Goal: Information Seeking & Learning: Learn about a topic

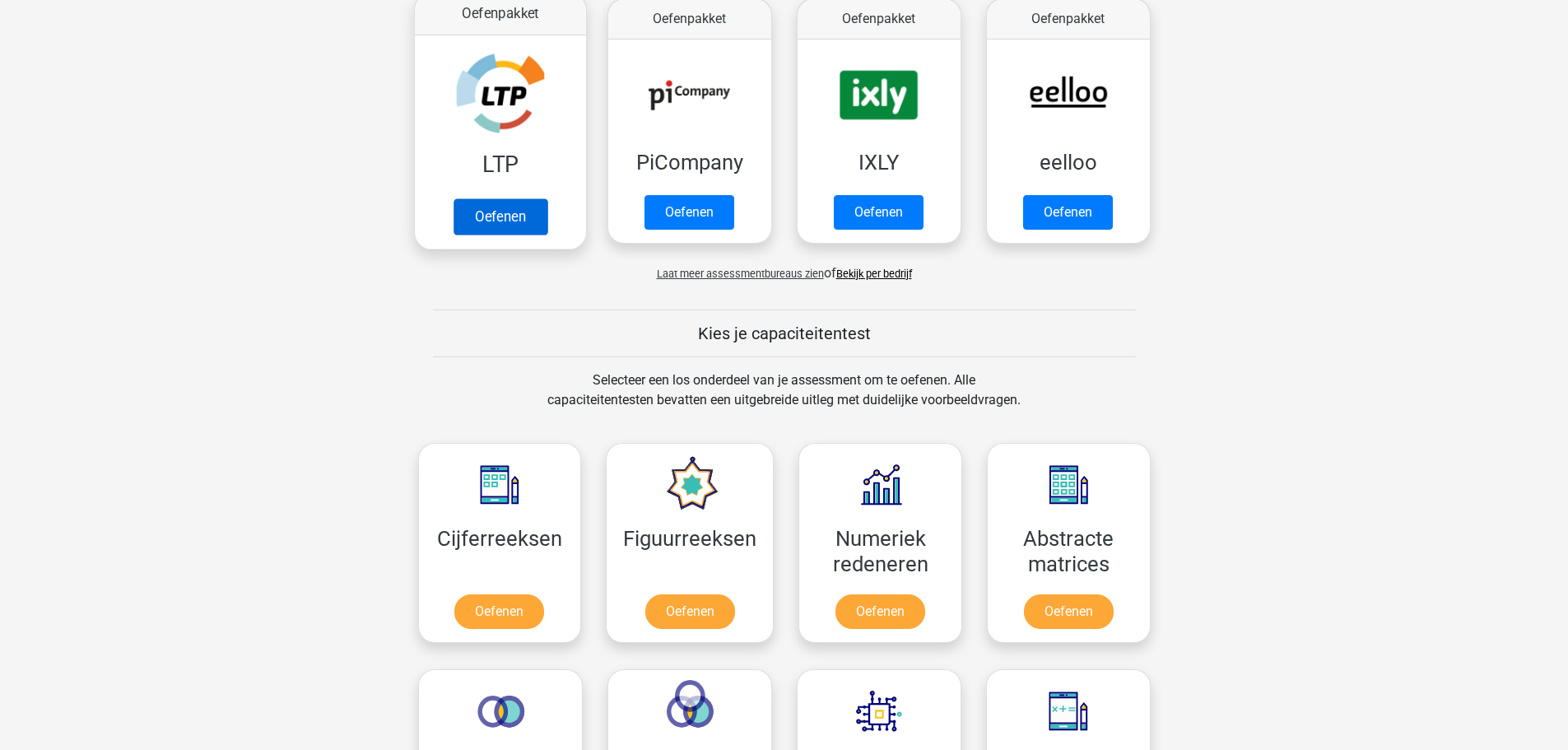
scroll to position [165, 0]
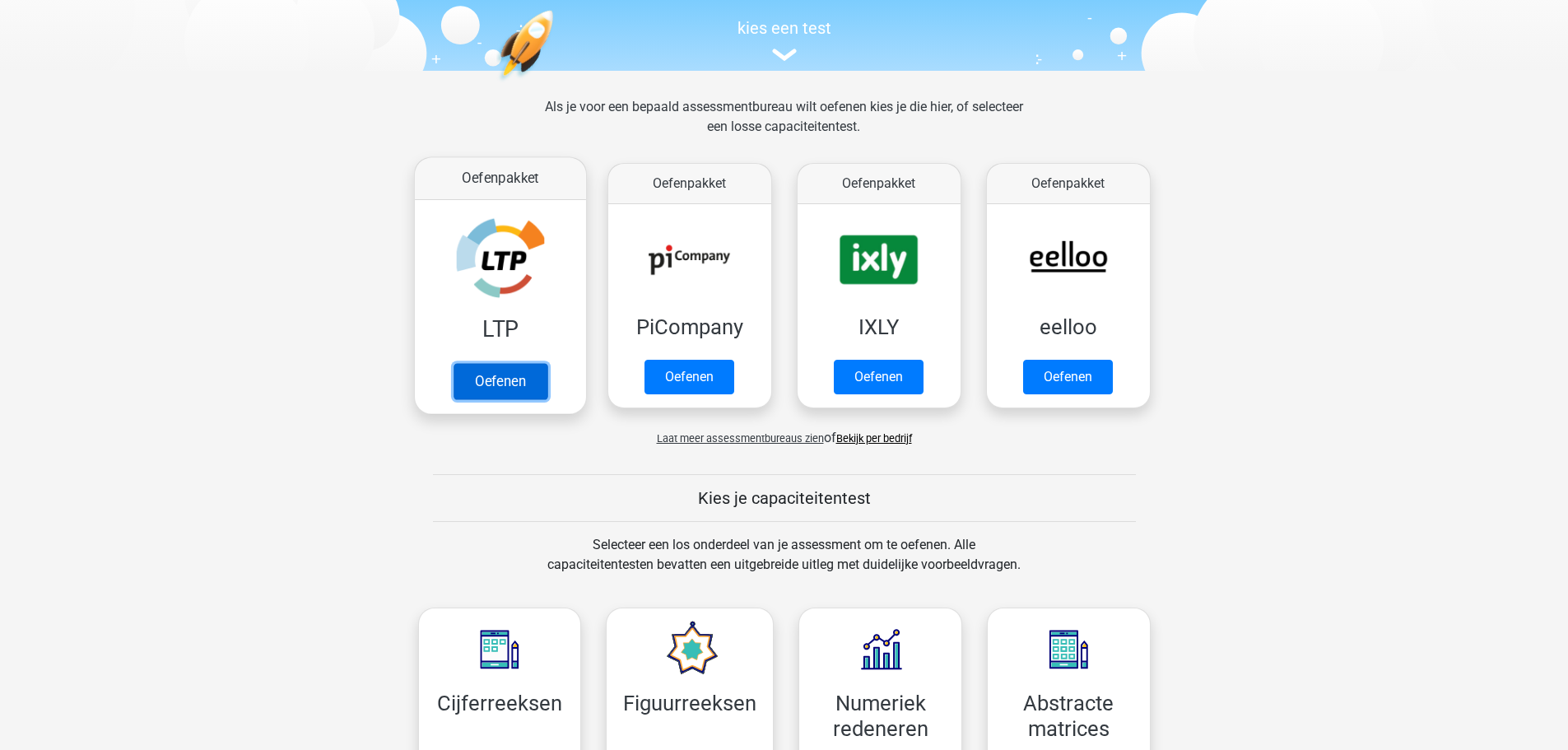
click at [503, 379] on link "Oefenen" at bounding box center [500, 380] width 94 height 36
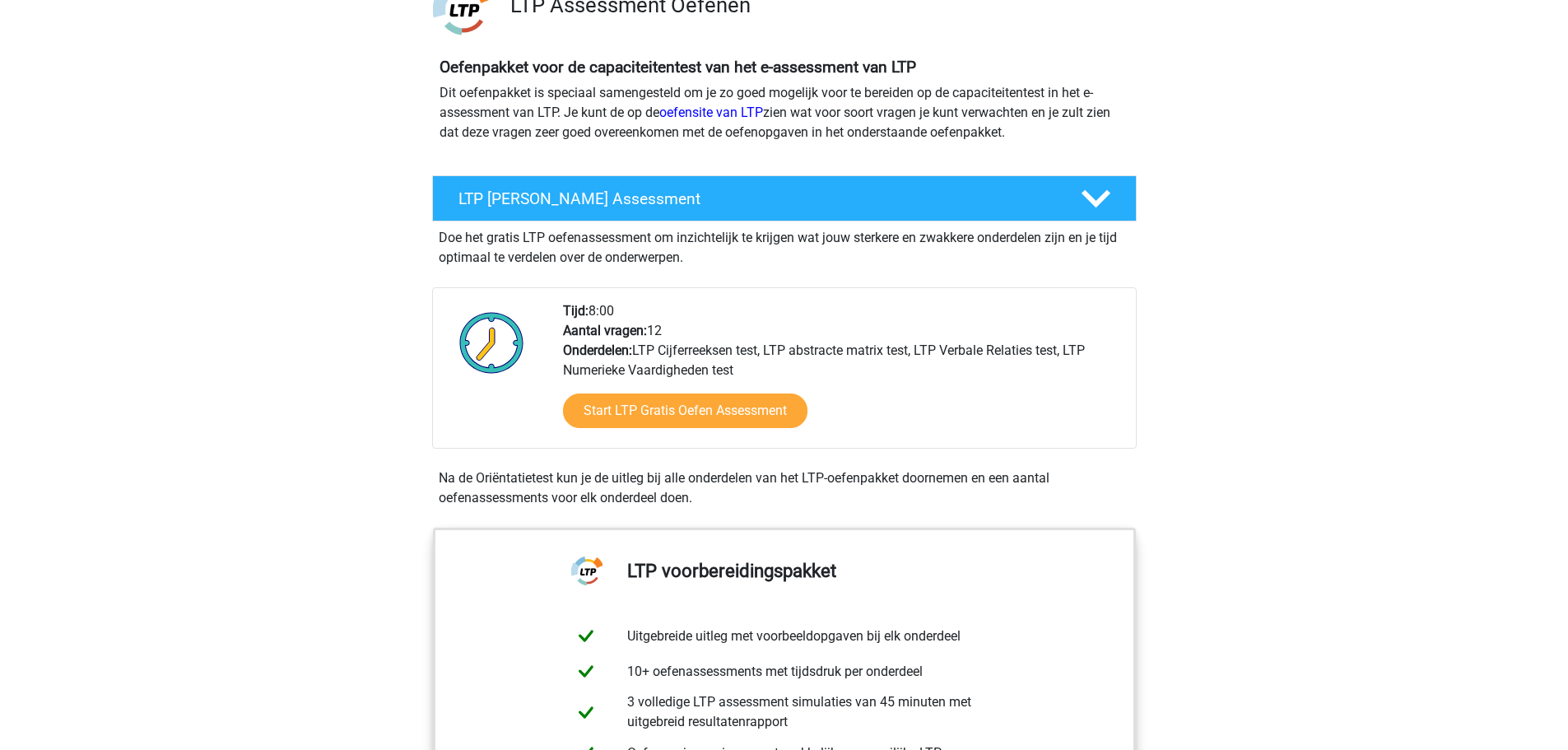
scroll to position [165, 0]
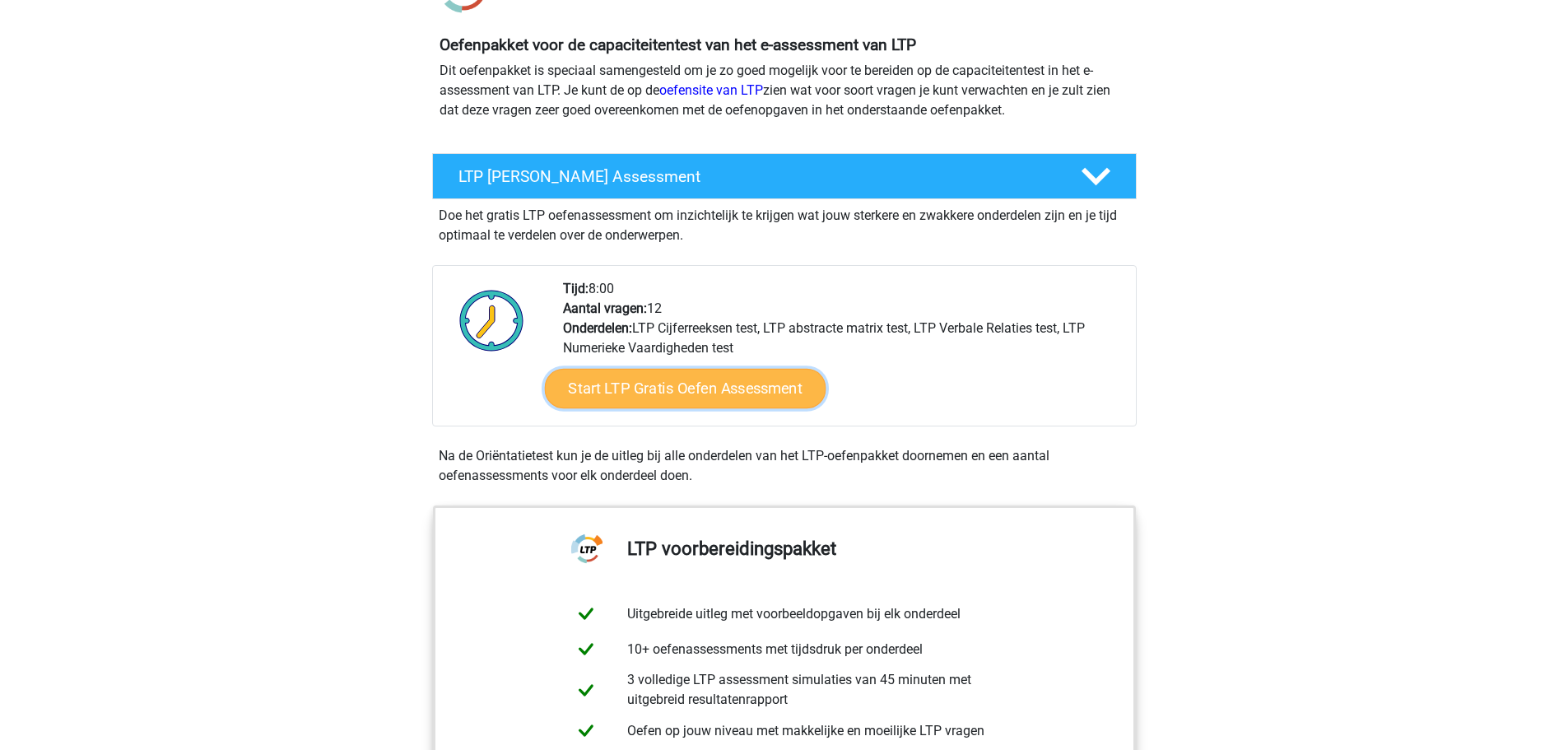
click at [698, 396] on link "Start LTP Gratis Oefen Assessment" at bounding box center [685, 388] width 282 height 40
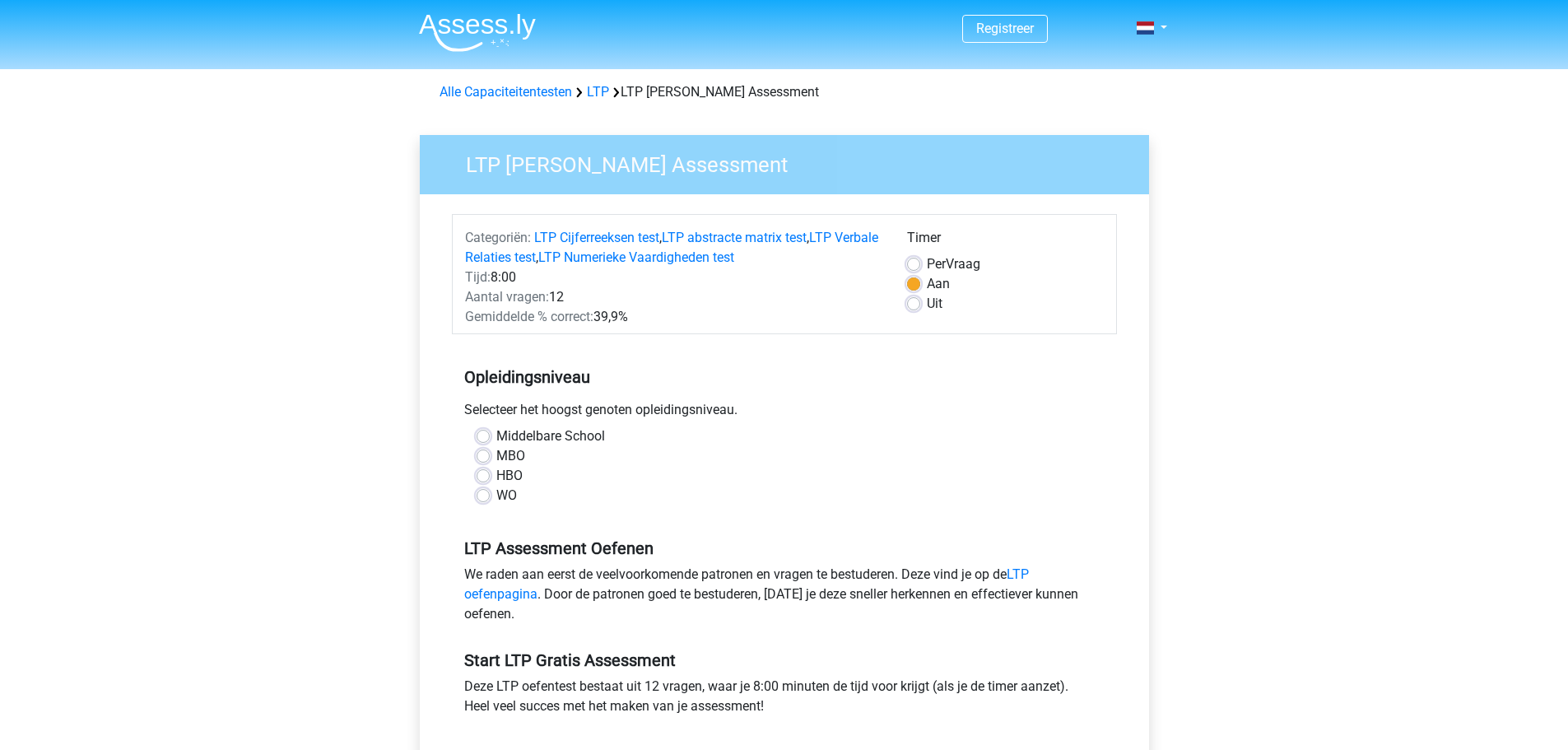
click at [497, 478] on label "HBO" at bounding box center [509, 476] width 26 height 20
click at [485, 478] on input "HBO" at bounding box center [484, 474] width 14 height 17
radio input "true"
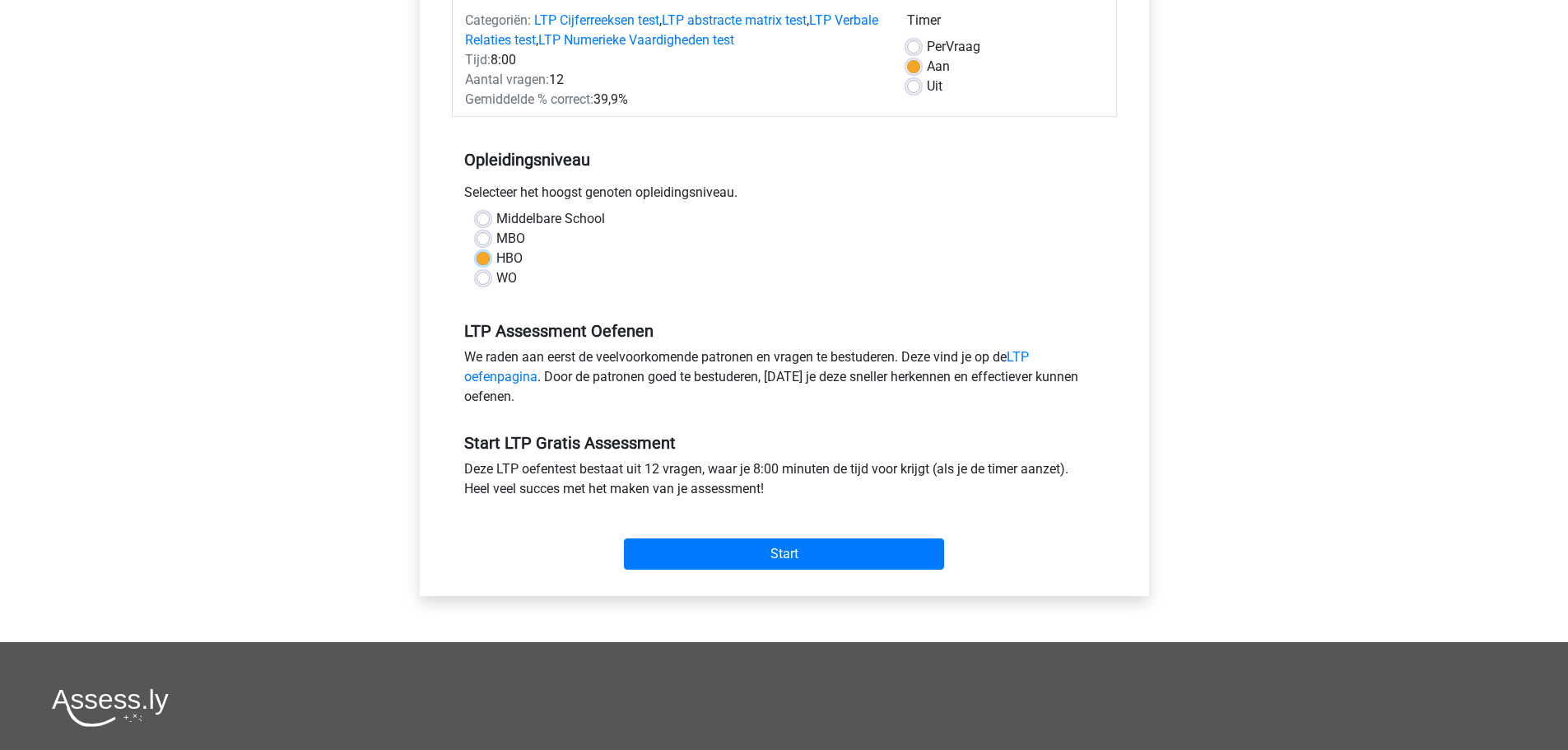
scroll to position [247, 0]
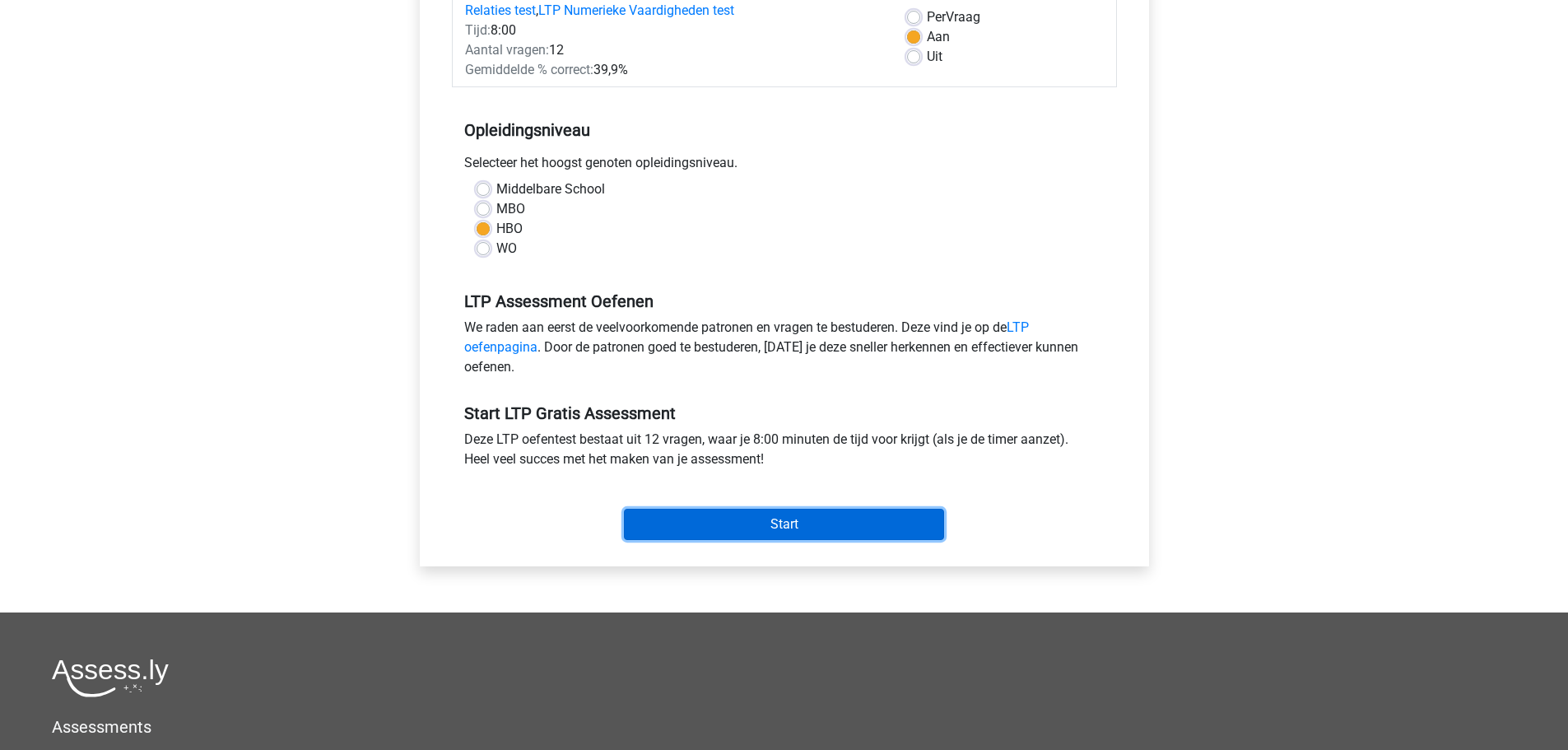
click at [793, 527] on input "Start" at bounding box center [784, 524] width 320 height 31
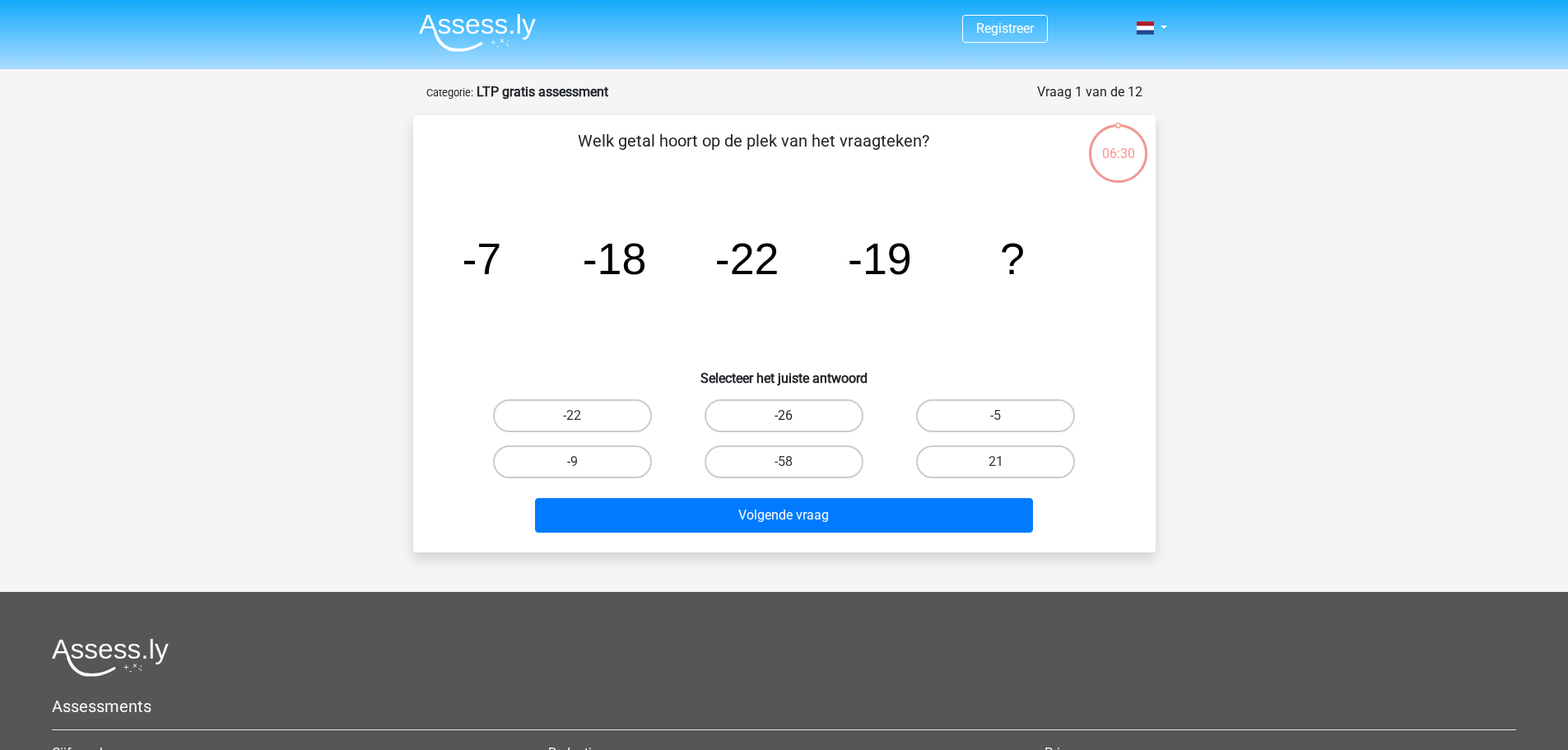
click at [804, 415] on label "-26" at bounding box center [784, 415] width 159 height 33
click at [794, 415] on input "-26" at bounding box center [788, 420] width 11 height 11
radio input "true"
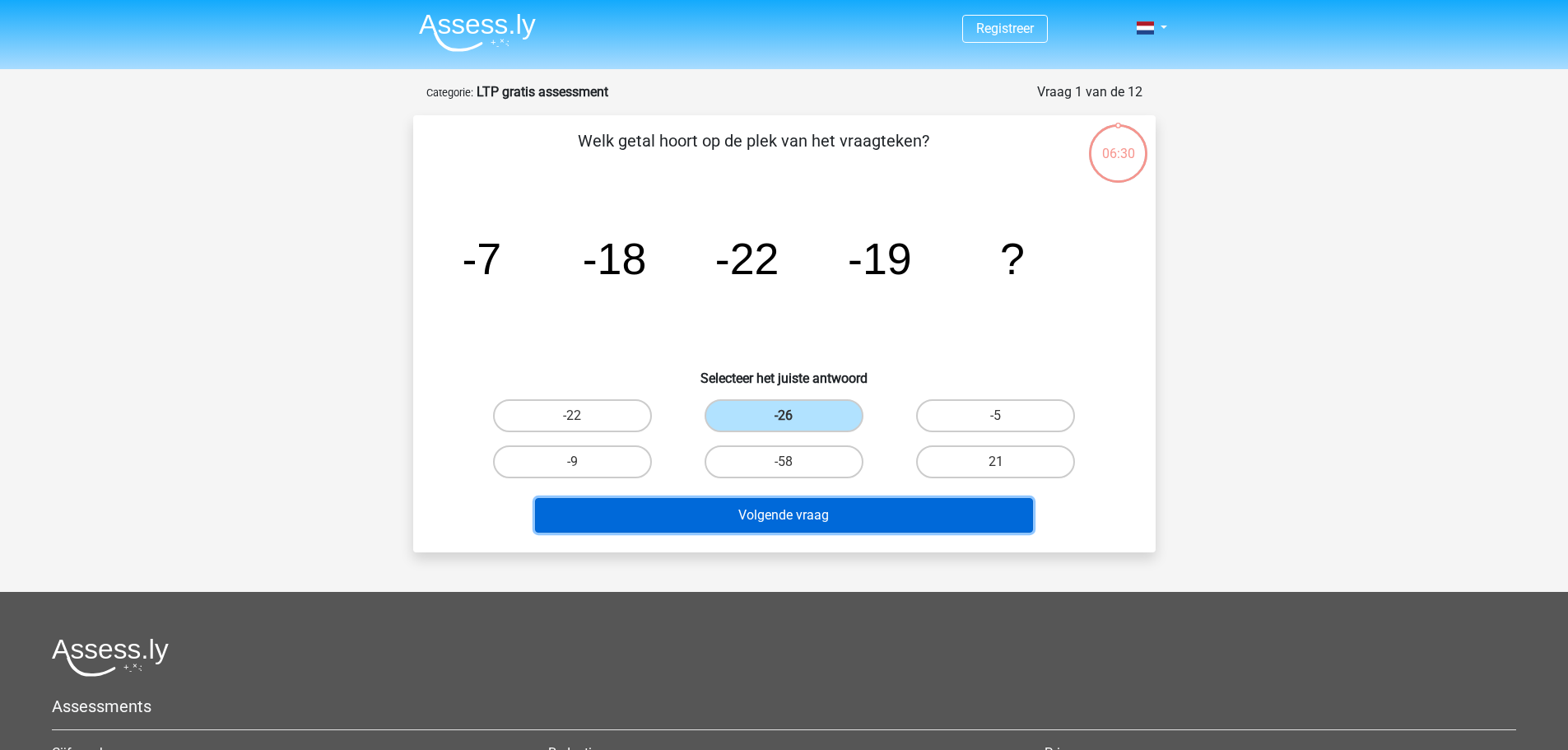
click at [812, 516] on button "Volgende vraag" at bounding box center [784, 515] width 499 height 34
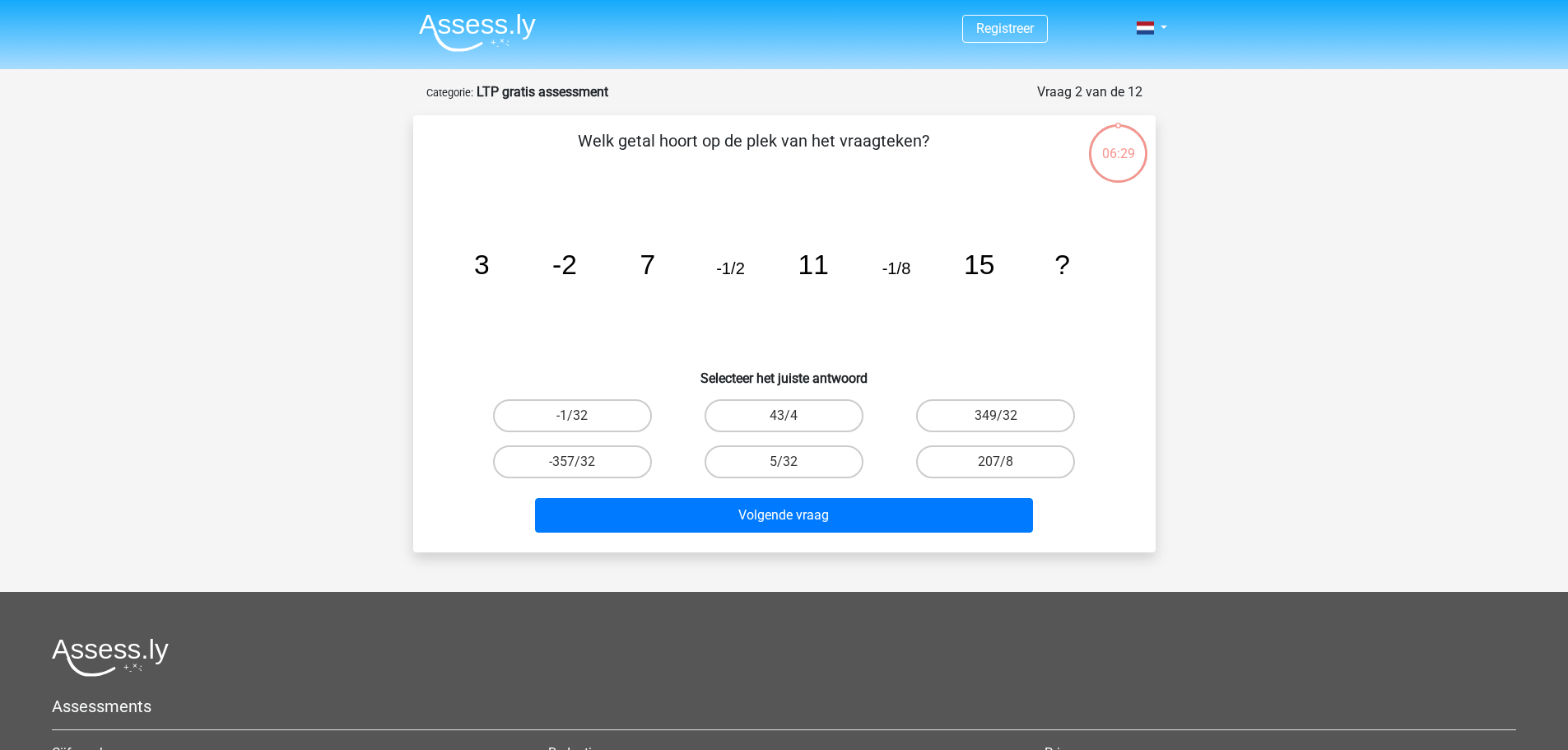
scroll to position [82, 0]
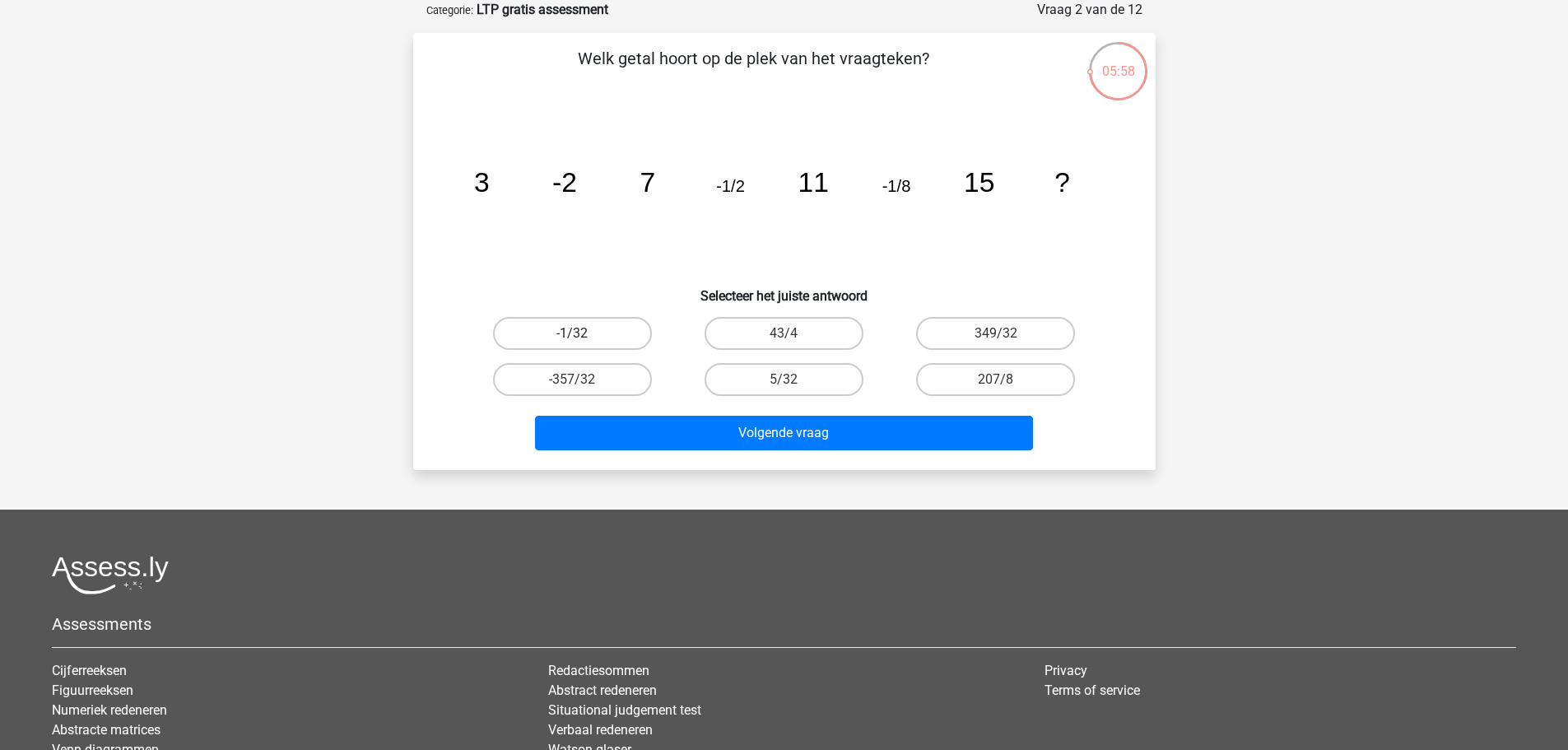
click at [584, 333] on label "-1/32" at bounding box center [572, 334] width 159 height 33
click at [583, 334] on input "-1/32" at bounding box center [577, 338] width 11 height 11
radio input "true"
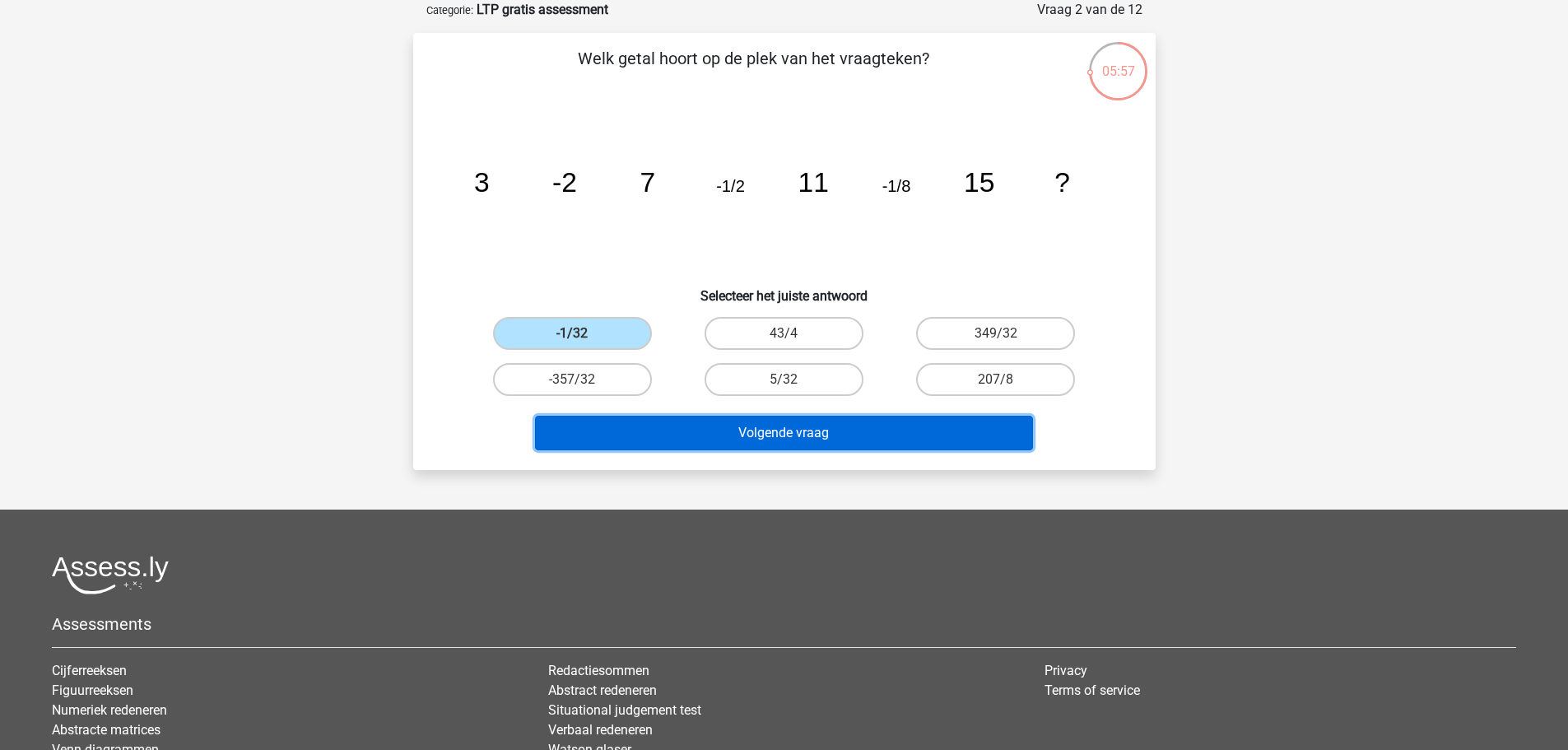
click at [783, 435] on button "Volgende vraag" at bounding box center [784, 432] width 499 height 34
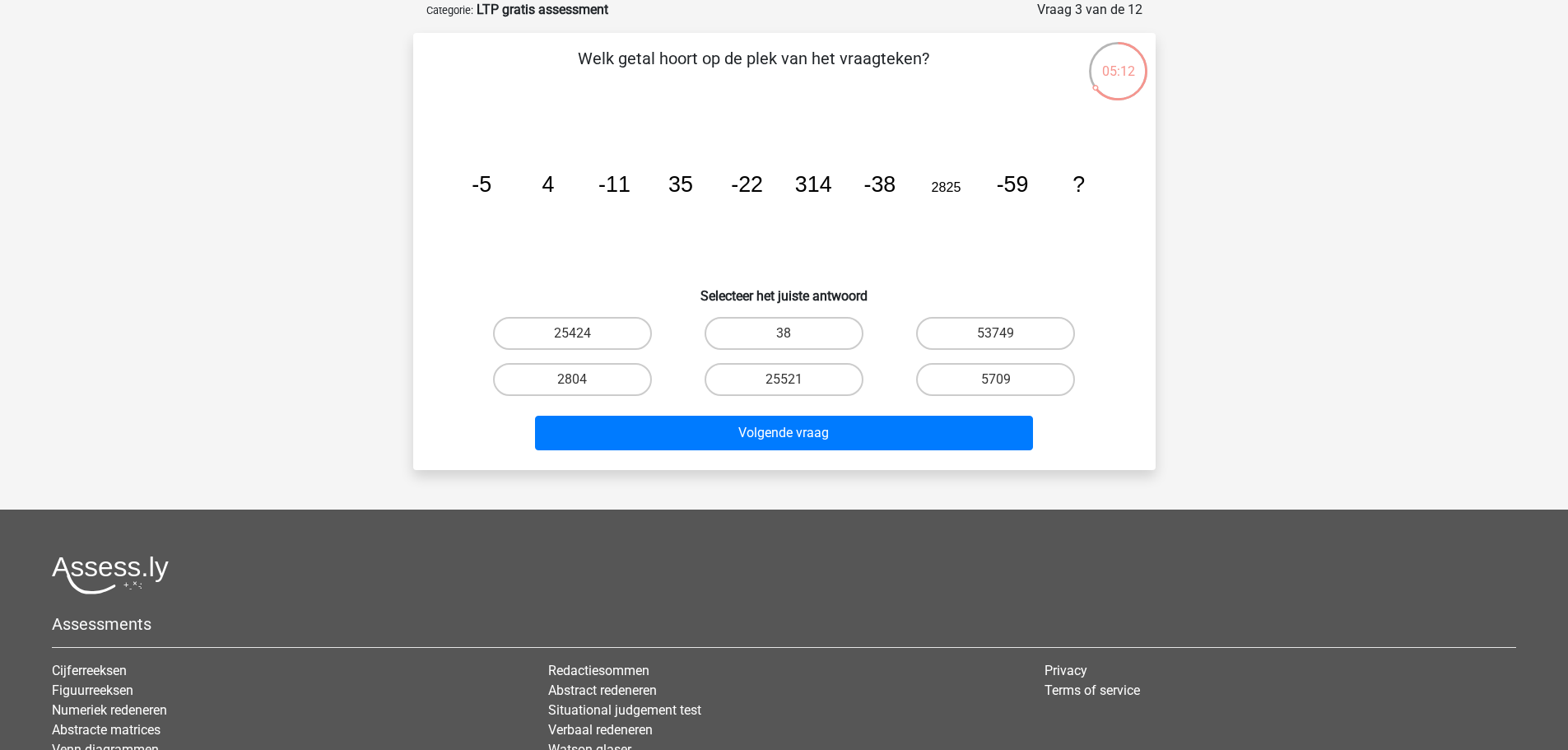
click at [577, 379] on input "2804" at bounding box center [577, 384] width 11 height 11
radio input "true"
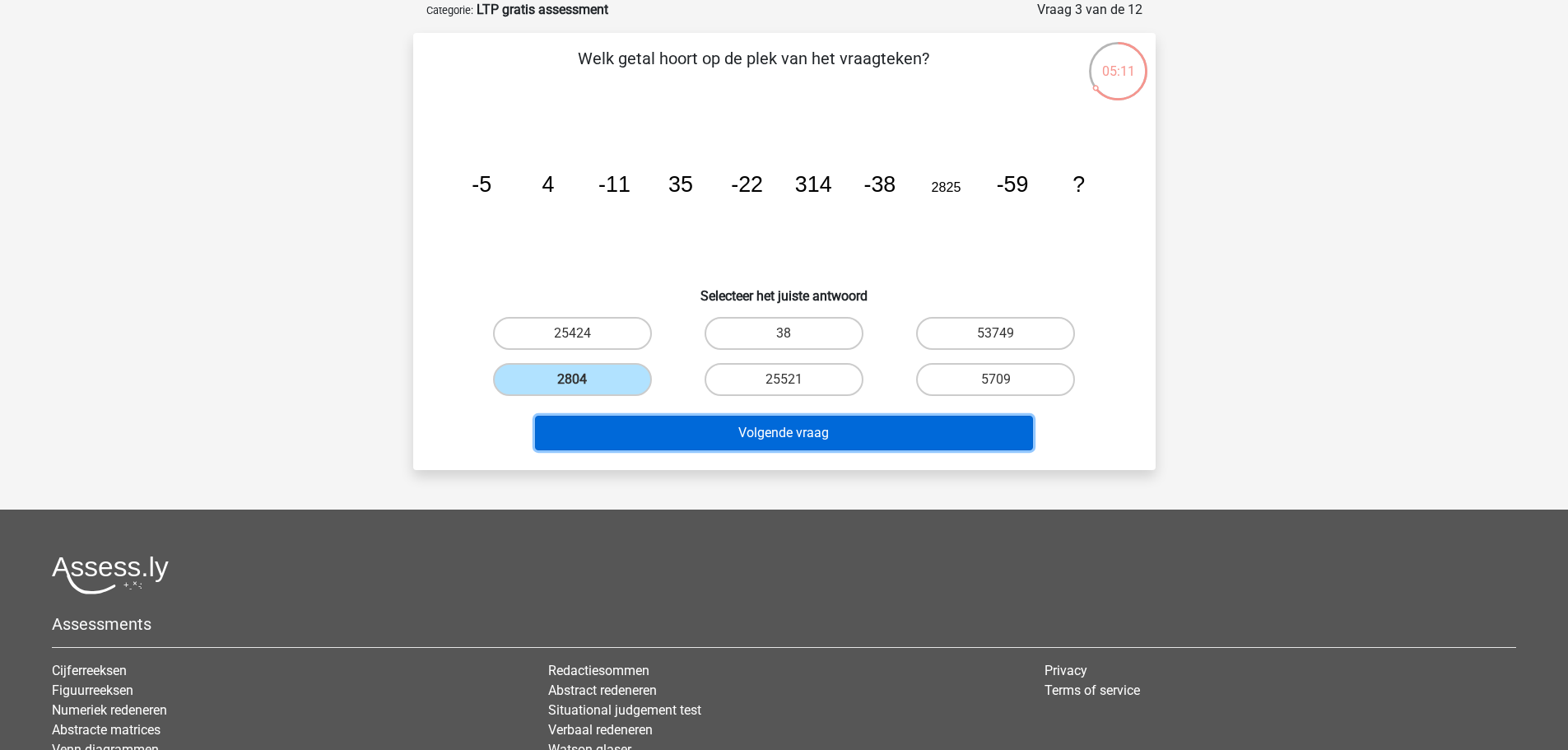
click at [824, 431] on button "Volgende vraag" at bounding box center [784, 432] width 499 height 34
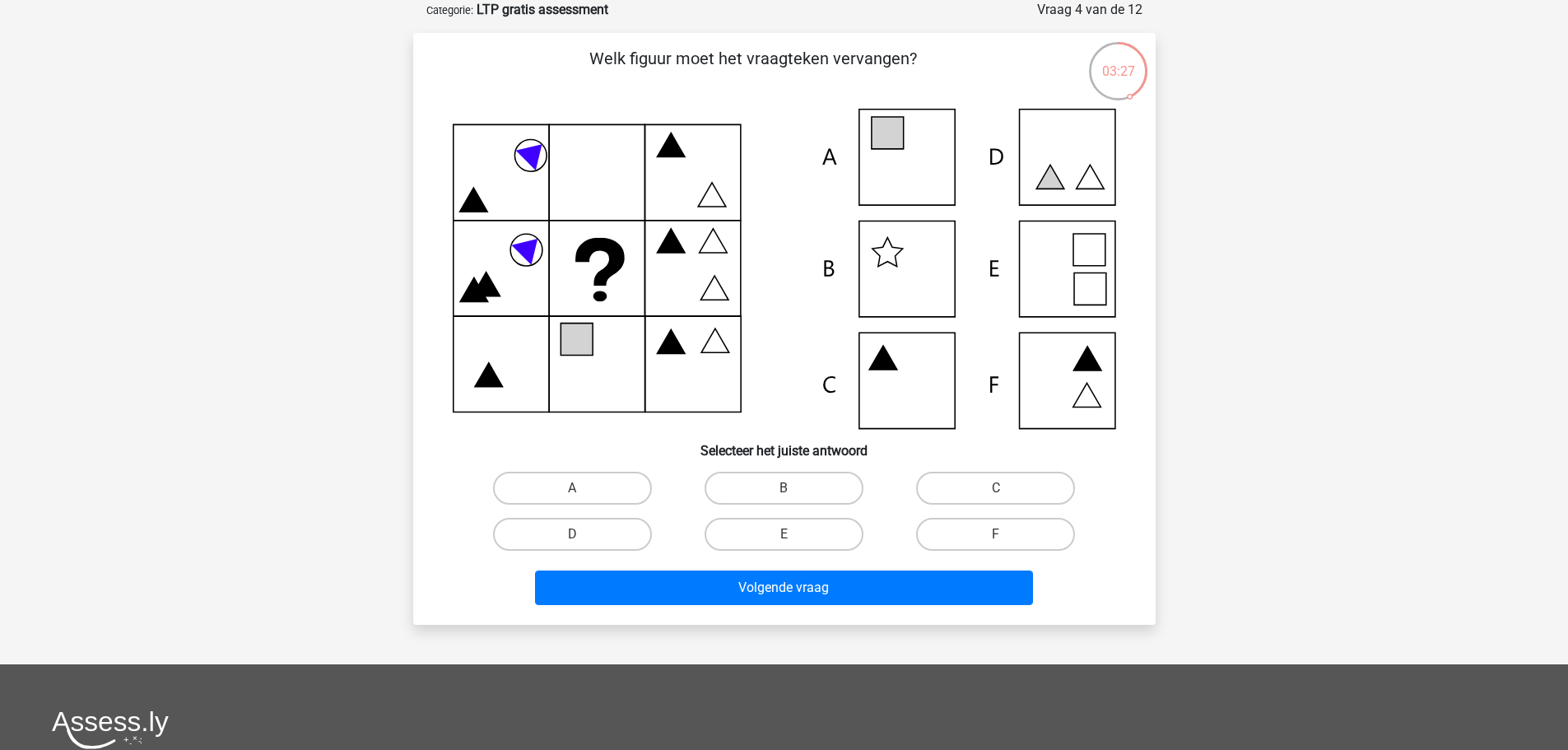
click at [901, 374] on icon at bounding box center [784, 268] width 663 height 320
click at [1011, 489] on label "C" at bounding box center [995, 489] width 159 height 33
click at [1007, 489] on input "C" at bounding box center [1001, 493] width 11 height 11
radio input "true"
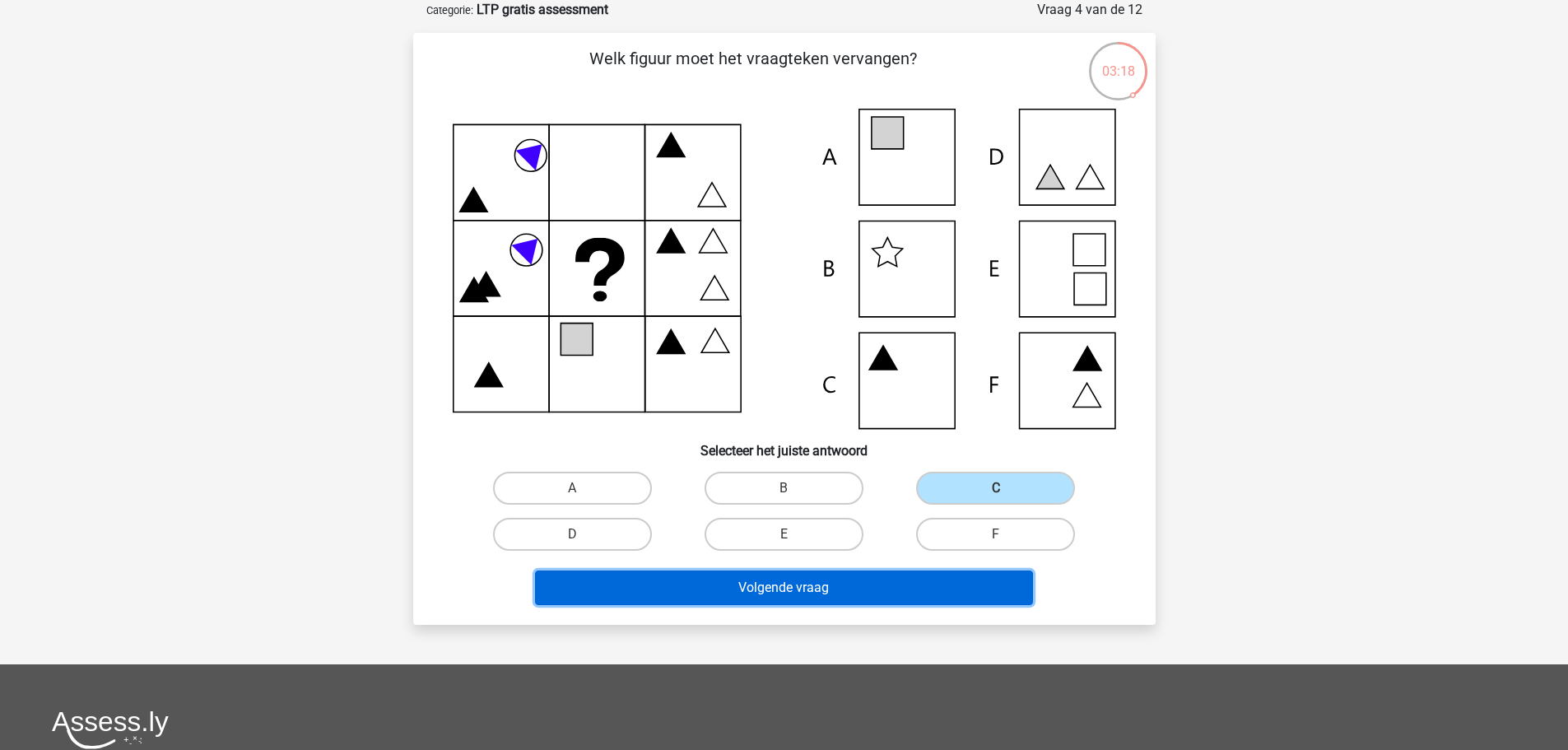
click at [771, 592] on button "Volgende vraag" at bounding box center [784, 587] width 499 height 34
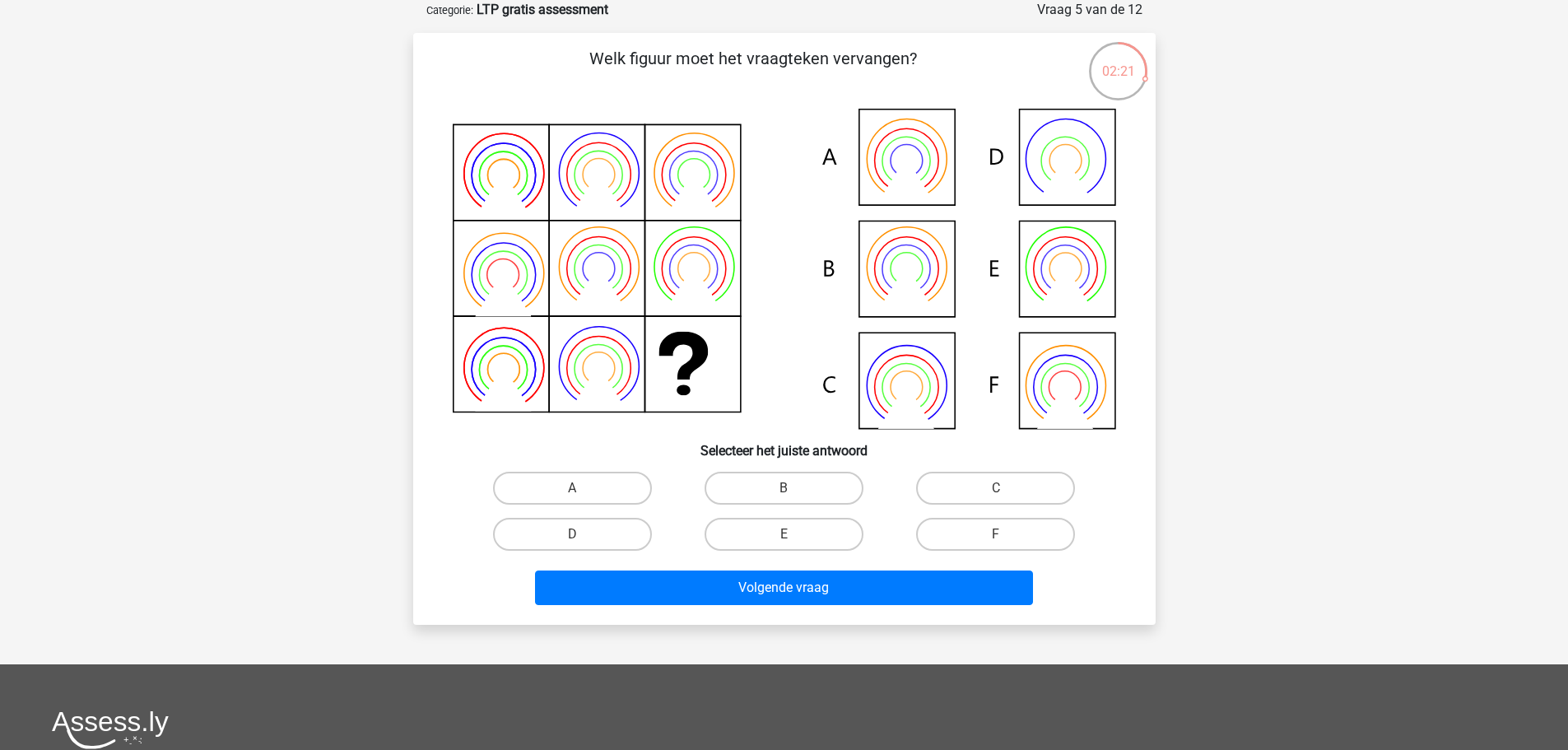
click at [923, 142] on icon at bounding box center [784, 268] width 663 height 320
click at [596, 488] on label "A" at bounding box center [572, 489] width 159 height 33
click at [583, 488] on input "A" at bounding box center [577, 493] width 11 height 11
radio input "true"
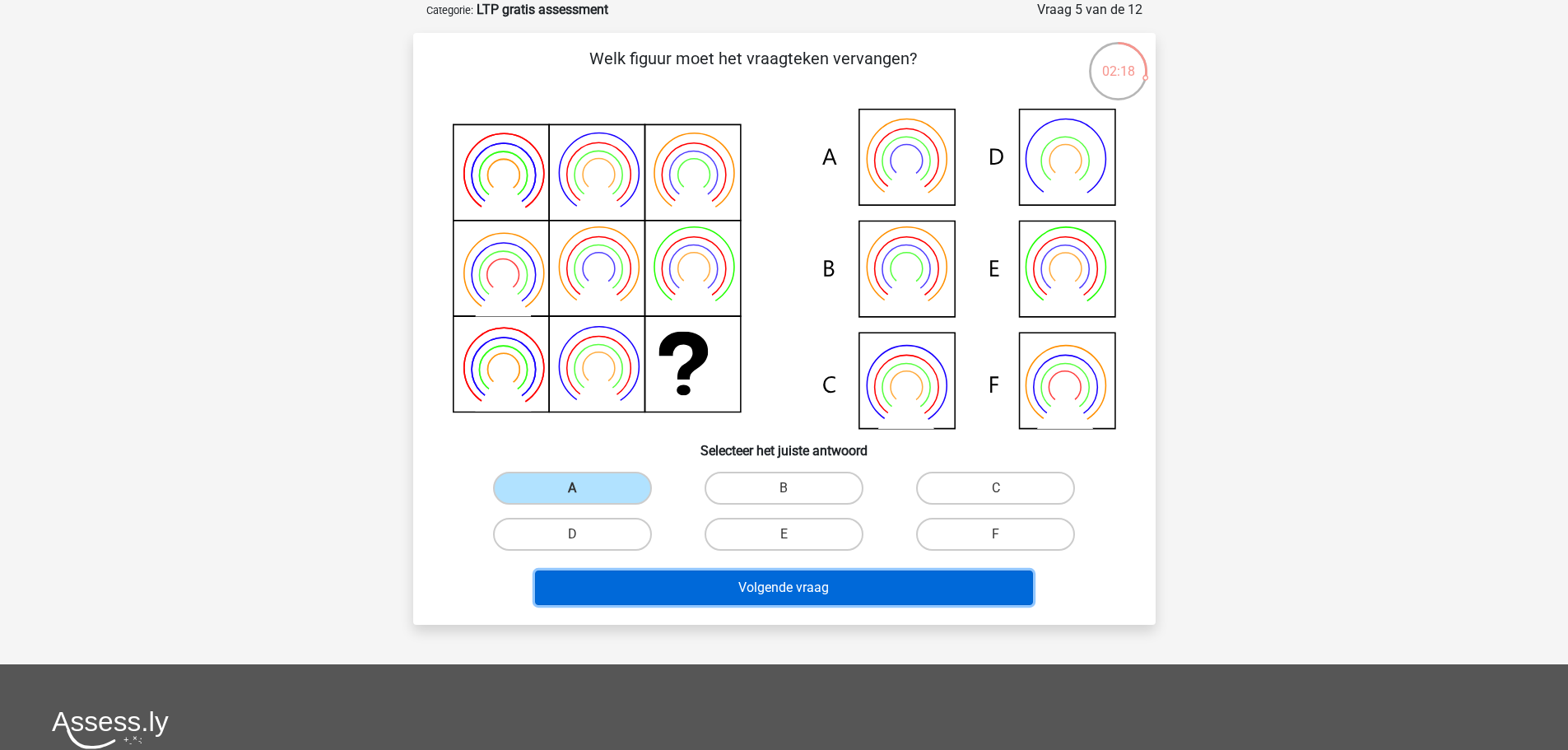
click at [774, 595] on button "Volgende vraag" at bounding box center [784, 587] width 499 height 34
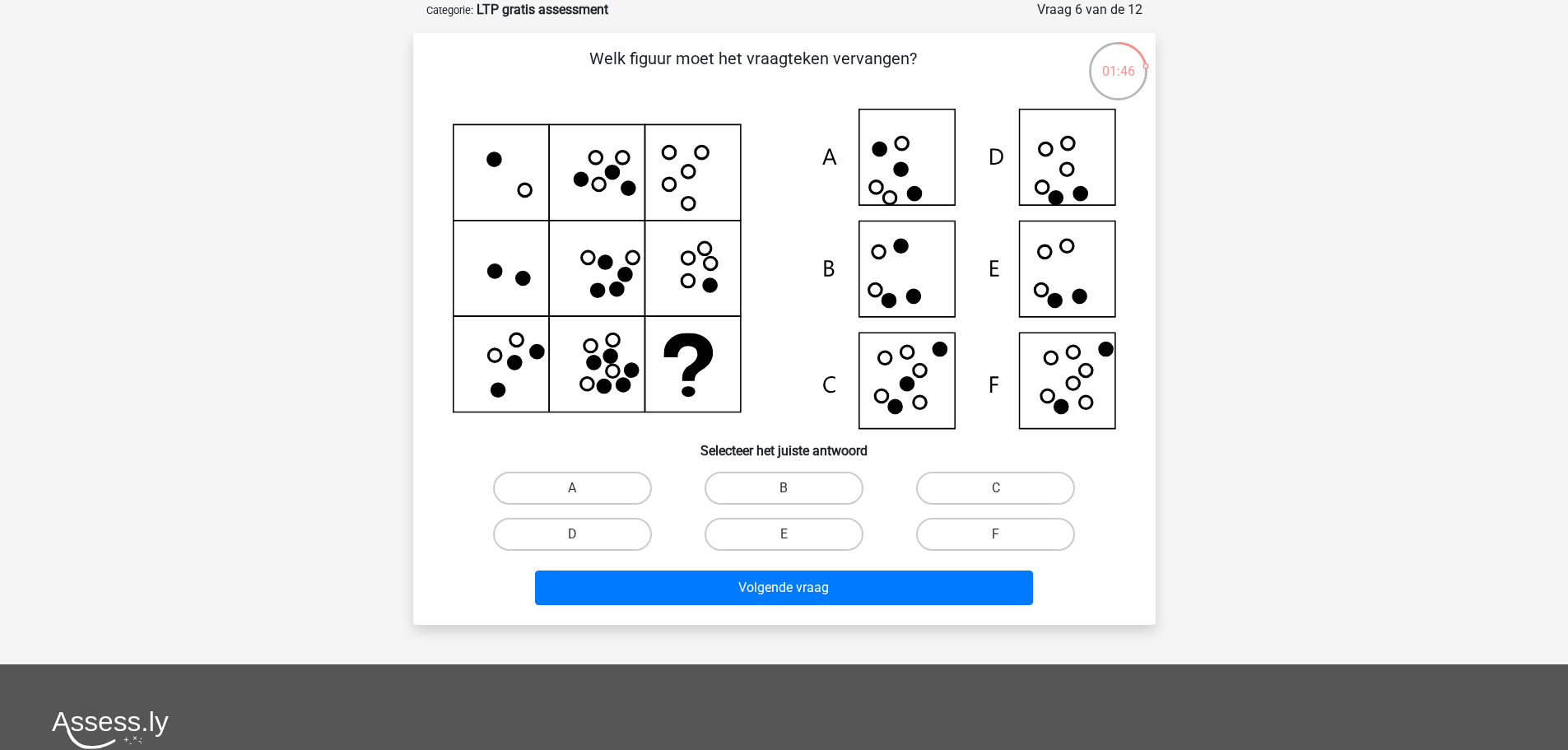
click at [1067, 273] on icon at bounding box center [784, 268] width 663 height 320
click at [814, 538] on label "E" at bounding box center [784, 534] width 159 height 33
click at [794, 538] on input "E" at bounding box center [788, 539] width 11 height 11
radio input "true"
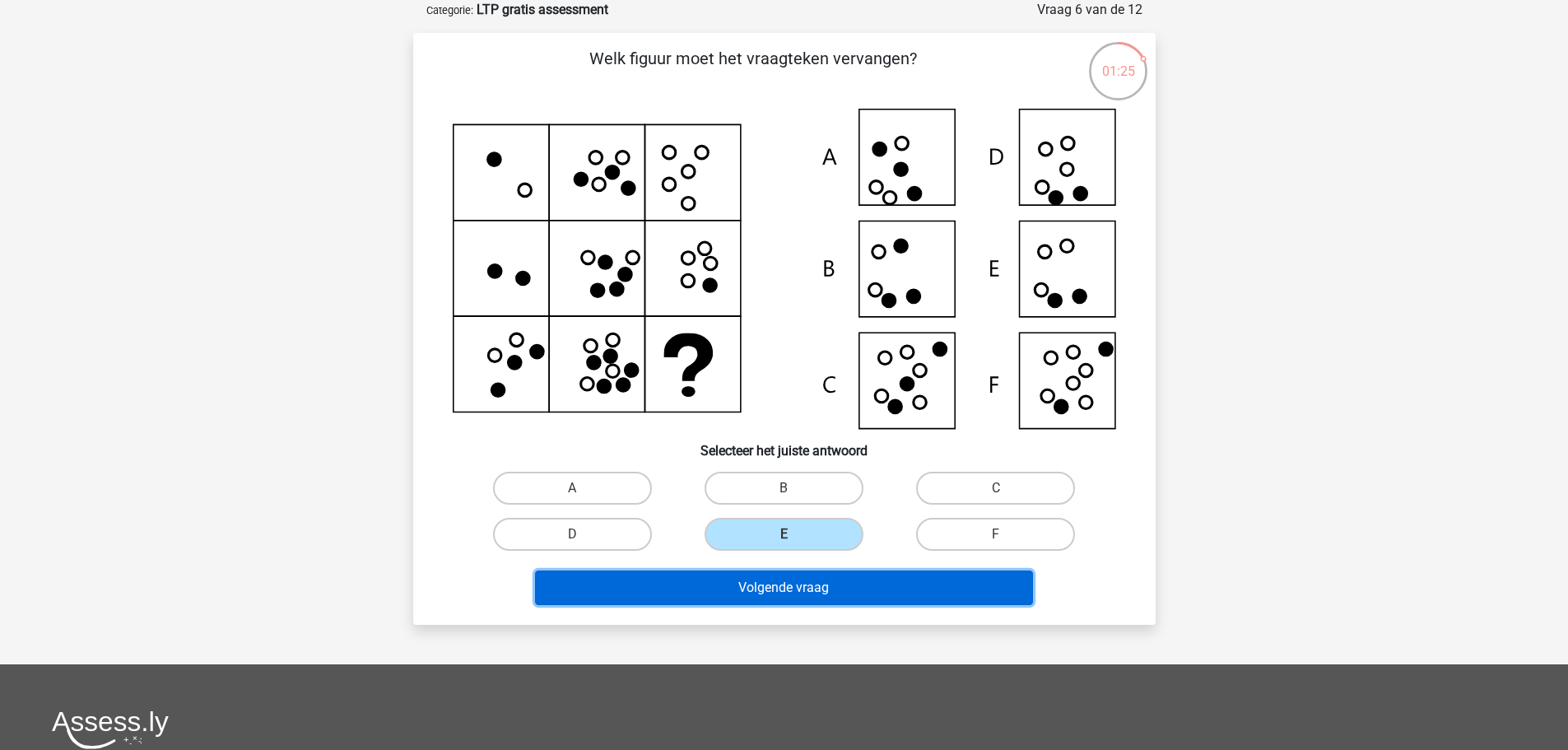
click at [801, 593] on button "Volgende vraag" at bounding box center [784, 587] width 499 height 34
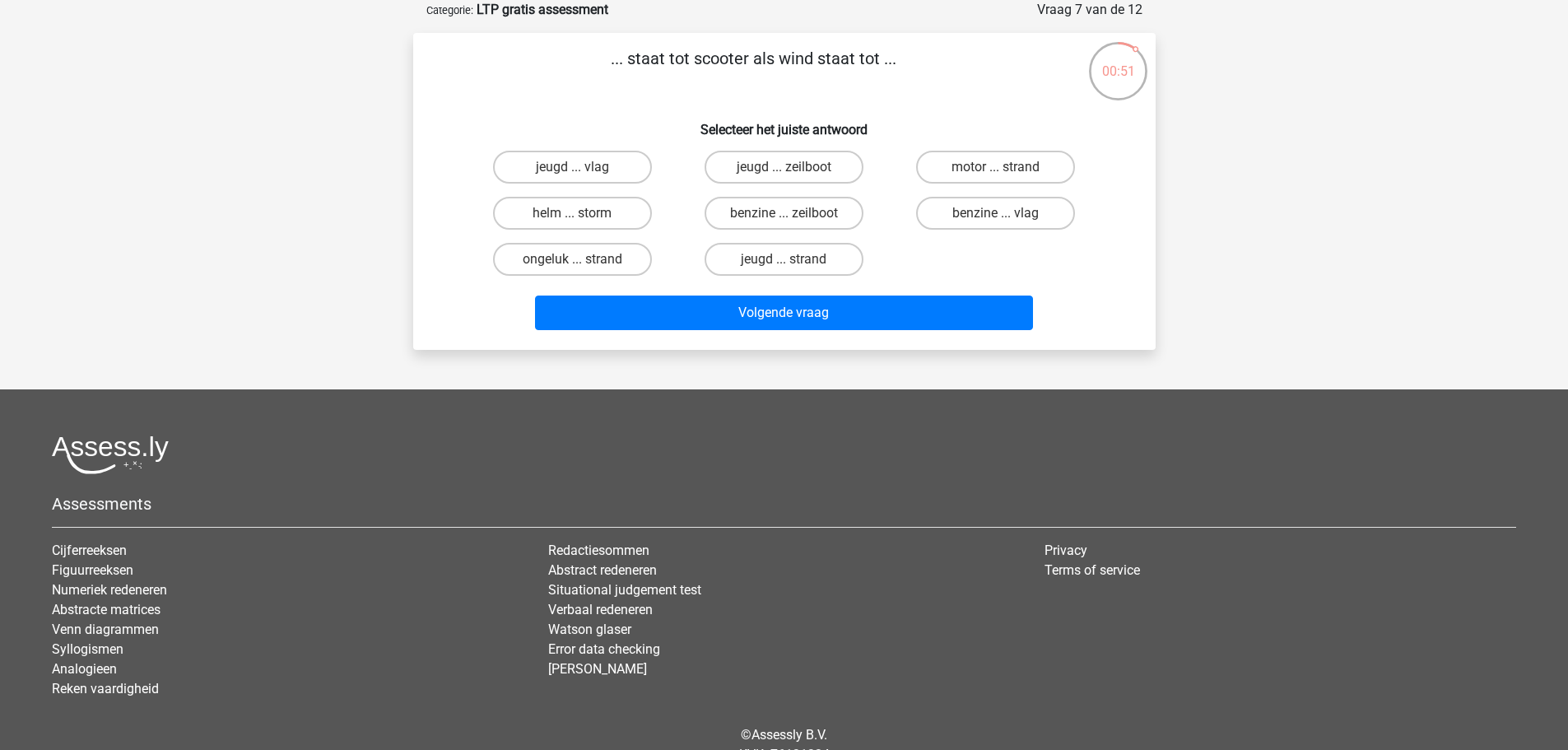
scroll to position [0, 0]
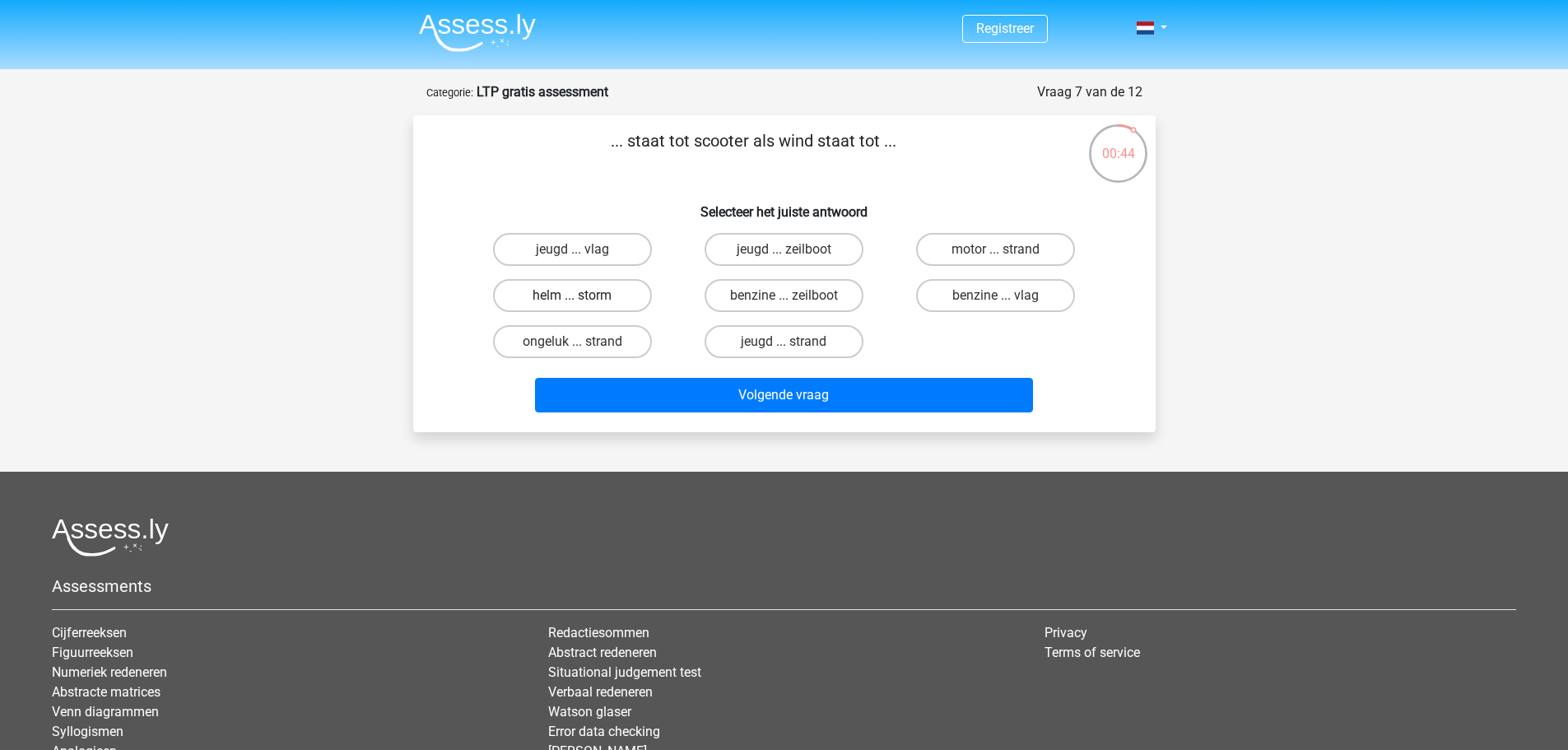
click at [614, 294] on label "helm ... storm" at bounding box center [572, 296] width 159 height 33
click at [583, 296] on input "helm ... storm" at bounding box center [577, 300] width 11 height 11
radio input "true"
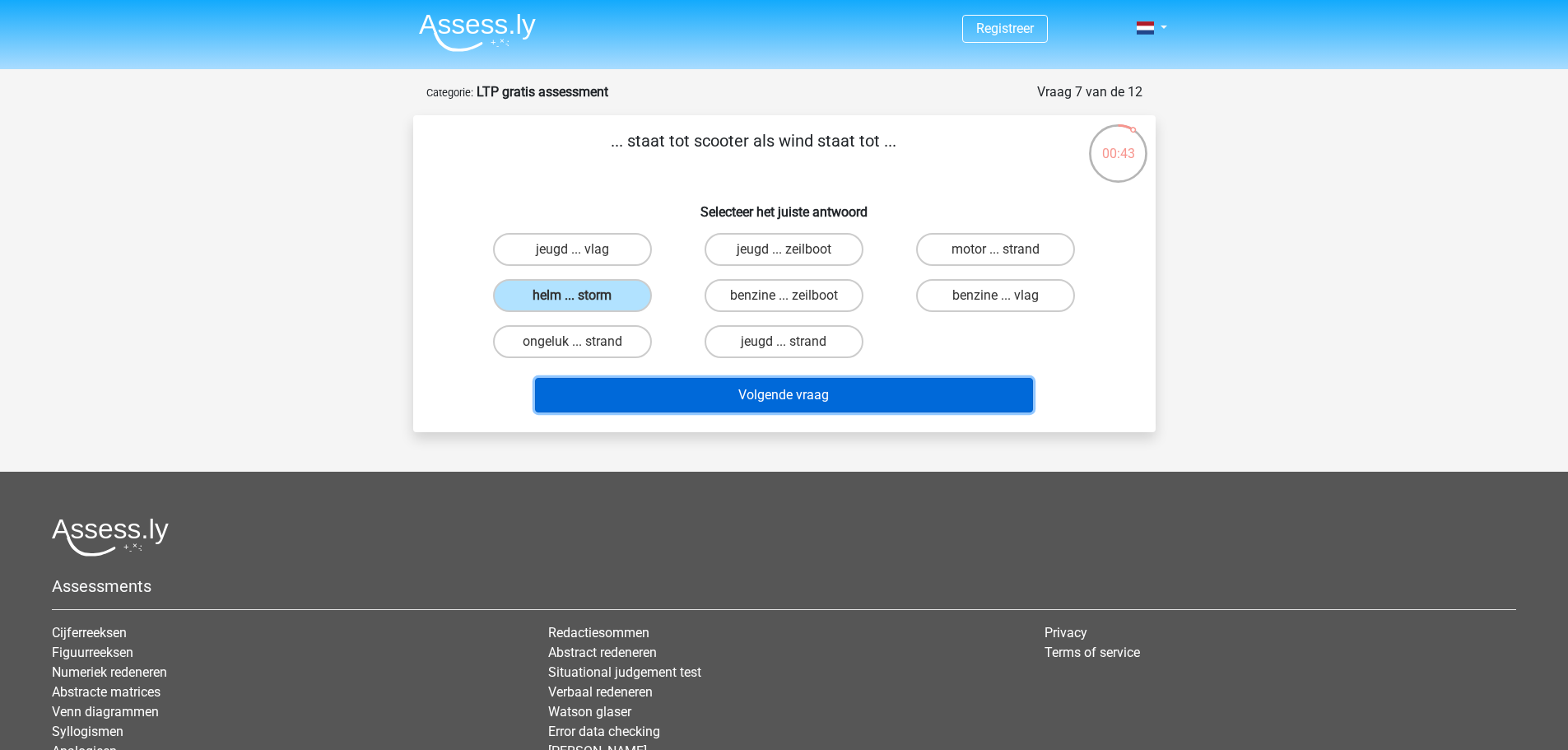
click at [774, 398] on button "Volgende vraag" at bounding box center [784, 394] width 499 height 34
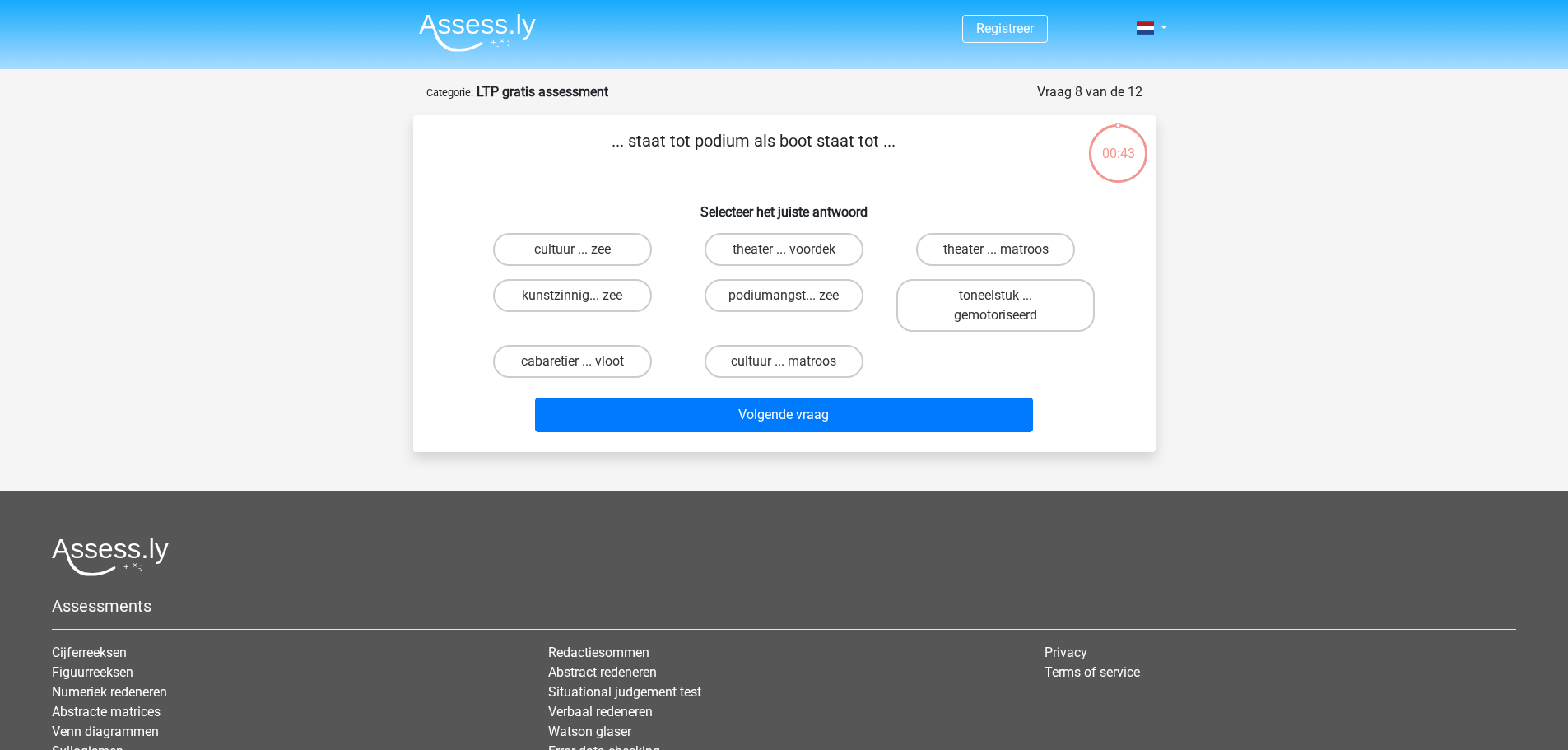
scroll to position [82, 0]
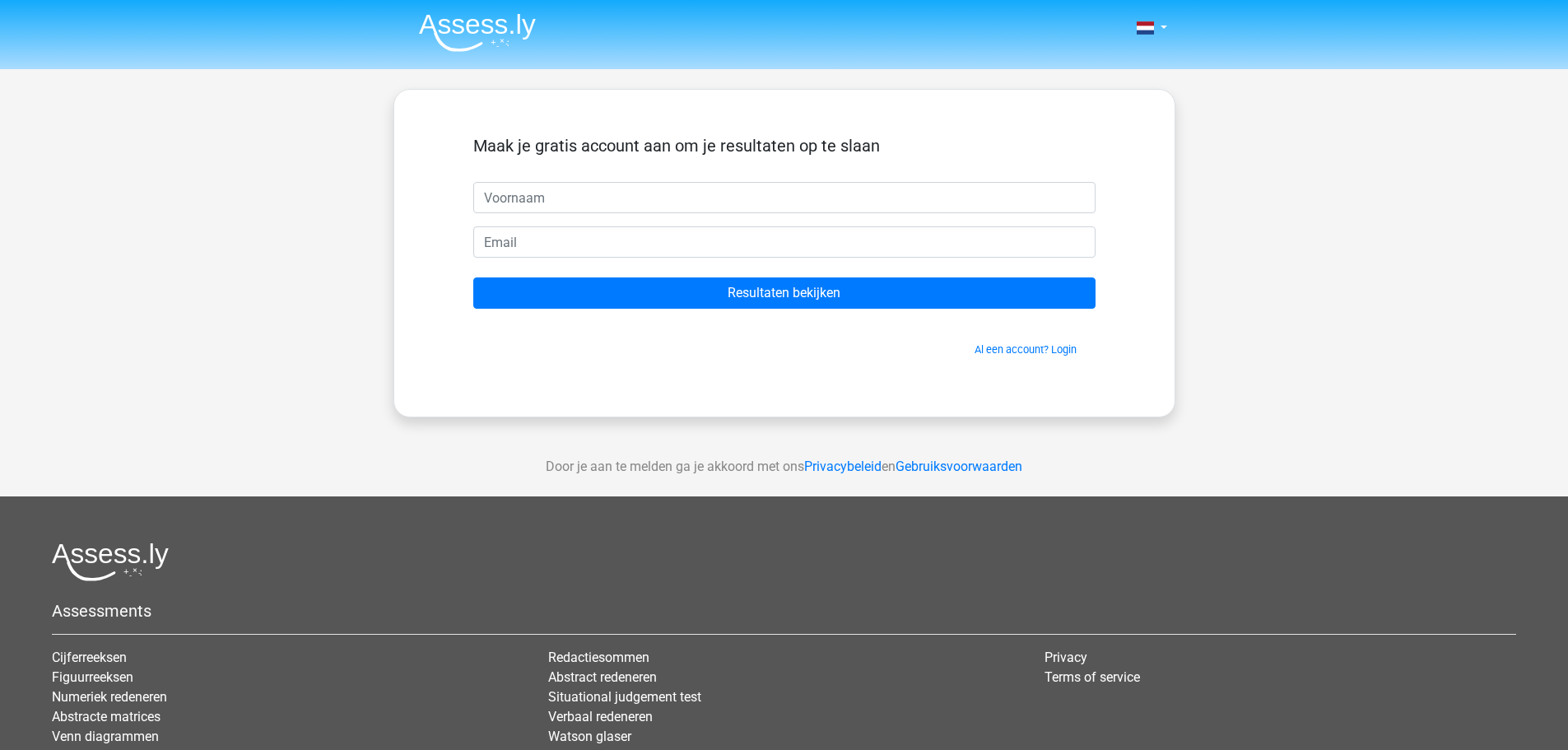
click at [561, 197] on input "text" at bounding box center [784, 197] width 623 height 31
type input "[PERSON_NAME]"
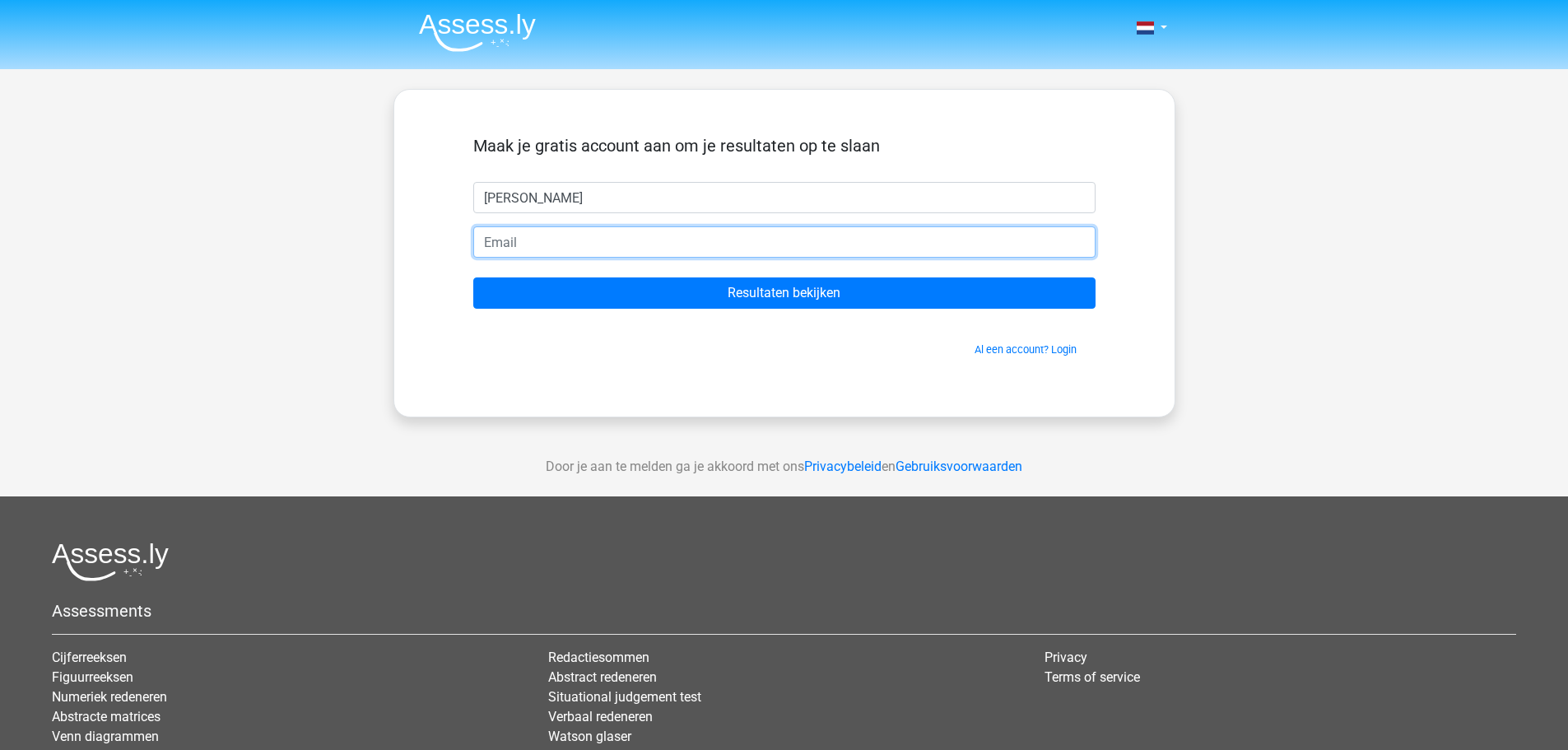
click at [587, 240] on input "email" at bounding box center [784, 242] width 623 height 31
type input "[EMAIL_ADDRESS][DOMAIN_NAME]"
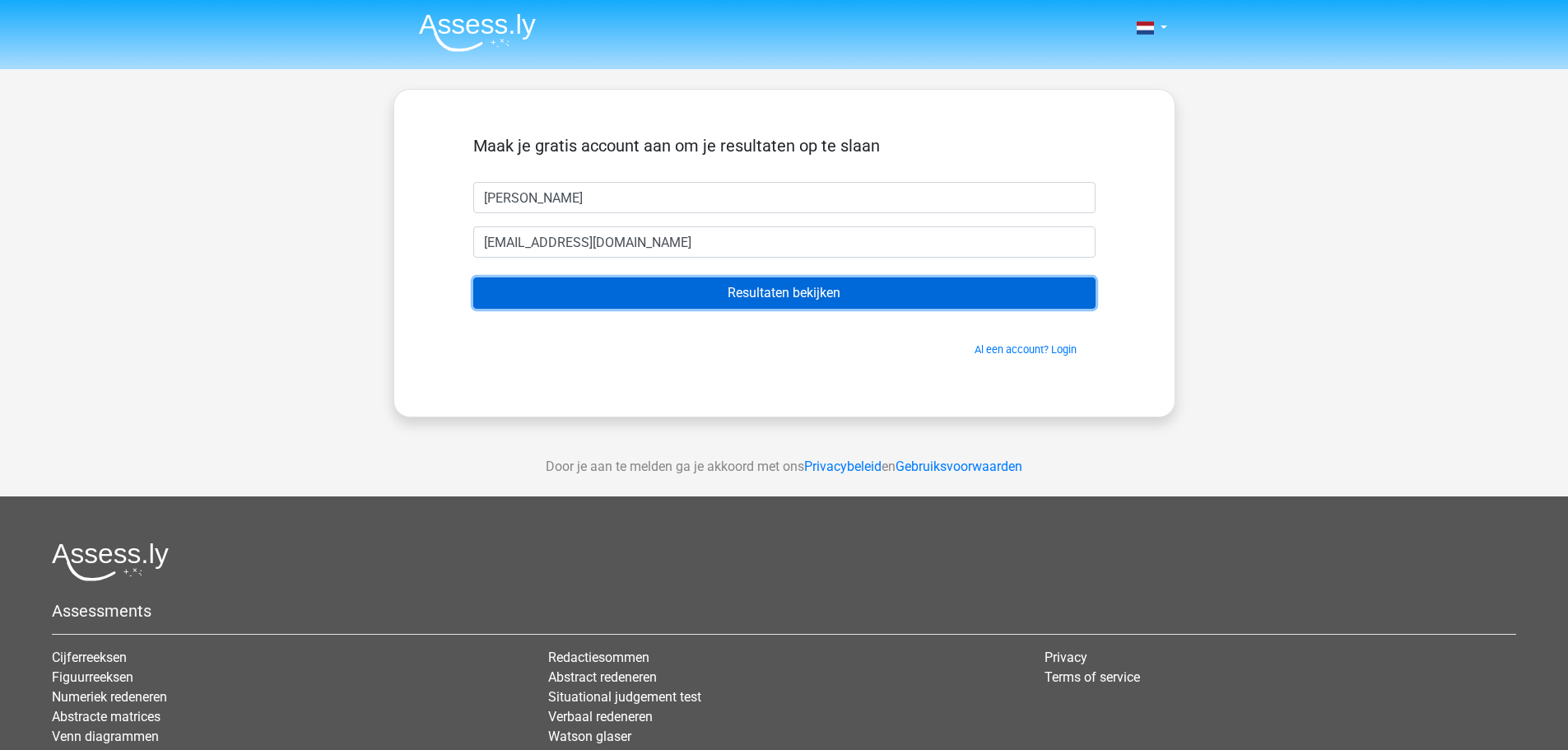
click at [803, 298] on input "Resultaten bekijken" at bounding box center [784, 293] width 623 height 31
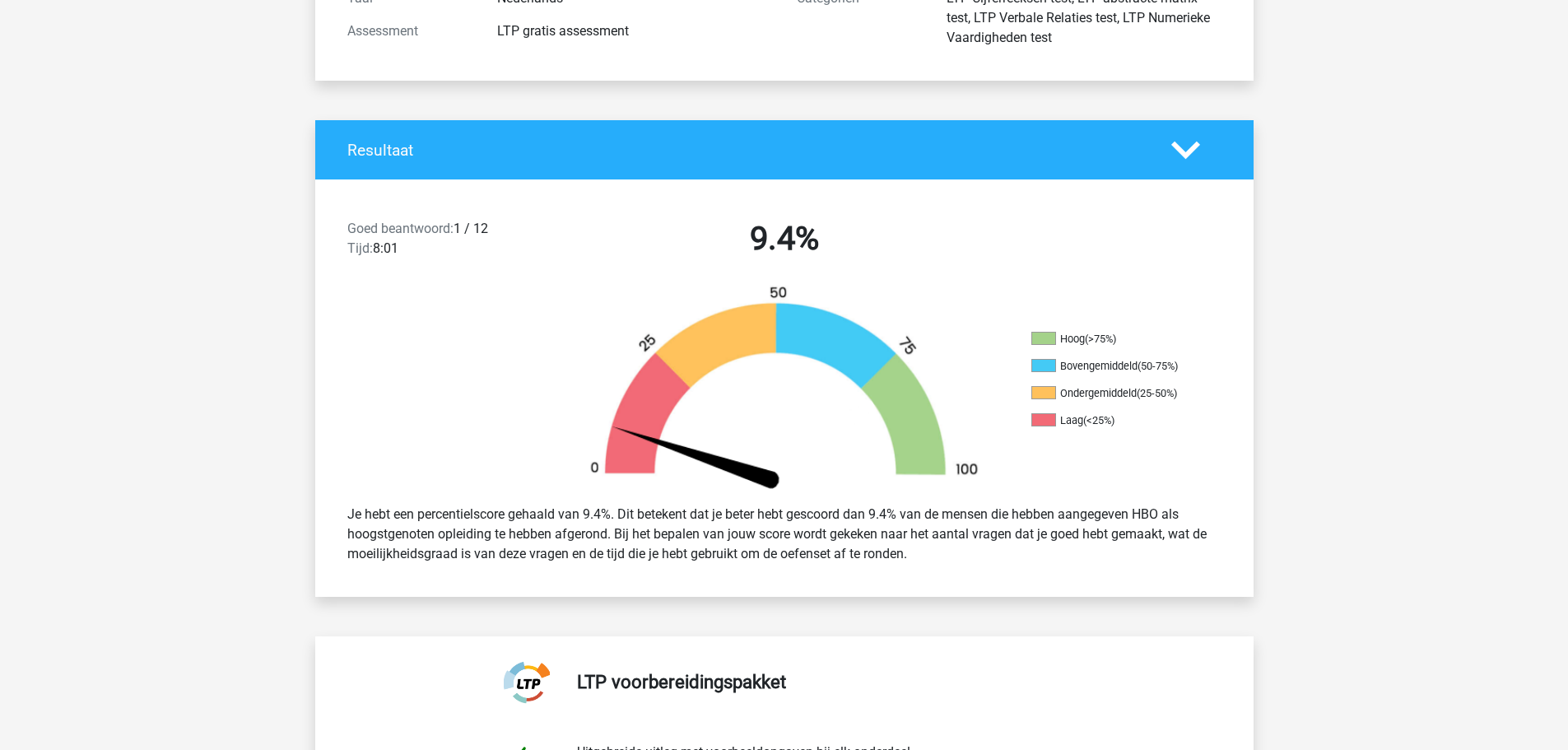
scroll to position [247, 0]
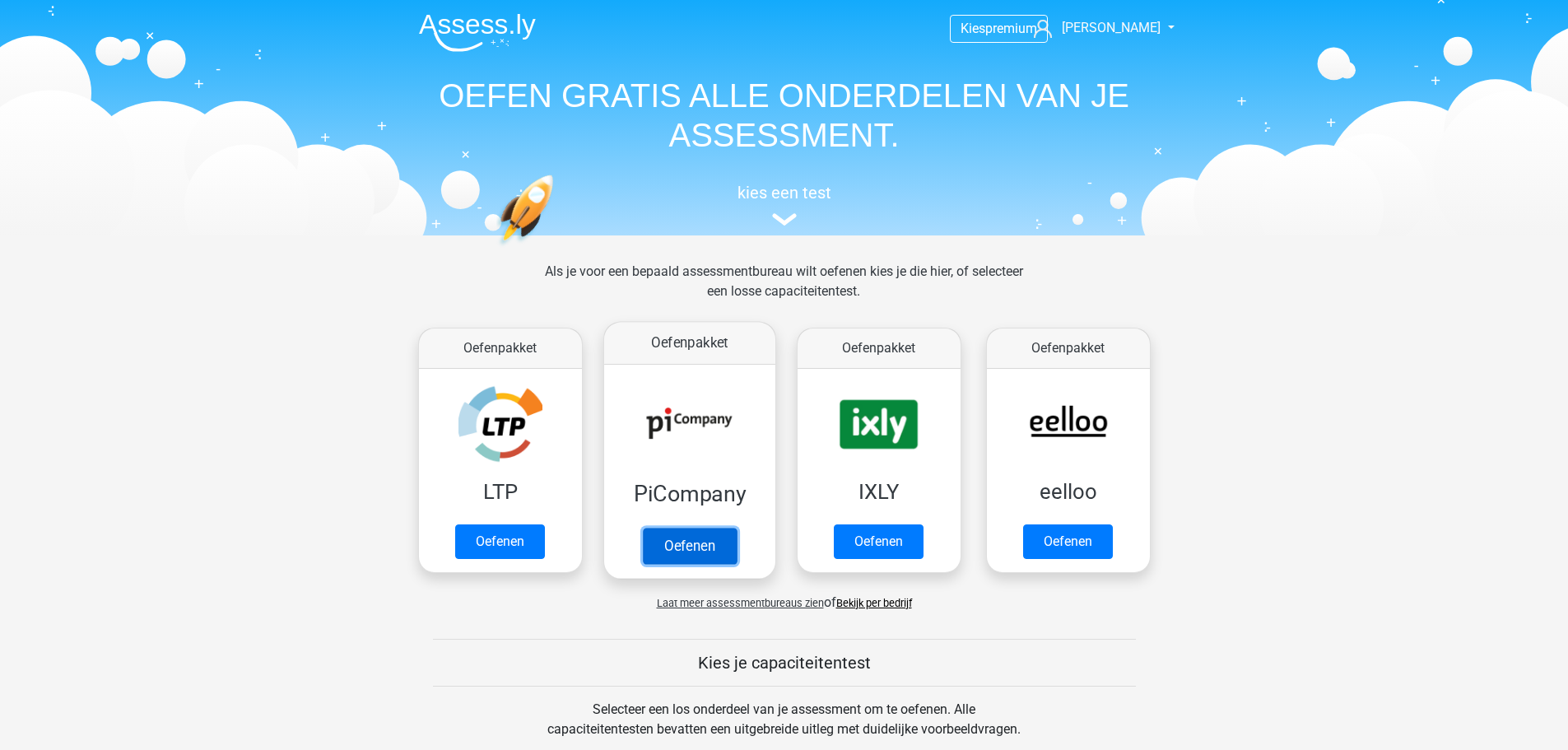
click at [705, 545] on link "Oefenen" at bounding box center [689, 545] width 94 height 36
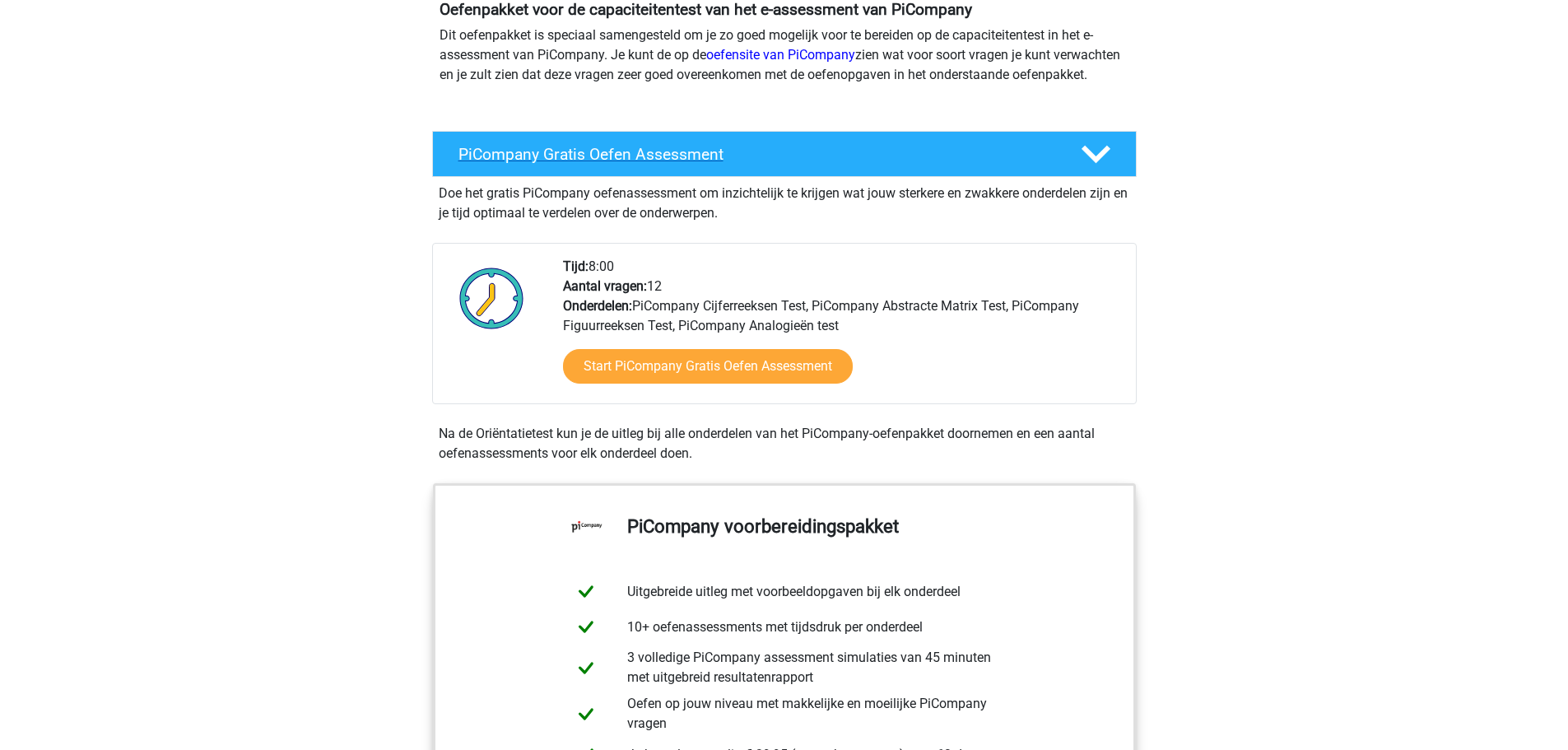
scroll to position [247, 0]
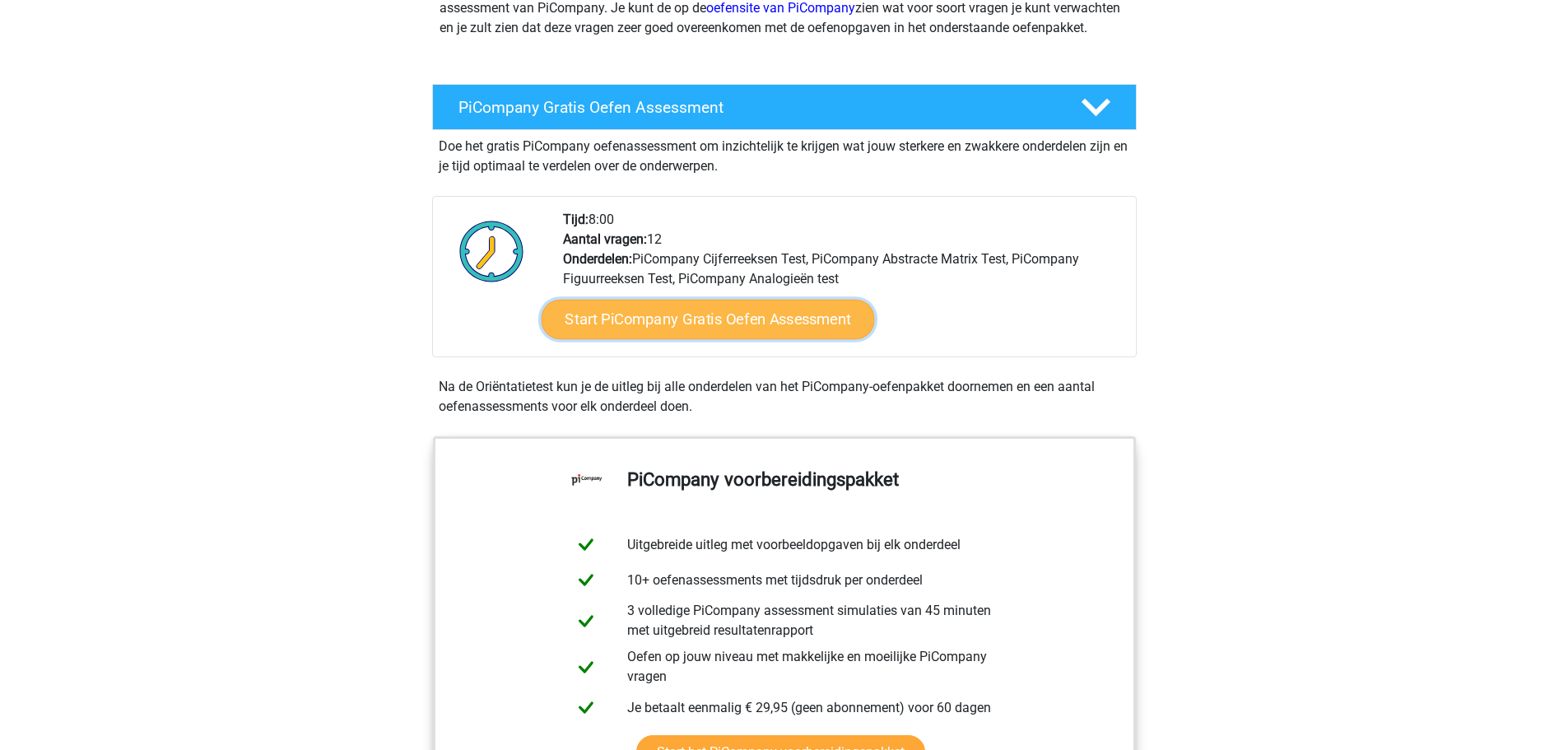
click at [751, 339] on link "Start PiCompany Gratis Oefen Assessment" at bounding box center [707, 319] width 334 height 40
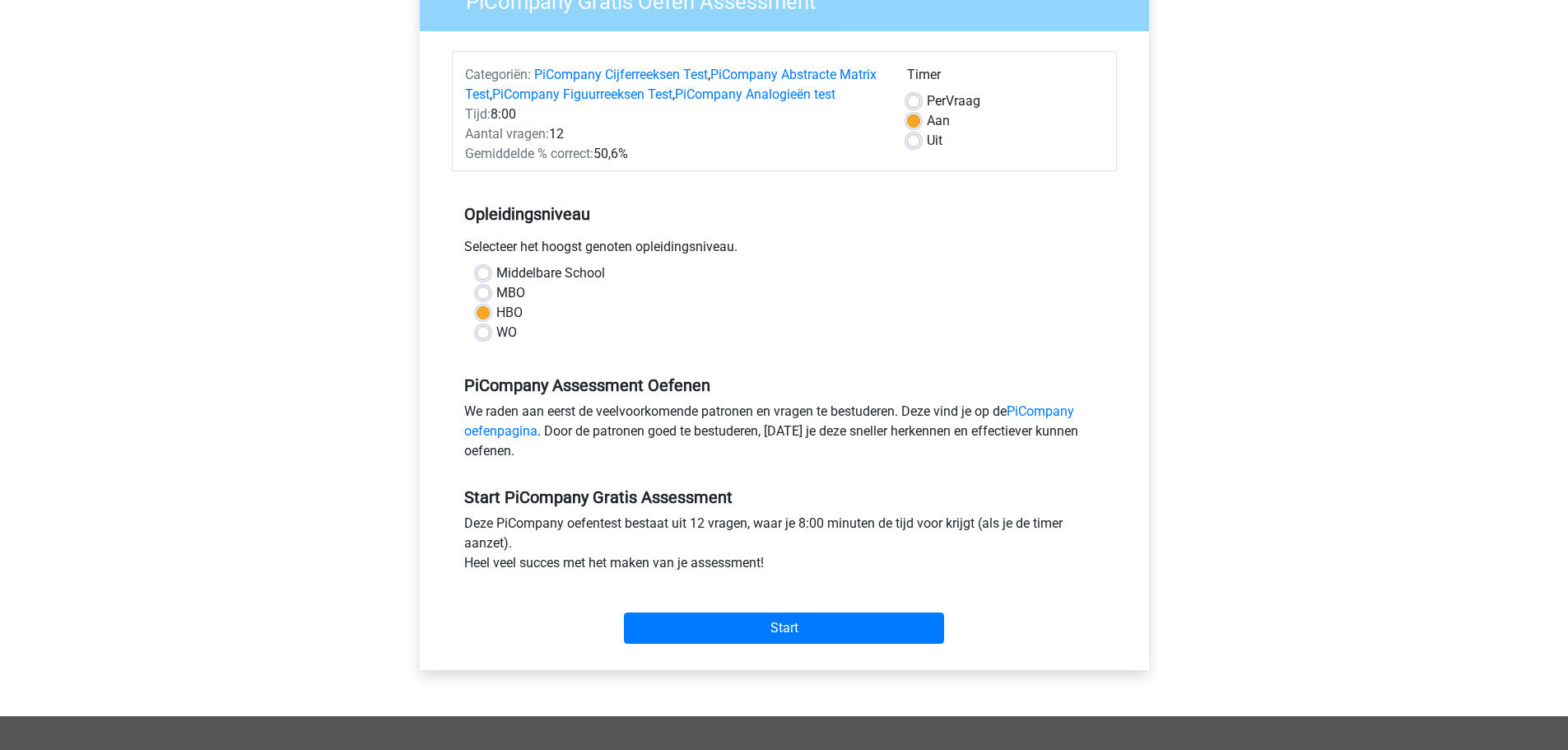
scroll to position [165, 0]
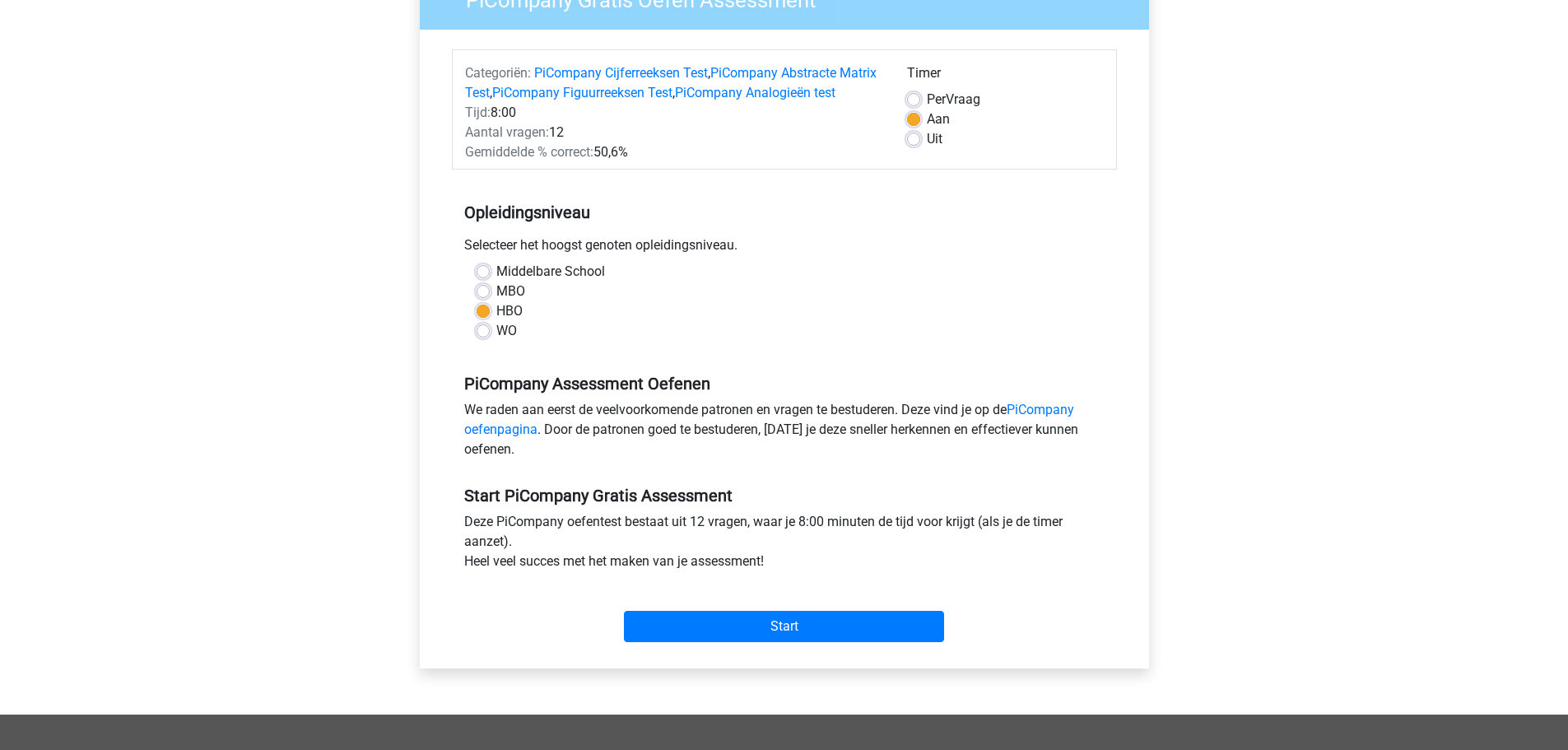
click at [497, 301] on label "MBO" at bounding box center [511, 292] width 29 height 20
click at [479, 297] on input "MBO" at bounding box center [484, 290] width 14 height 17
radio input "true"
click at [927, 143] on label "Uit" at bounding box center [935, 138] width 16 height 20
click at [913, 143] on input "Uit" at bounding box center [914, 137] width 14 height 17
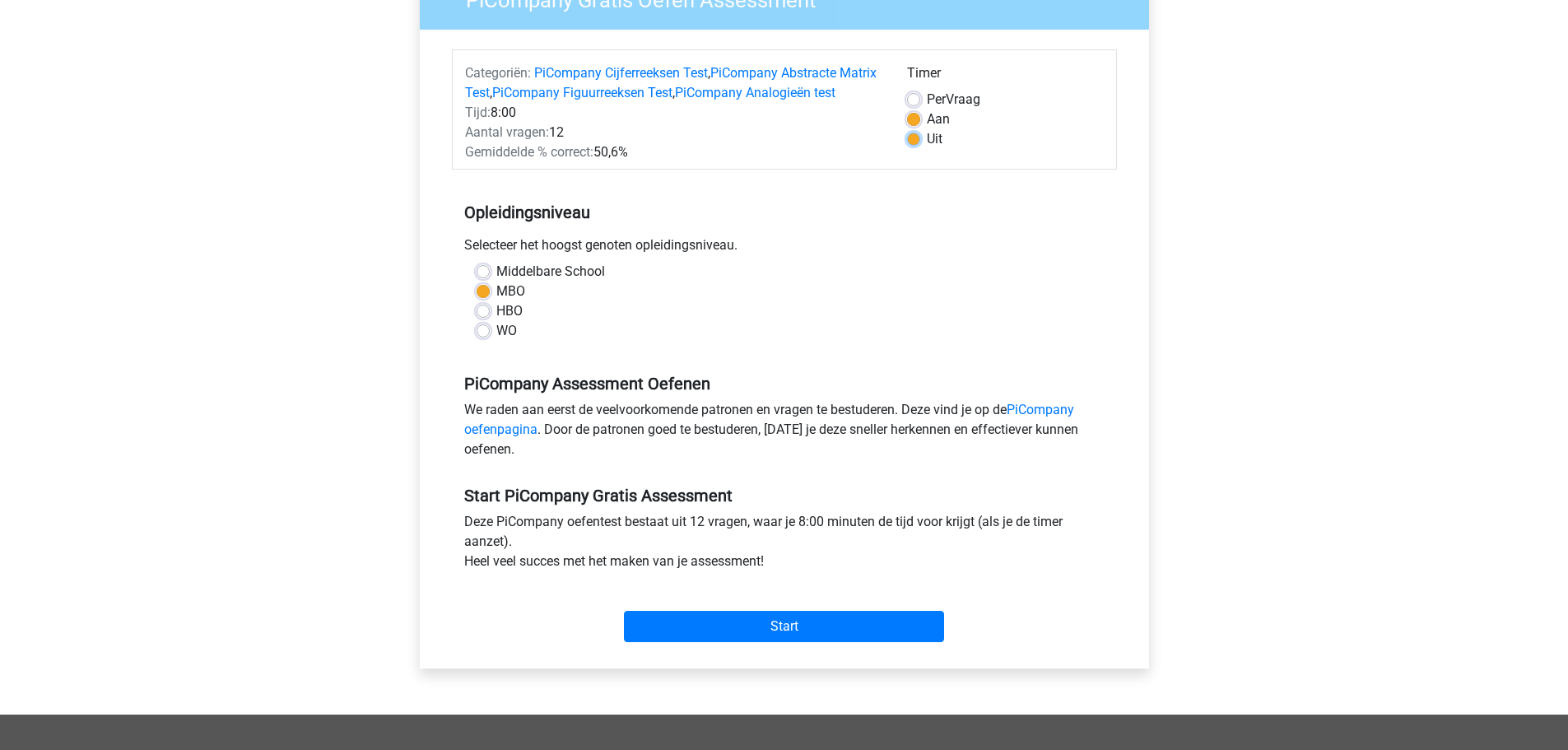
radio input "true"
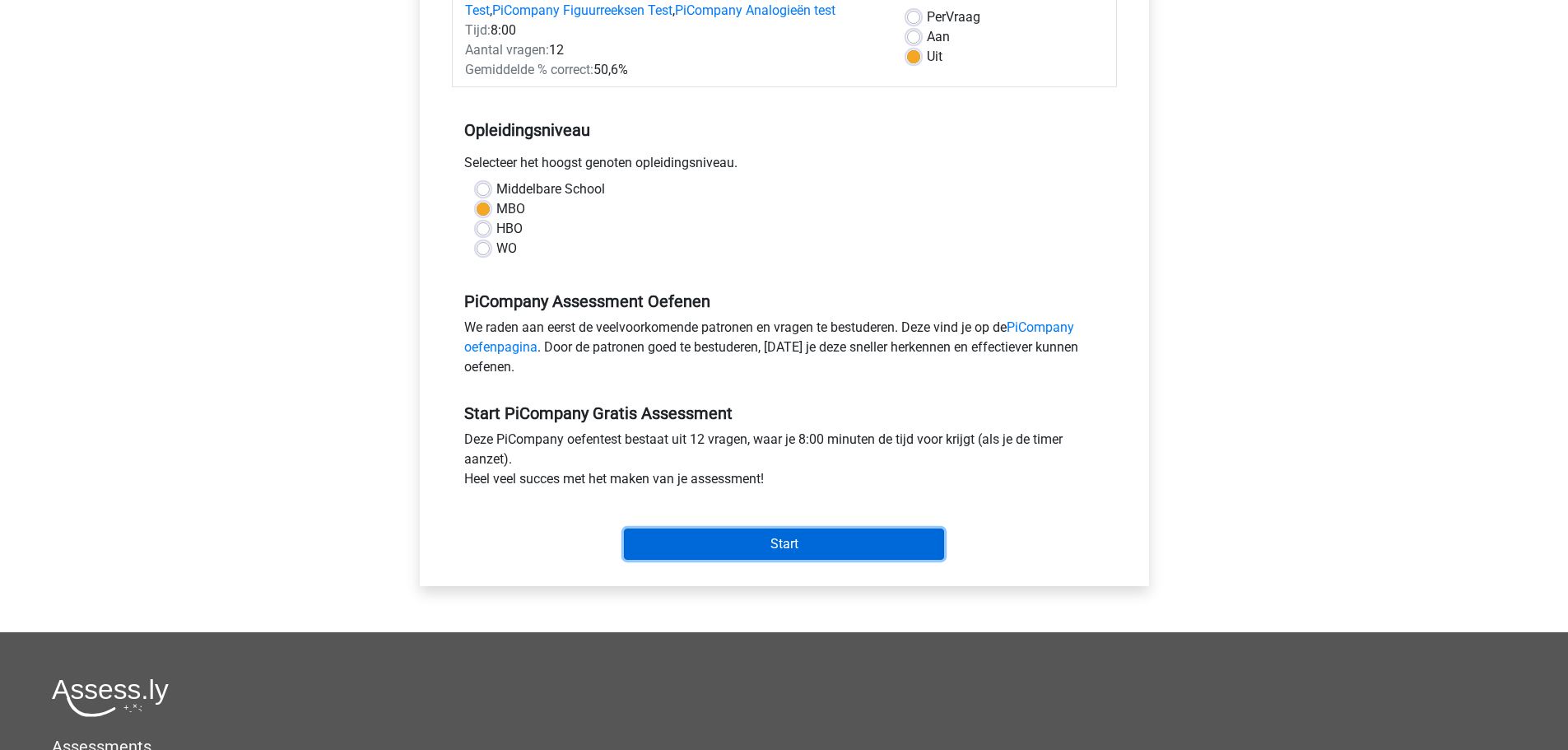
click at [778, 560] on input "Start" at bounding box center [784, 544] width 320 height 31
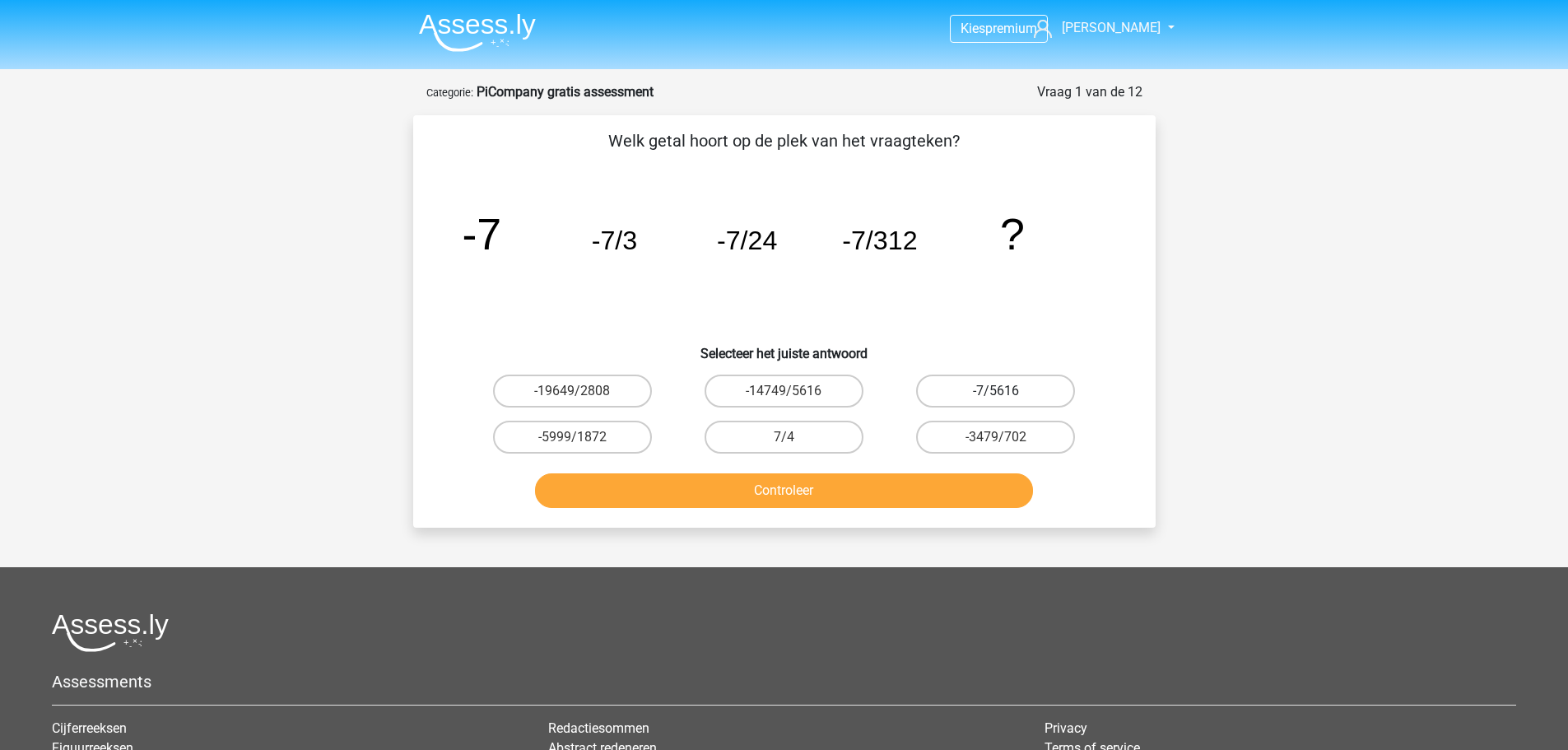
click at [974, 394] on label "-7/5616" at bounding box center [995, 391] width 159 height 33
click at [996, 394] on input "-7/5616" at bounding box center [1001, 396] width 11 height 11
radio input "true"
click at [825, 495] on button "Controleer" at bounding box center [784, 490] width 499 height 34
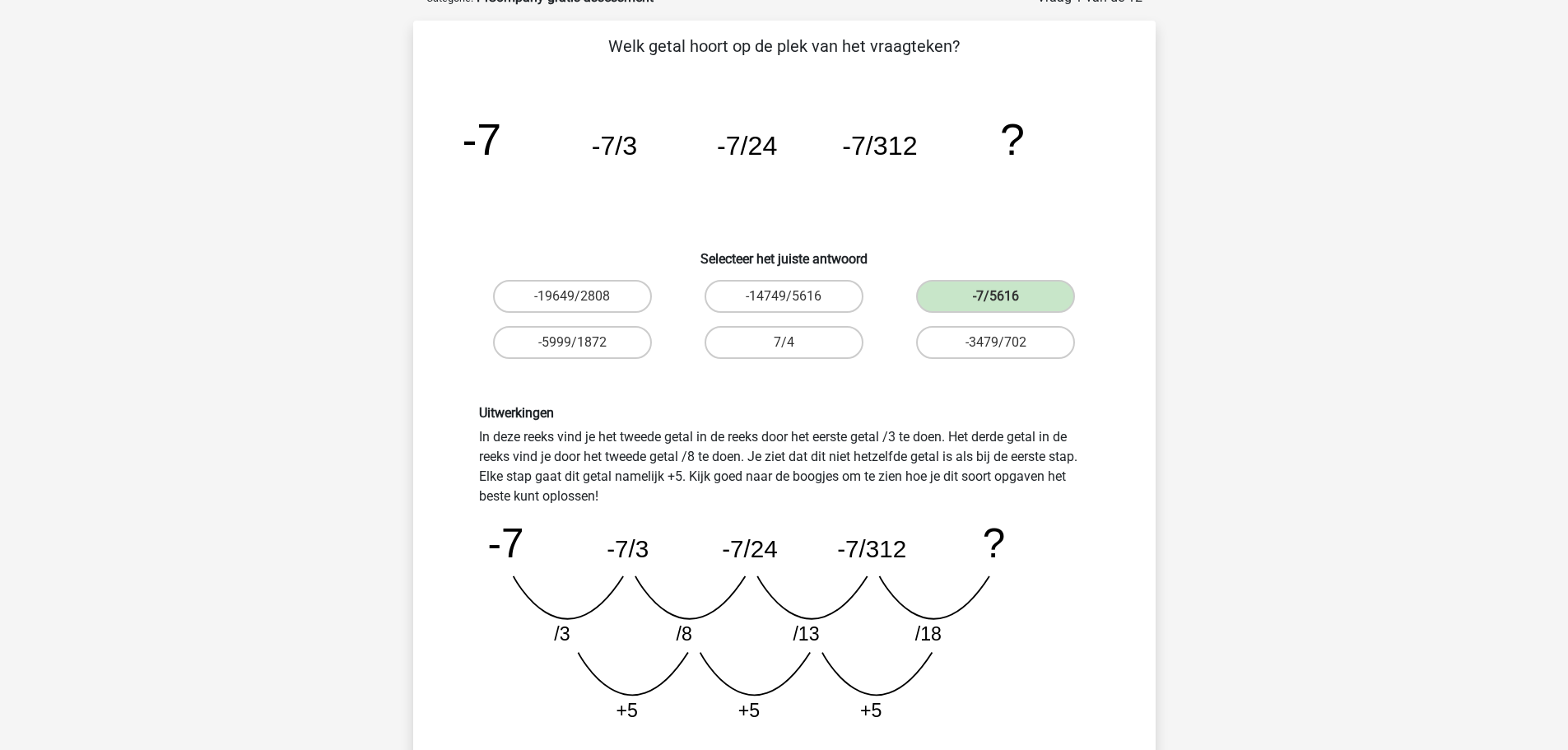
scroll to position [247, 0]
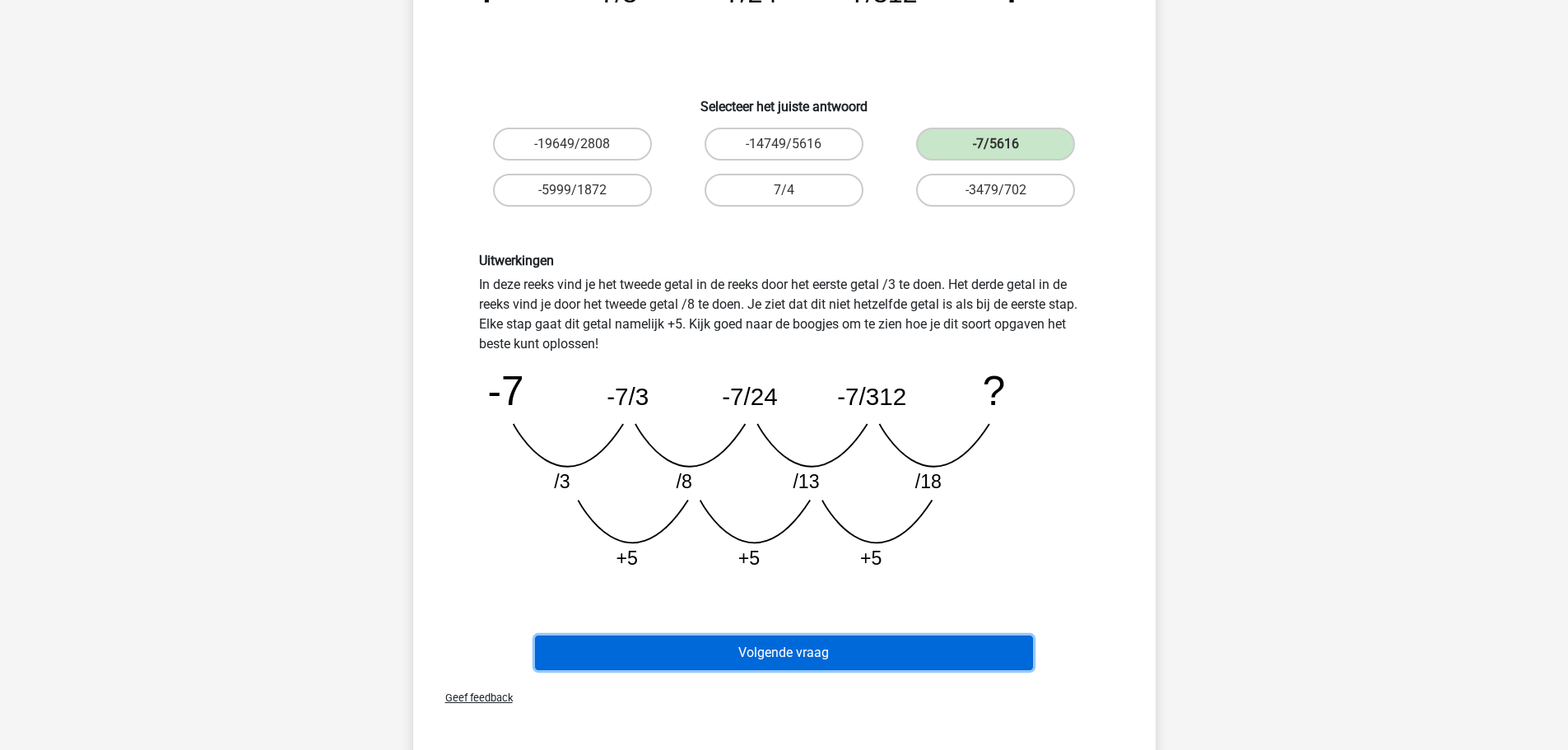
click at [797, 658] on button "Volgende vraag" at bounding box center [784, 651] width 499 height 34
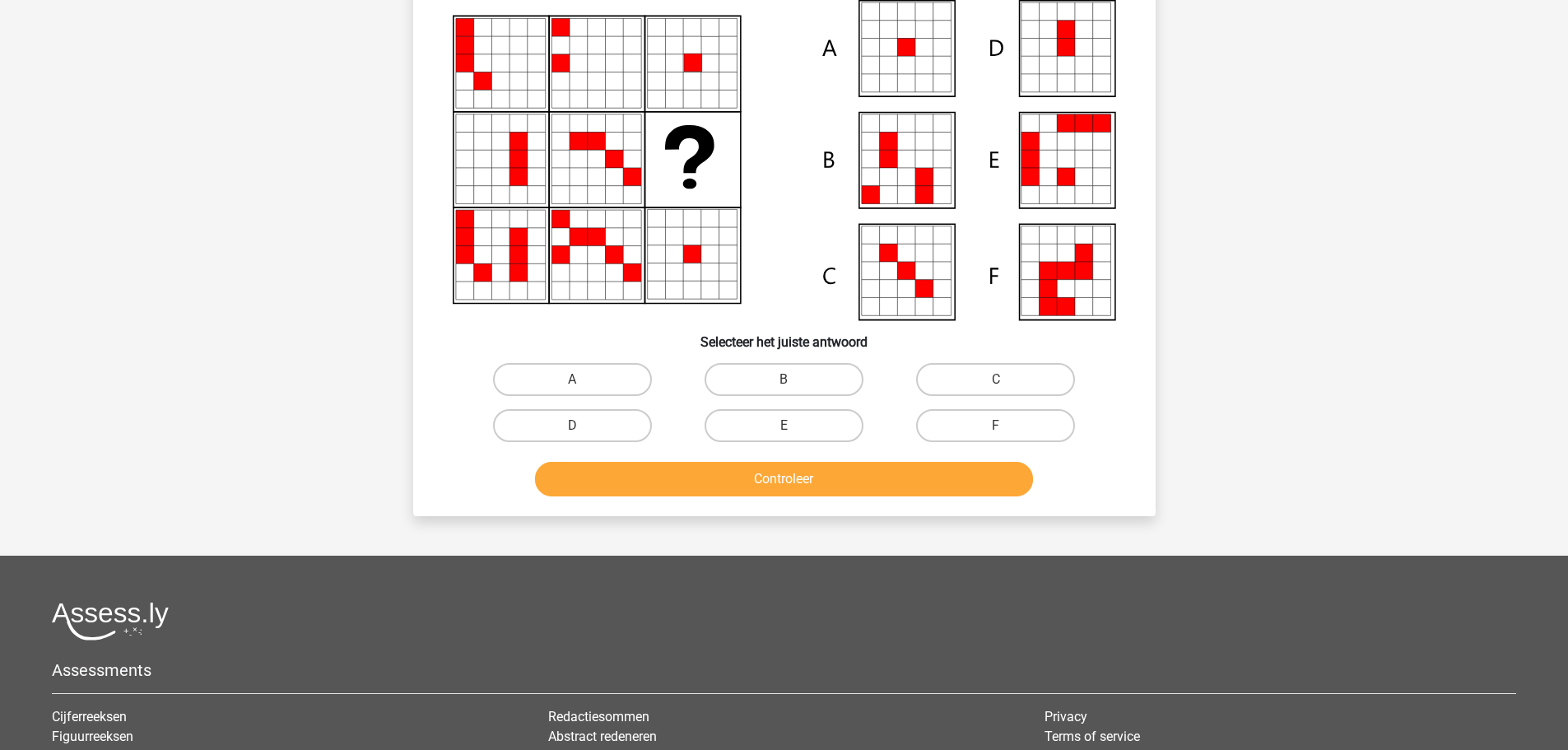
scroll to position [82, 0]
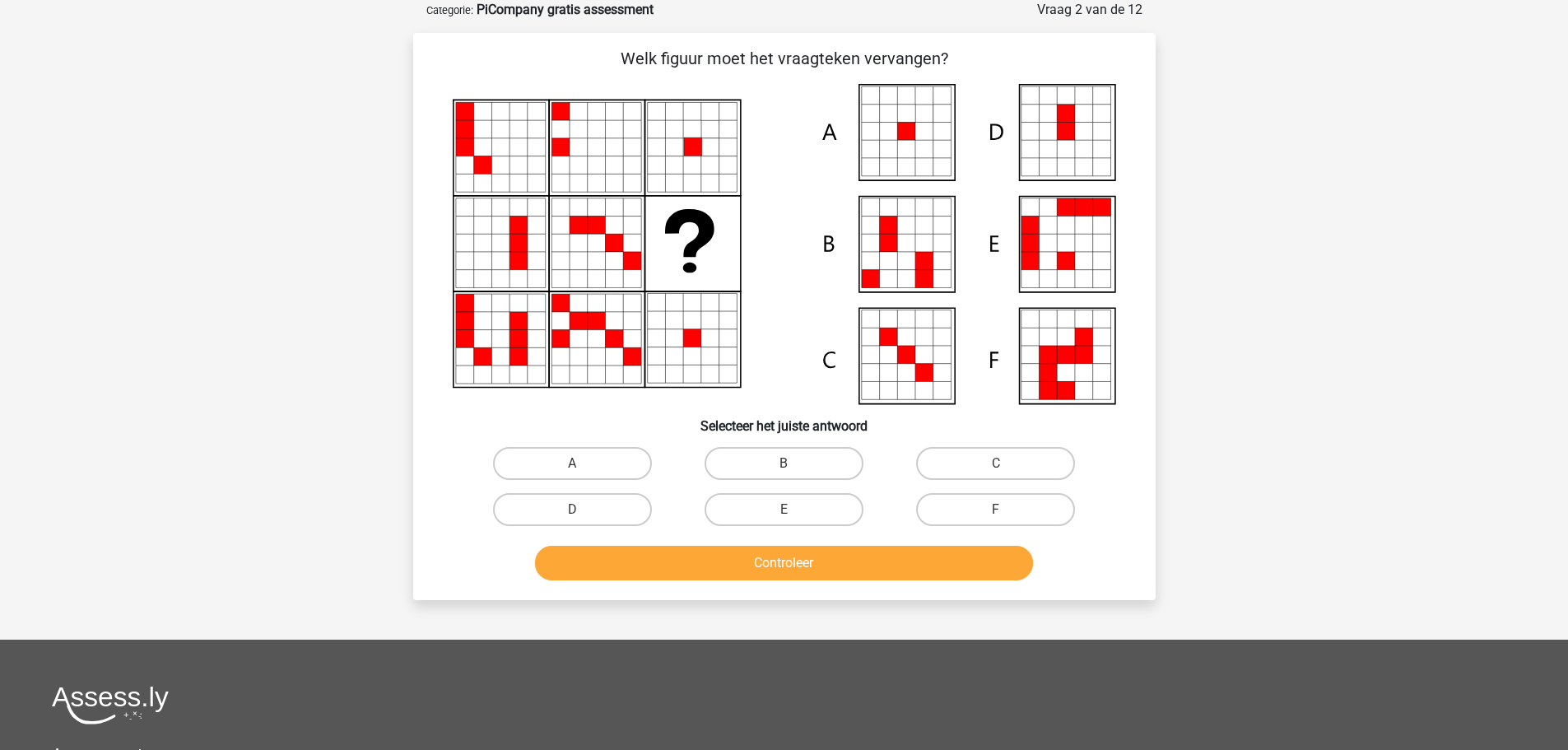
click at [900, 143] on icon at bounding box center [906, 148] width 19 height 19
click at [578, 467] on input "A" at bounding box center [577, 468] width 11 height 11
radio input "true"
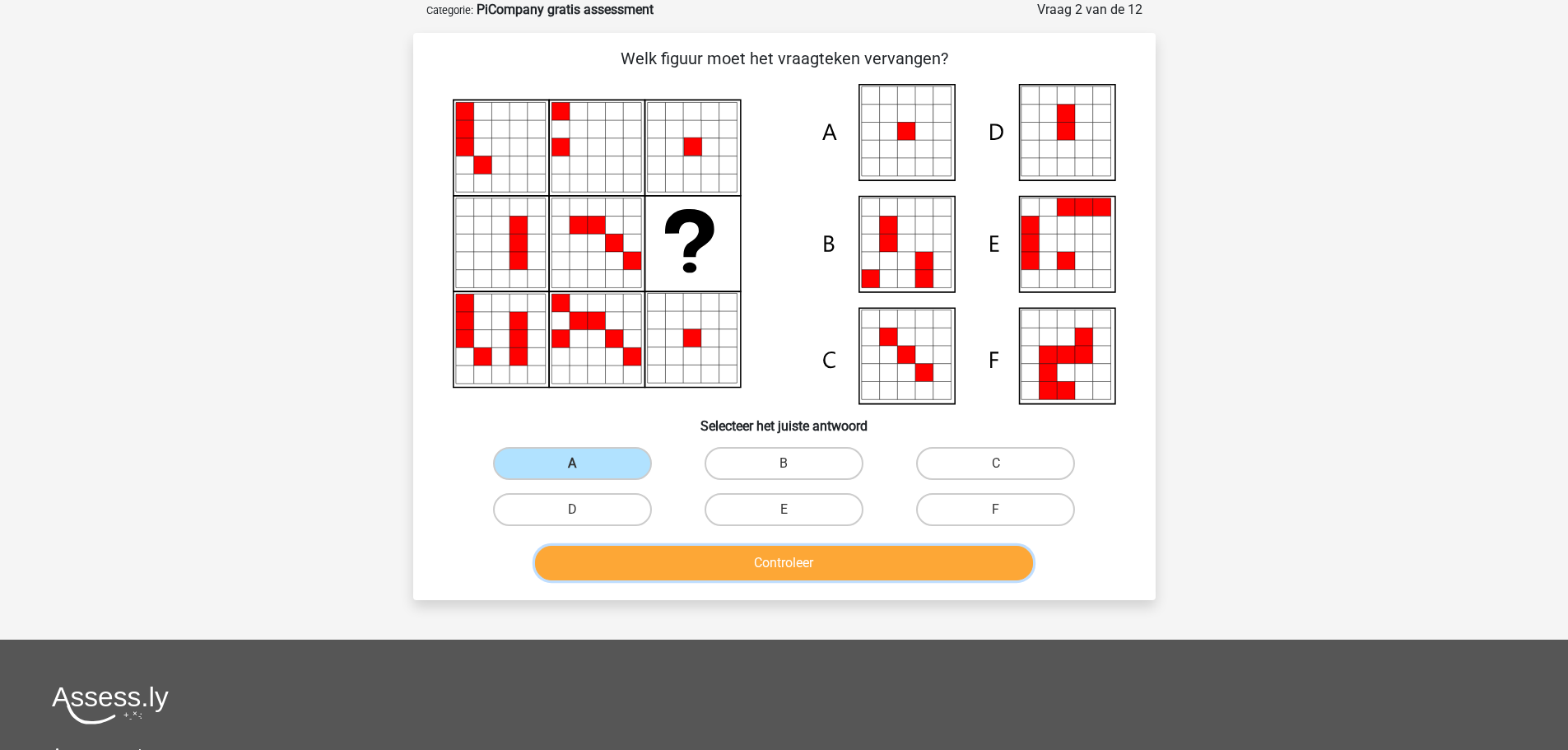
click at [777, 565] on button "Controleer" at bounding box center [784, 562] width 499 height 34
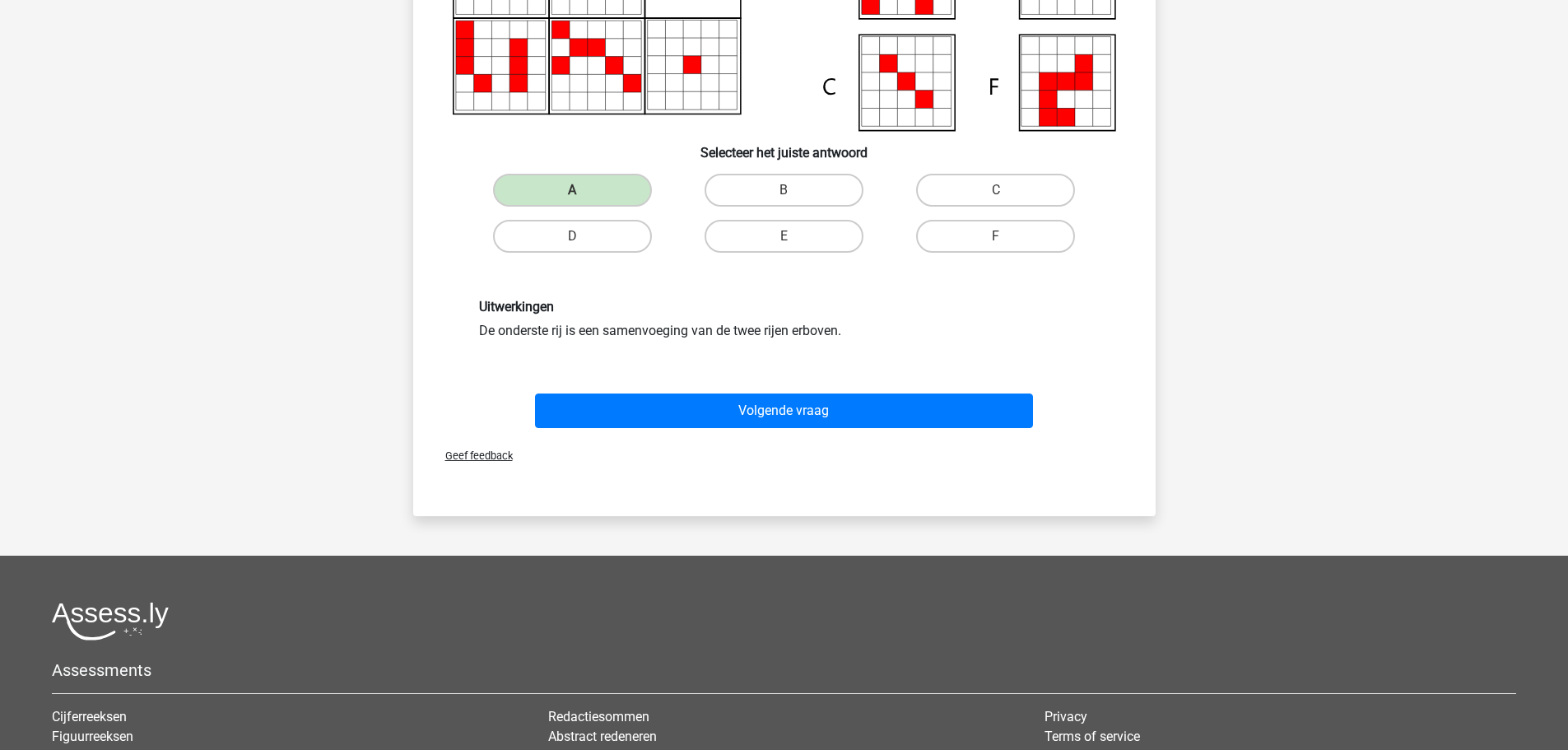
scroll to position [412, 0]
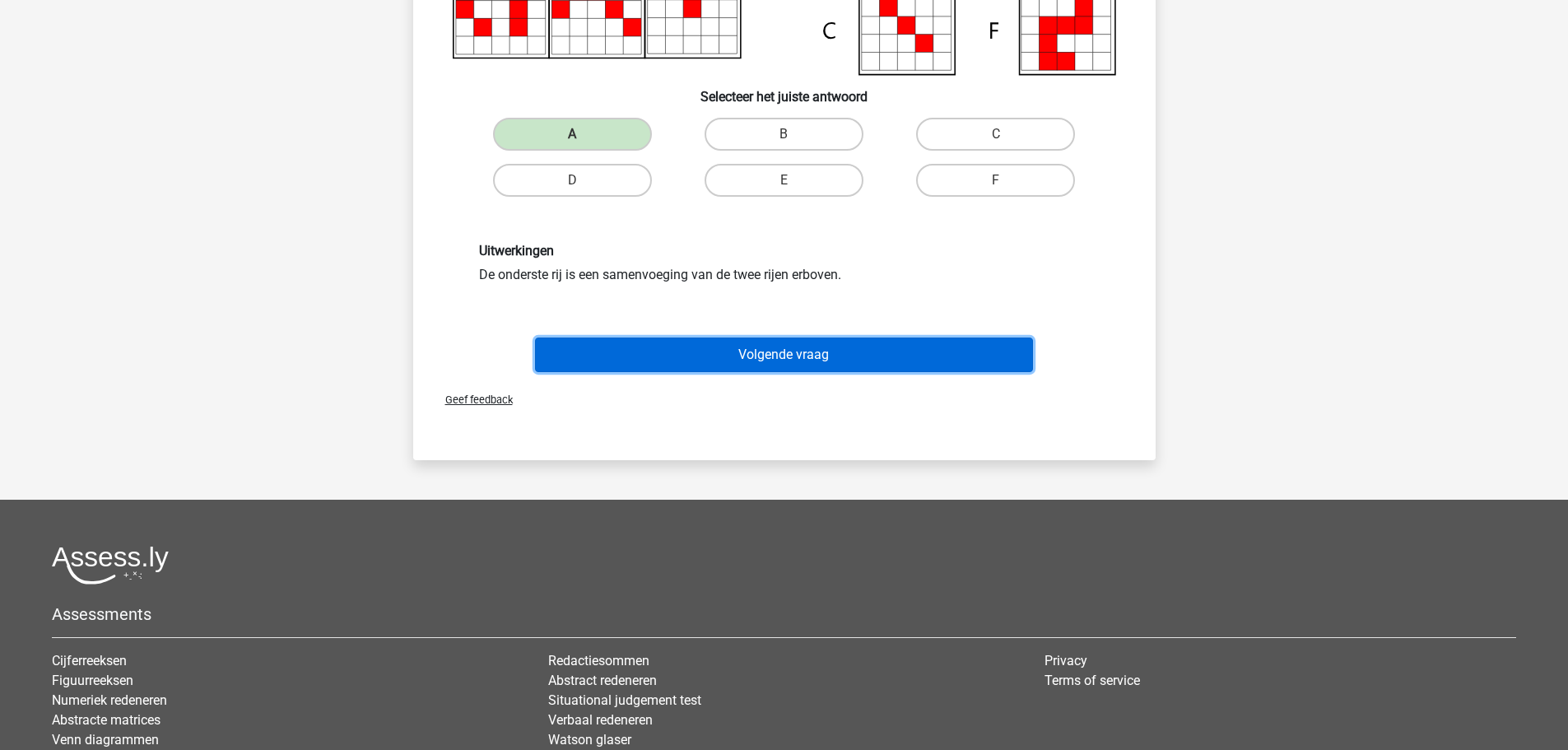
click at [788, 352] on button "Volgende vraag" at bounding box center [784, 354] width 499 height 34
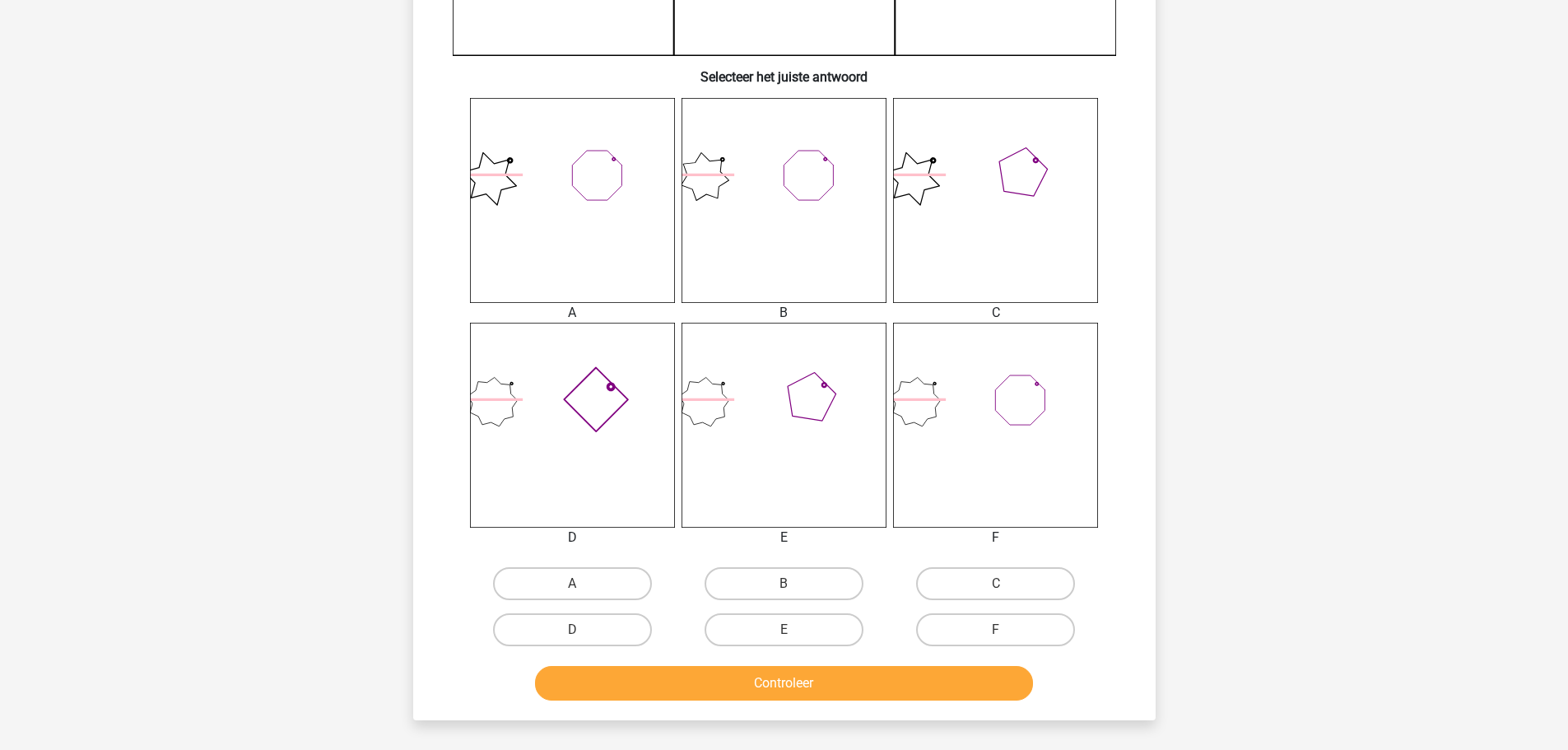
scroll to position [576, 0]
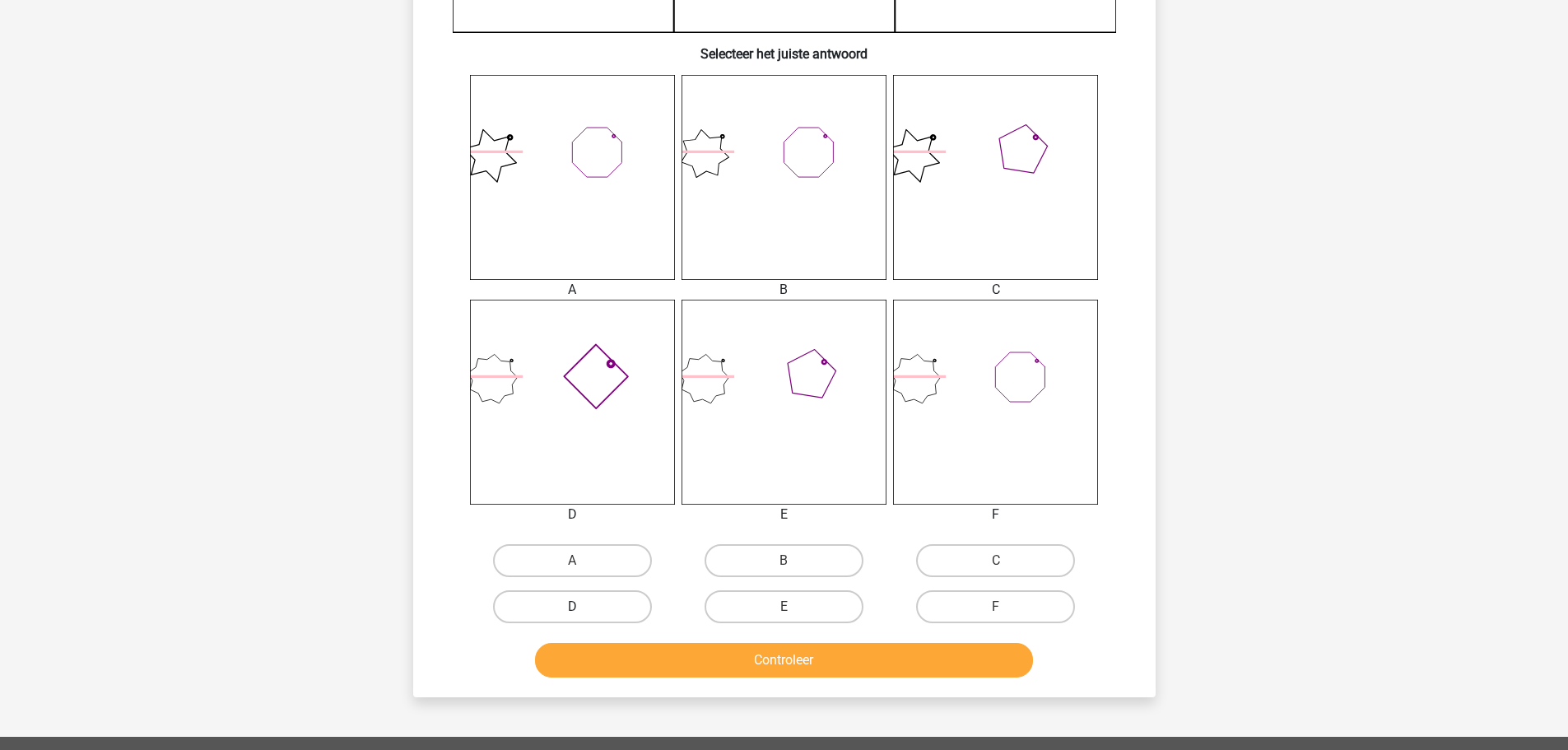
click at [589, 609] on label "D" at bounding box center [572, 607] width 159 height 33
click at [583, 609] on input "D" at bounding box center [577, 612] width 11 height 11
radio input "true"
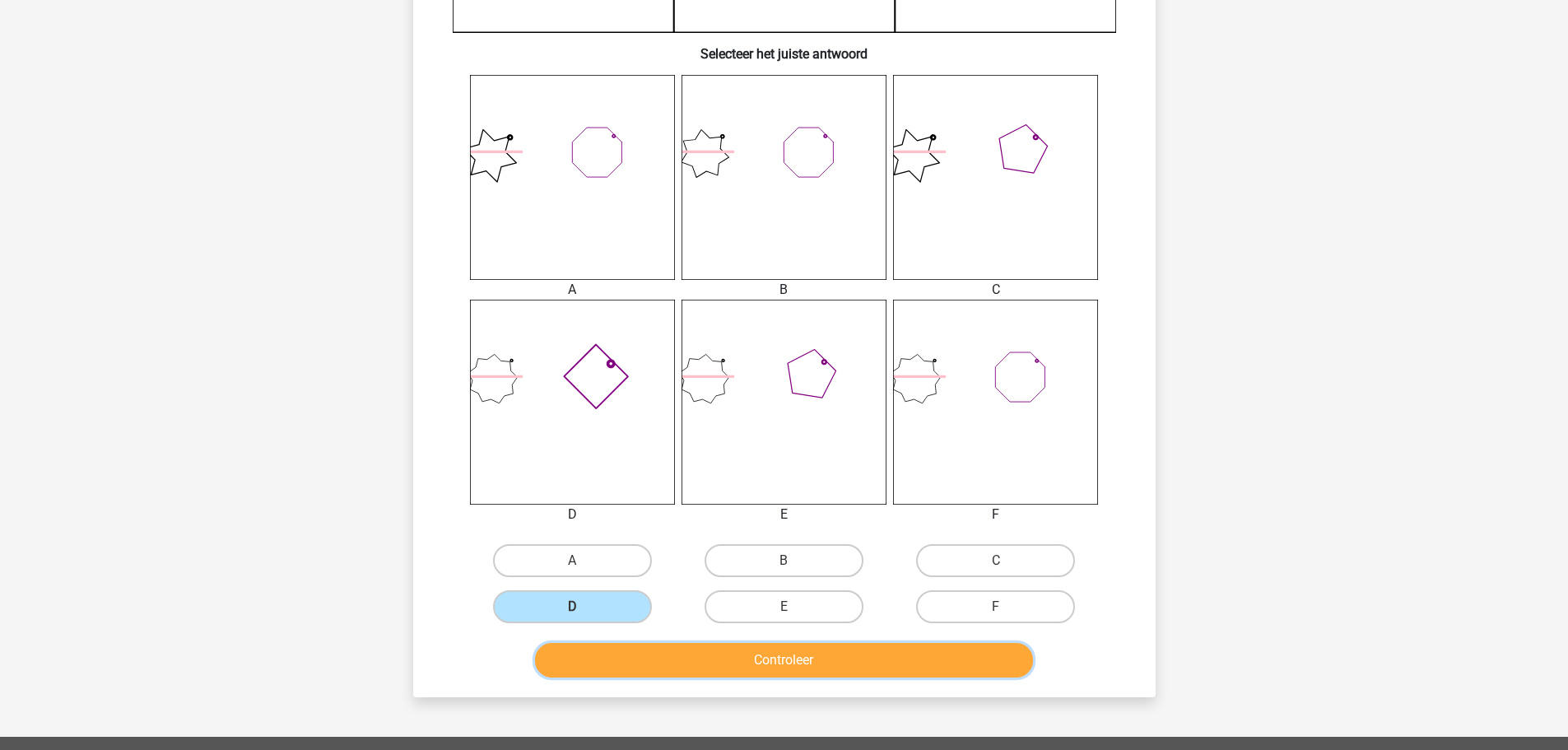
click at [783, 661] on button "Controleer" at bounding box center [784, 659] width 499 height 34
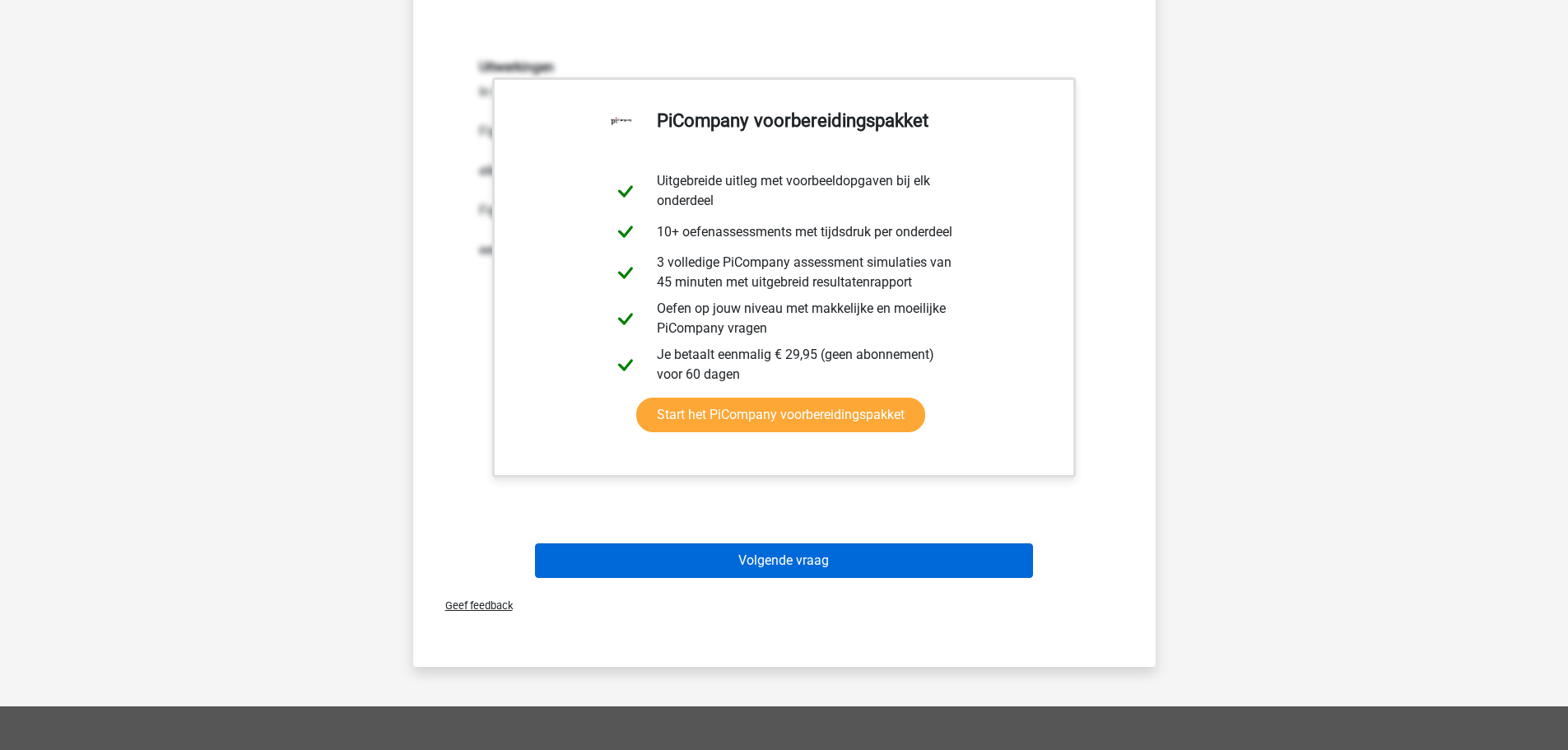
scroll to position [1235, 0]
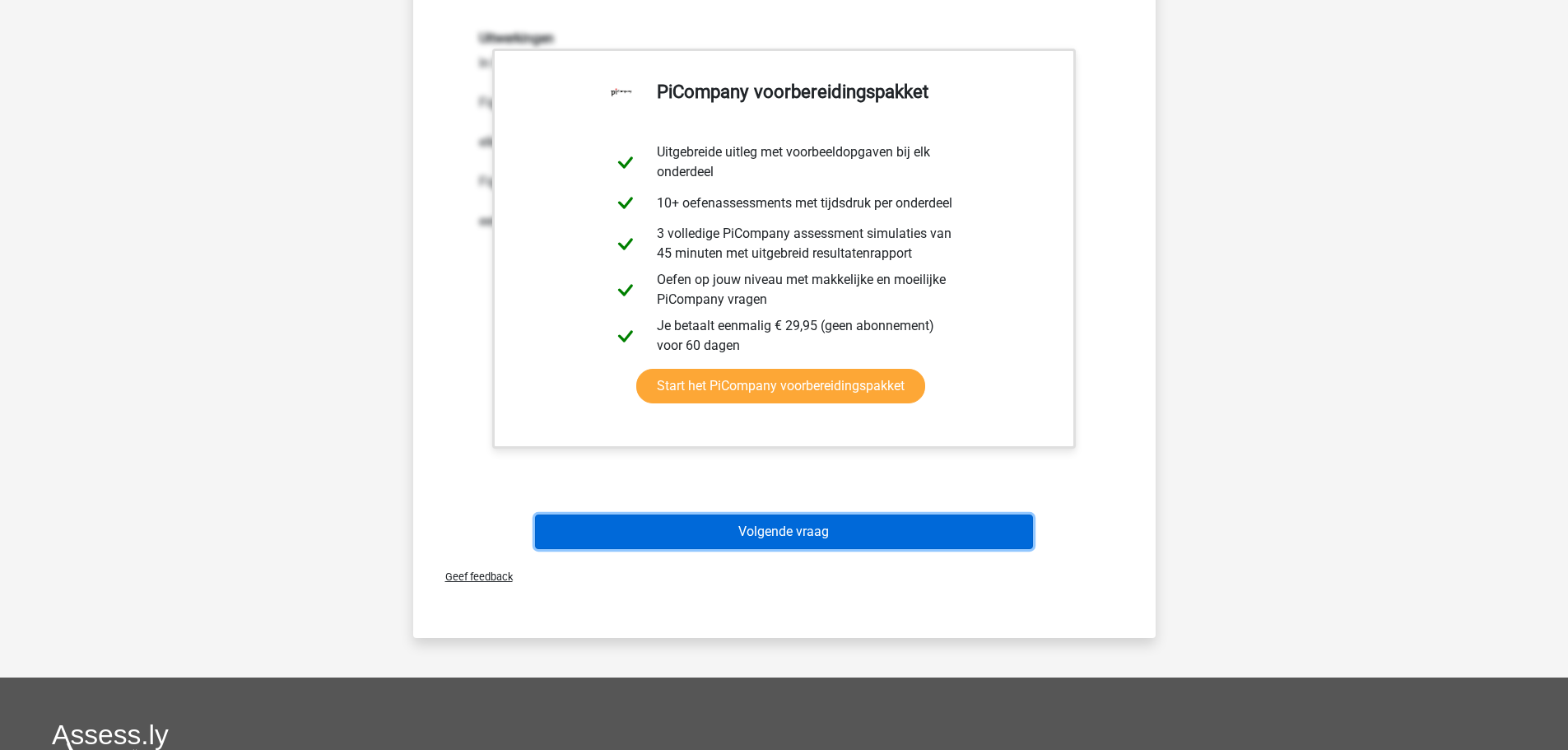
click at [787, 533] on button "Volgende vraag" at bounding box center [784, 531] width 499 height 34
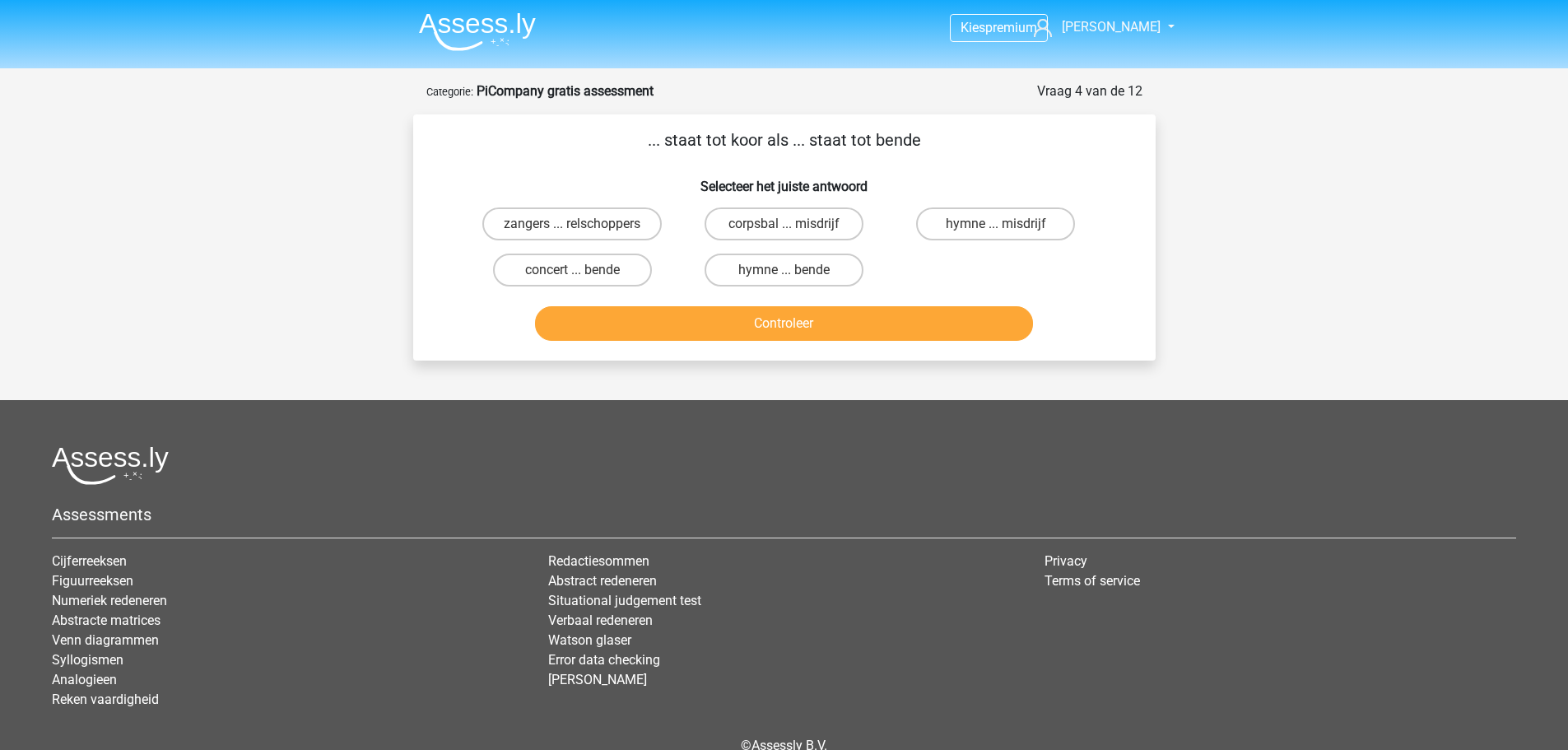
scroll to position [0, 0]
click at [606, 226] on label "zangers ... relschoppers" at bounding box center [572, 224] width 180 height 33
click at [583, 226] on input "zangers ... relschoppers" at bounding box center [577, 229] width 11 height 11
radio input "true"
click at [767, 325] on button "Controleer" at bounding box center [784, 324] width 499 height 34
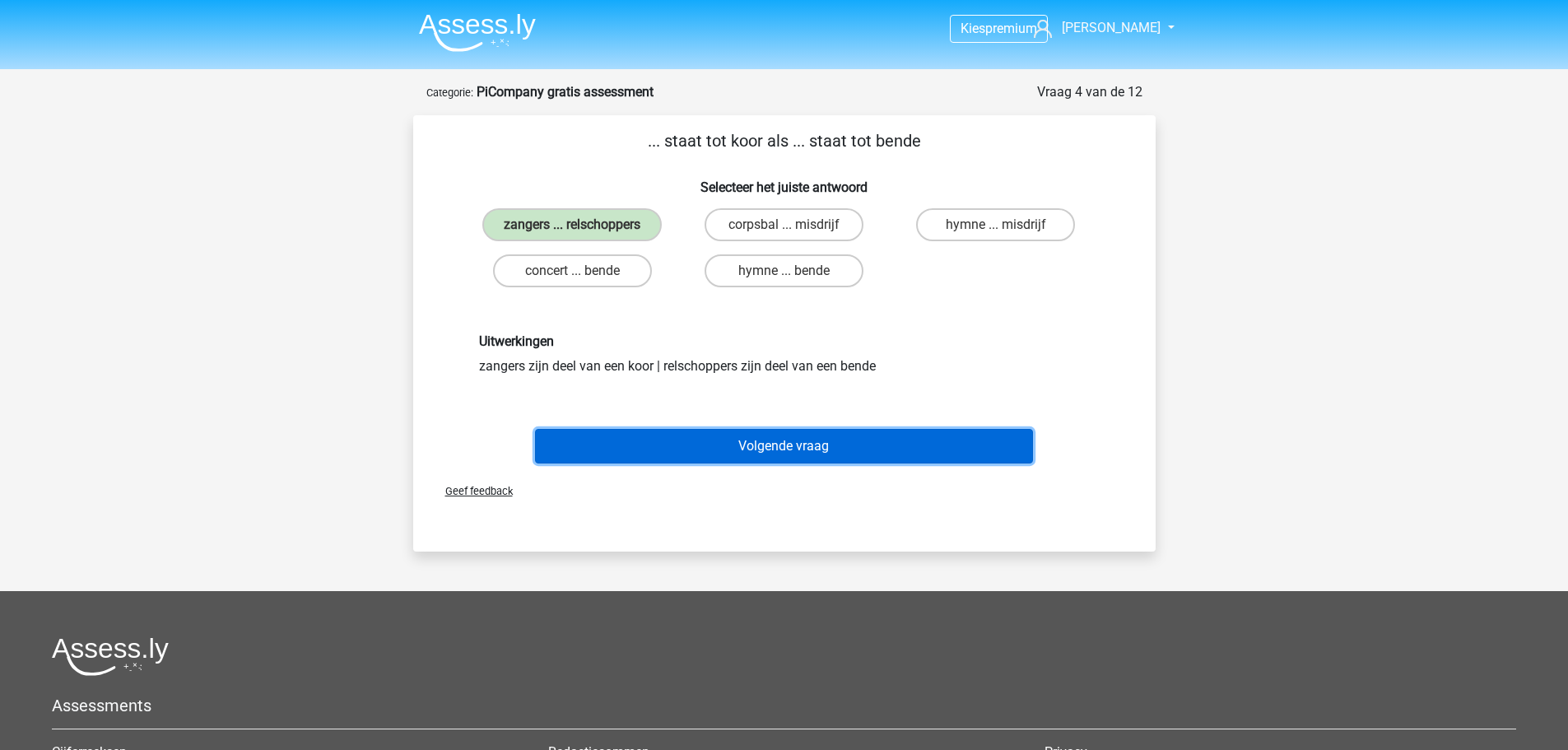
click at [816, 448] on button "Volgende vraag" at bounding box center [784, 446] width 499 height 34
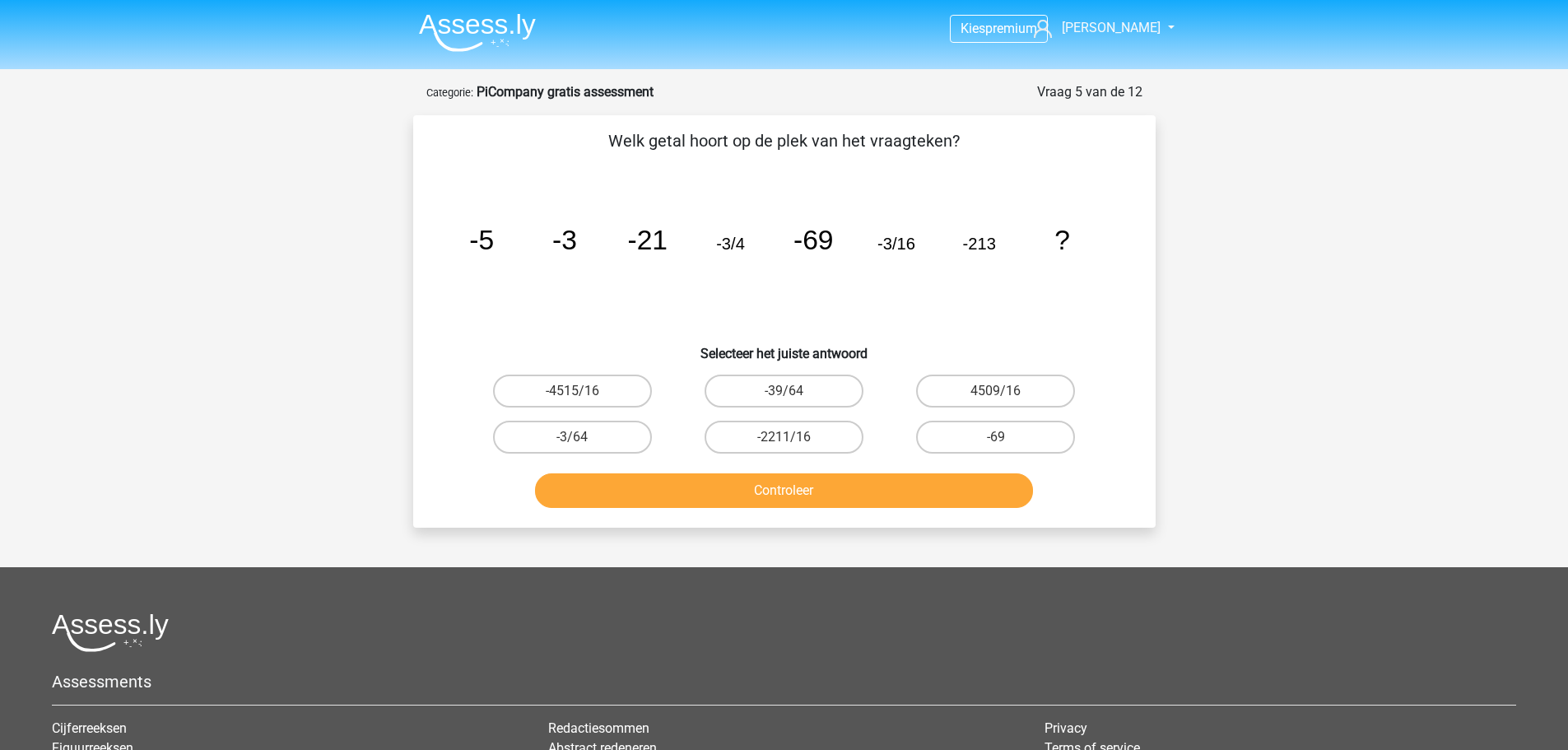
scroll to position [82, 0]
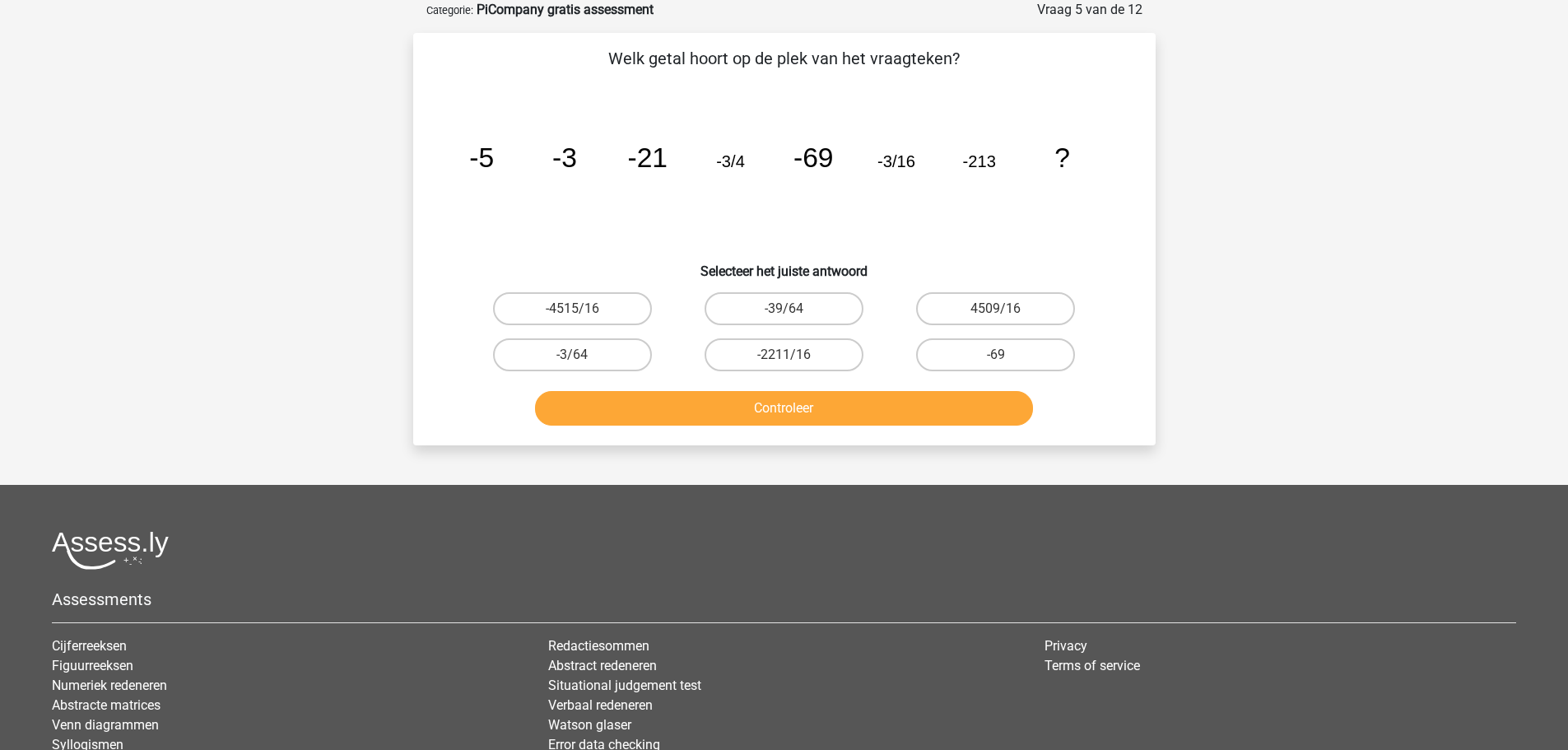
click at [578, 355] on input "-3/64" at bounding box center [577, 360] width 11 height 11
radio input "true"
click at [741, 407] on button "Controleer" at bounding box center [784, 408] width 499 height 34
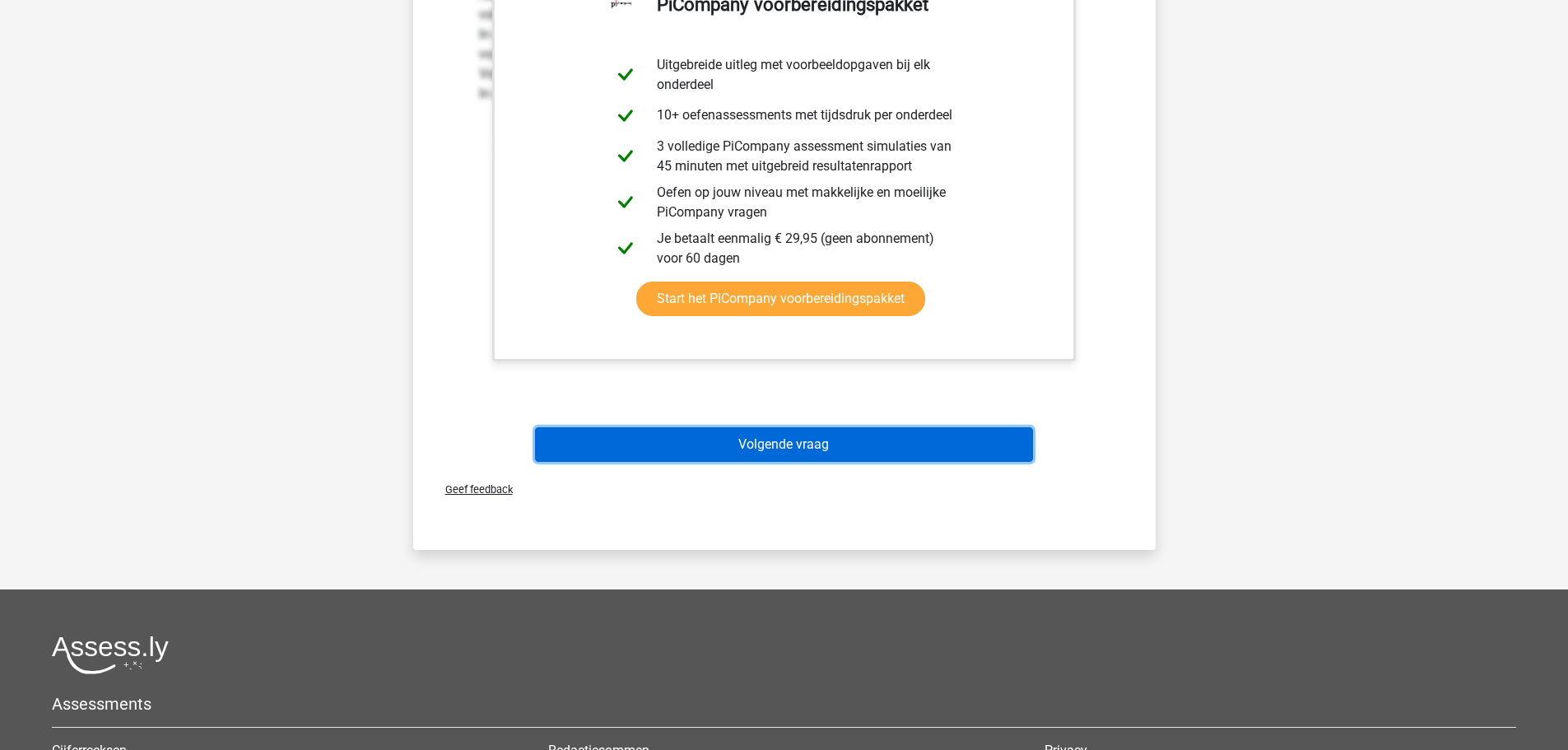
click at [796, 443] on button "Volgende vraag" at bounding box center [784, 444] width 499 height 34
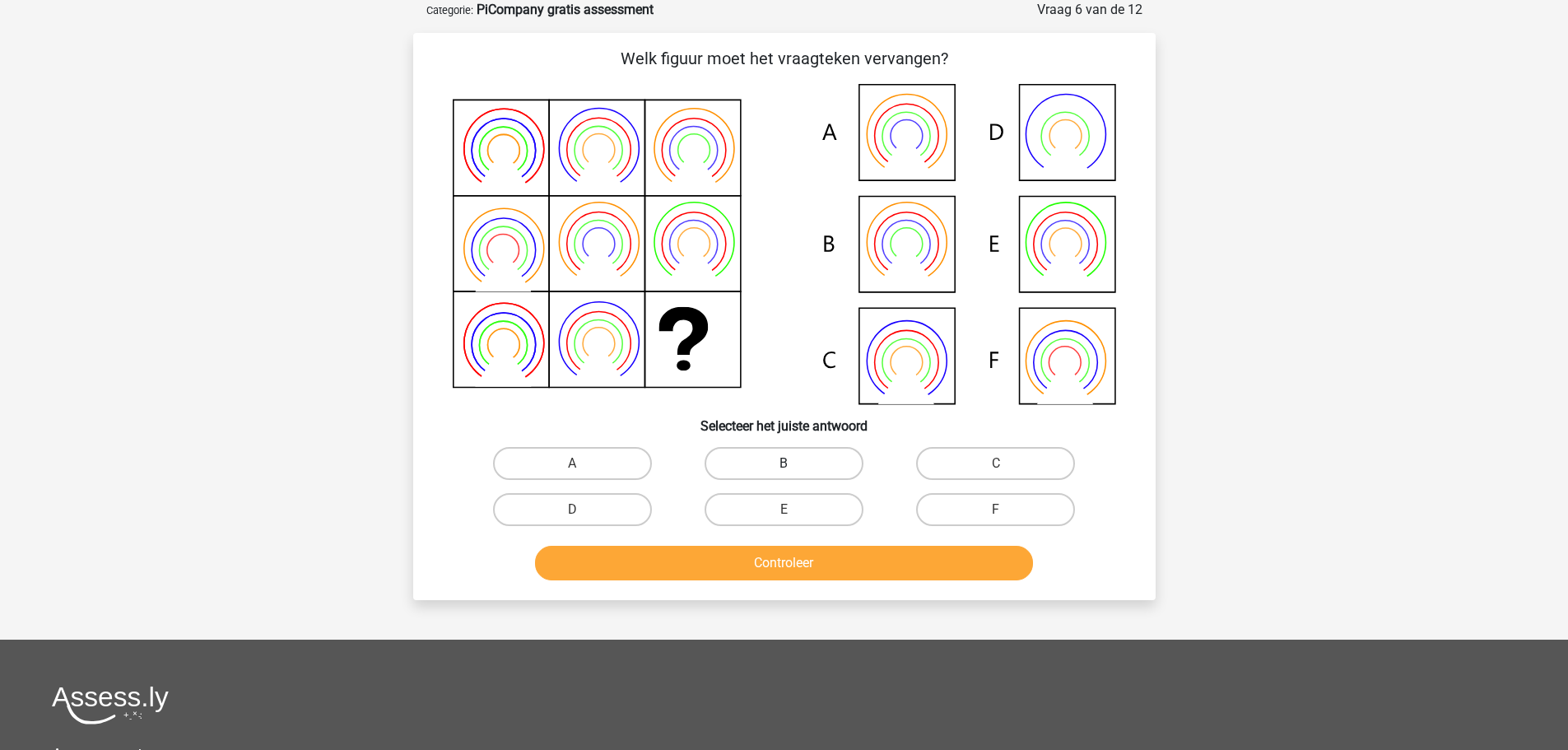
click at [811, 459] on label "B" at bounding box center [784, 463] width 159 height 33
click at [794, 463] on input "B" at bounding box center [788, 468] width 11 height 11
radio input "true"
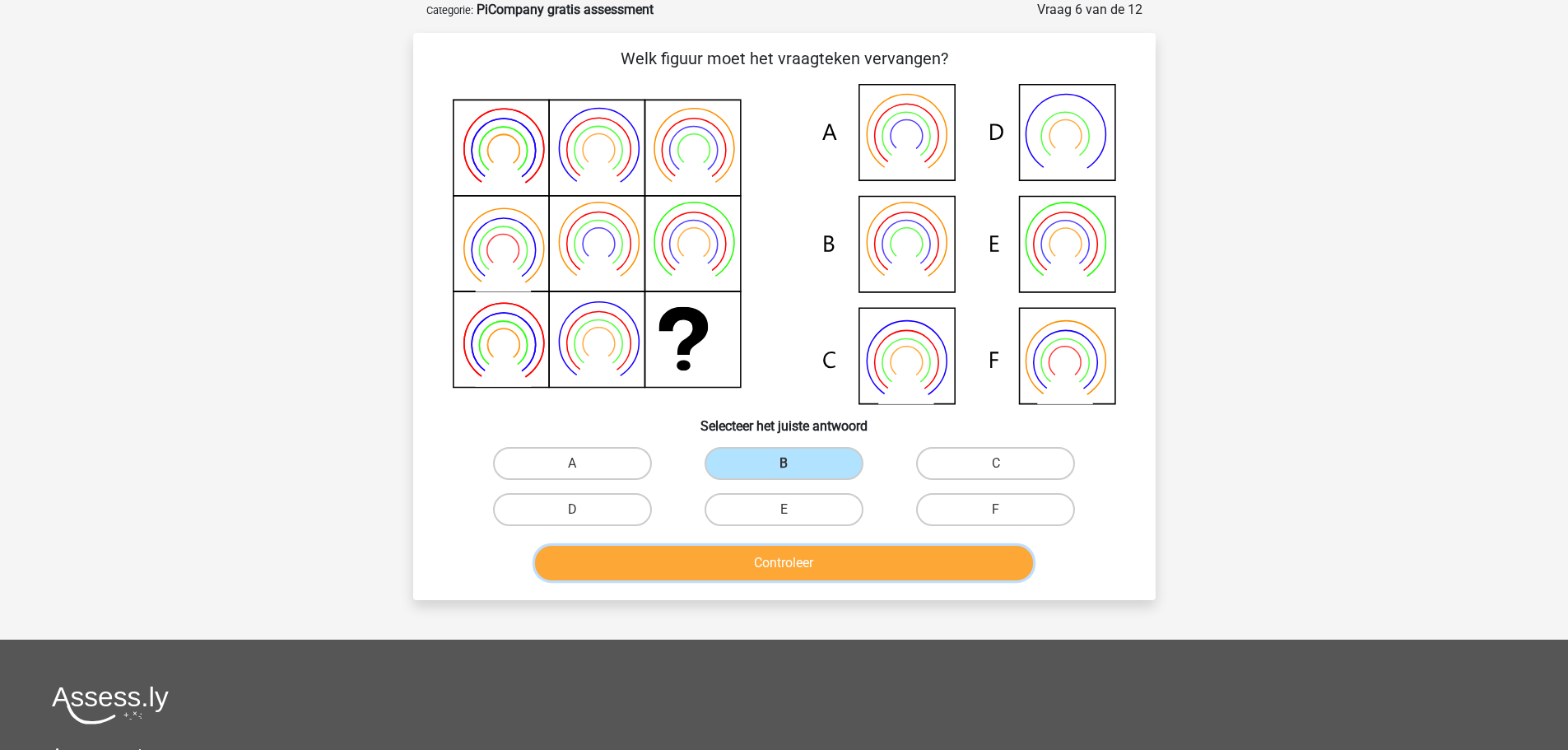
click at [811, 561] on button "Controleer" at bounding box center [784, 562] width 499 height 34
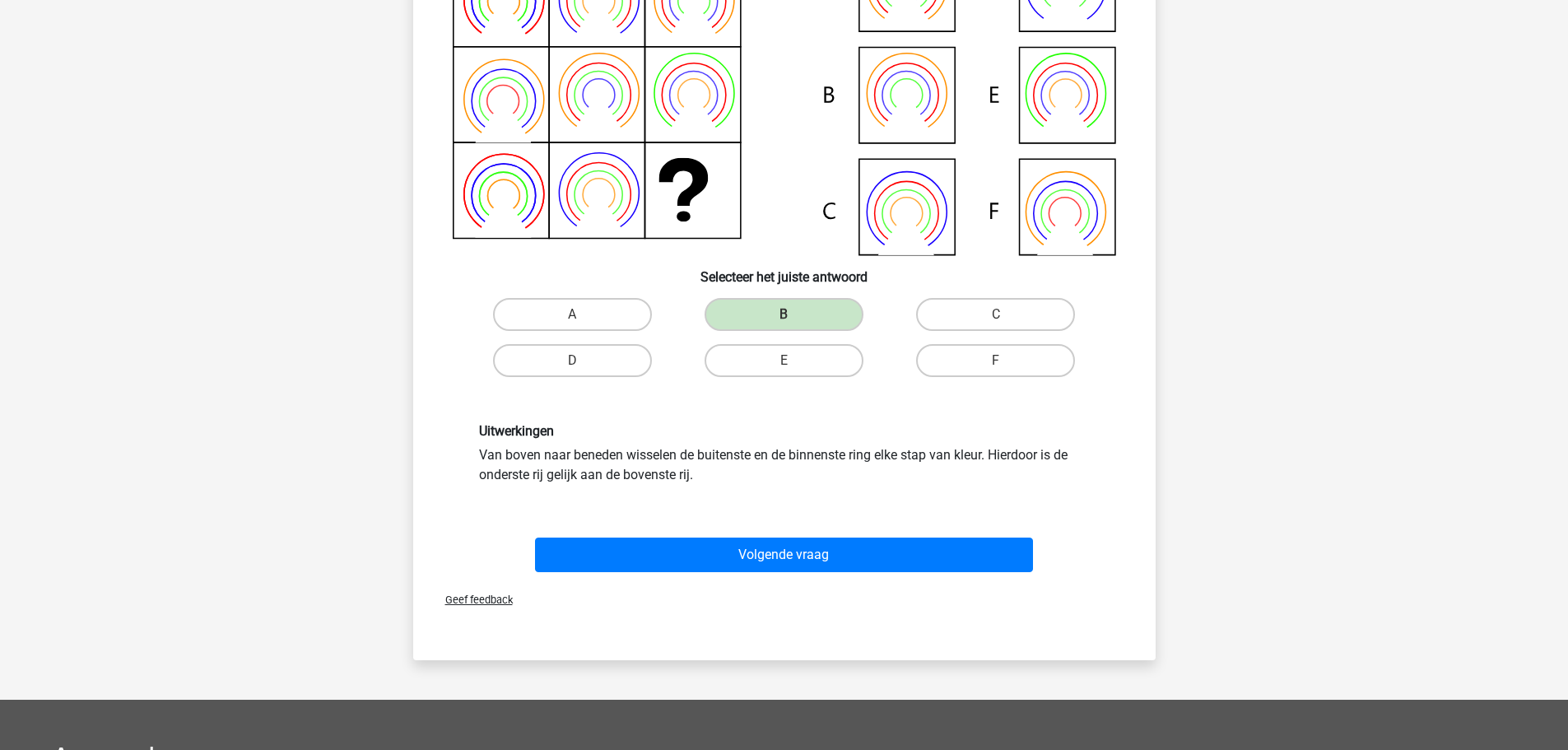
scroll to position [330, 0]
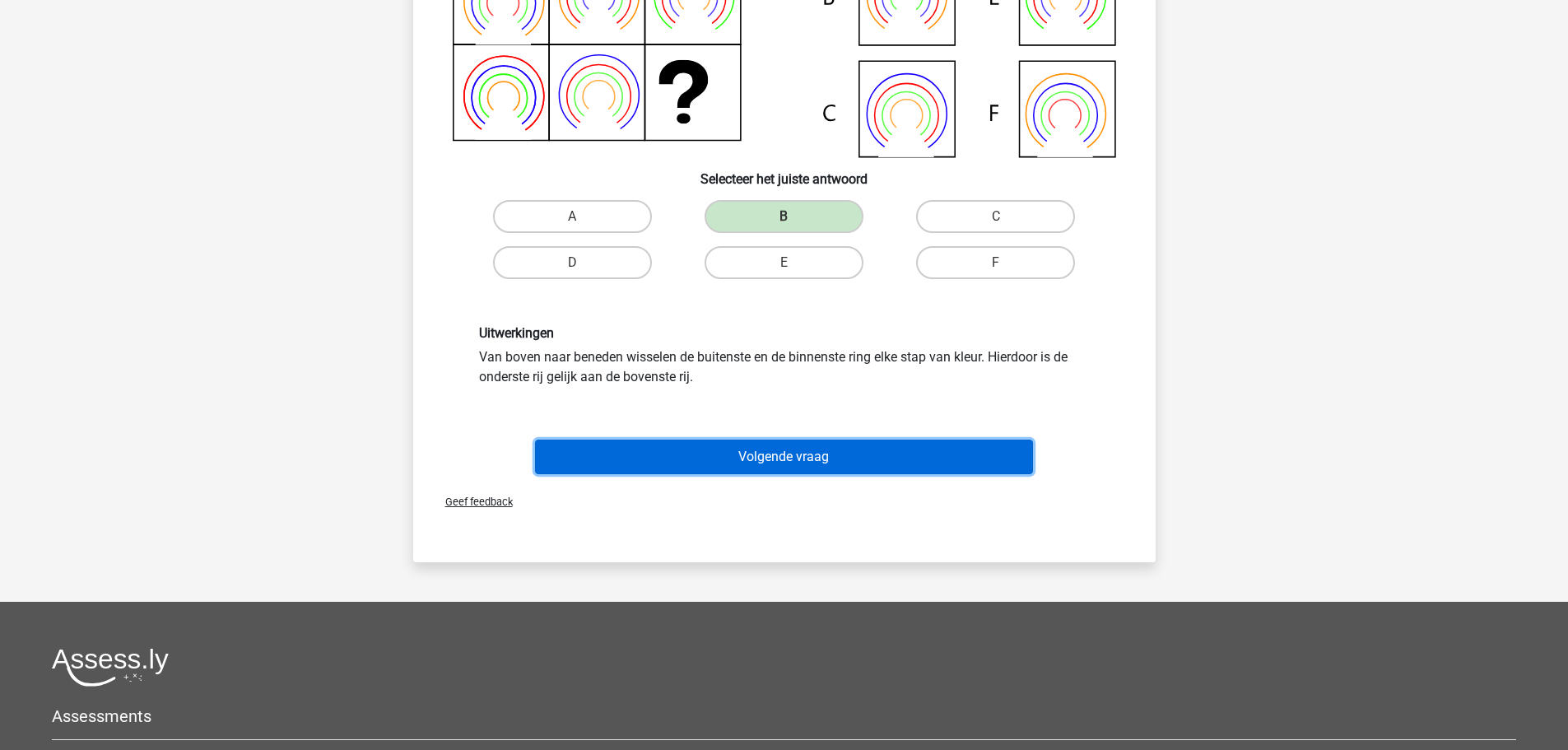
click at [790, 456] on button "Volgende vraag" at bounding box center [784, 456] width 499 height 34
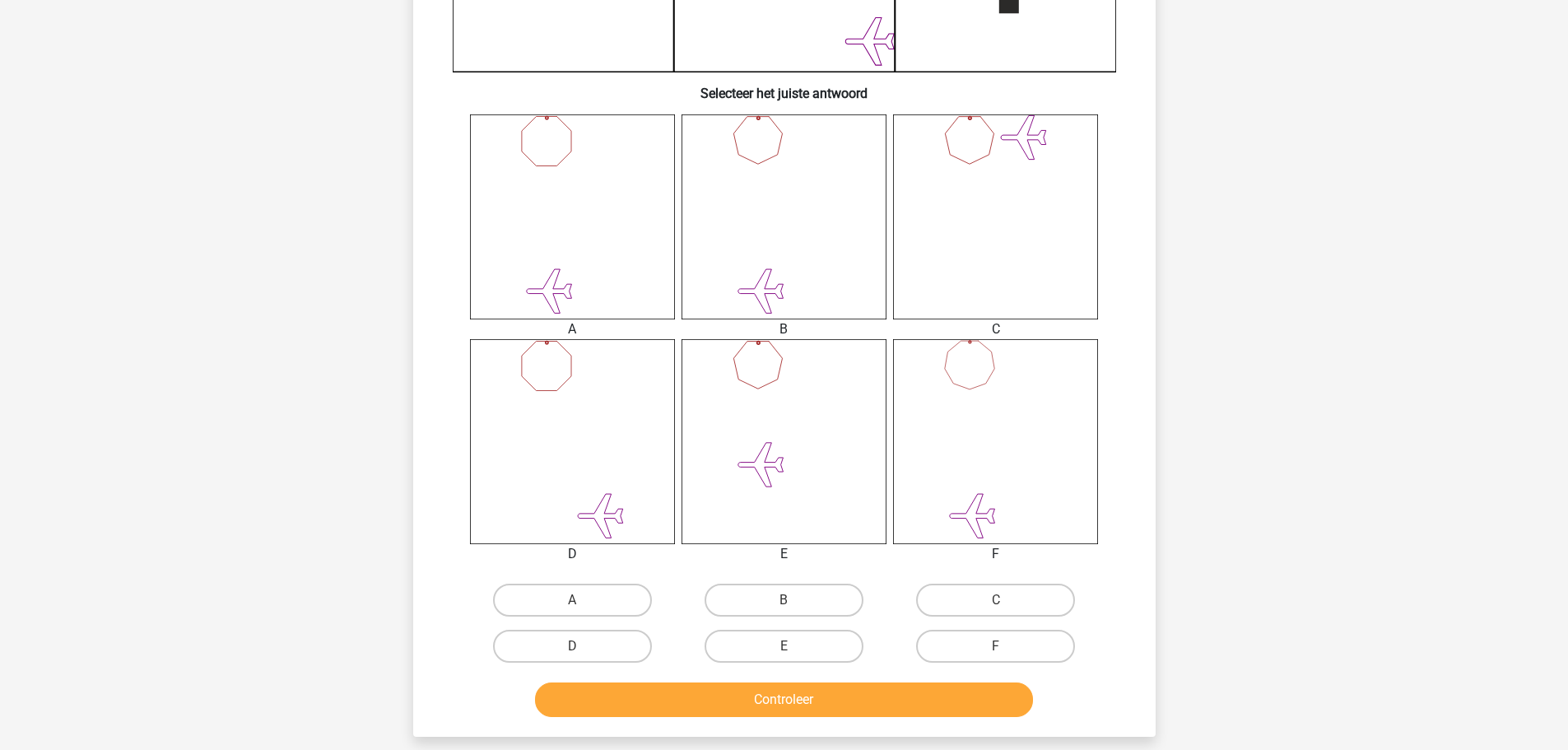
scroll to position [740, 0]
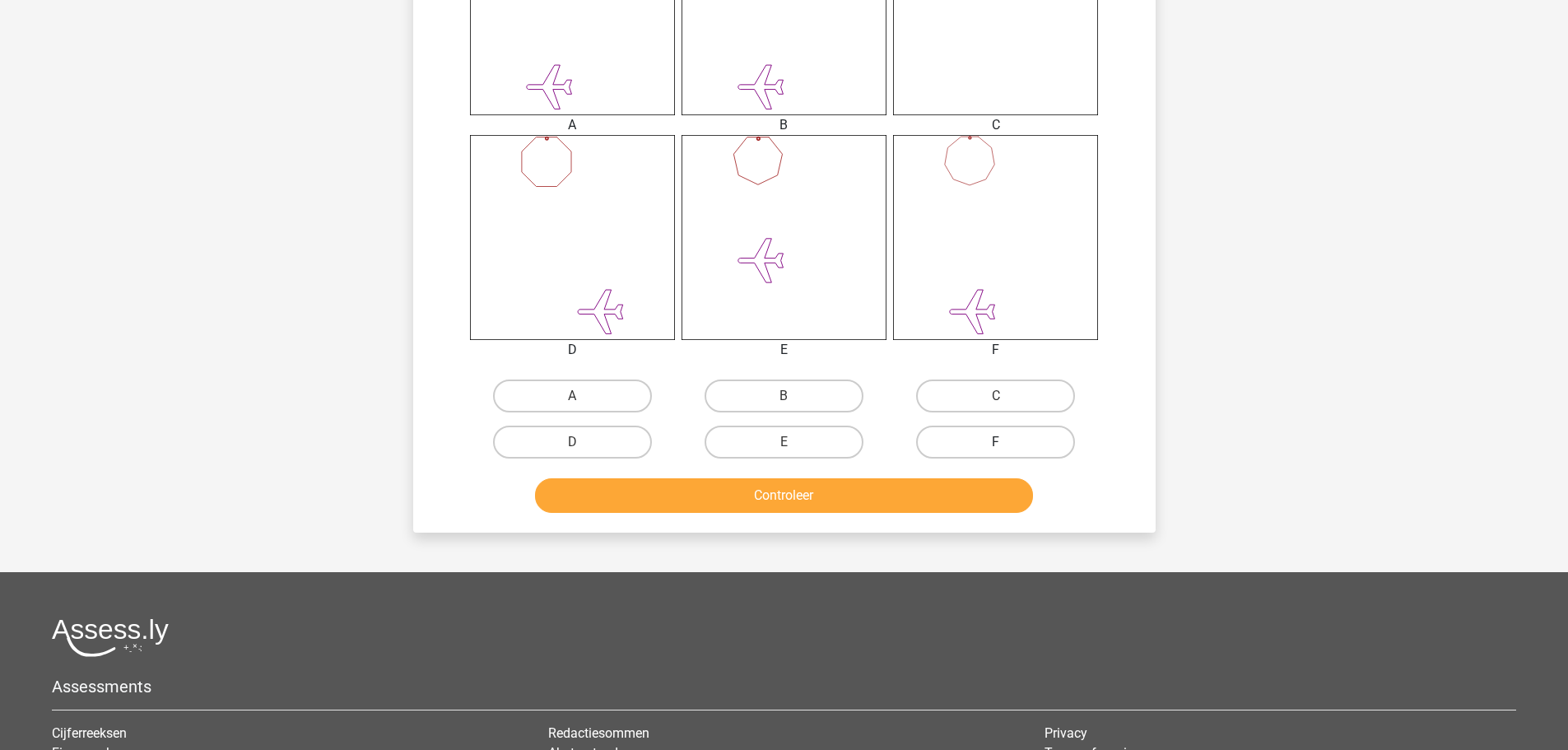
click at [990, 443] on label "F" at bounding box center [995, 442] width 159 height 33
click at [996, 443] on input "F" at bounding box center [1001, 447] width 11 height 11
radio input "true"
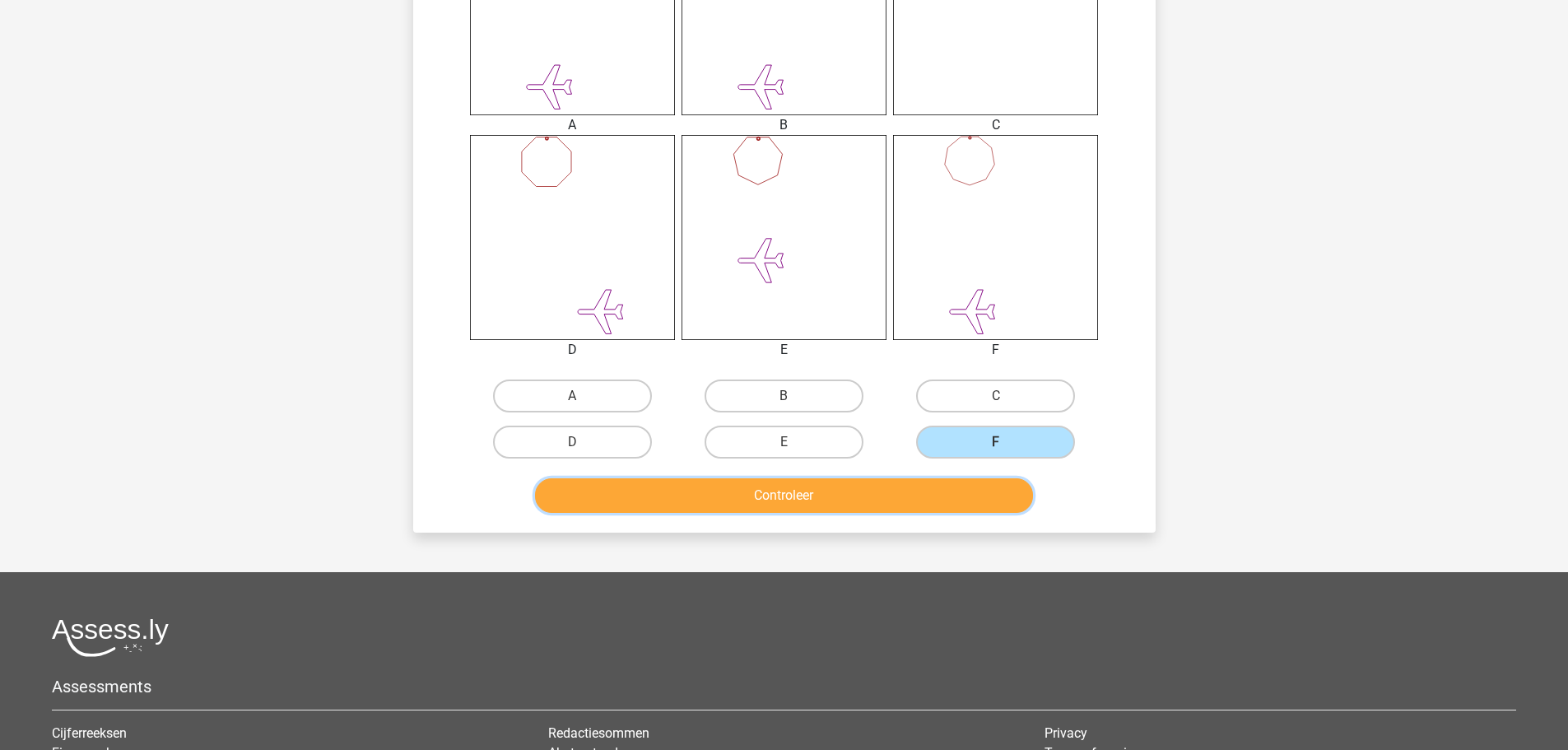
click at [849, 493] on button "Controleer" at bounding box center [784, 494] width 499 height 34
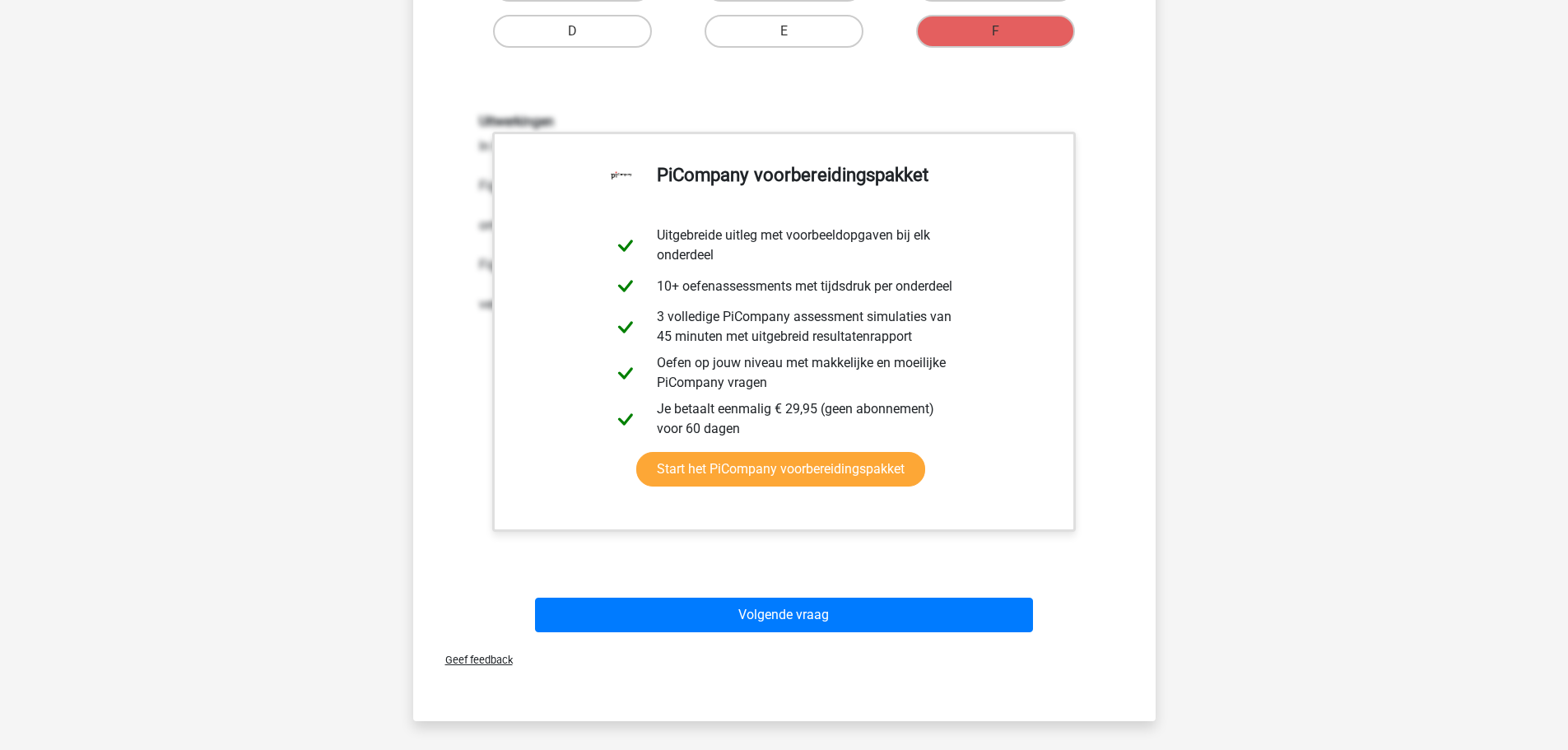
scroll to position [1152, 0]
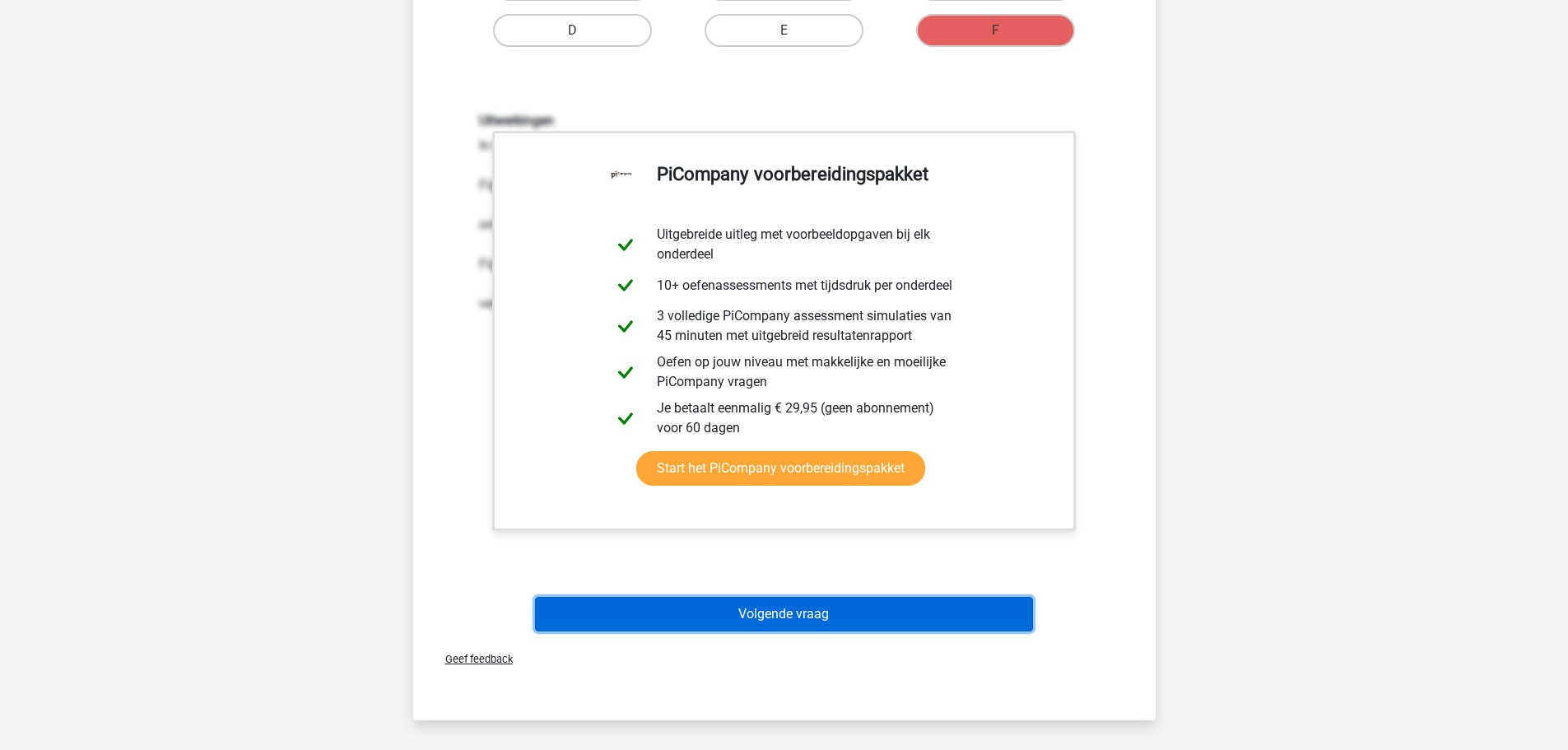
click at [773, 616] on button "Volgende vraag" at bounding box center [784, 613] width 499 height 34
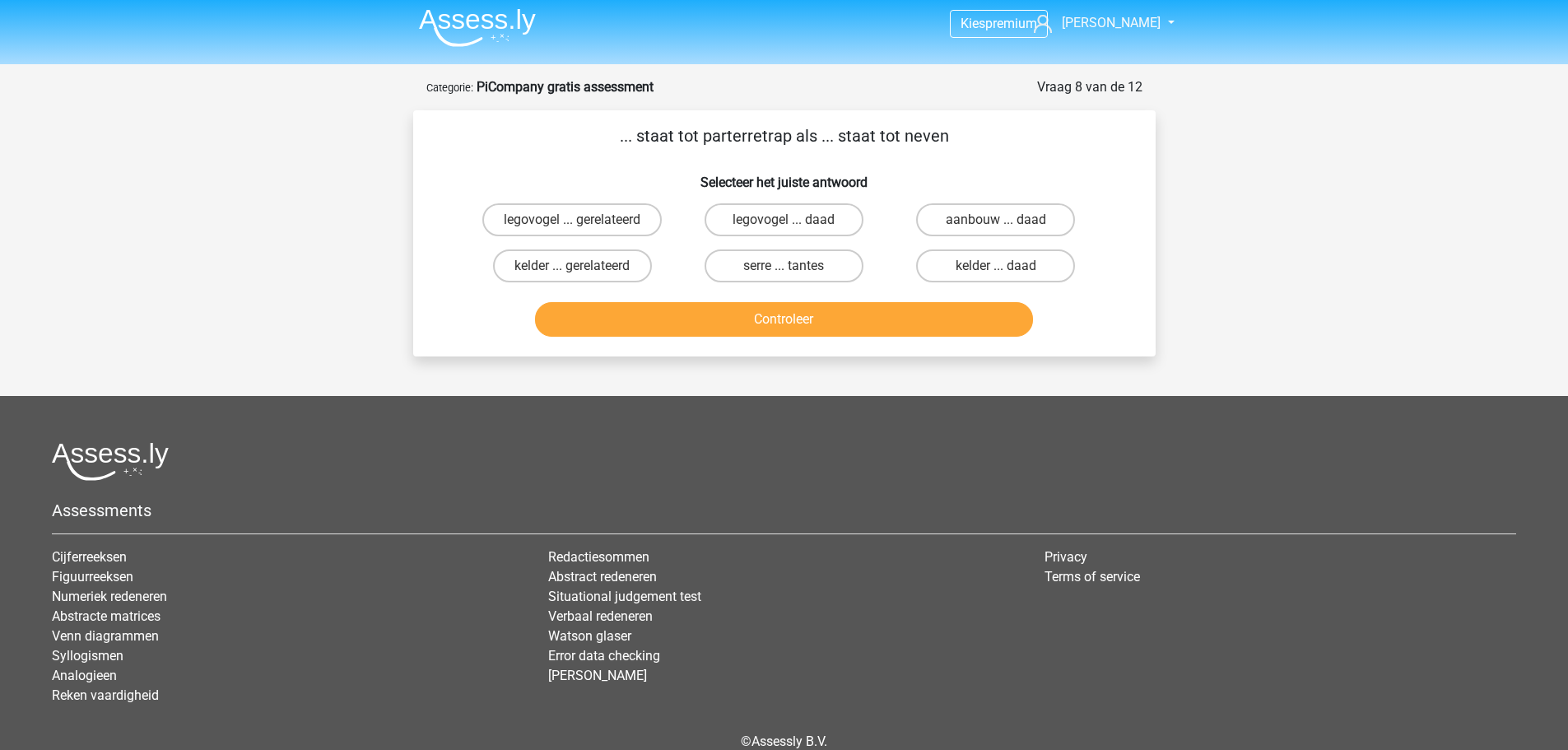
scroll to position [0, 0]
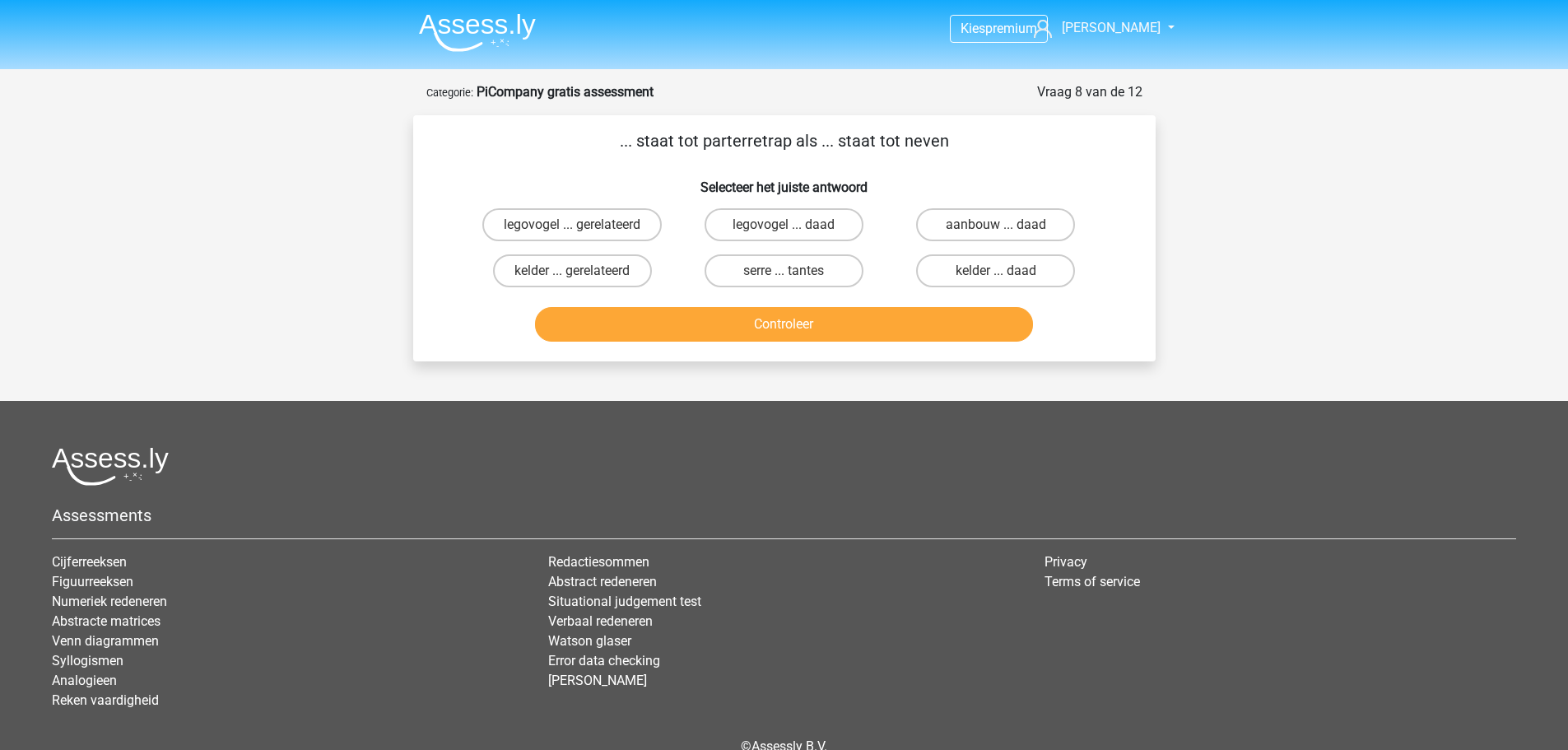
click at [789, 277] on input "serre ... tantes" at bounding box center [788, 276] width 11 height 11
radio input "true"
click at [790, 332] on button "Controleer" at bounding box center [784, 324] width 499 height 34
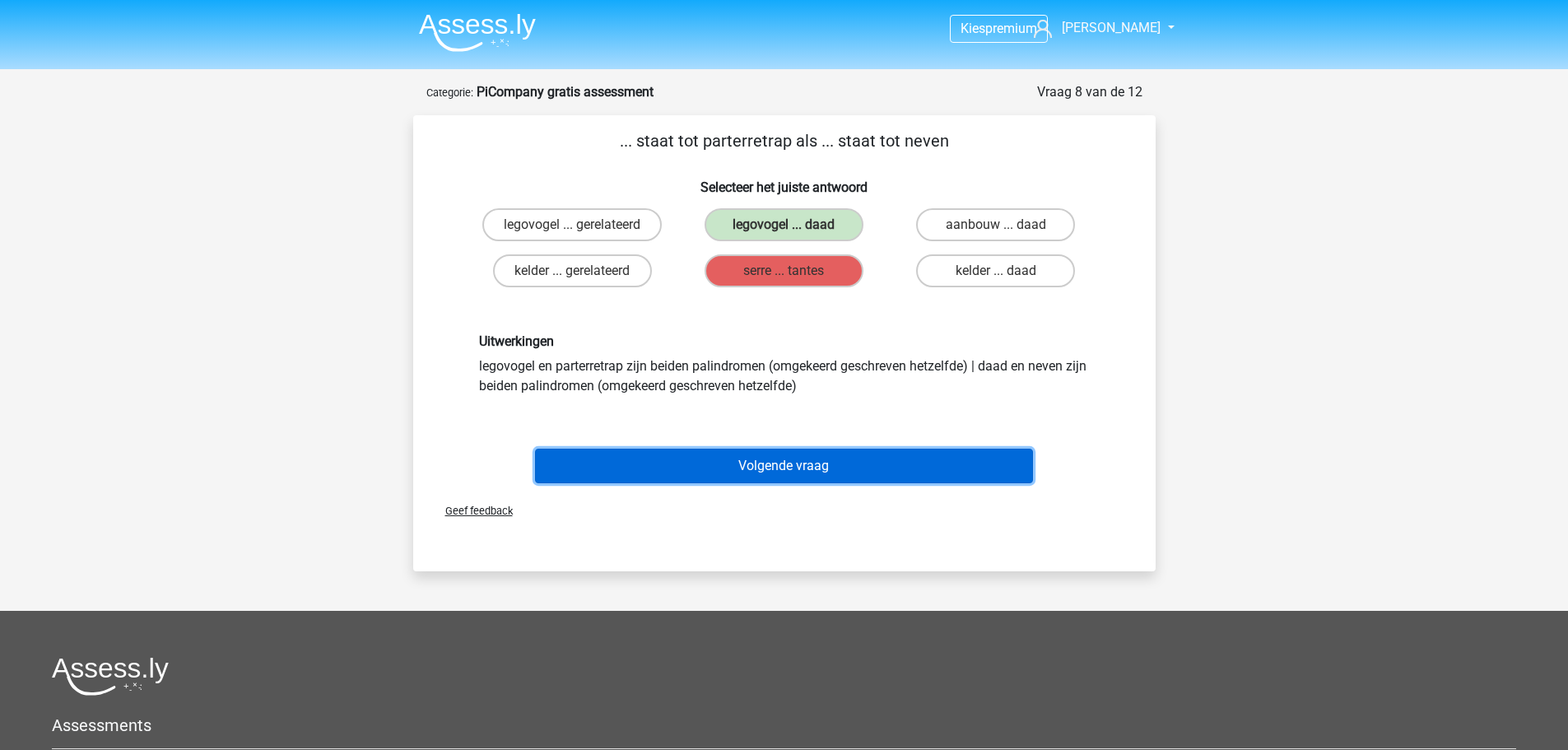
click at [762, 472] on button "Volgende vraag" at bounding box center [784, 465] width 499 height 34
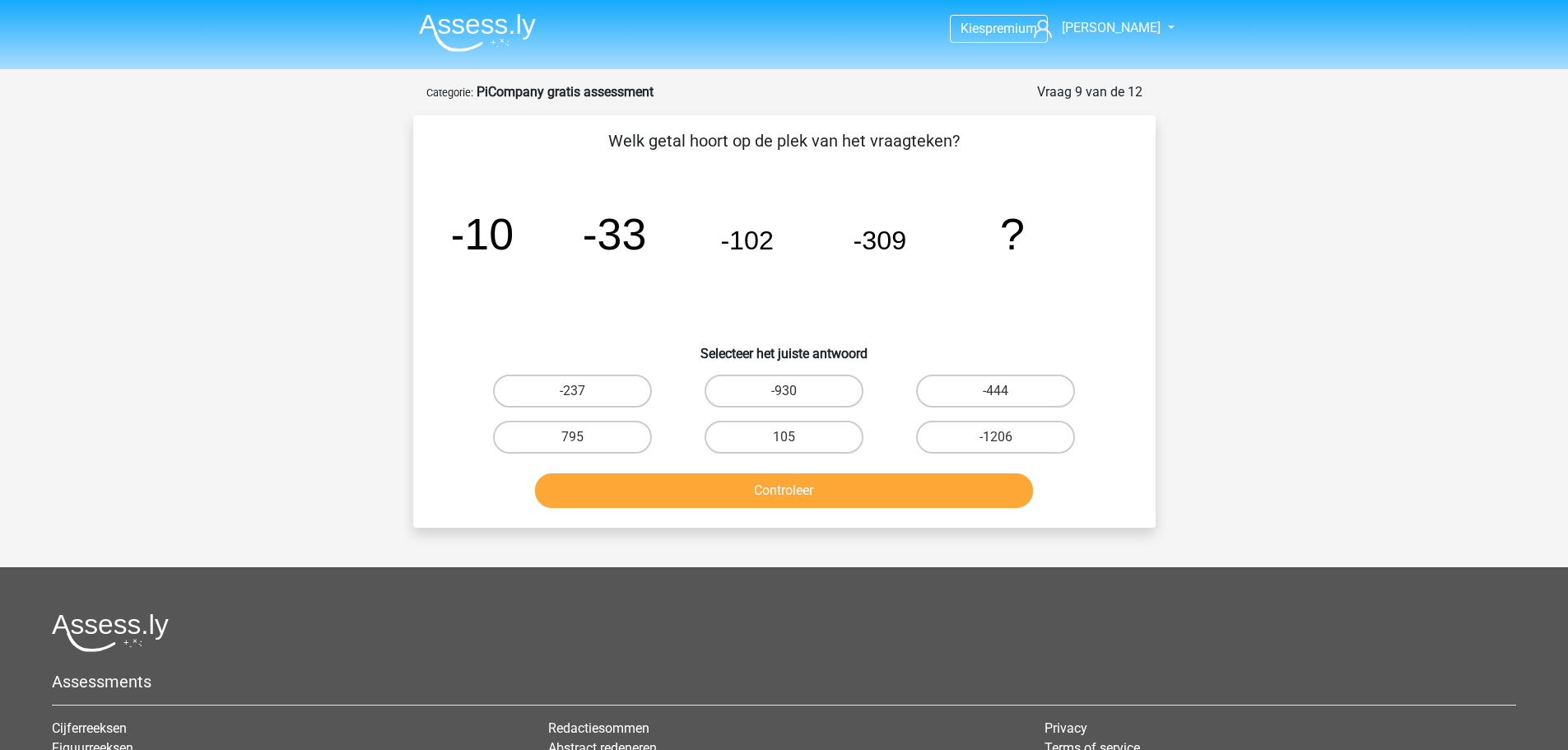
scroll to position [82, 0]
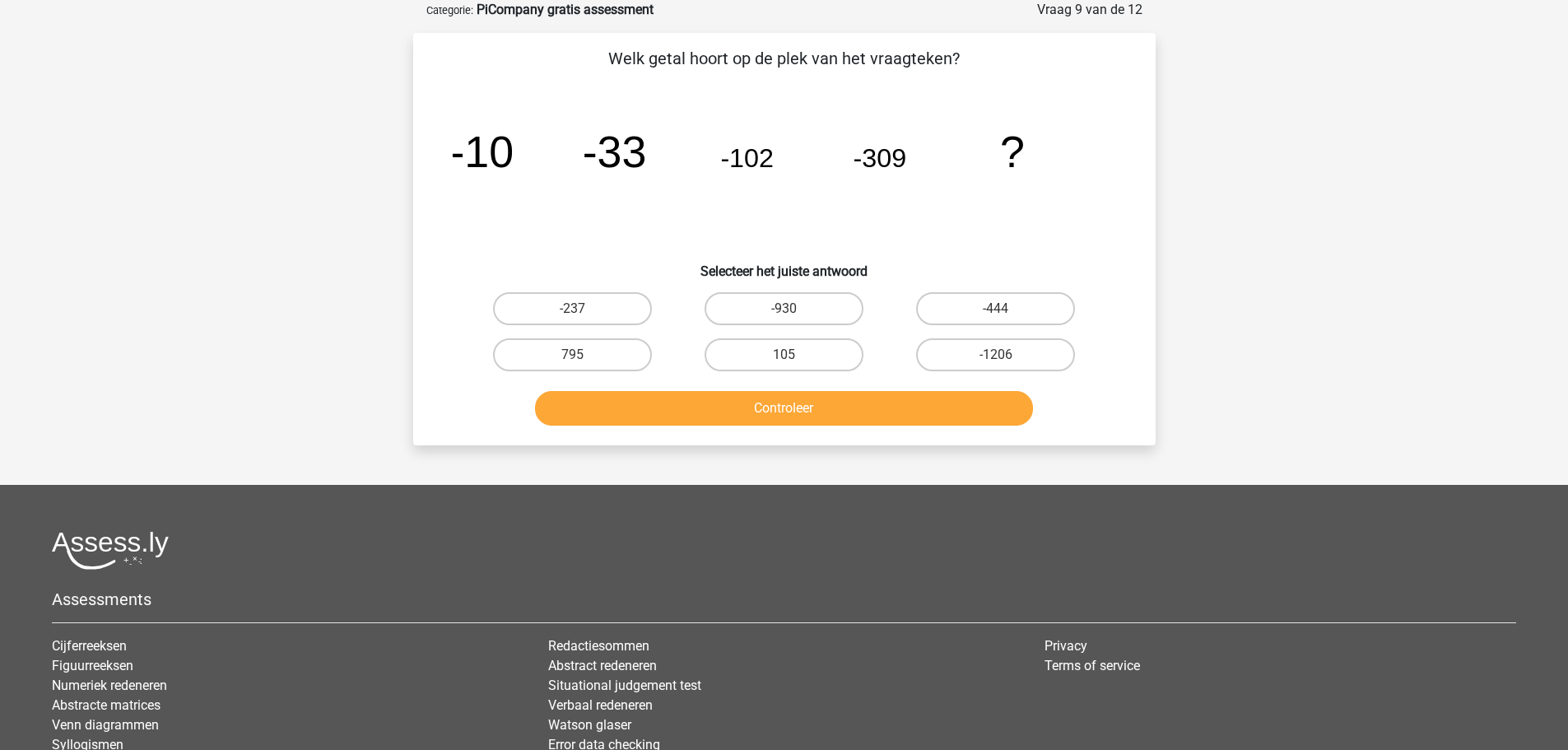
click at [790, 313] on input "-930" at bounding box center [788, 313] width 11 height 11
radio input "true"
click at [801, 406] on button "Controleer" at bounding box center [784, 408] width 499 height 34
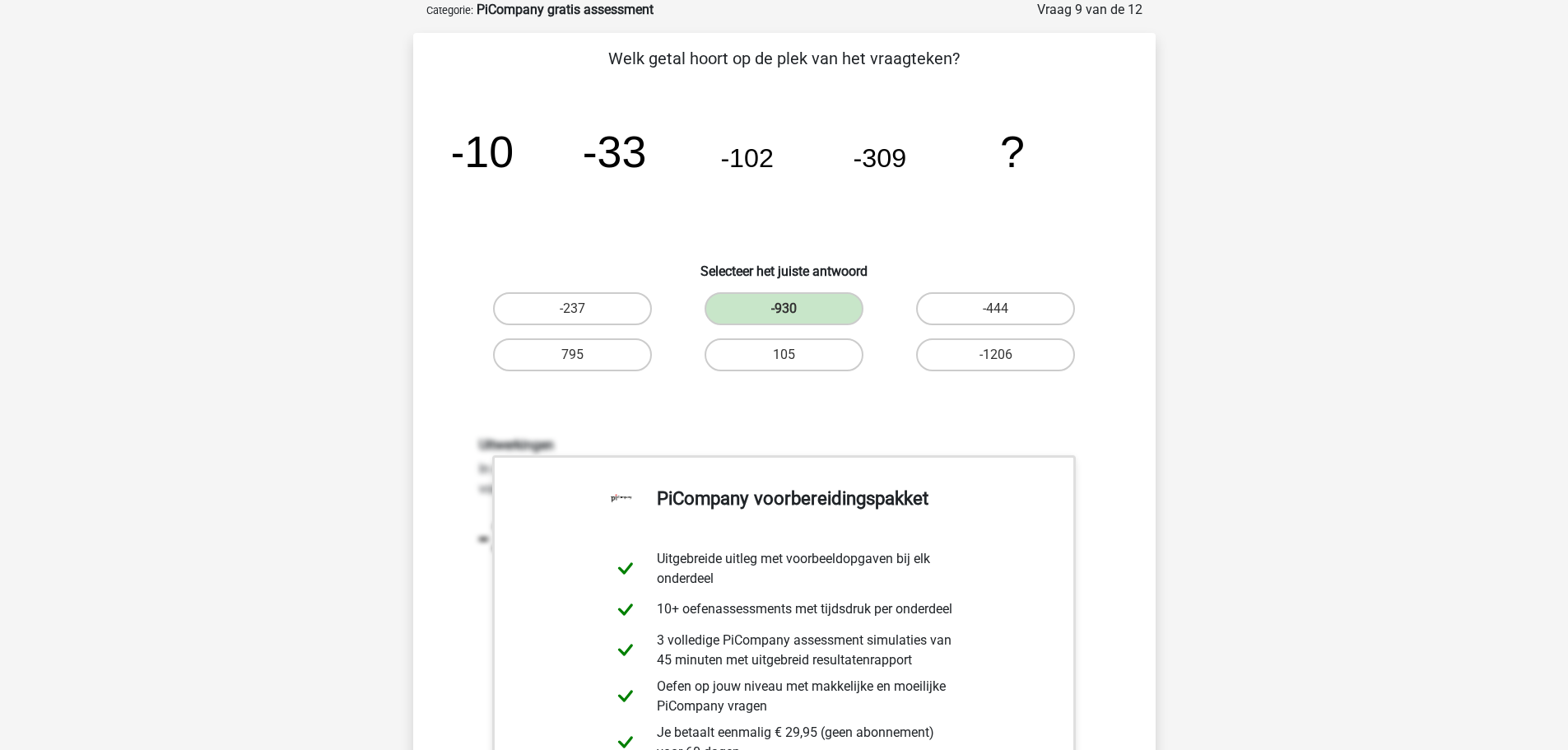
scroll to position [412, 0]
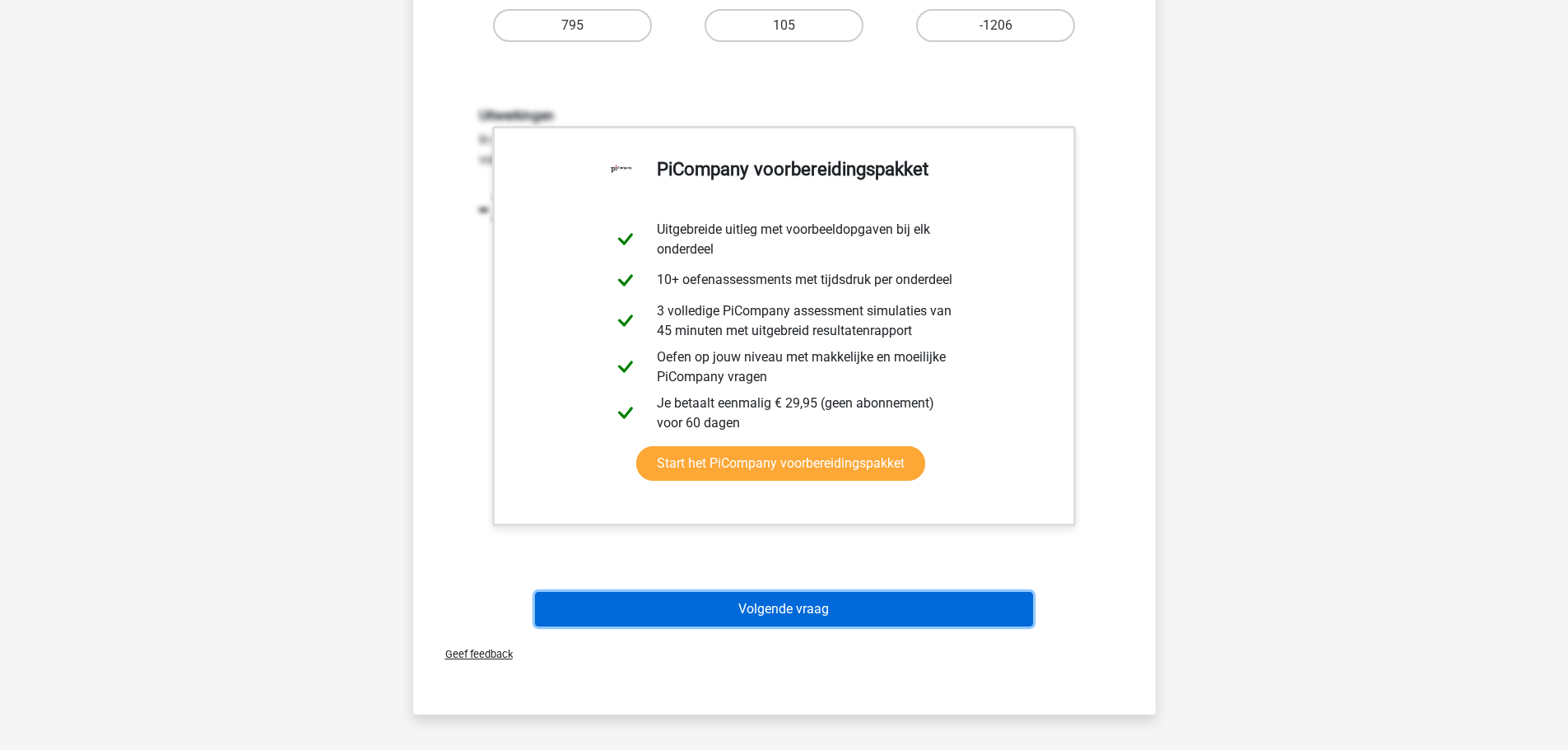
click at [804, 615] on button "Volgende vraag" at bounding box center [784, 609] width 499 height 34
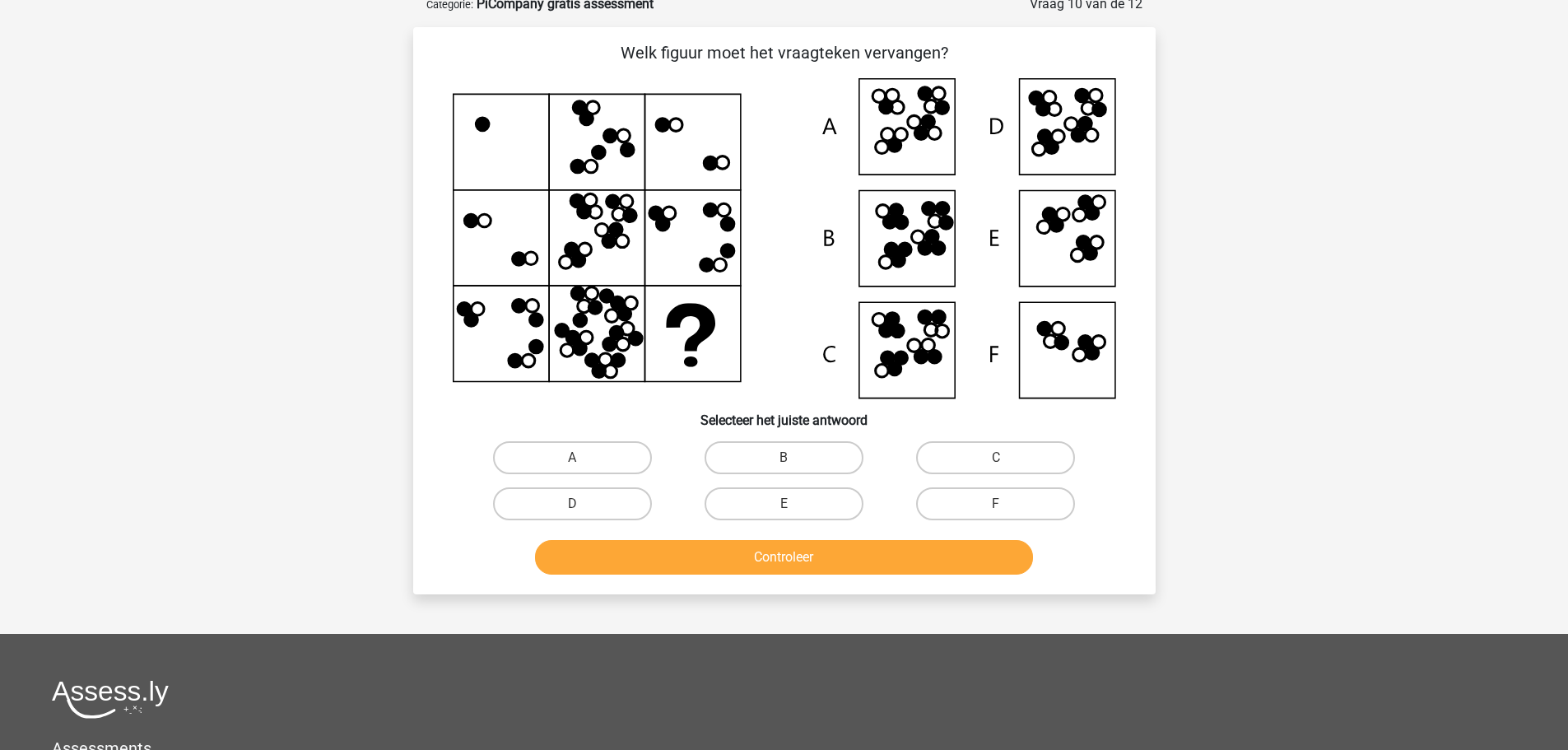
scroll to position [82, 0]
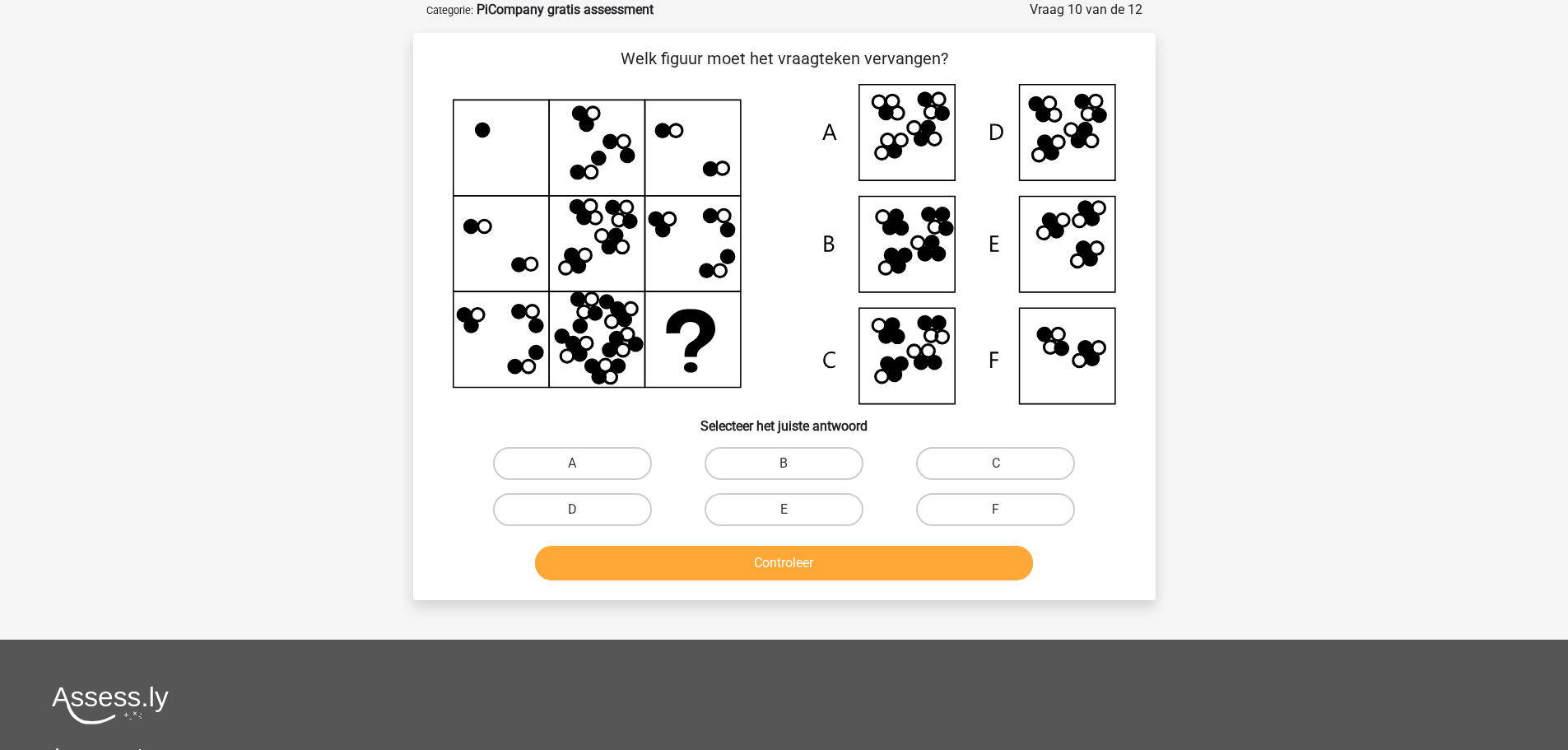
click at [793, 466] on input "B" at bounding box center [788, 468] width 11 height 11
radio input "true"
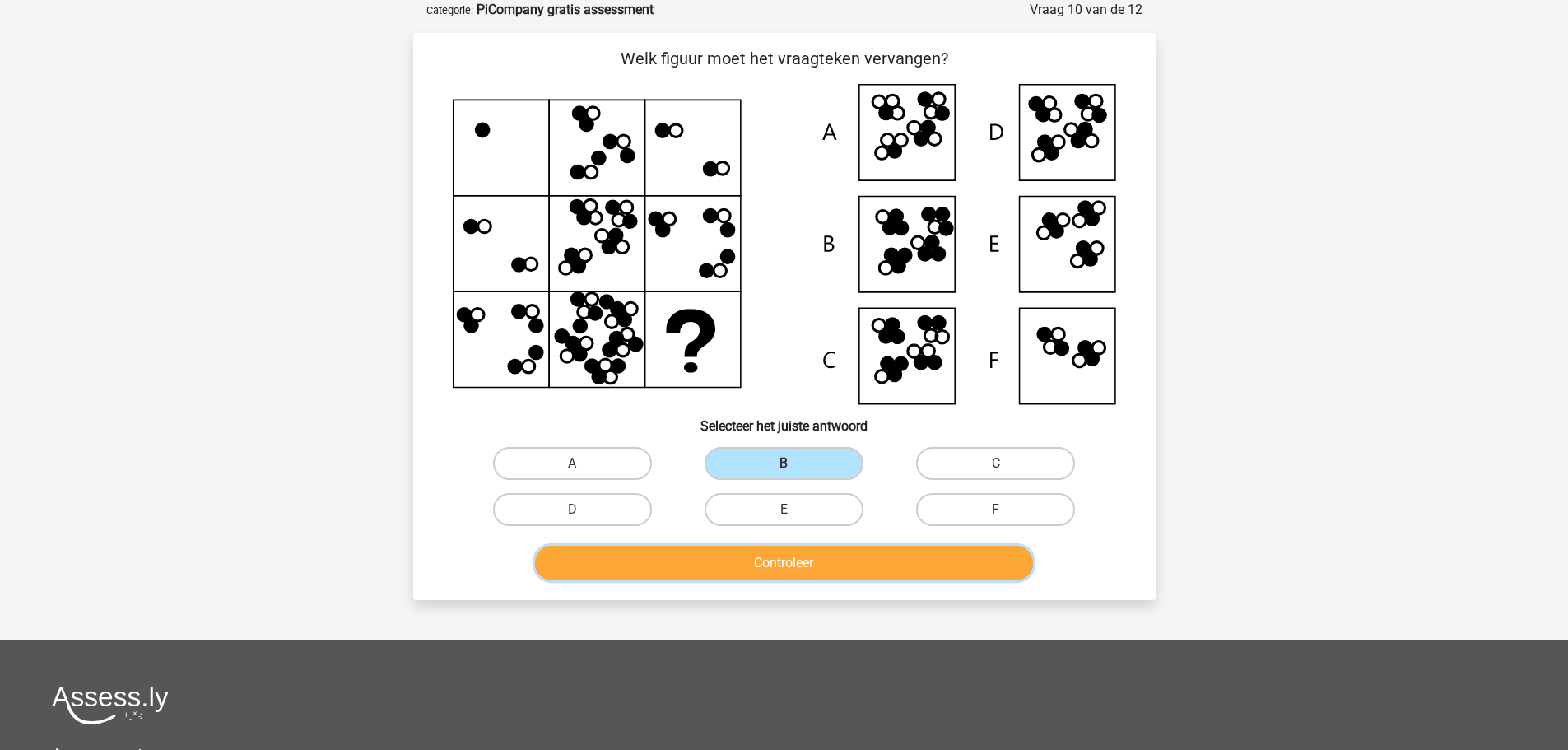
click at [784, 567] on button "Controleer" at bounding box center [784, 562] width 499 height 34
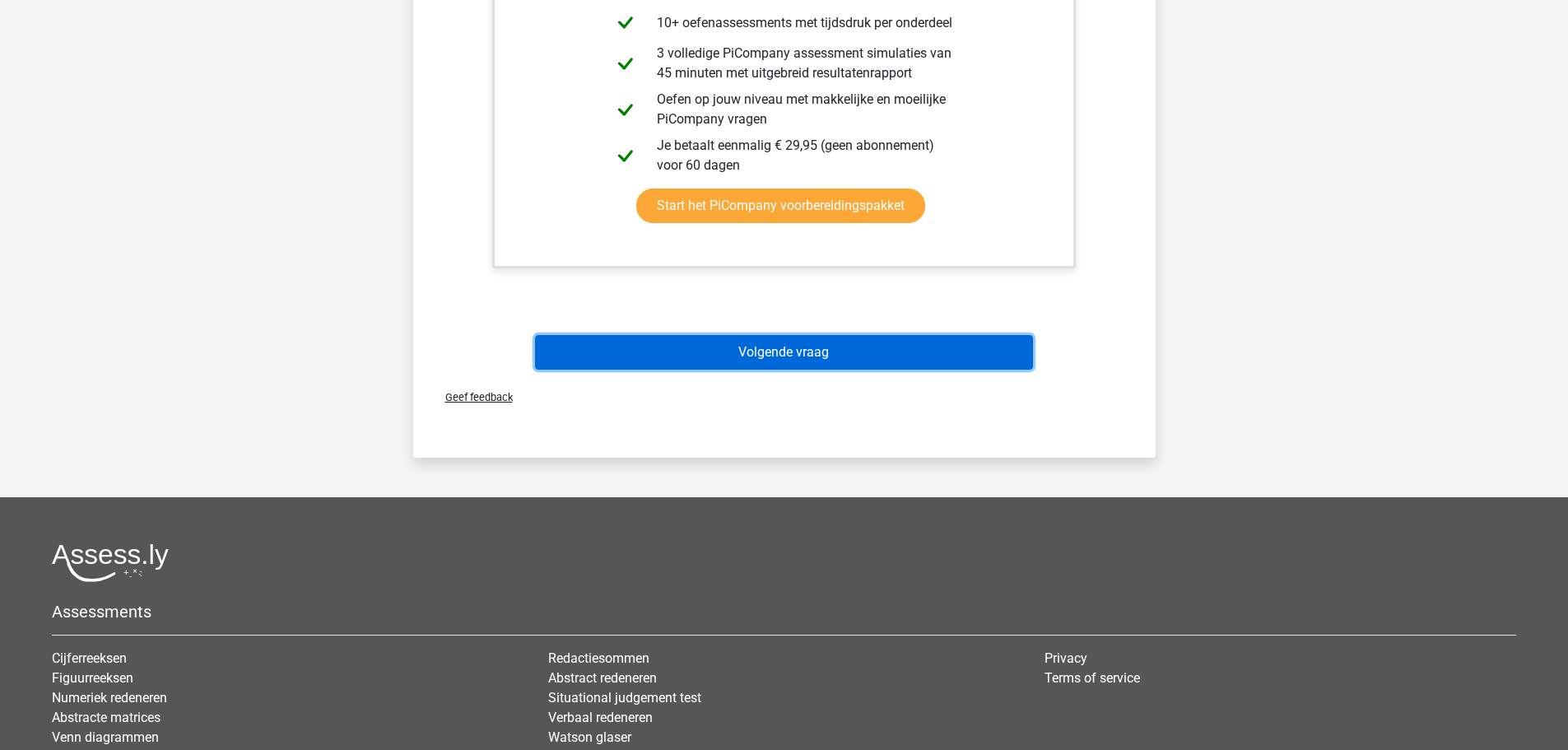
click at [794, 350] on button "Volgende vraag" at bounding box center [784, 351] width 499 height 34
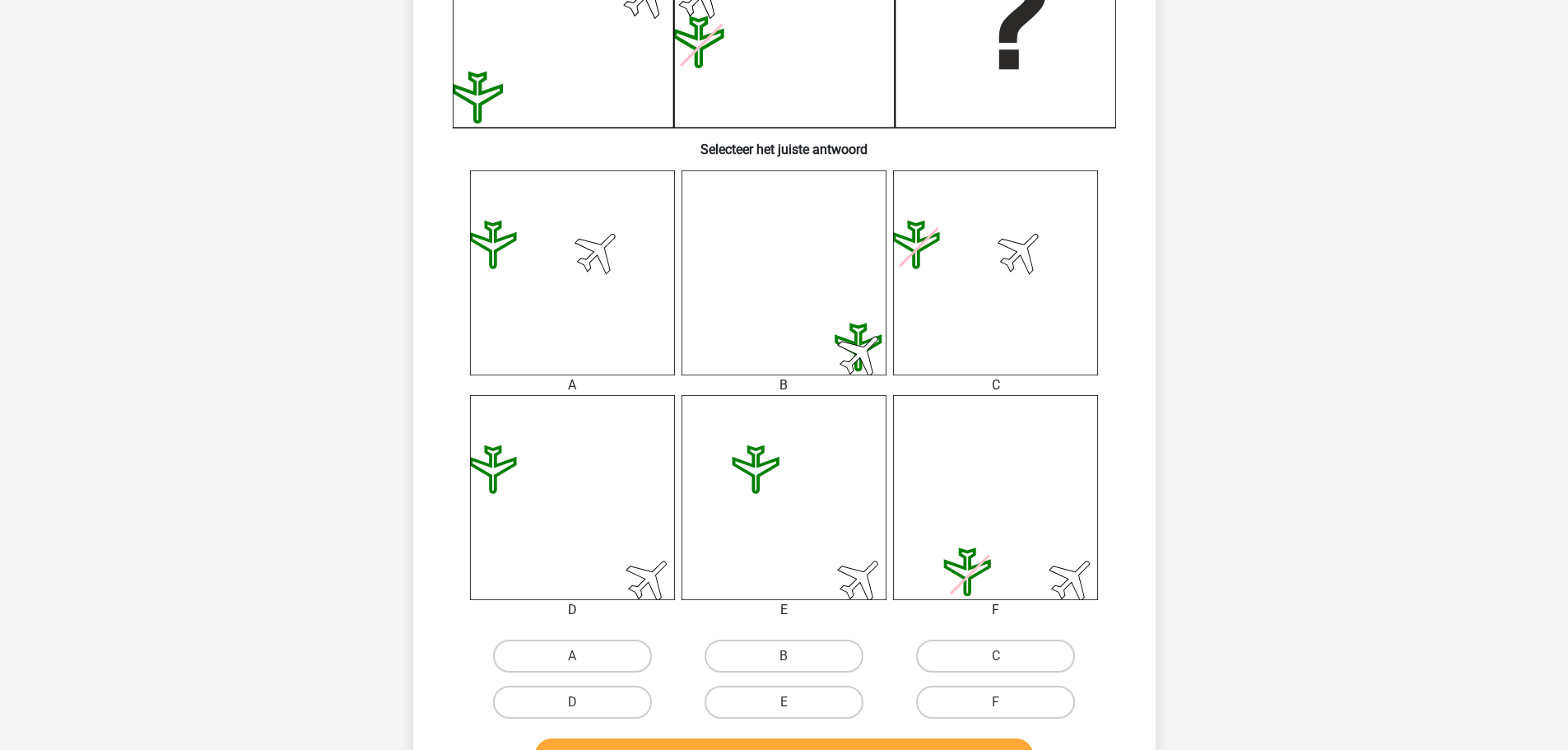
scroll to position [576, 0]
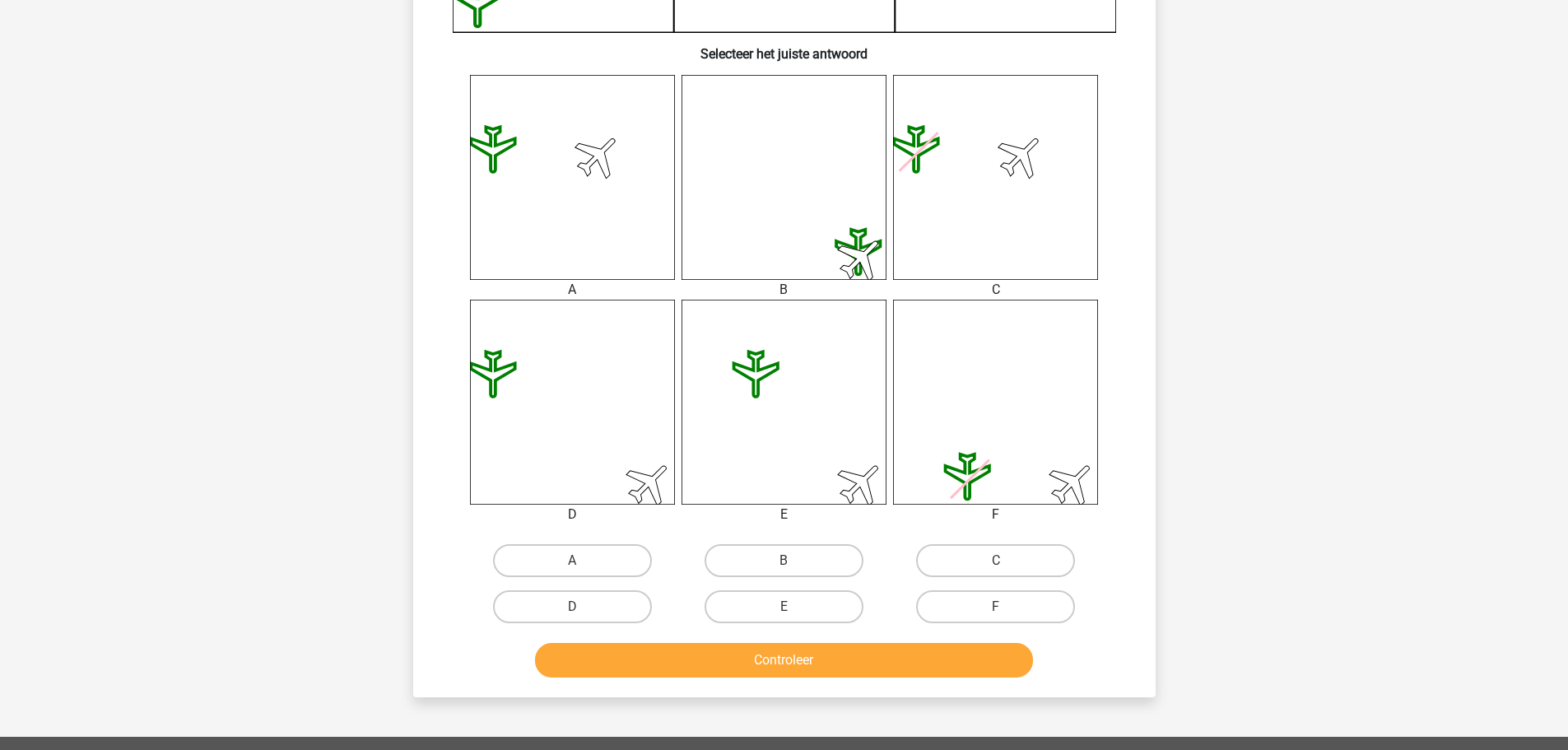
click at [786, 612] on input "E" at bounding box center [788, 612] width 11 height 11
radio input "true"
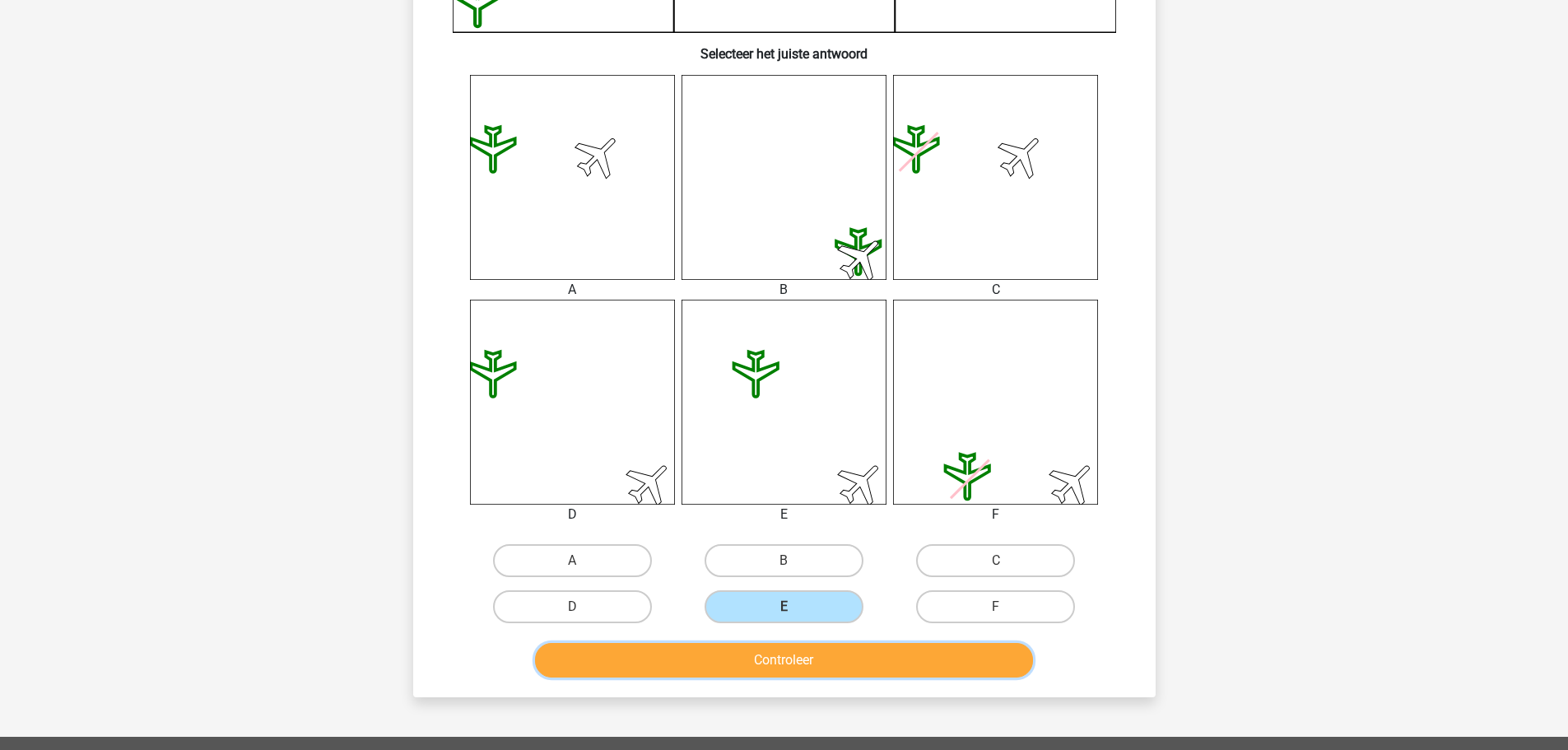
click at [791, 660] on button "Controleer" at bounding box center [784, 659] width 499 height 34
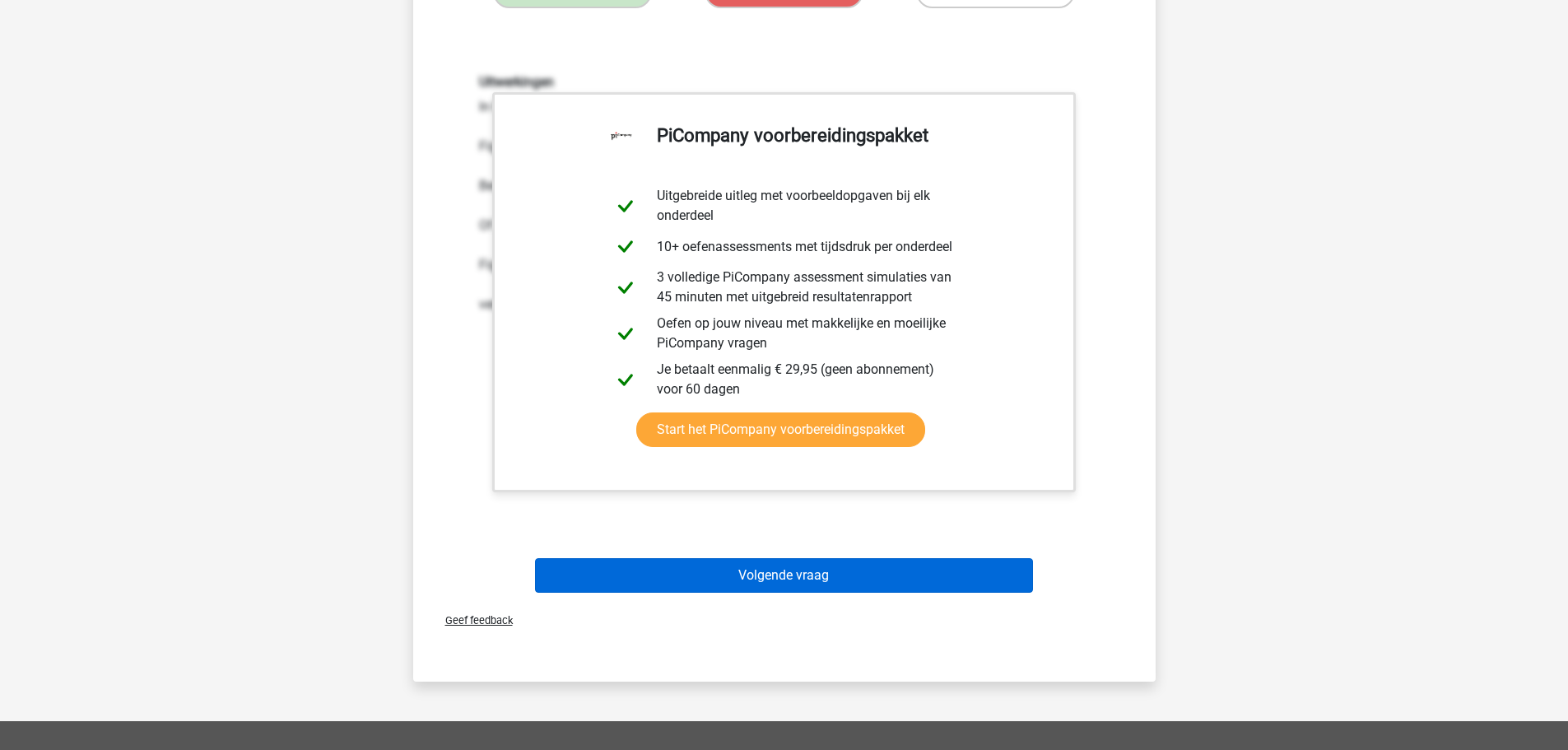
scroll to position [1317, 0]
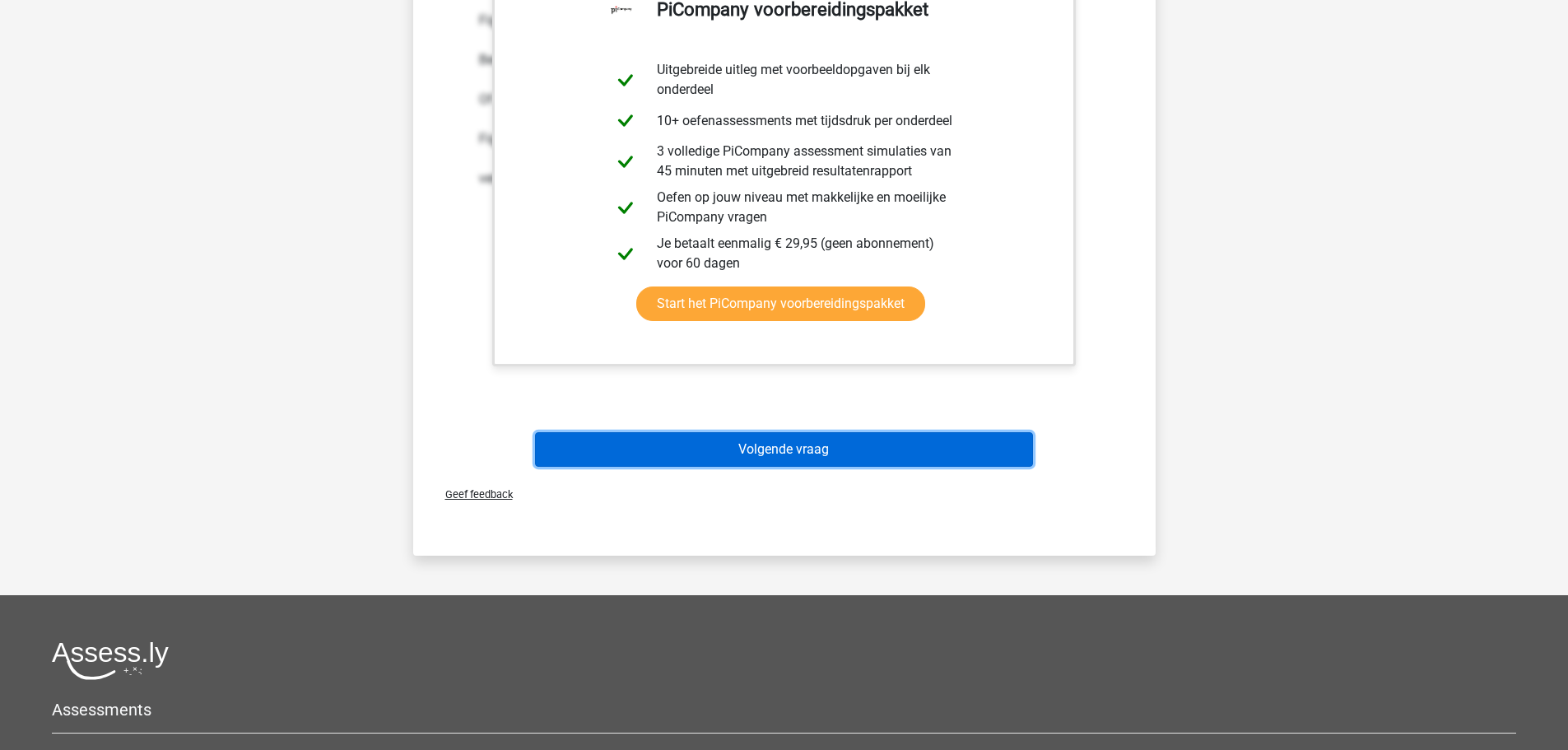
click at [772, 456] on button "Volgende vraag" at bounding box center [784, 449] width 499 height 34
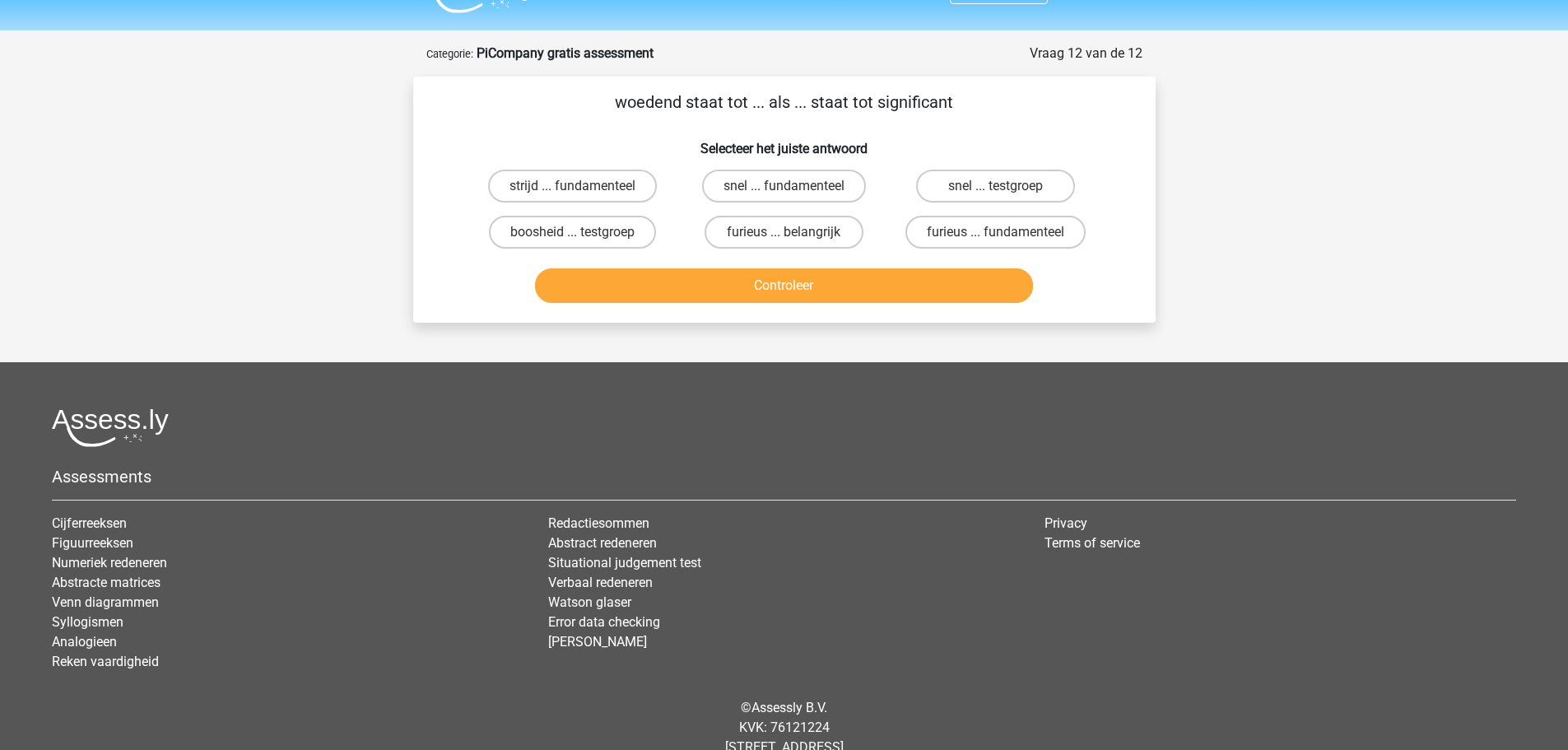
scroll to position [0, 0]
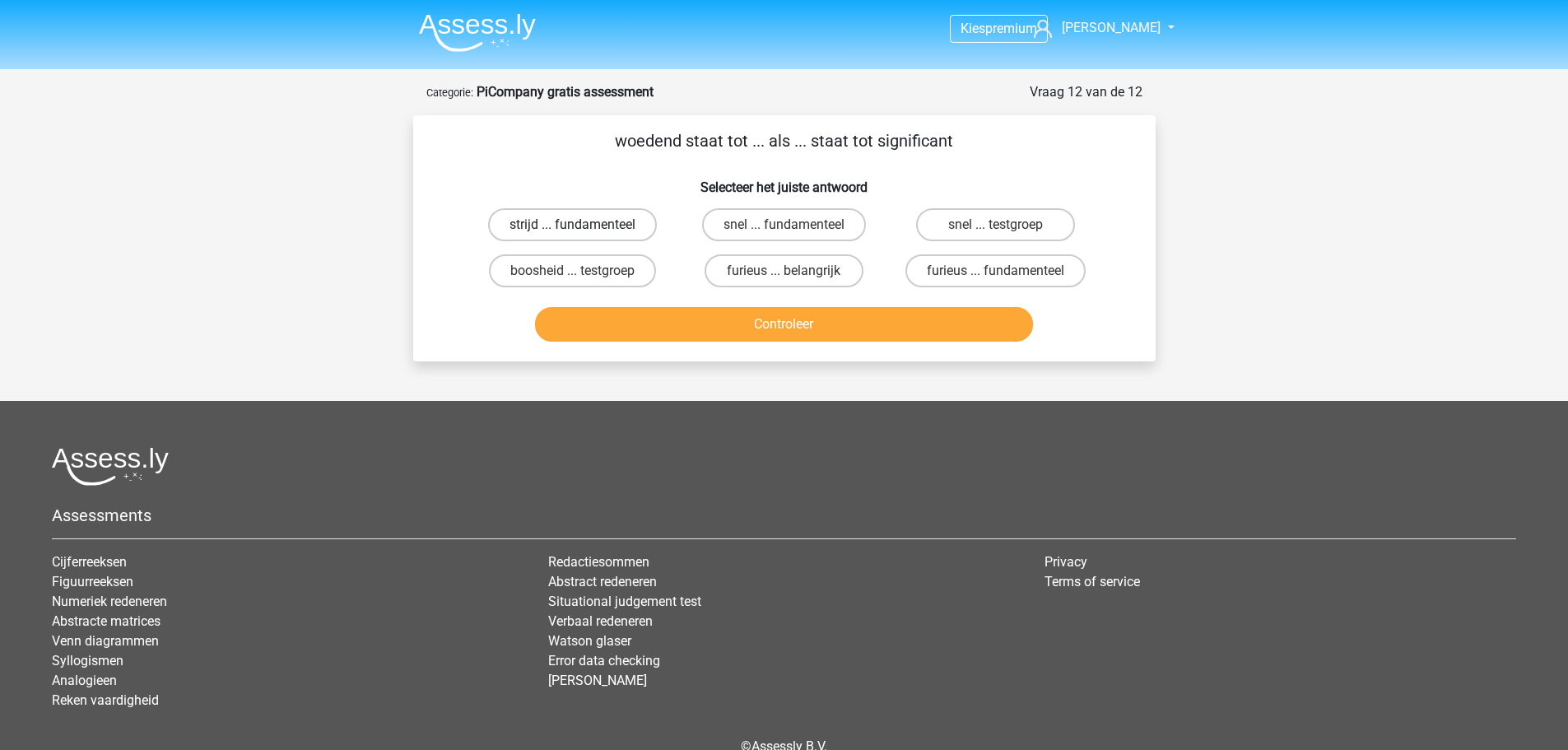
click at [597, 219] on label "strijd ... fundamenteel" at bounding box center [572, 224] width 169 height 33
click at [583, 224] on input "strijd ... fundamenteel" at bounding box center [577, 229] width 11 height 11
radio input "true"
drag, startPoint x: 787, startPoint y: 356, endPoint x: 784, endPoint y: 348, distance: 8.5
click at [787, 356] on div "woedend staat tot ... als ... staat tot significant Selecteer het juiste antwoo…" at bounding box center [784, 238] width 743 height 246
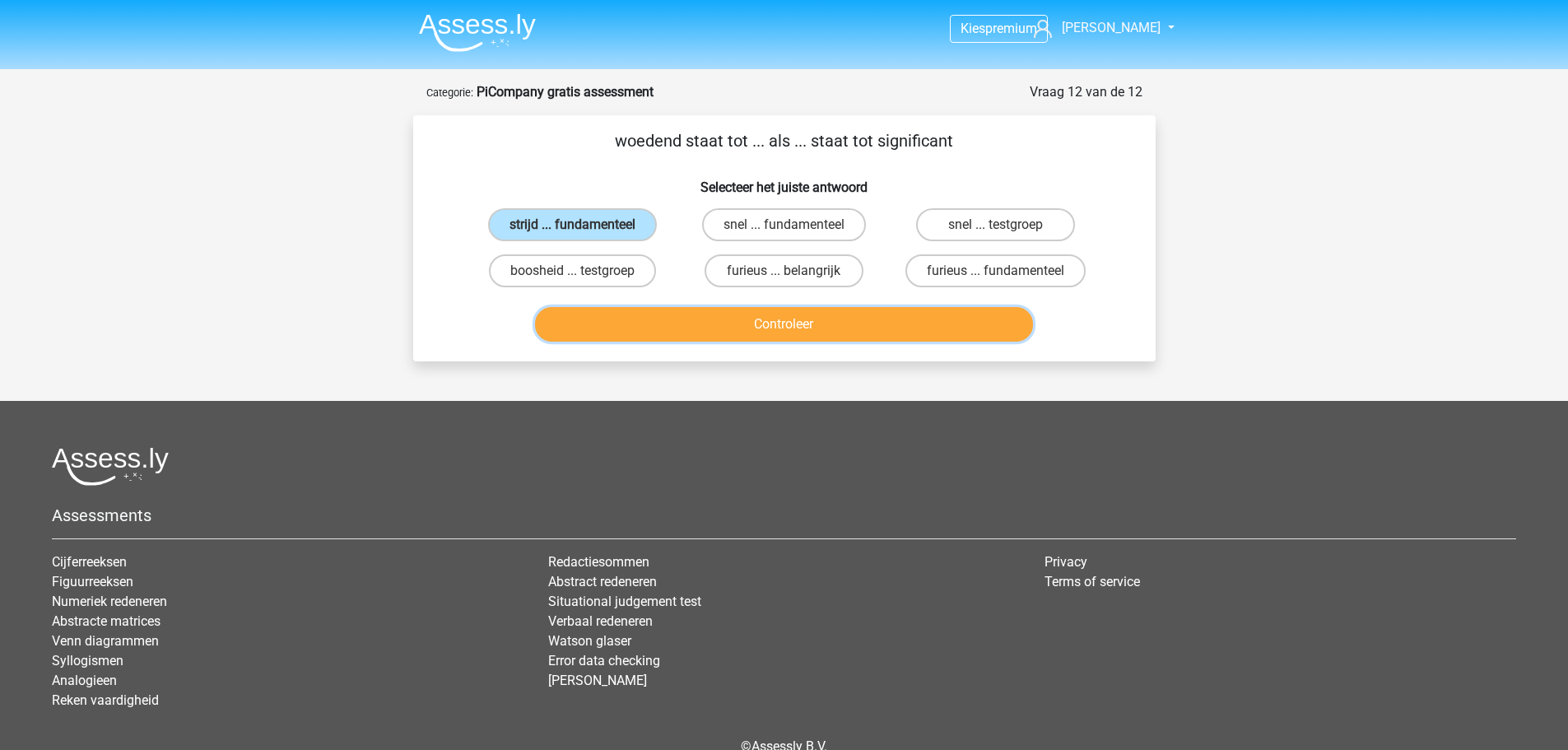
click at [787, 335] on button "Controleer" at bounding box center [784, 324] width 499 height 34
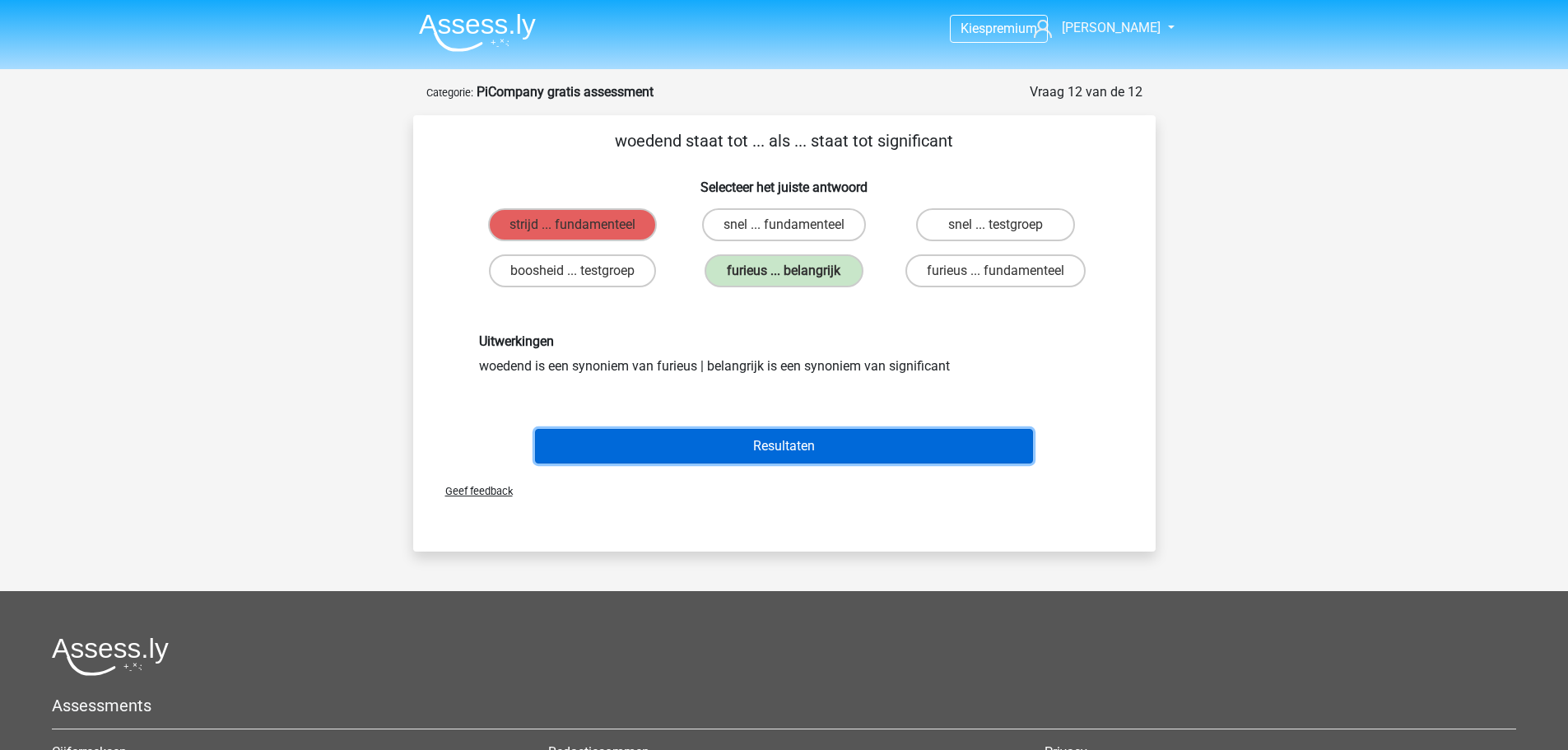
click at [788, 449] on button "Resultaten" at bounding box center [784, 446] width 499 height 34
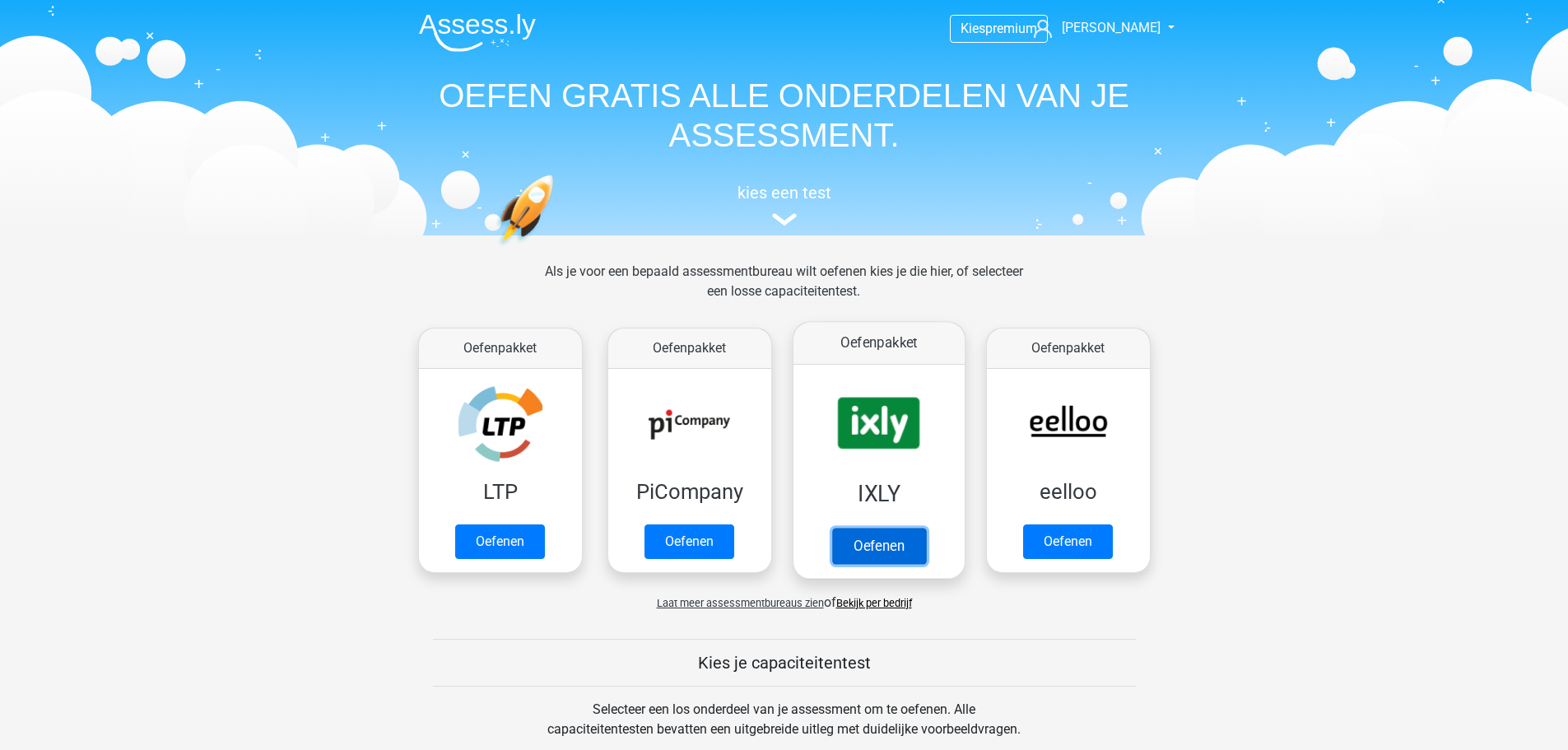
click at [885, 555] on link "Oefenen" at bounding box center [878, 545] width 94 height 36
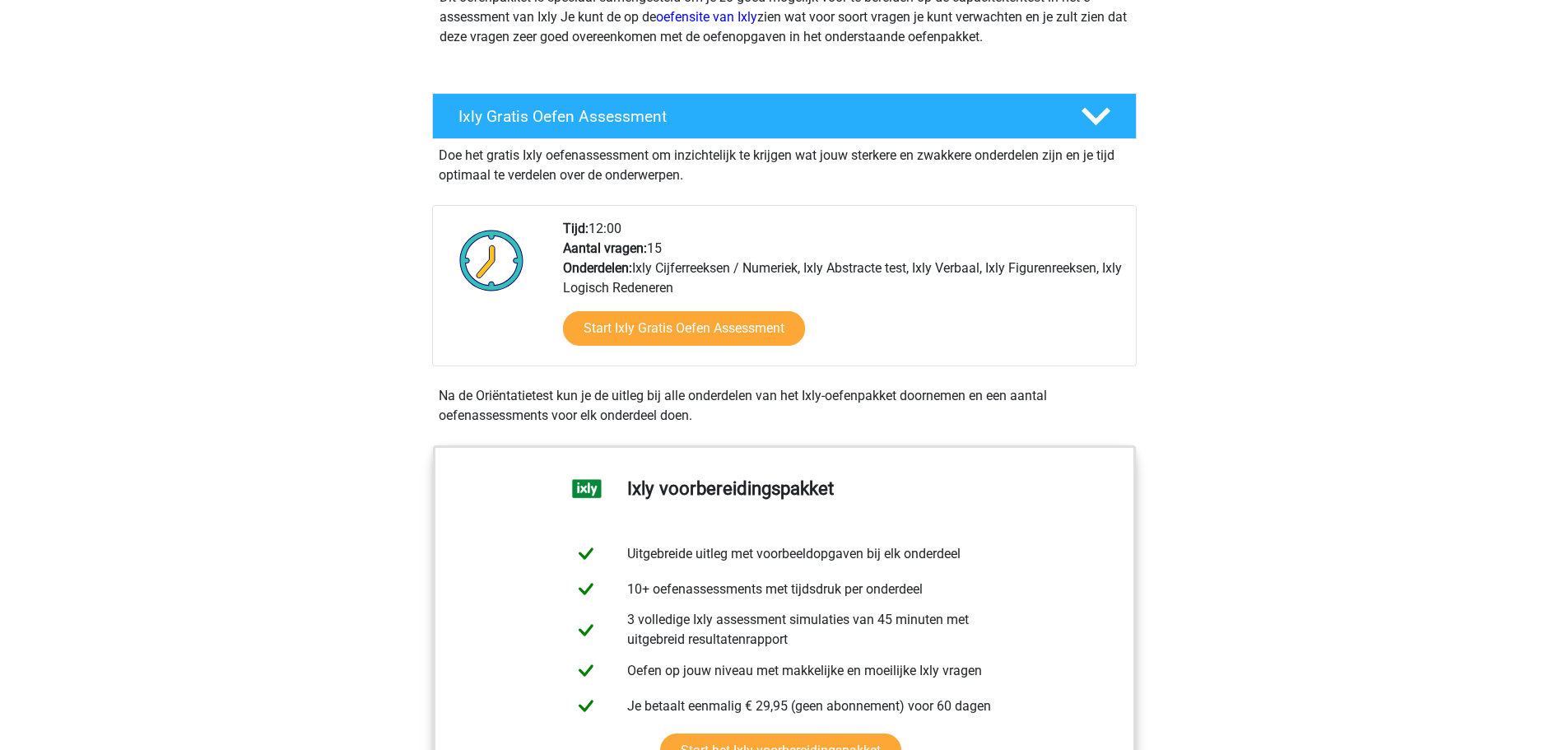
scroll to position [247, 0]
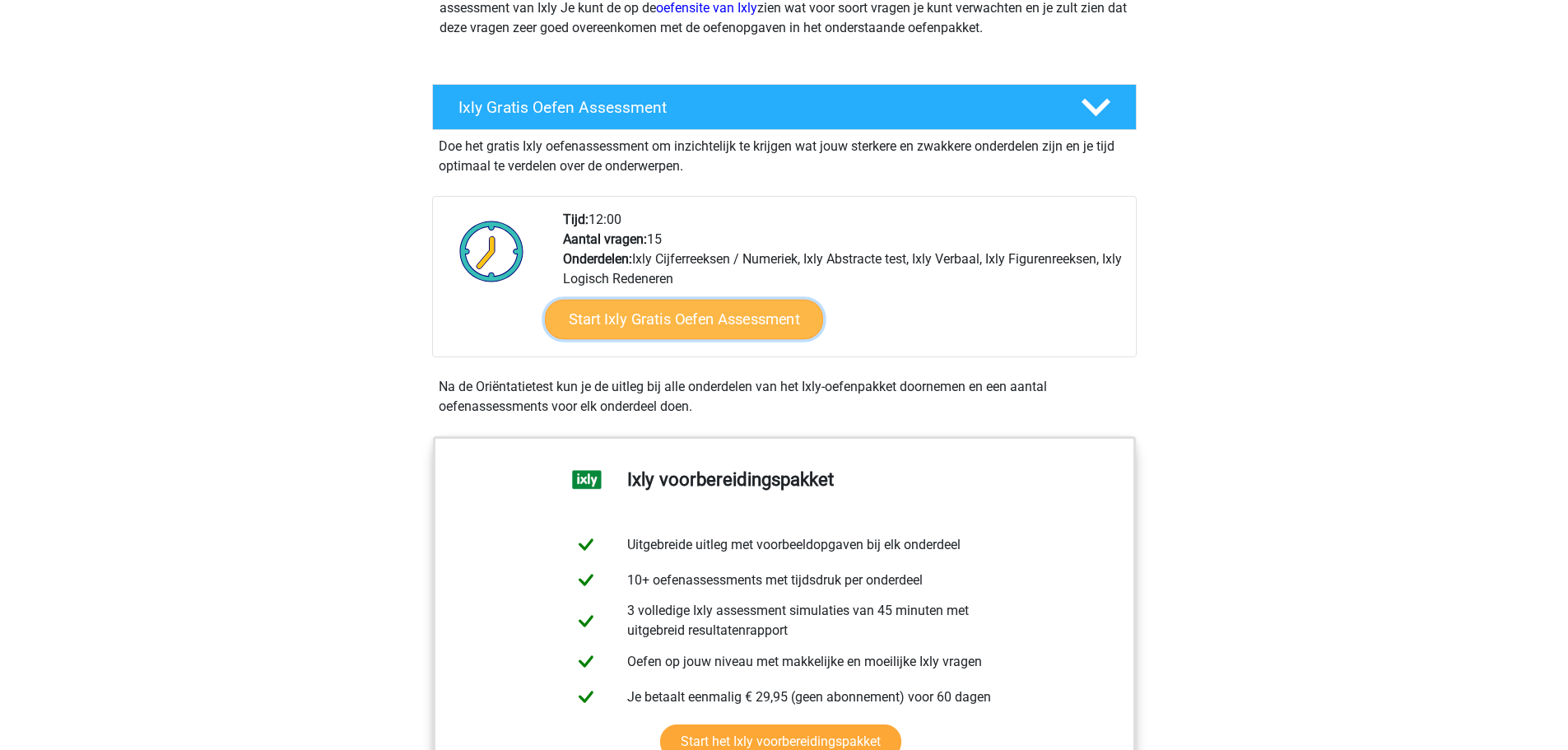
click at [730, 319] on link "Start Ixly Gratis Oefen Assessment" at bounding box center [683, 319] width 278 height 40
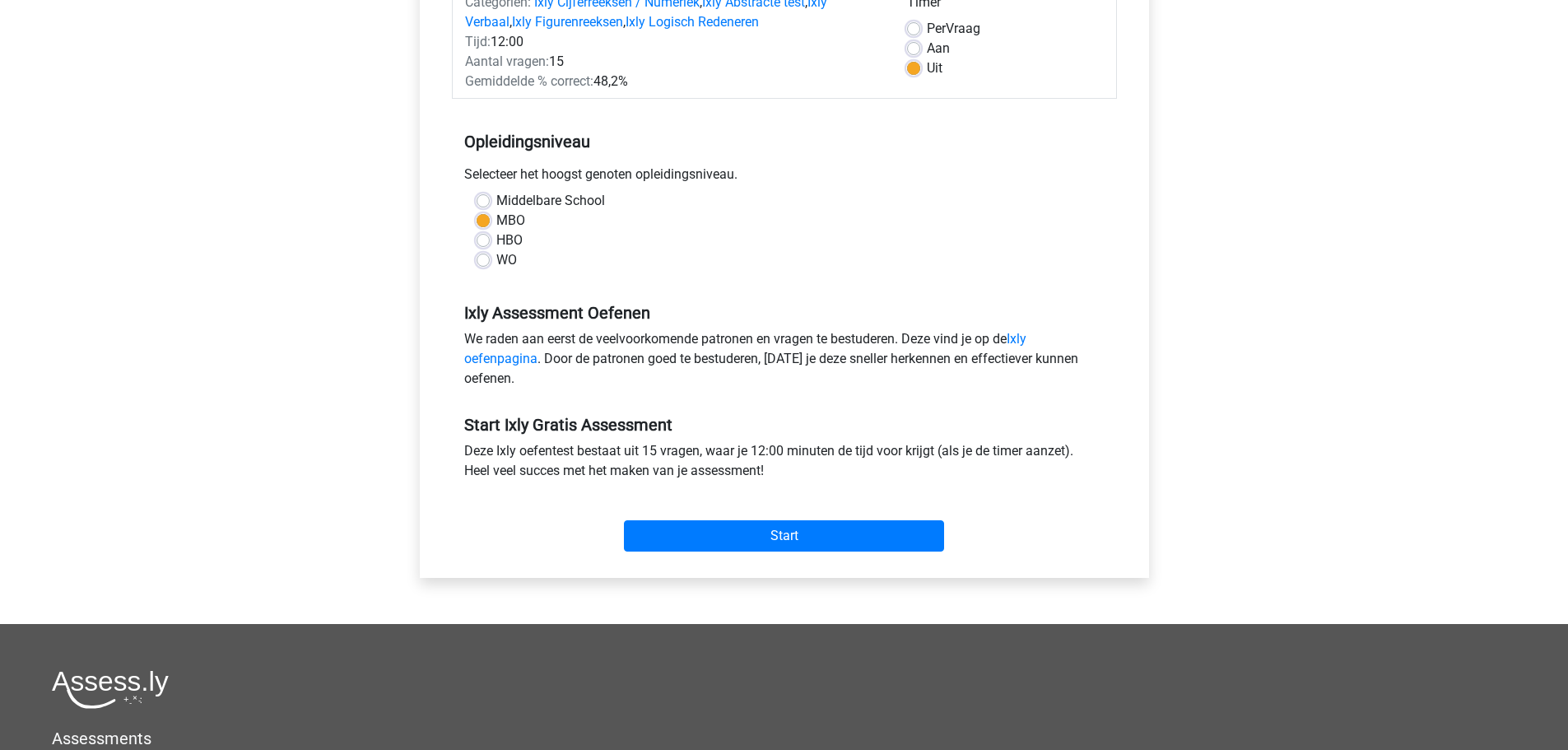
scroll to position [330, 0]
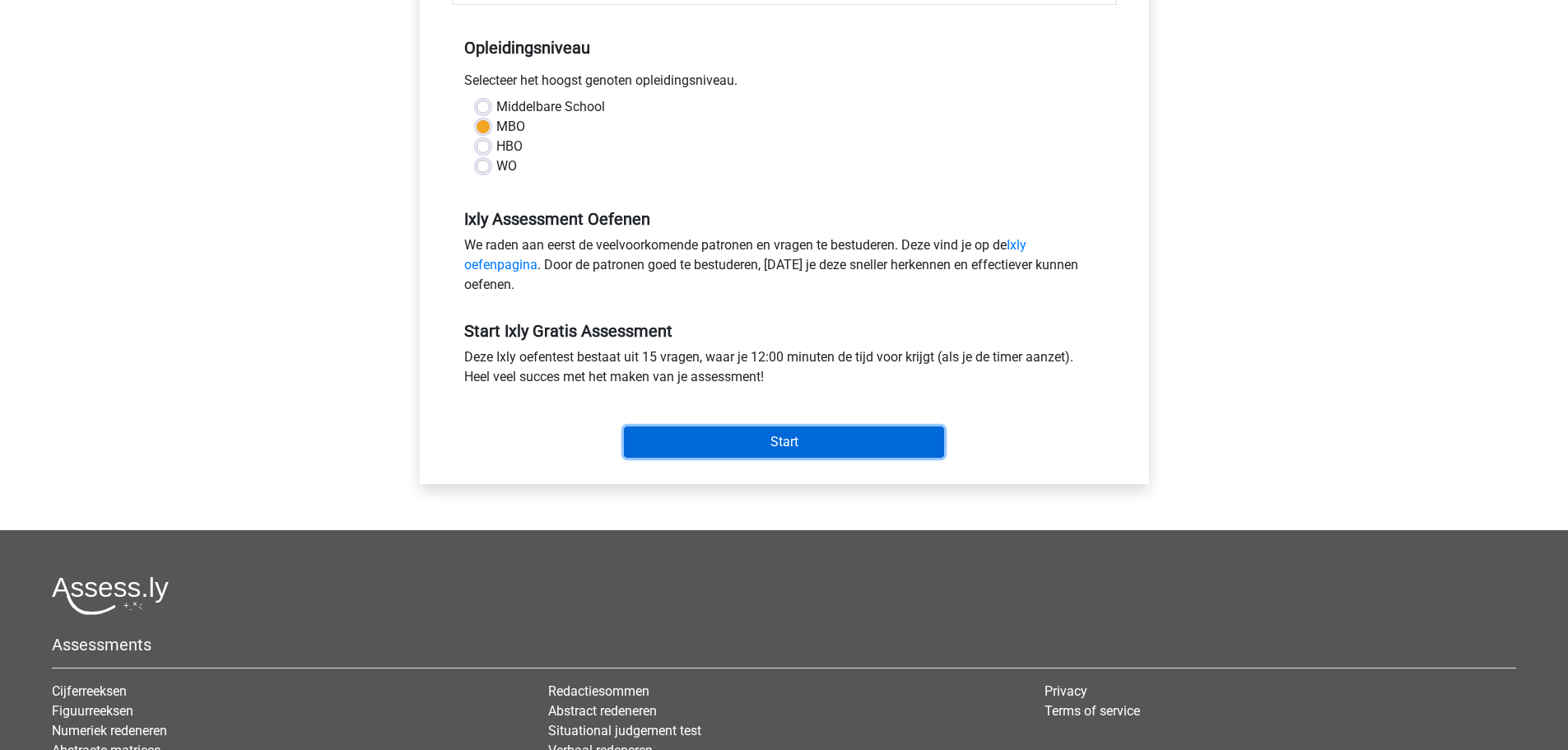
click at [790, 443] on input "Start" at bounding box center [784, 442] width 320 height 31
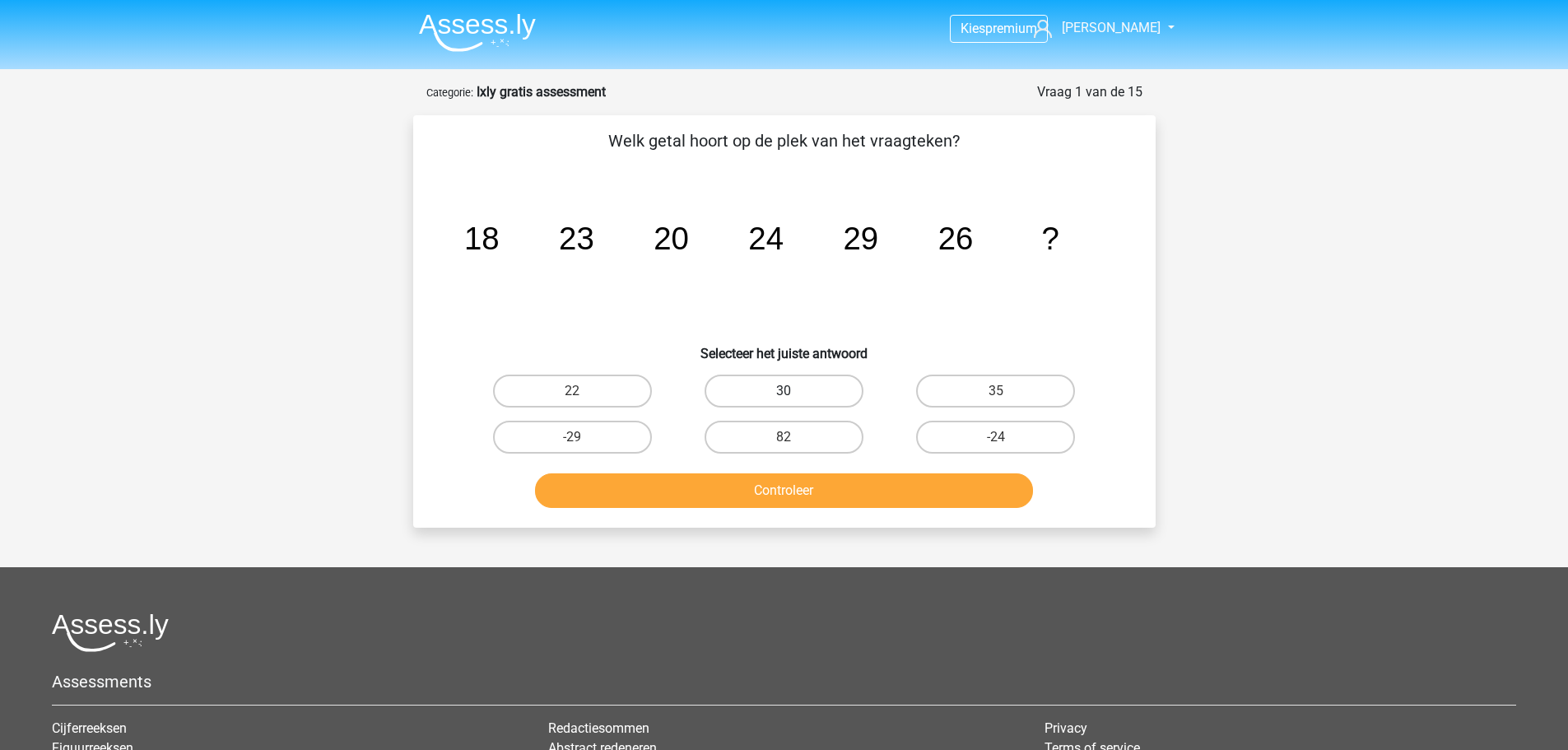
click at [797, 387] on label "30" at bounding box center [784, 391] width 159 height 33
click at [794, 391] on input "30" at bounding box center [788, 396] width 11 height 11
radio input "true"
click at [788, 492] on button "Controleer" at bounding box center [784, 490] width 499 height 34
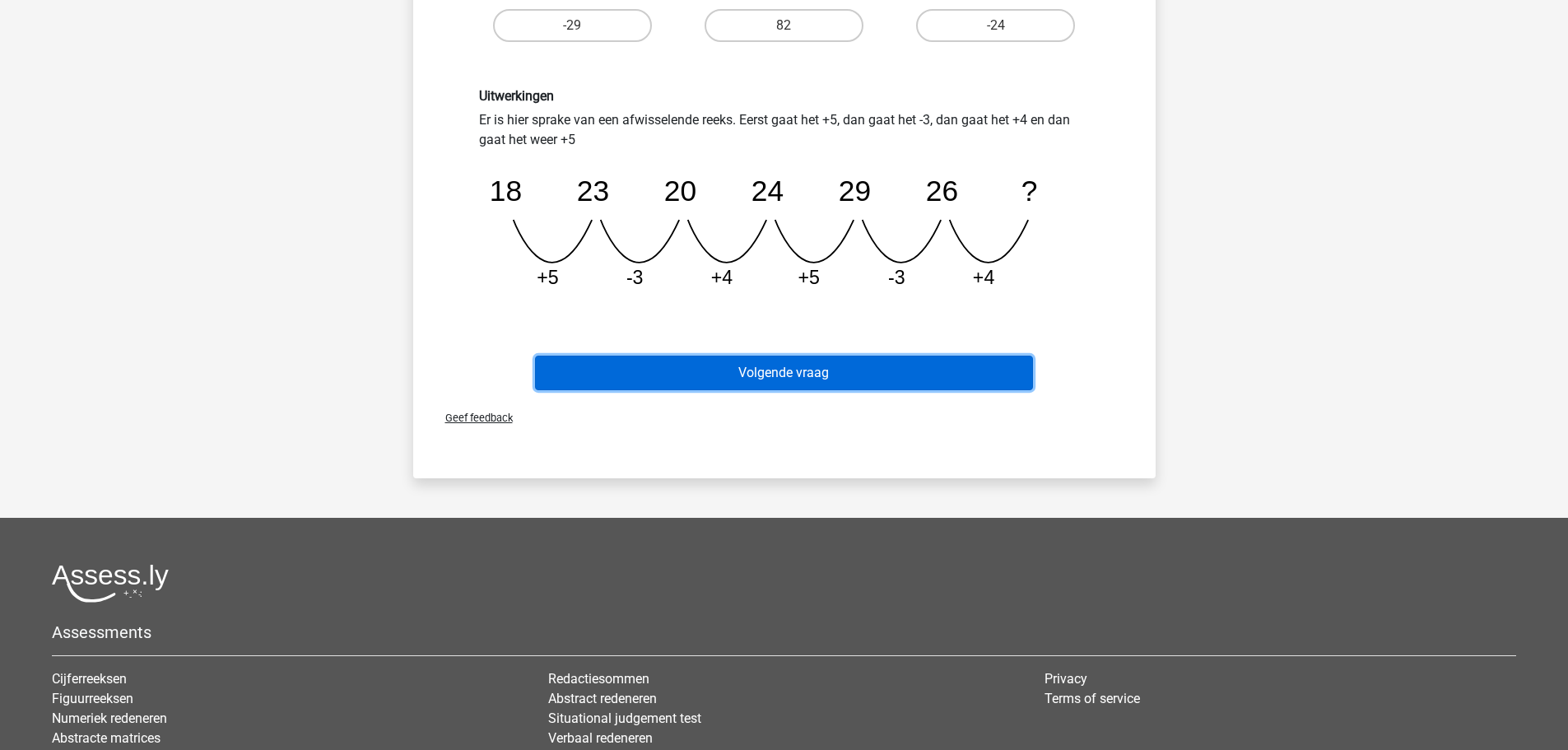
click at [782, 372] on button "Volgende vraag" at bounding box center [784, 373] width 499 height 34
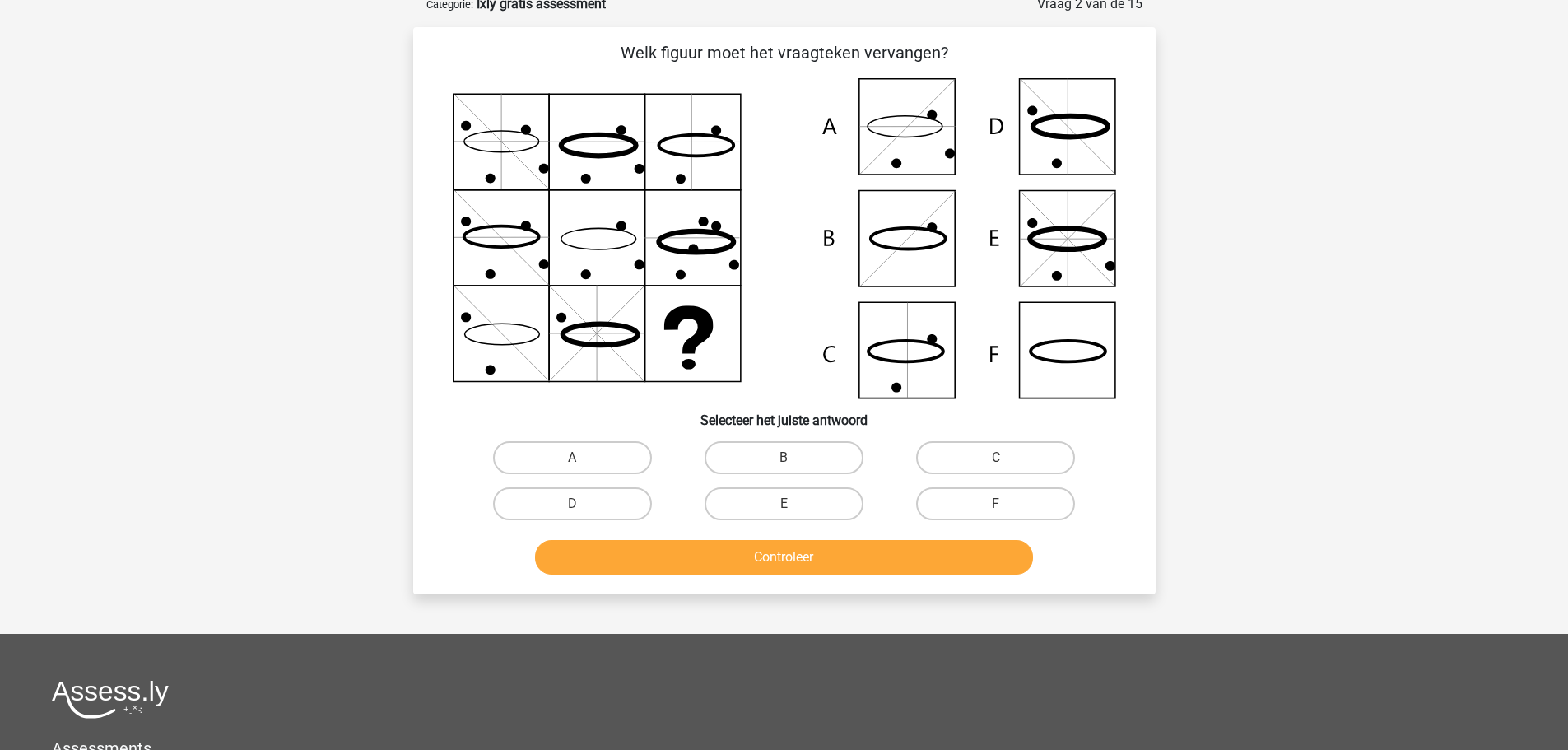
scroll to position [82, 0]
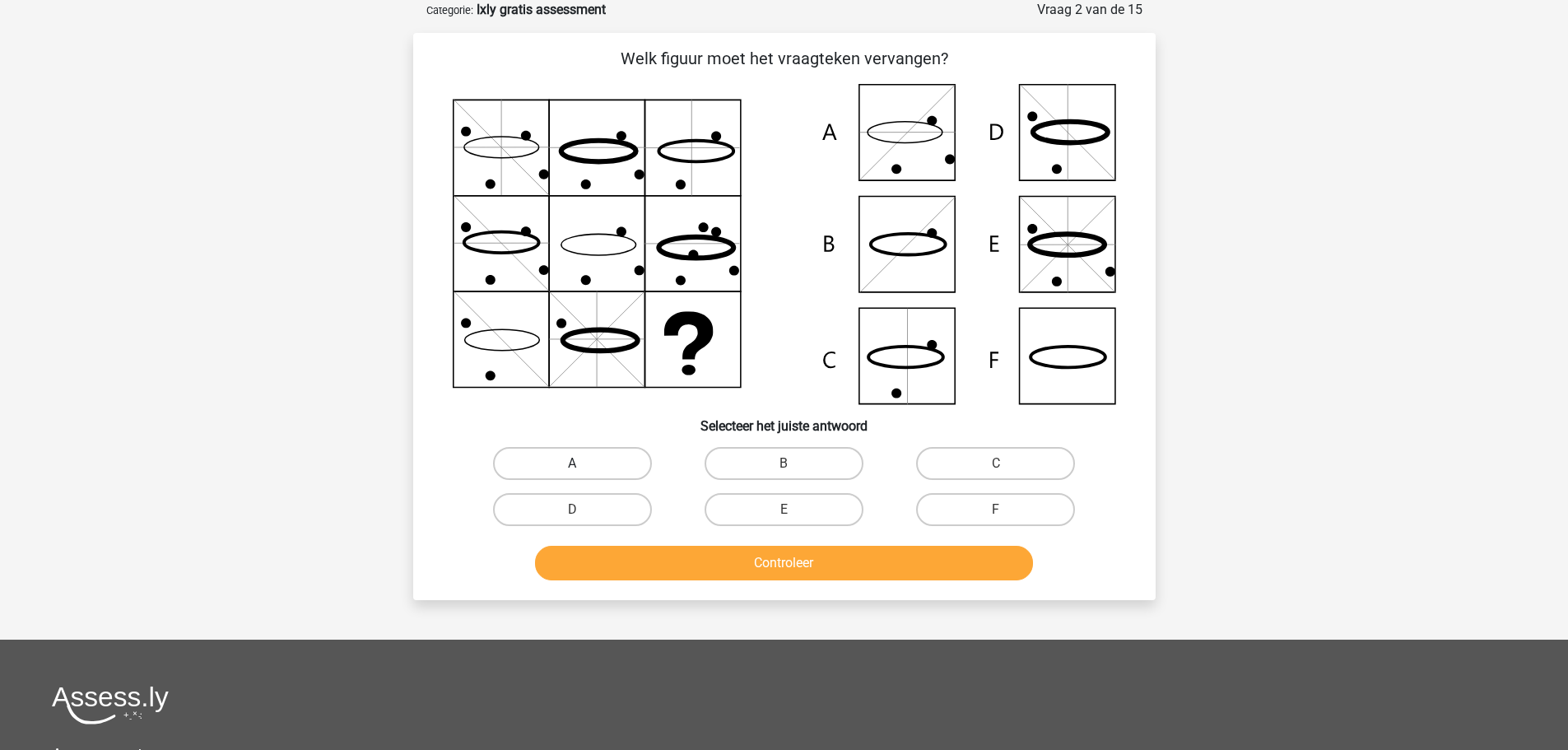
click at [604, 461] on label "A" at bounding box center [572, 463] width 159 height 33
click at [583, 463] on input "A" at bounding box center [577, 468] width 11 height 11
radio input "true"
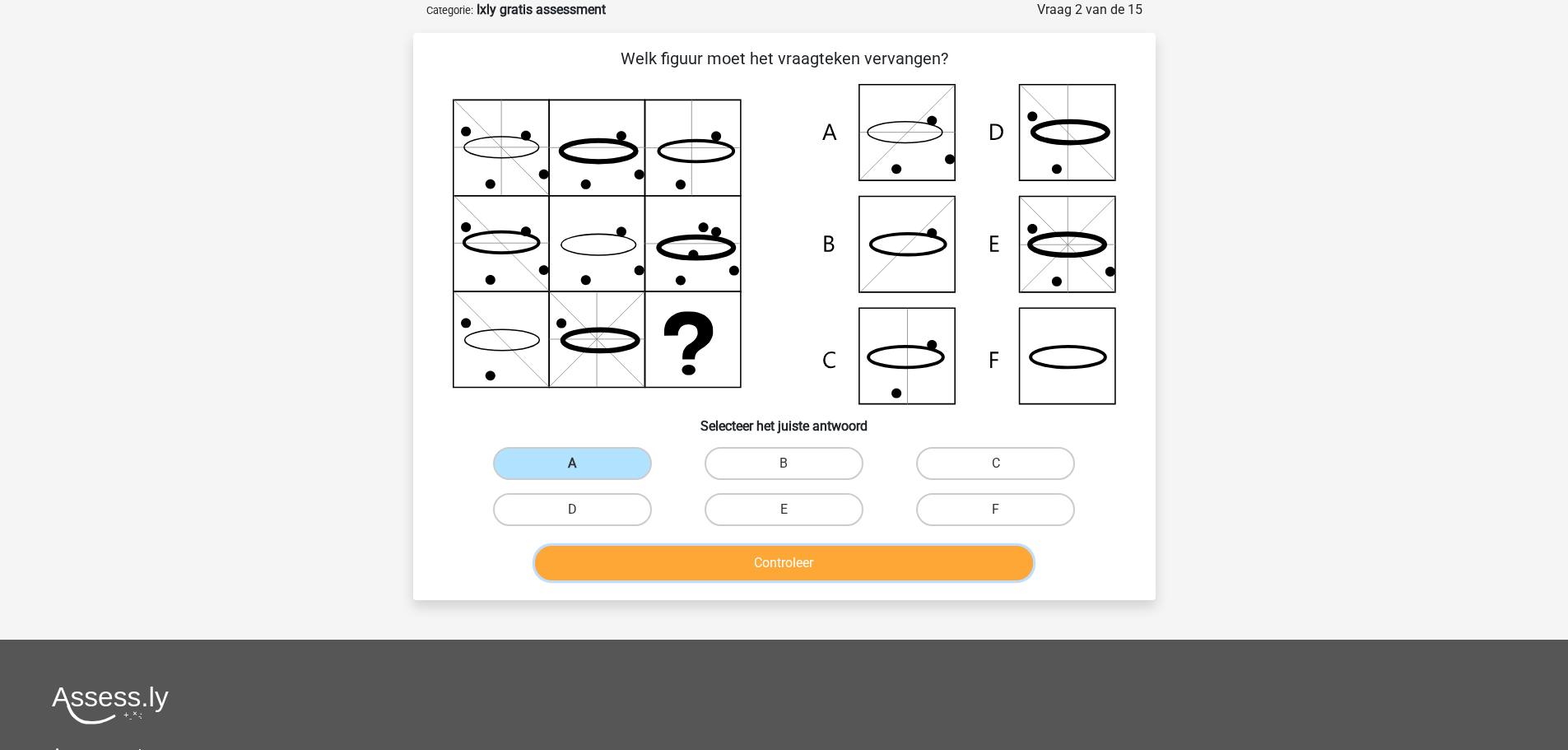
click at [741, 565] on button "Controleer" at bounding box center [784, 562] width 499 height 34
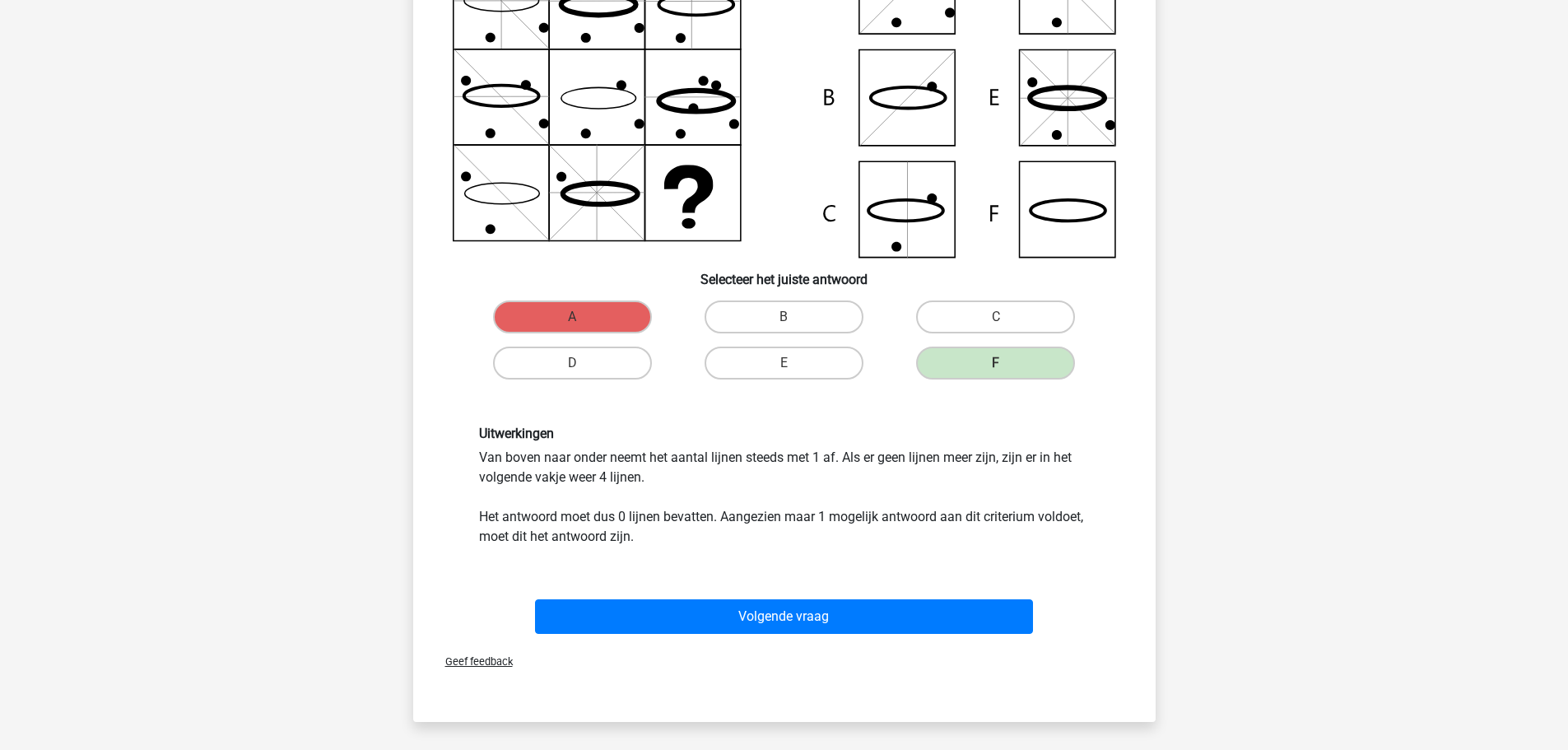
scroll to position [165, 0]
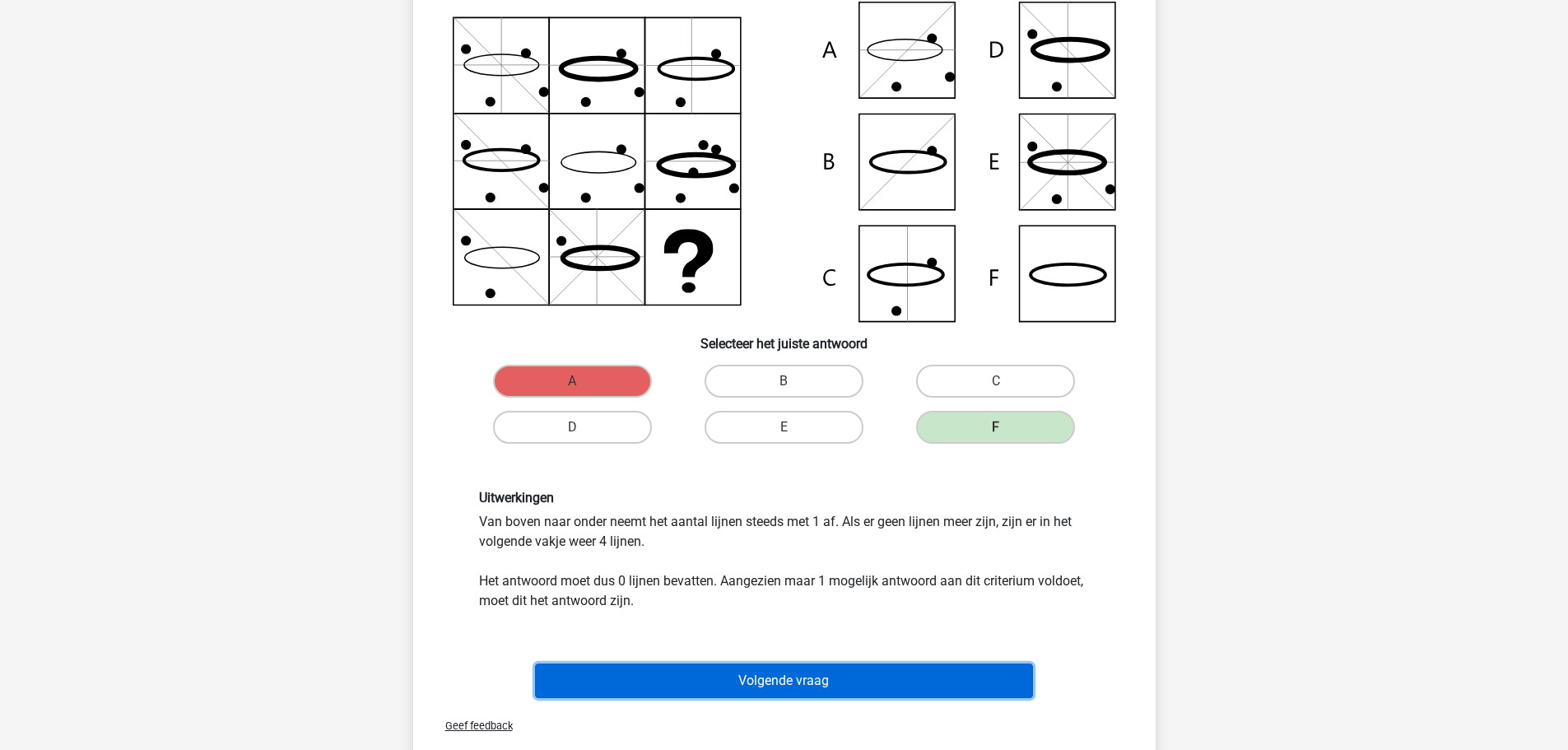
click at [773, 682] on button "Volgende vraag" at bounding box center [784, 680] width 499 height 34
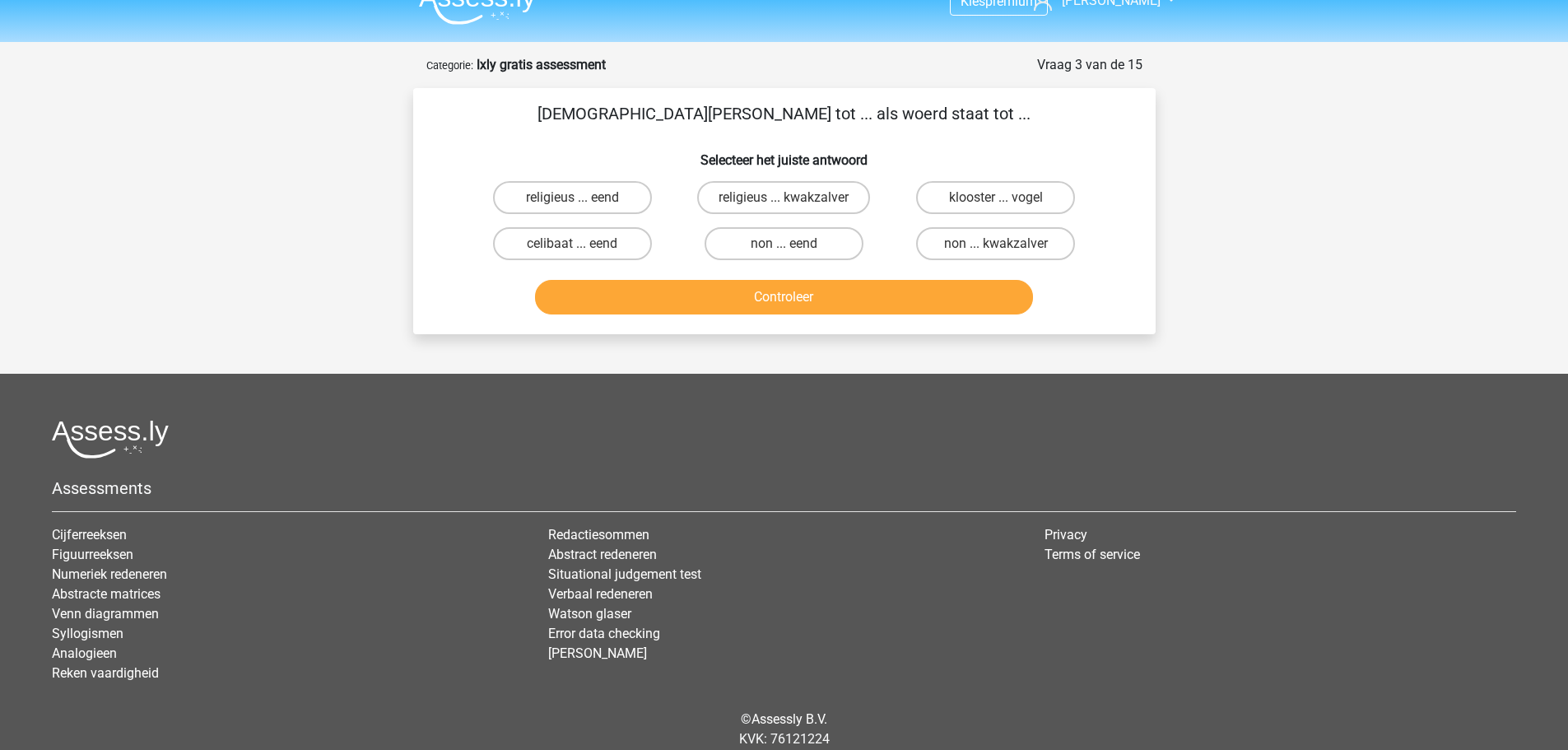
scroll to position [0, 0]
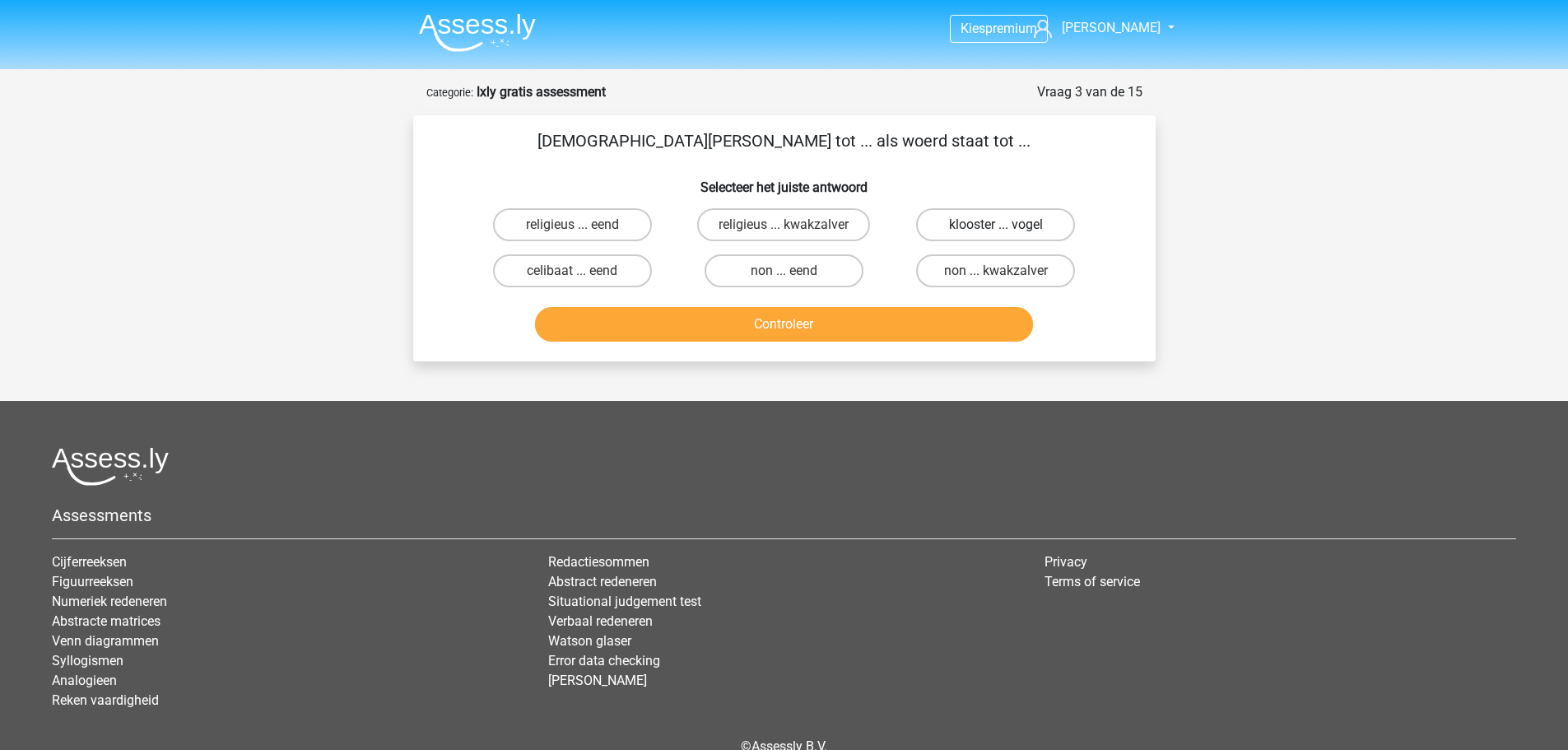
click at [984, 223] on label "klooster ... vogel" at bounding box center [995, 224] width 159 height 33
click at [996, 224] on input "klooster ... vogel" at bounding box center [1001, 229] width 11 height 11
radio input "true"
click at [813, 327] on button "Controleer" at bounding box center [784, 324] width 499 height 34
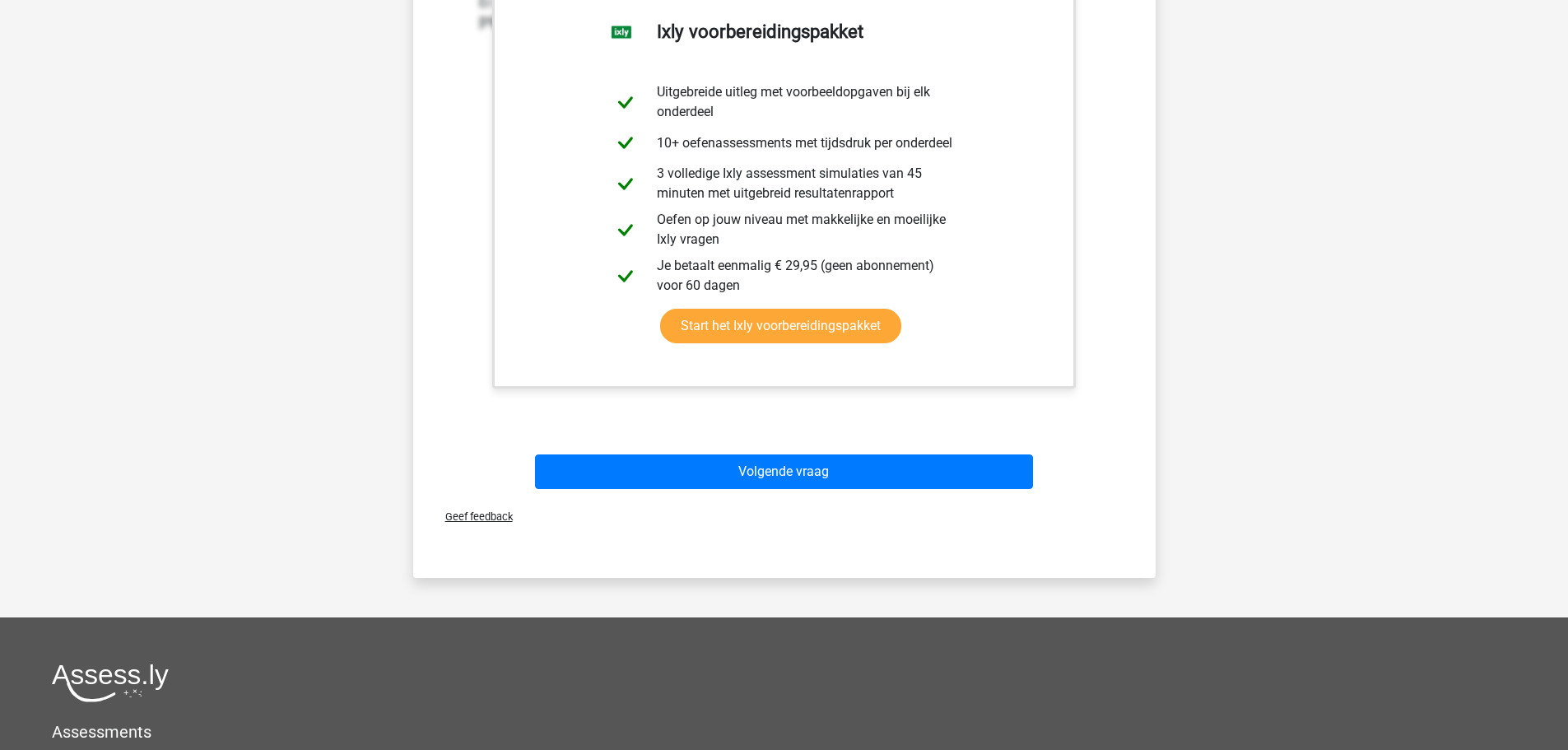
scroll to position [412, 0]
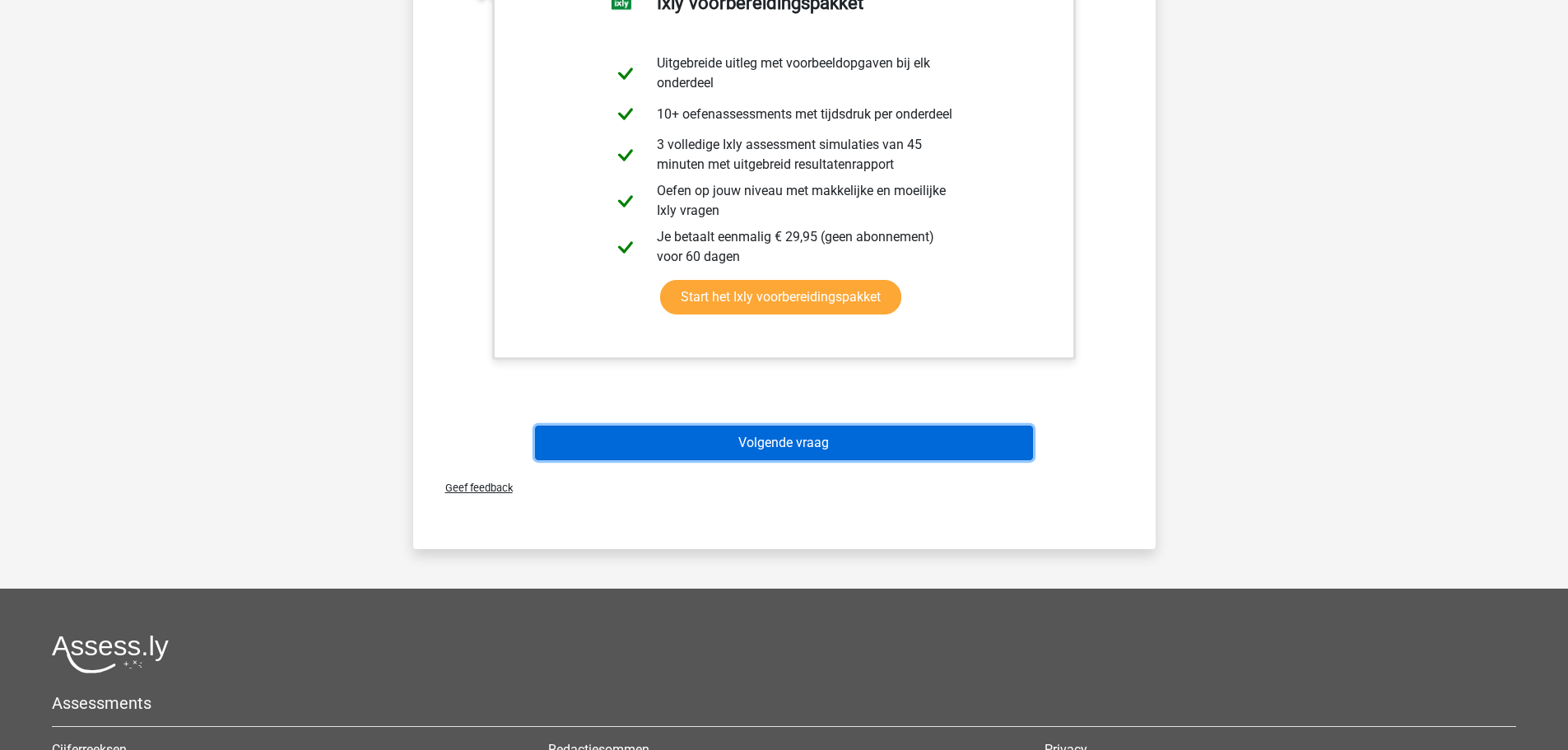
click at [779, 449] on button "Volgende vraag" at bounding box center [784, 442] width 499 height 34
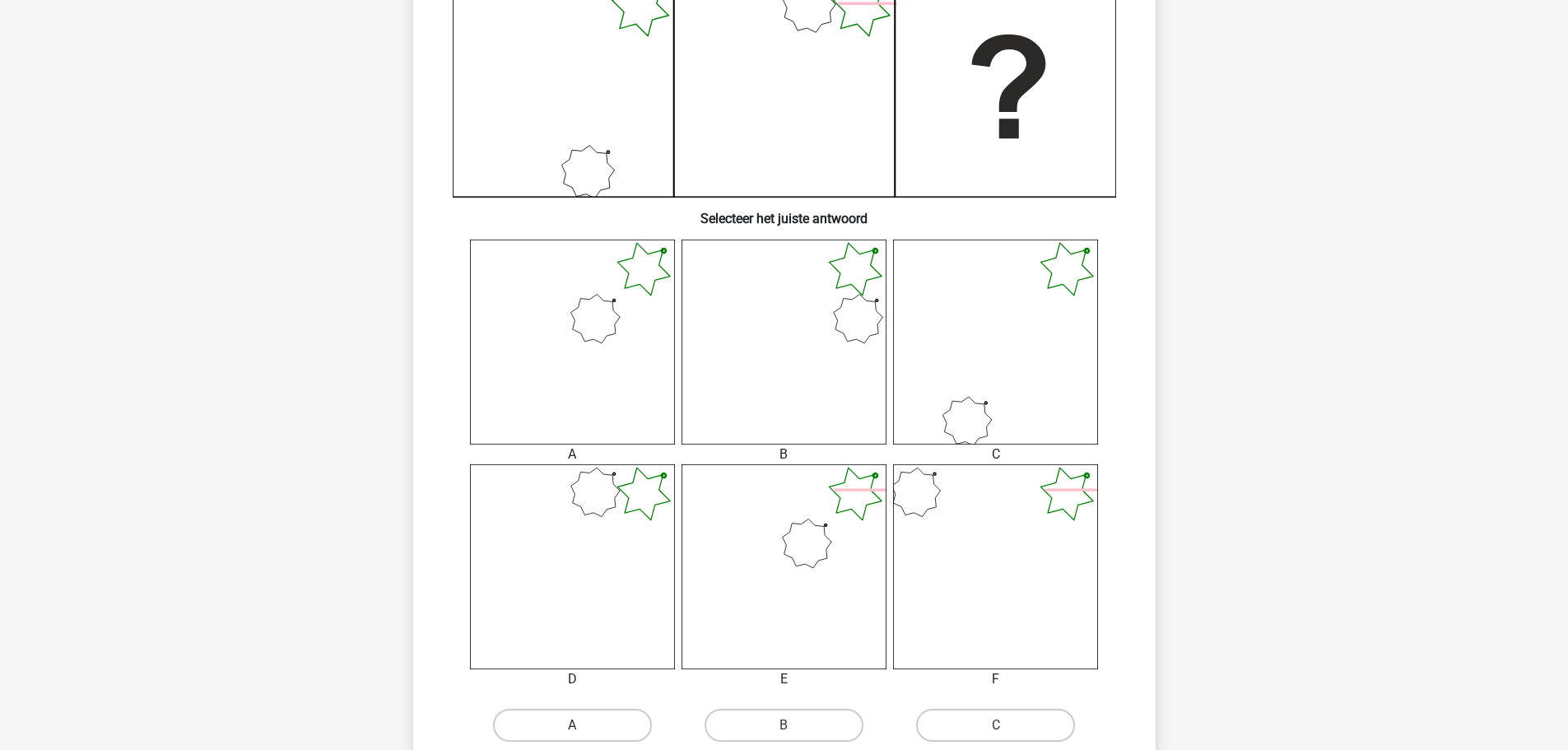
click at [598, 730] on label "A" at bounding box center [572, 726] width 159 height 33
click at [583, 730] on input "A" at bounding box center [577, 730] width 11 height 11
radio input "true"
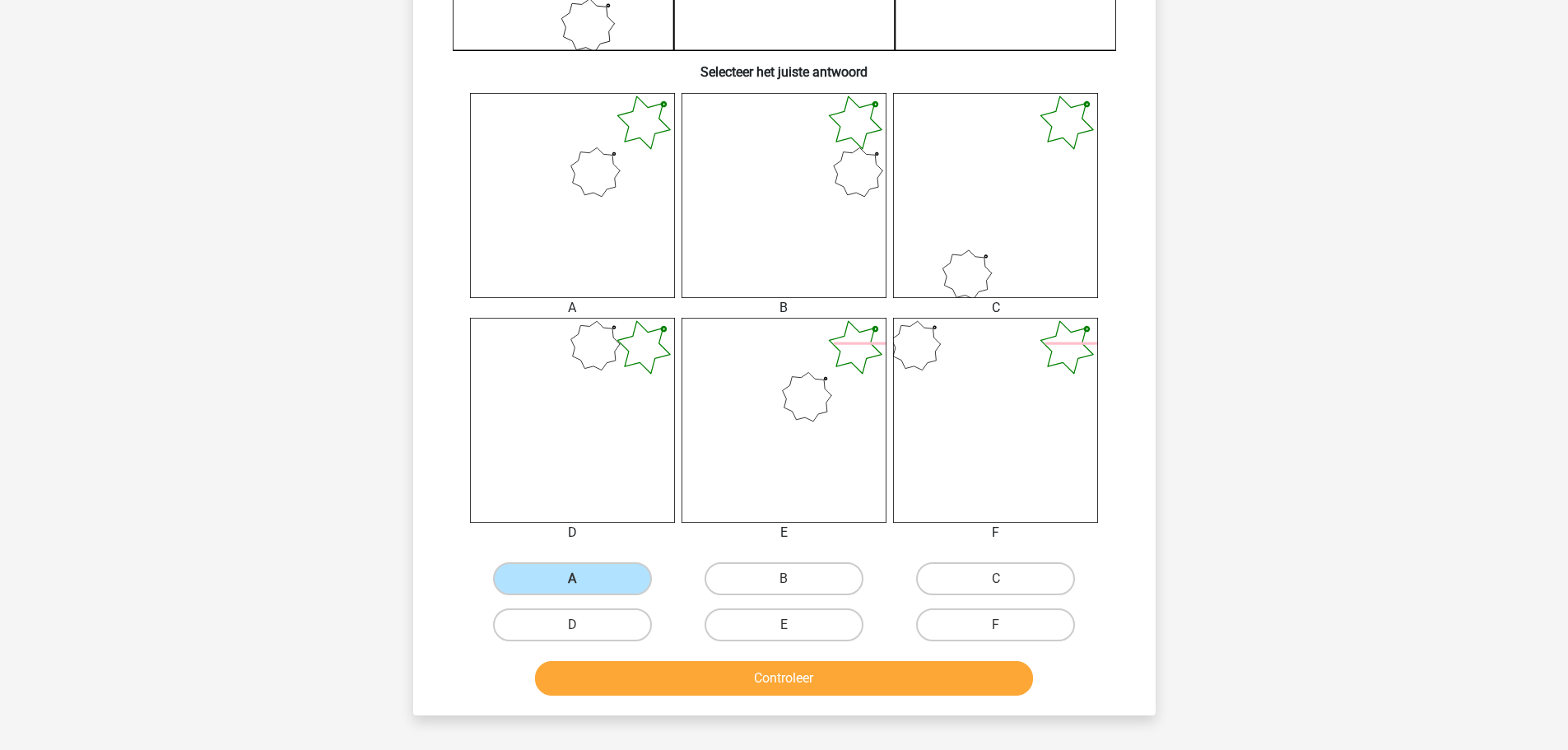
scroll to position [740, 0]
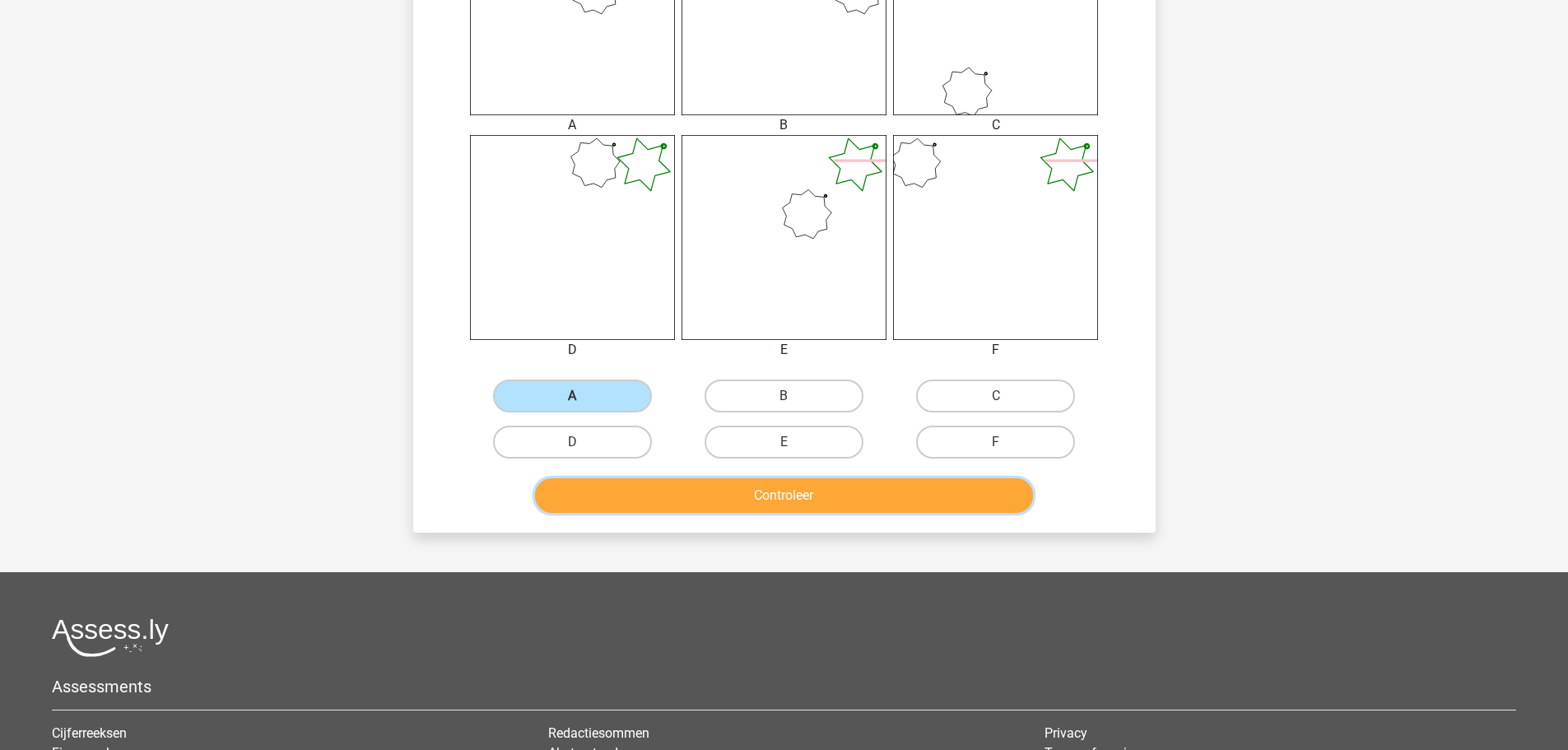
click at [835, 496] on button "Controleer" at bounding box center [784, 494] width 499 height 34
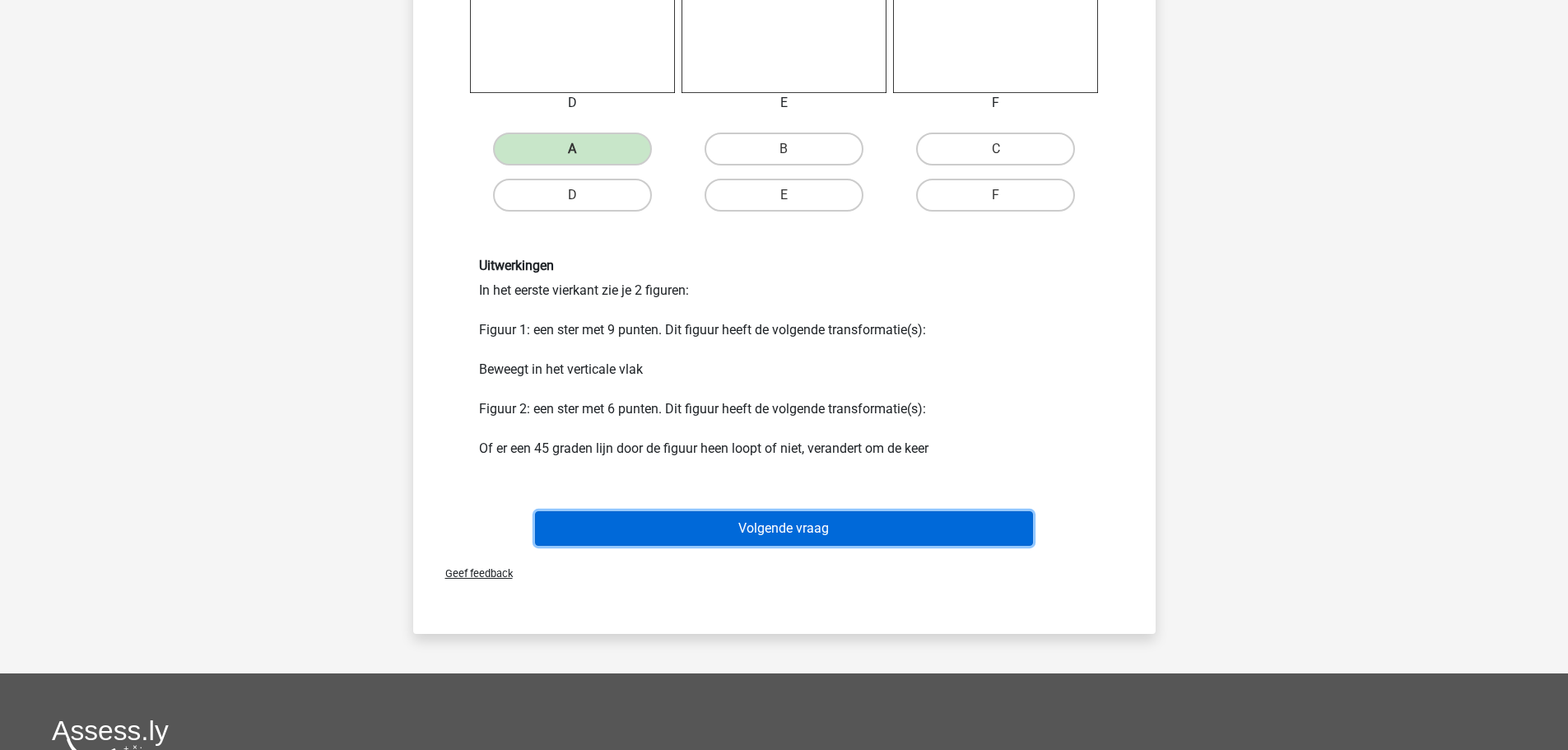
click at [791, 533] on button "Volgende vraag" at bounding box center [784, 528] width 499 height 34
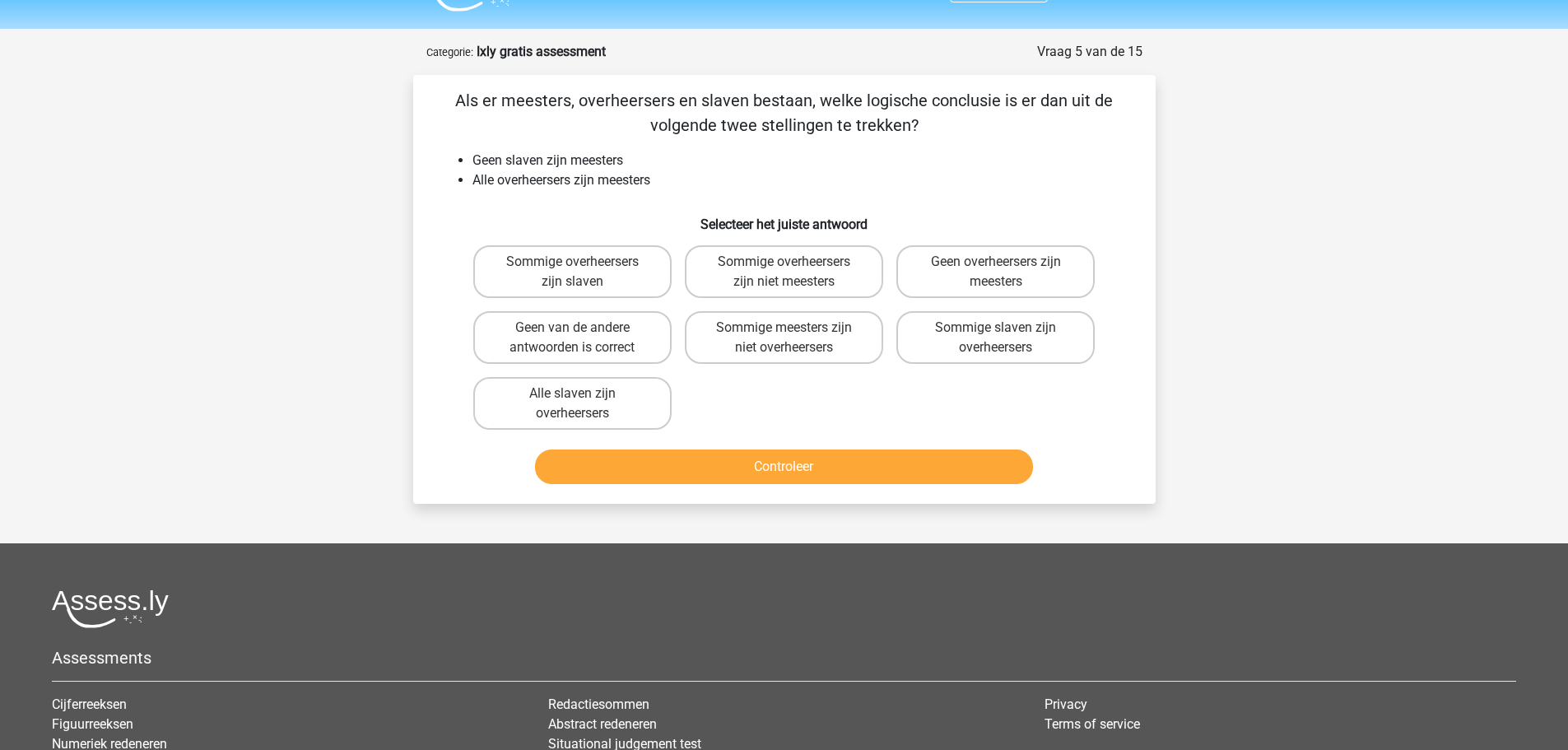
scroll to position [0, 0]
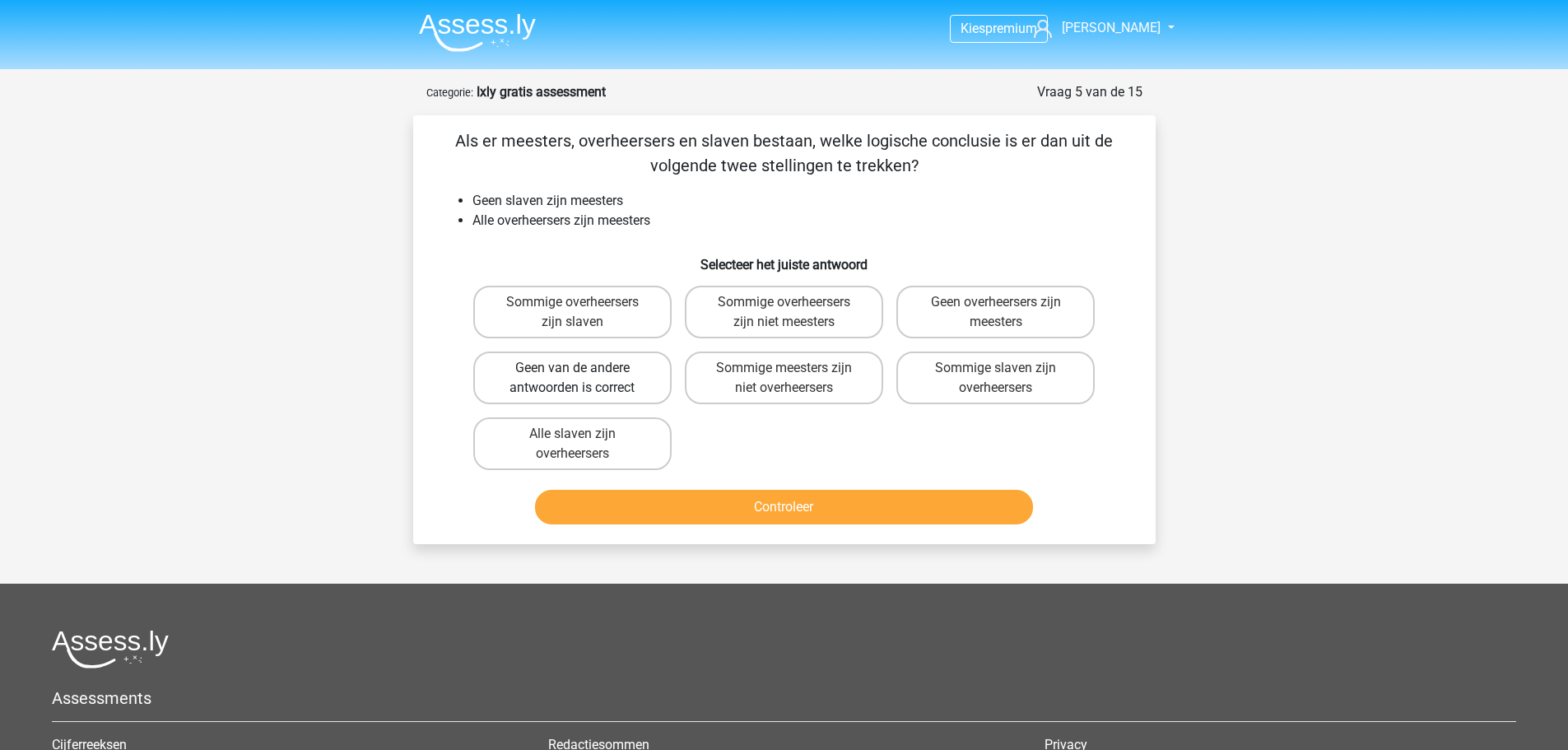
click at [497, 375] on label "Geen van de andere antwoorden is correct" at bounding box center [572, 377] width 198 height 53
click at [572, 375] on input "Geen van de andere antwoorden is correct" at bounding box center [577, 373] width 11 height 11
radio input "true"
click at [782, 514] on button "Controleer" at bounding box center [784, 506] width 499 height 34
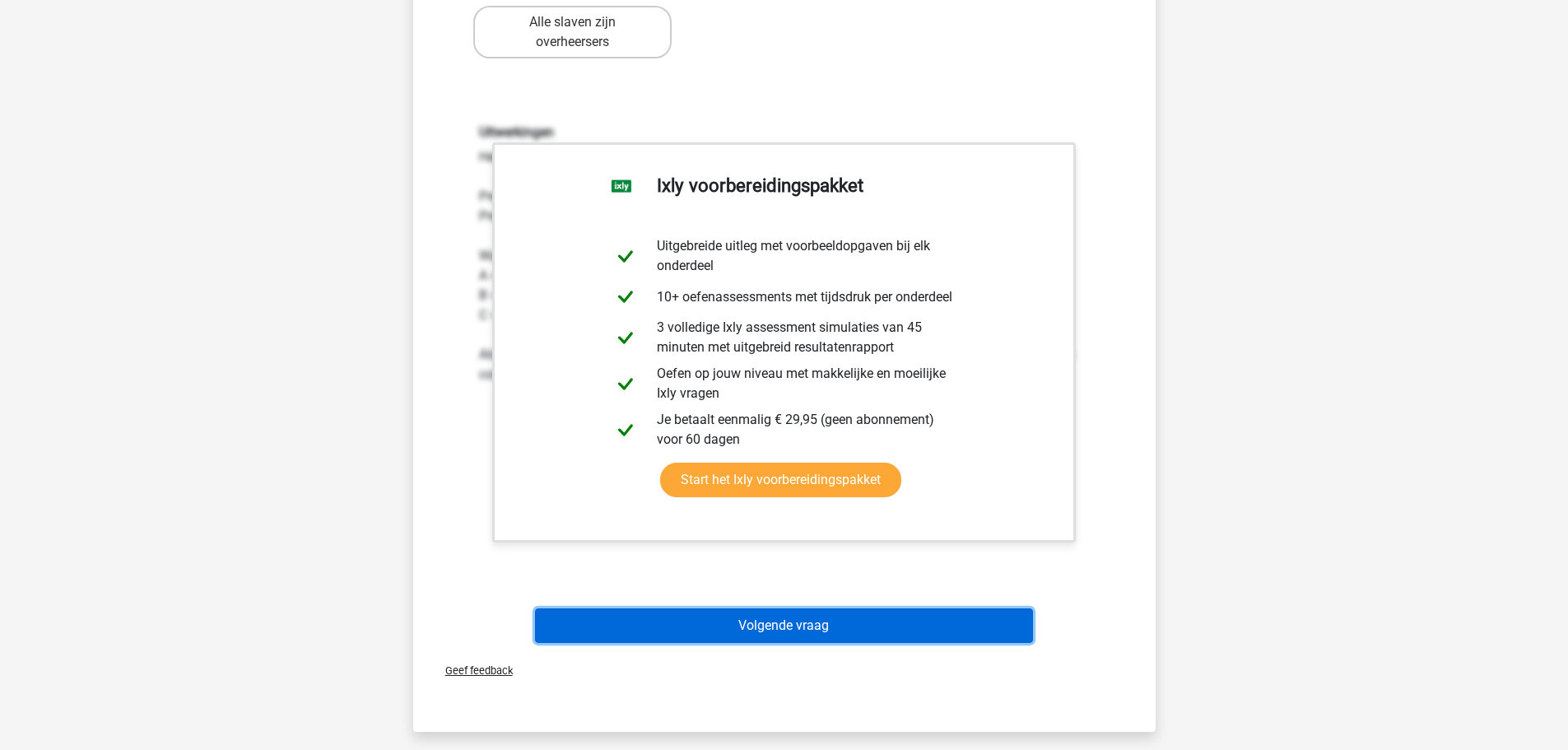
click at [800, 626] on button "Volgende vraag" at bounding box center [784, 625] width 499 height 34
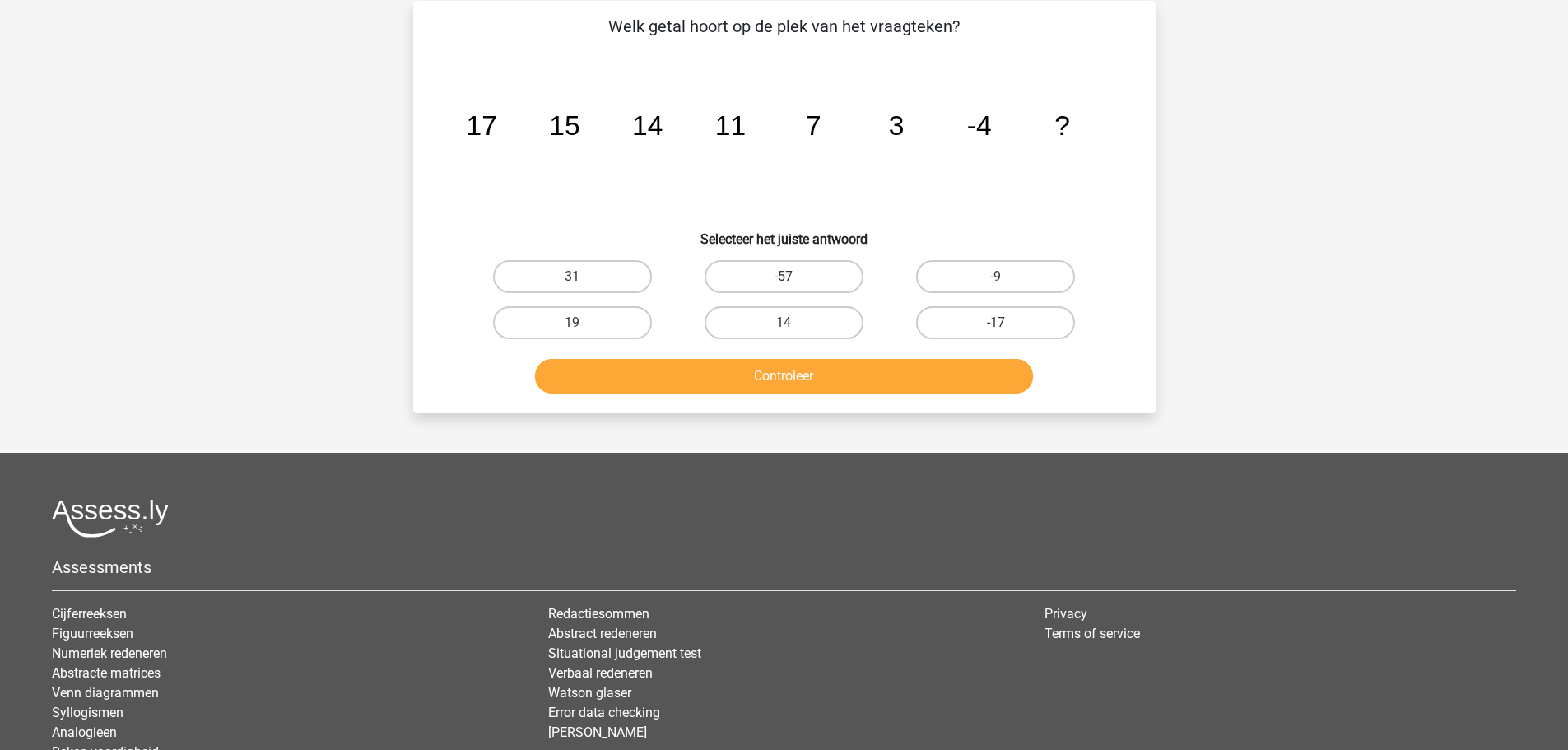
scroll to position [82, 0]
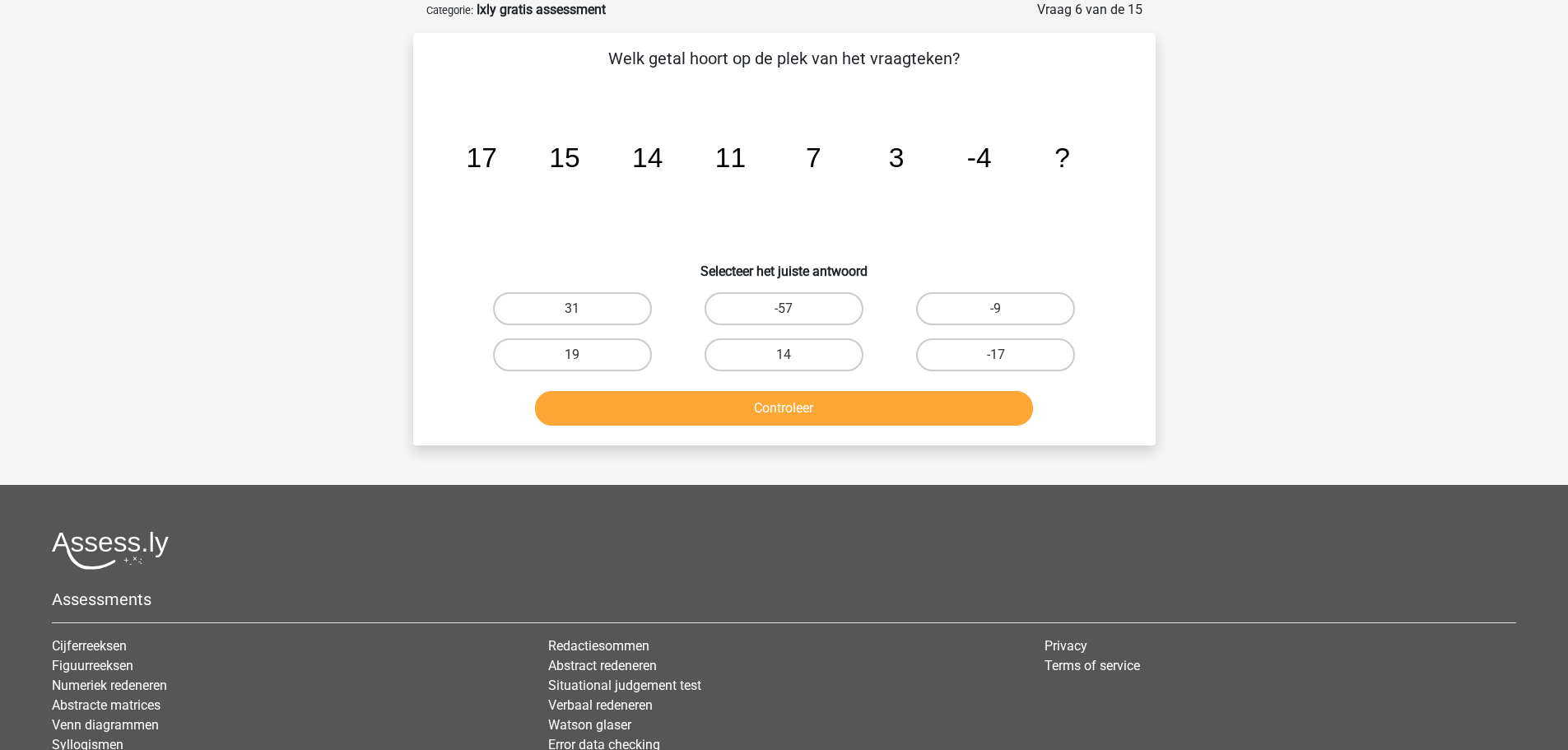
click at [832, 161] on icon "image/svg+xml 17 15 14 11 7 3 -4 ?" at bounding box center [784, 167] width 663 height 166
click at [984, 313] on label "-9" at bounding box center [995, 309] width 159 height 33
click at [996, 313] on input "-9" at bounding box center [1001, 313] width 11 height 11
radio input "true"
click at [826, 412] on button "Controleer" at bounding box center [784, 408] width 499 height 34
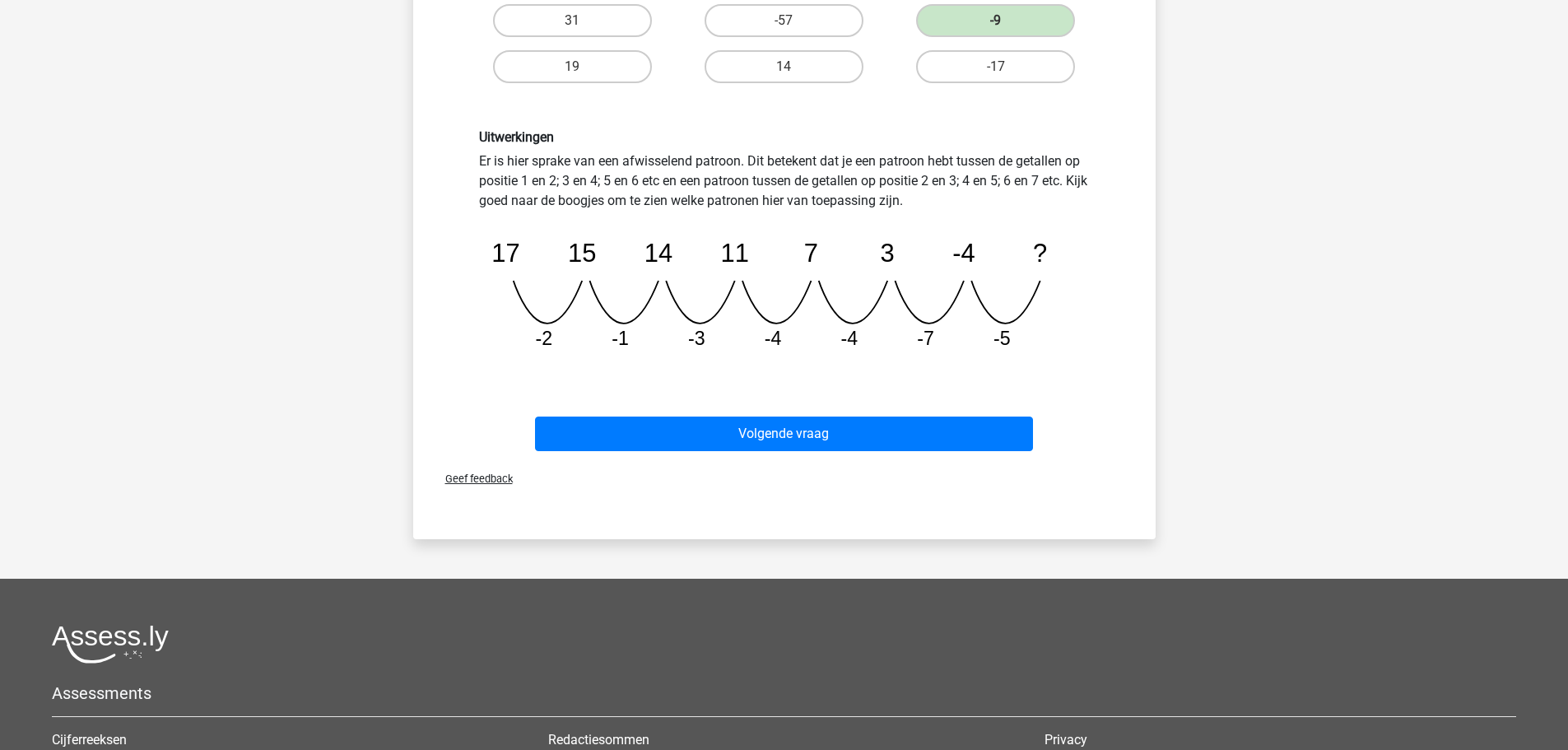
scroll to position [493, 0]
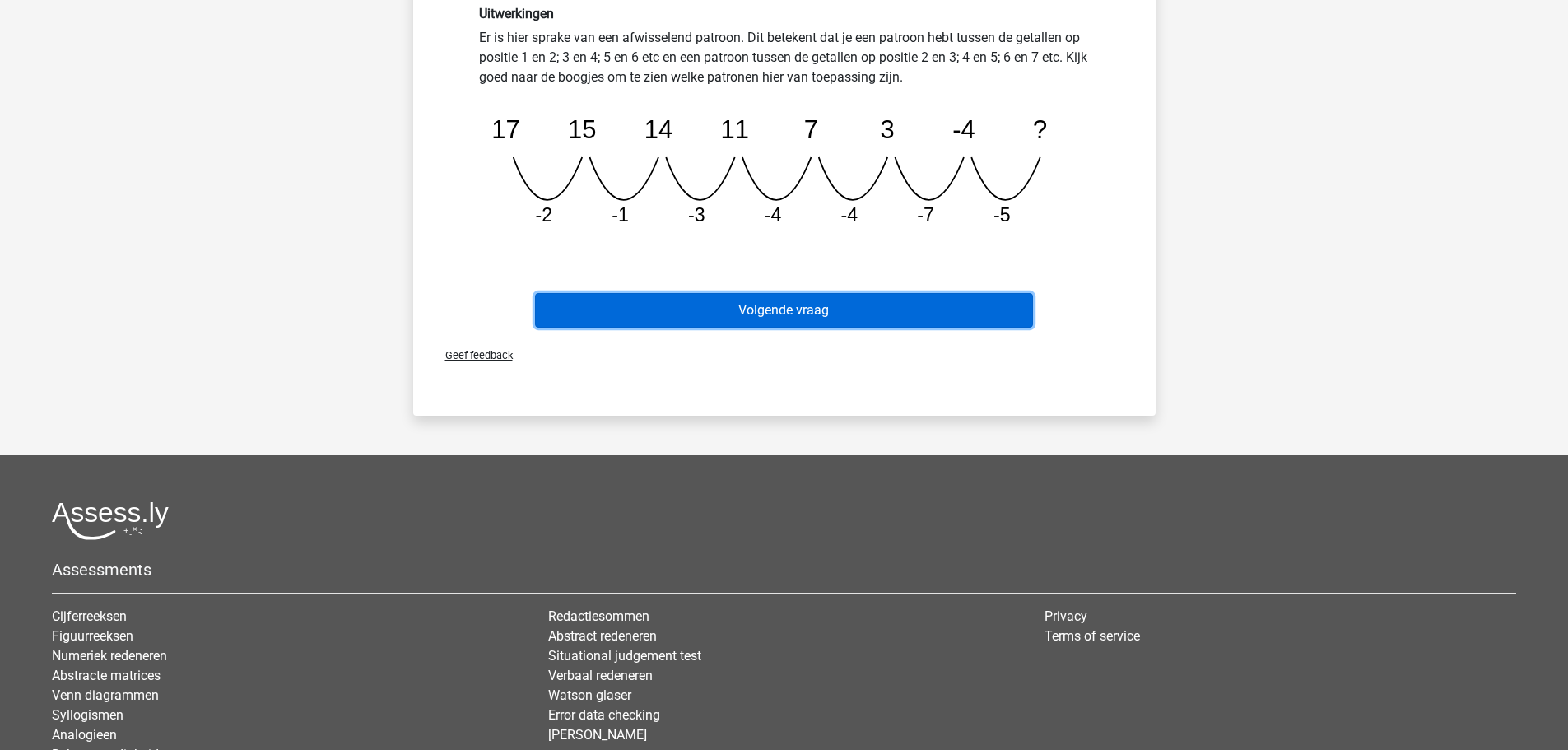
click at [779, 311] on button "Volgende vraag" at bounding box center [784, 309] width 499 height 34
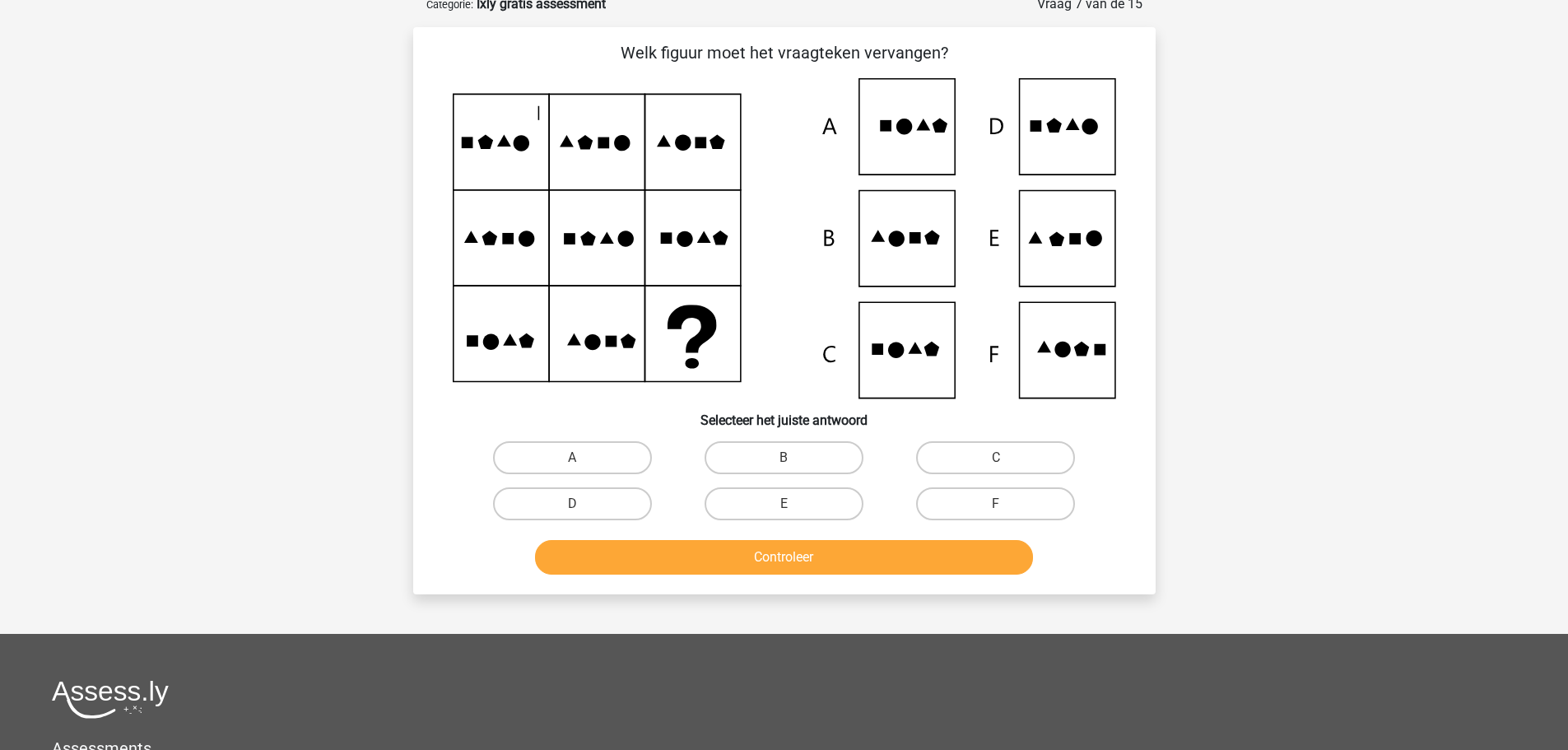
scroll to position [82, 0]
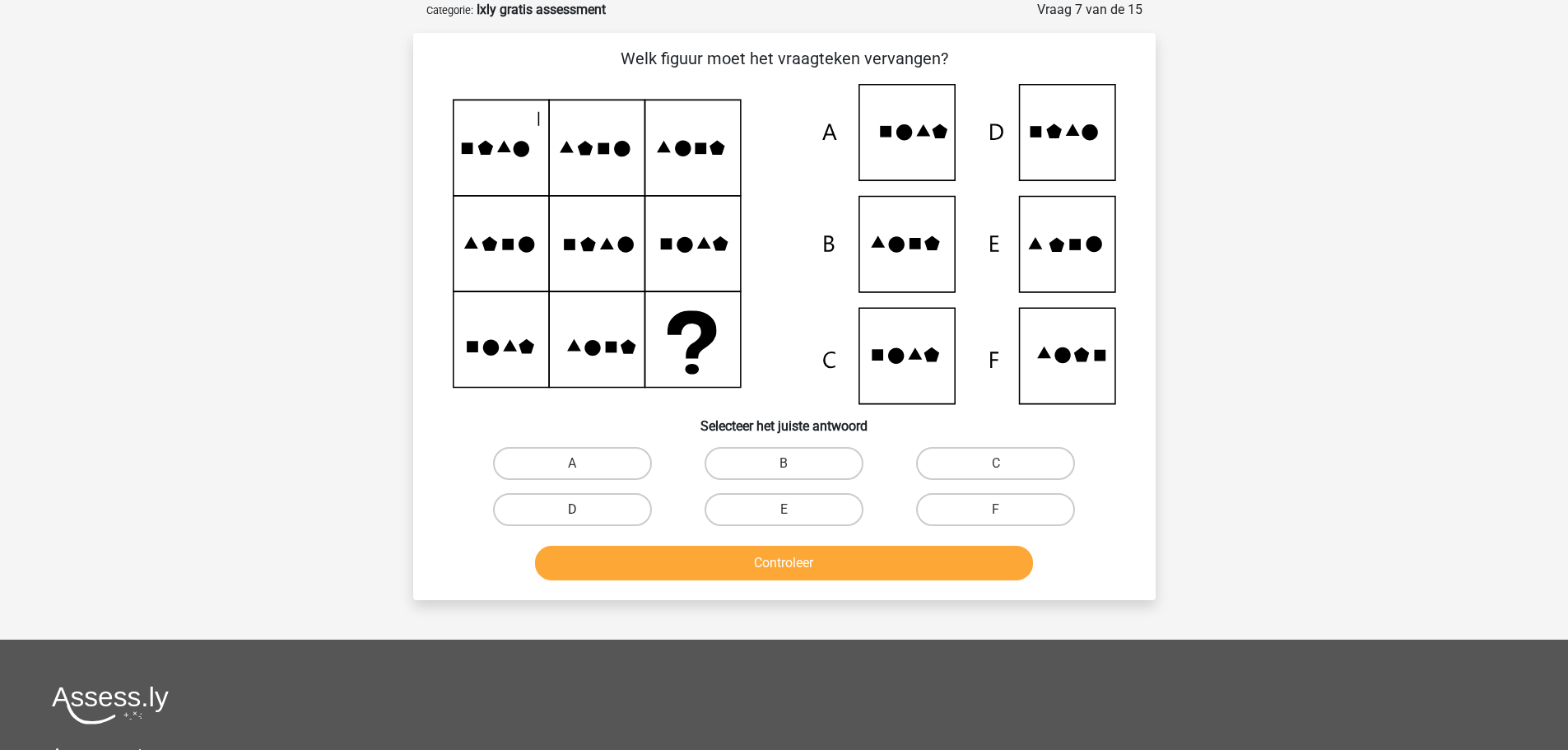
click at [600, 511] on label "D" at bounding box center [572, 509] width 159 height 33
click at [583, 511] on input "D" at bounding box center [577, 514] width 11 height 11
radio input "true"
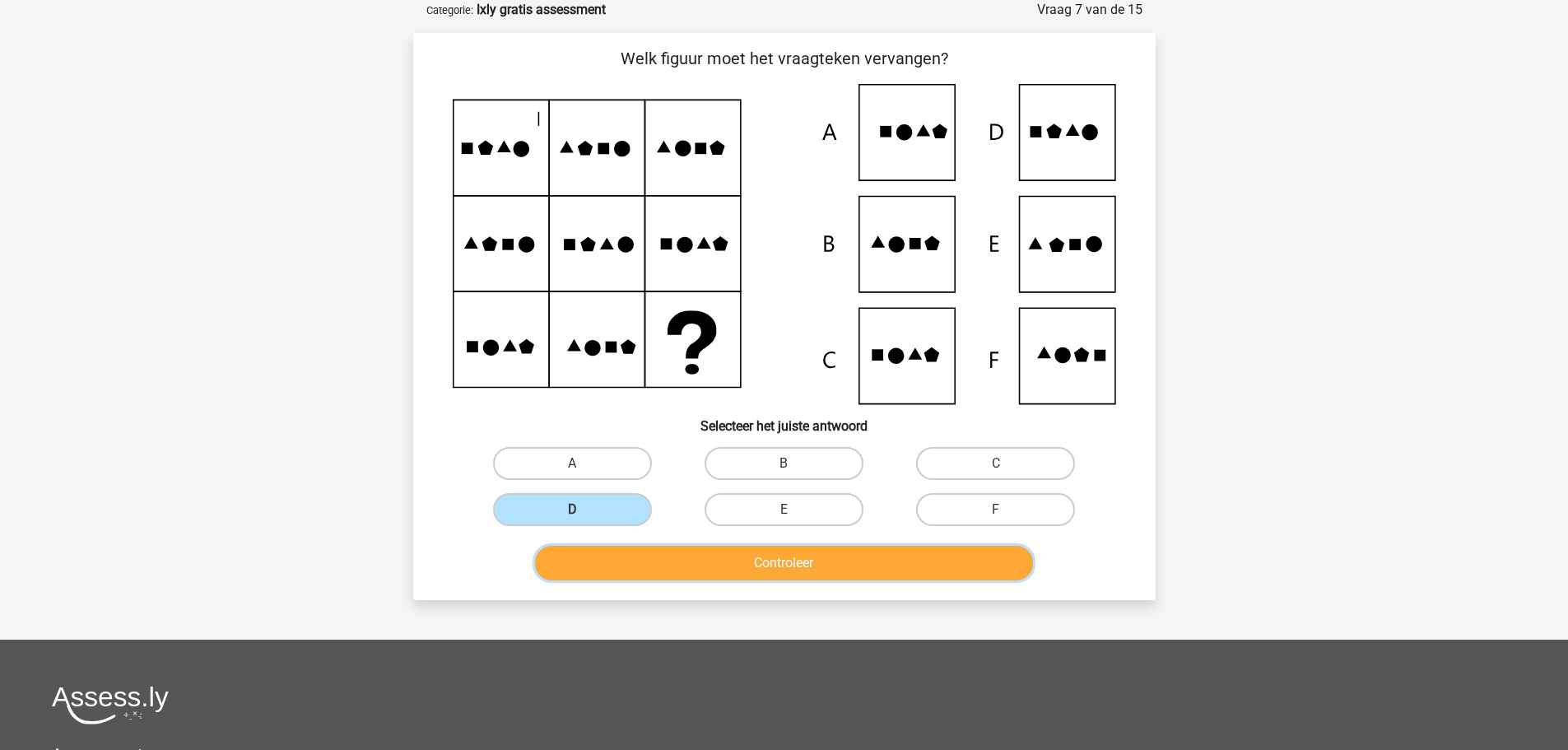
click at [788, 563] on button "Controleer" at bounding box center [784, 562] width 499 height 34
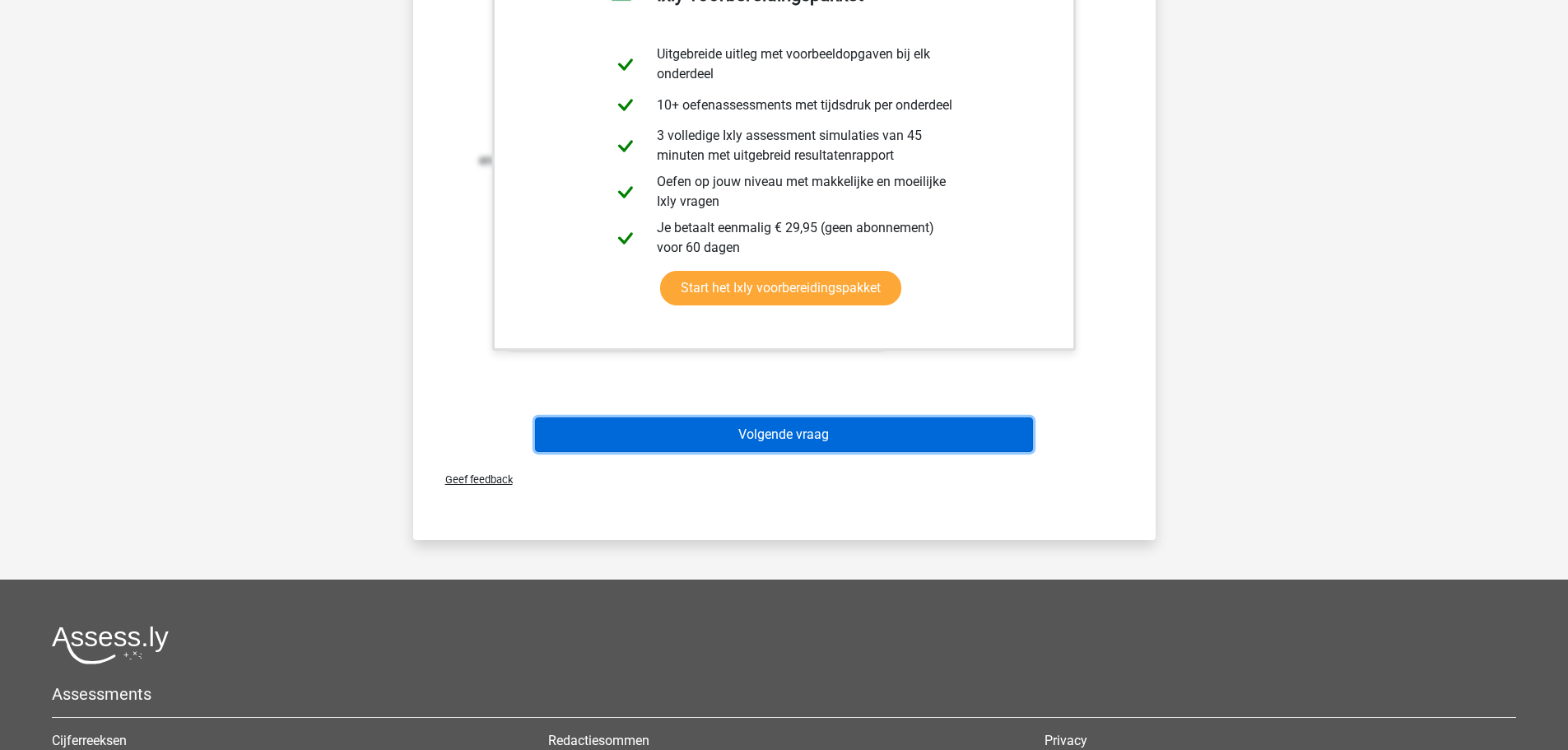
click at [793, 438] on button "Volgende vraag" at bounding box center [784, 434] width 499 height 34
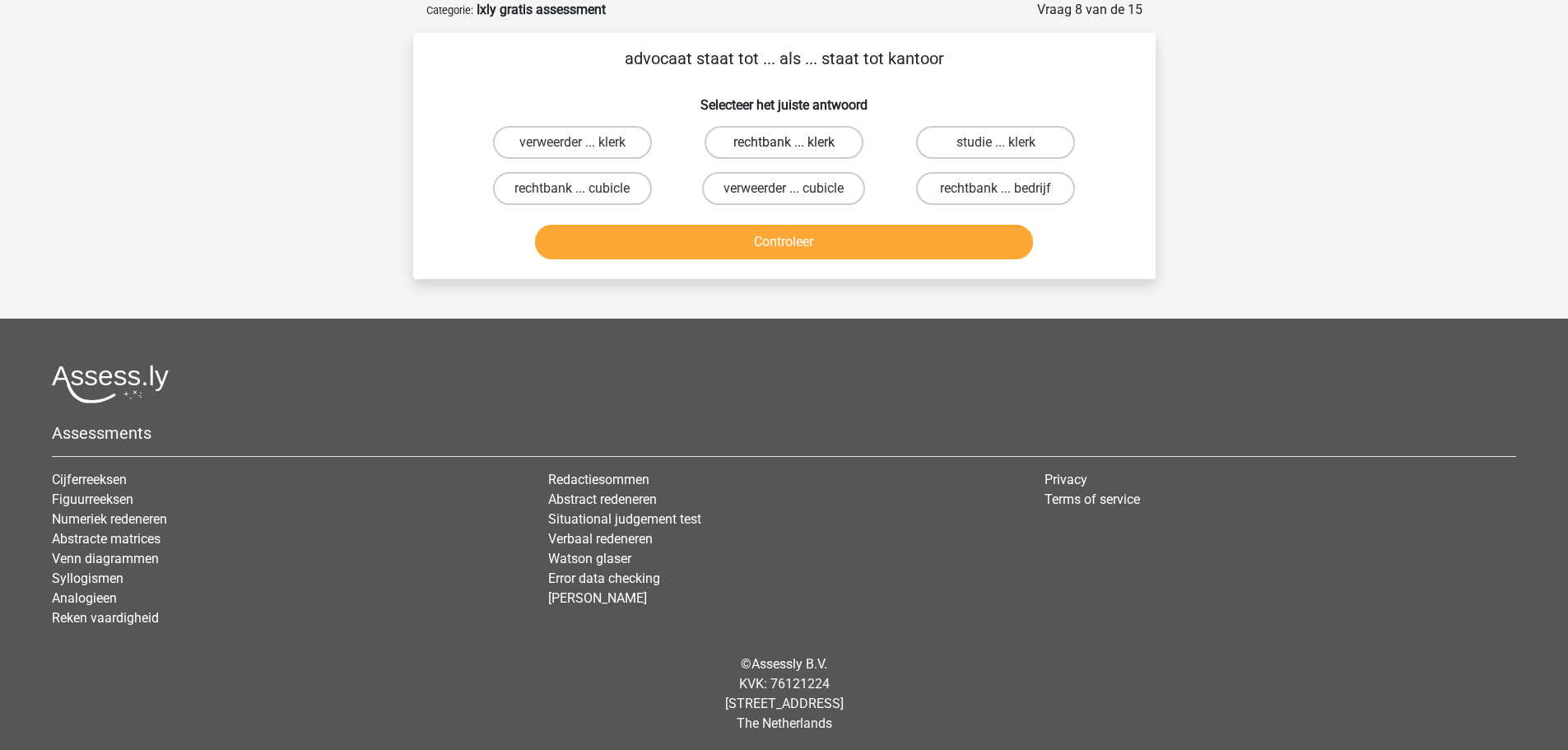
click at [783, 145] on label "rechtbank ... klerk" at bounding box center [784, 142] width 159 height 33
click at [784, 145] on input "rechtbank ... klerk" at bounding box center [788, 147] width 11 height 11
radio input "true"
click at [761, 243] on button "Controleer" at bounding box center [784, 241] width 499 height 34
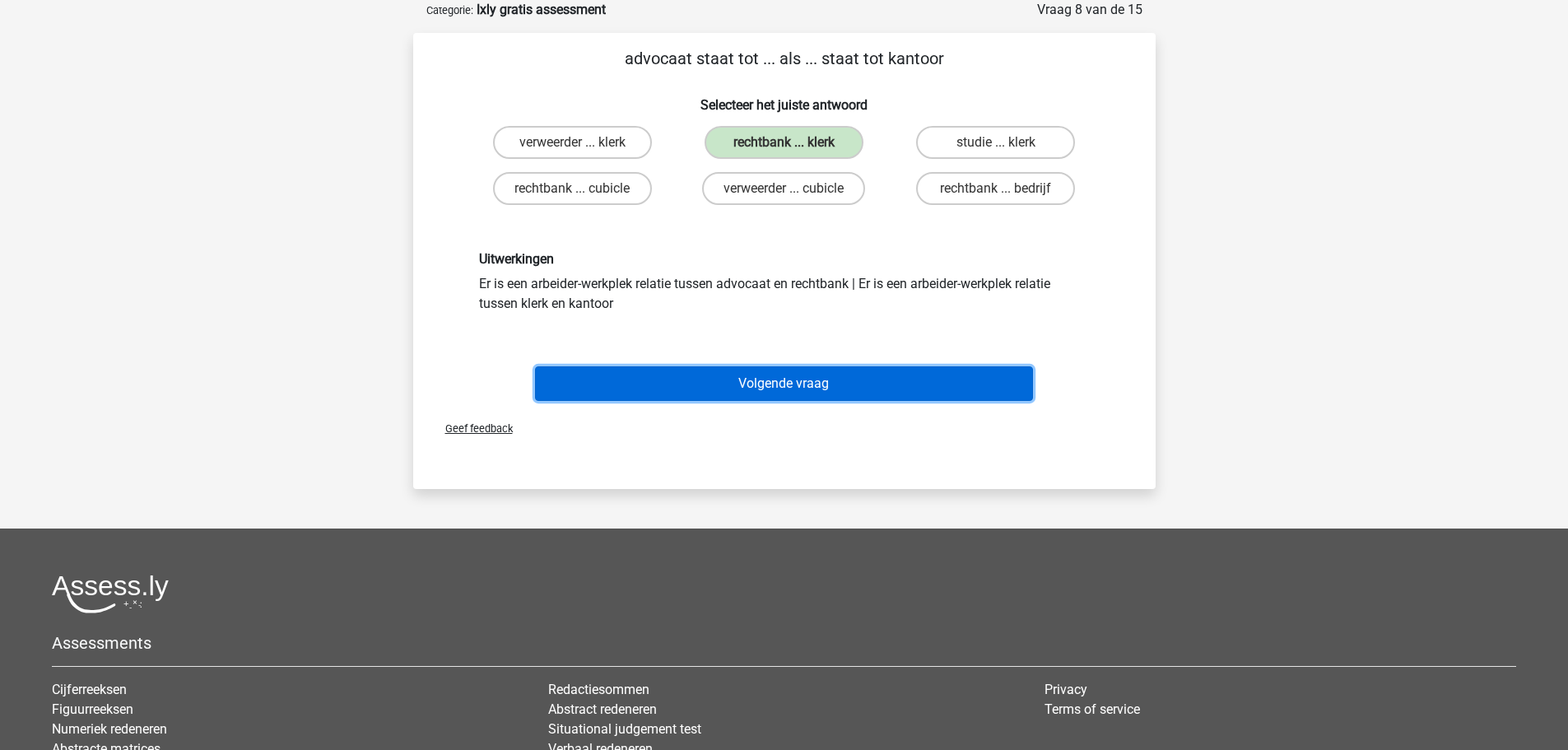
click at [764, 383] on button "Volgende vraag" at bounding box center [784, 382] width 499 height 34
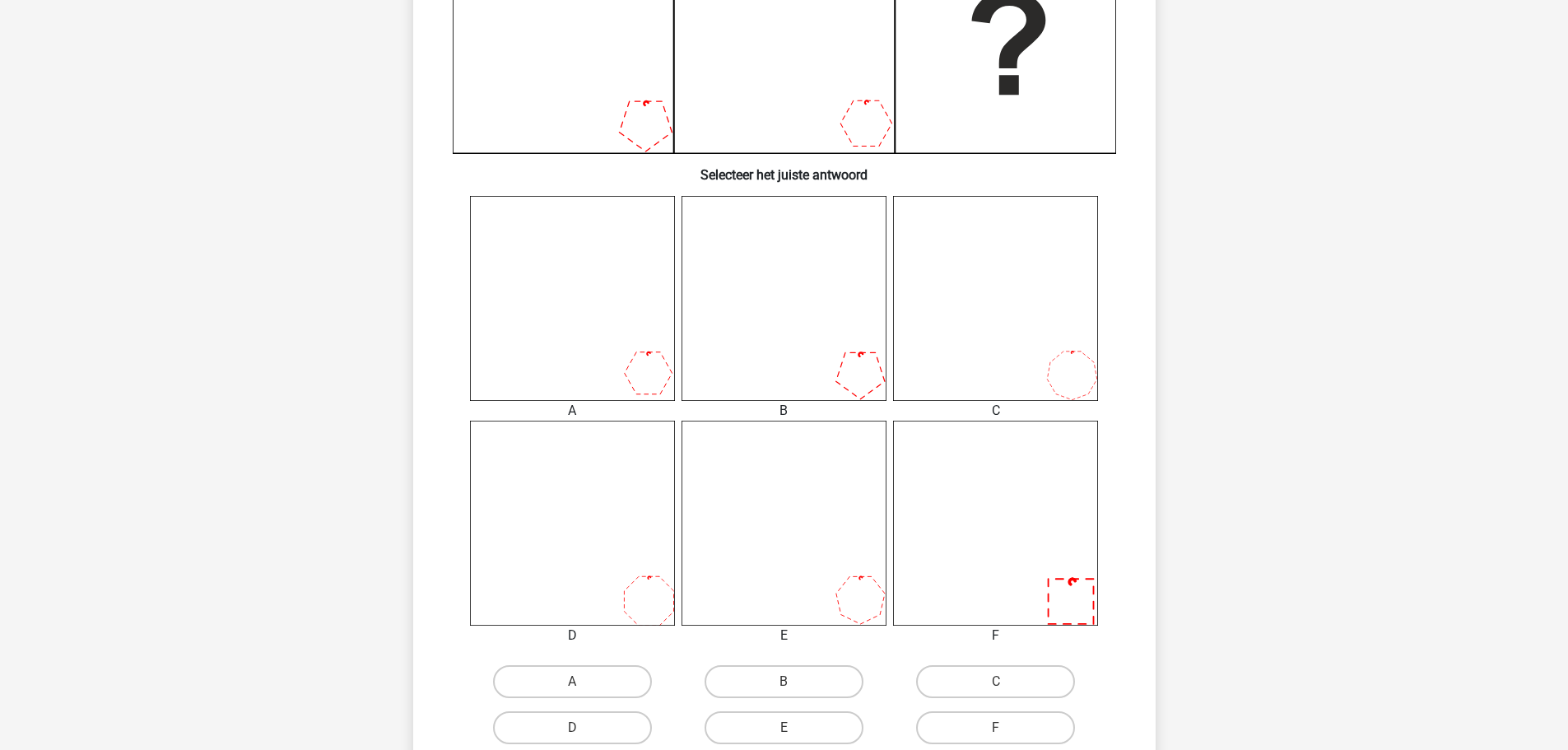
scroll to position [493, 0]
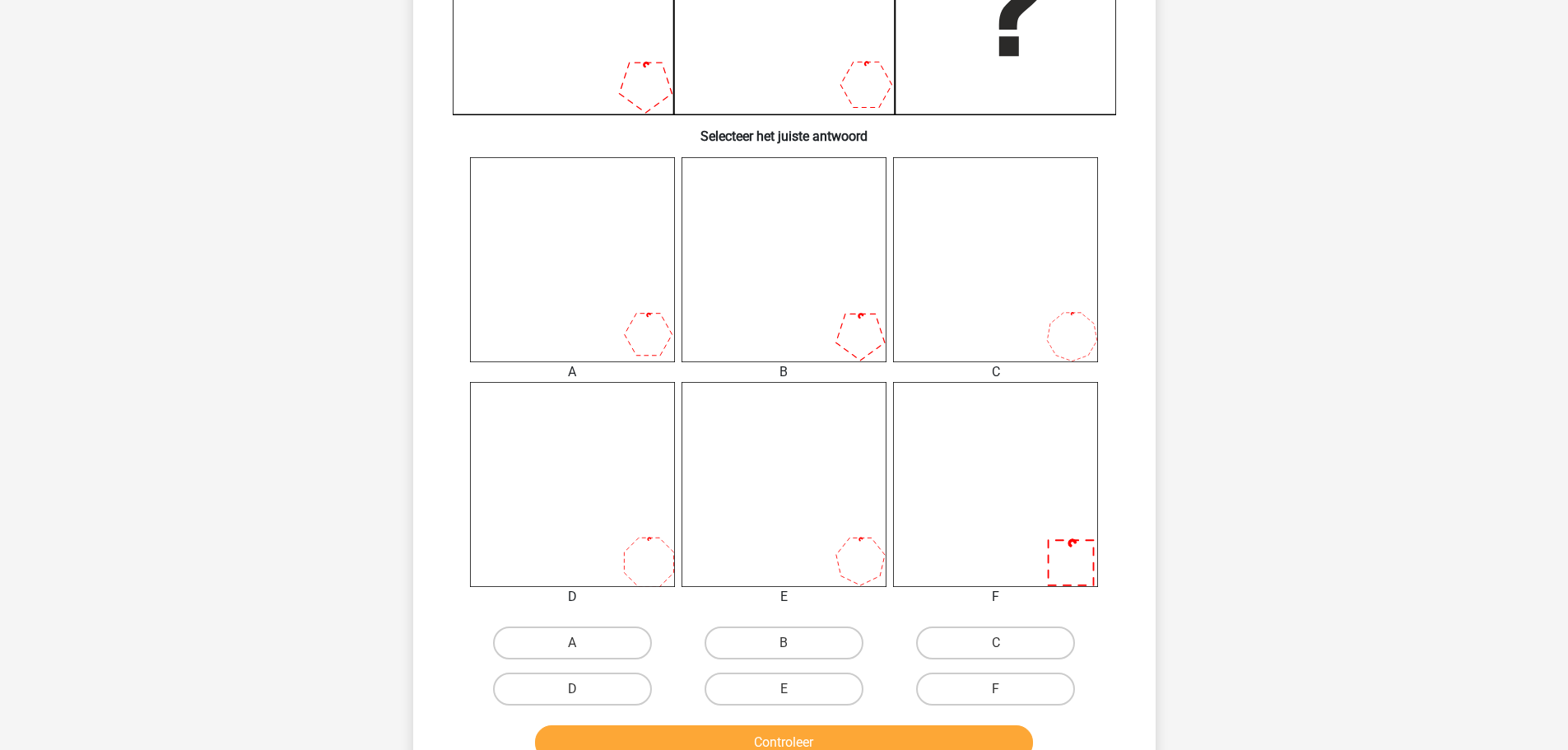
click at [788, 692] on input "E" at bounding box center [788, 693] width 11 height 11
radio input "true"
click at [795, 739] on button "Controleer" at bounding box center [784, 741] width 499 height 34
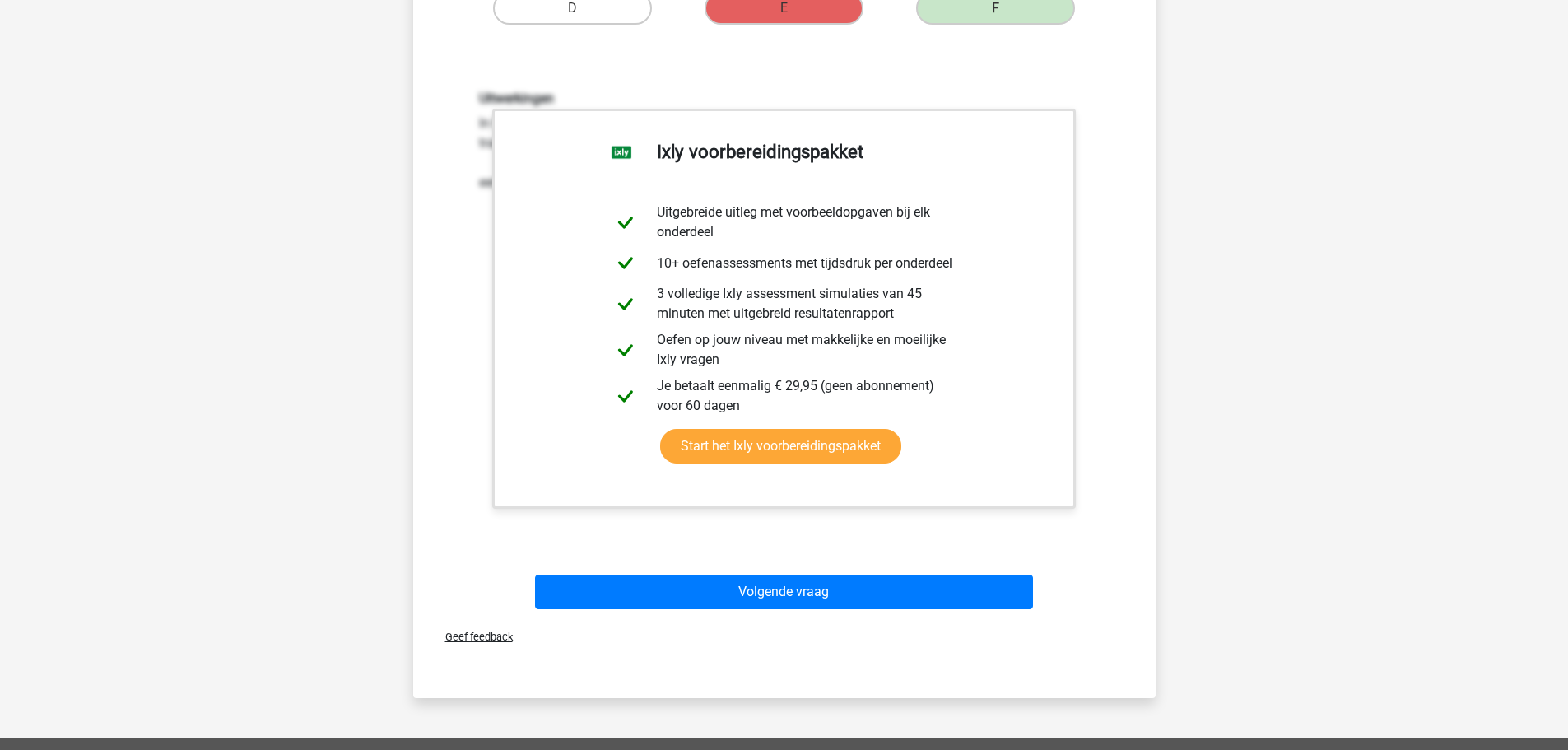
scroll to position [1317, 0]
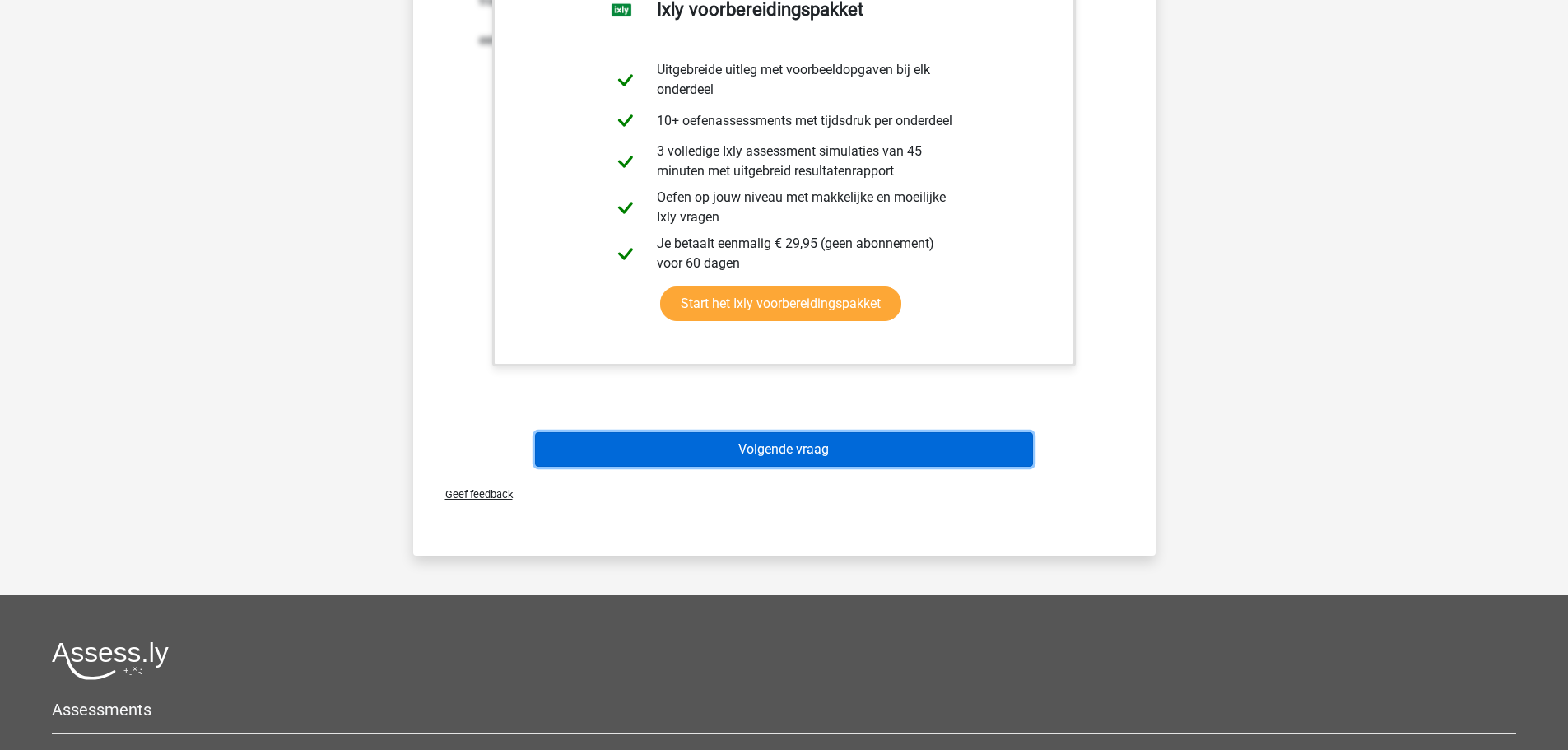
click at [809, 456] on button "Volgende vraag" at bounding box center [784, 449] width 499 height 34
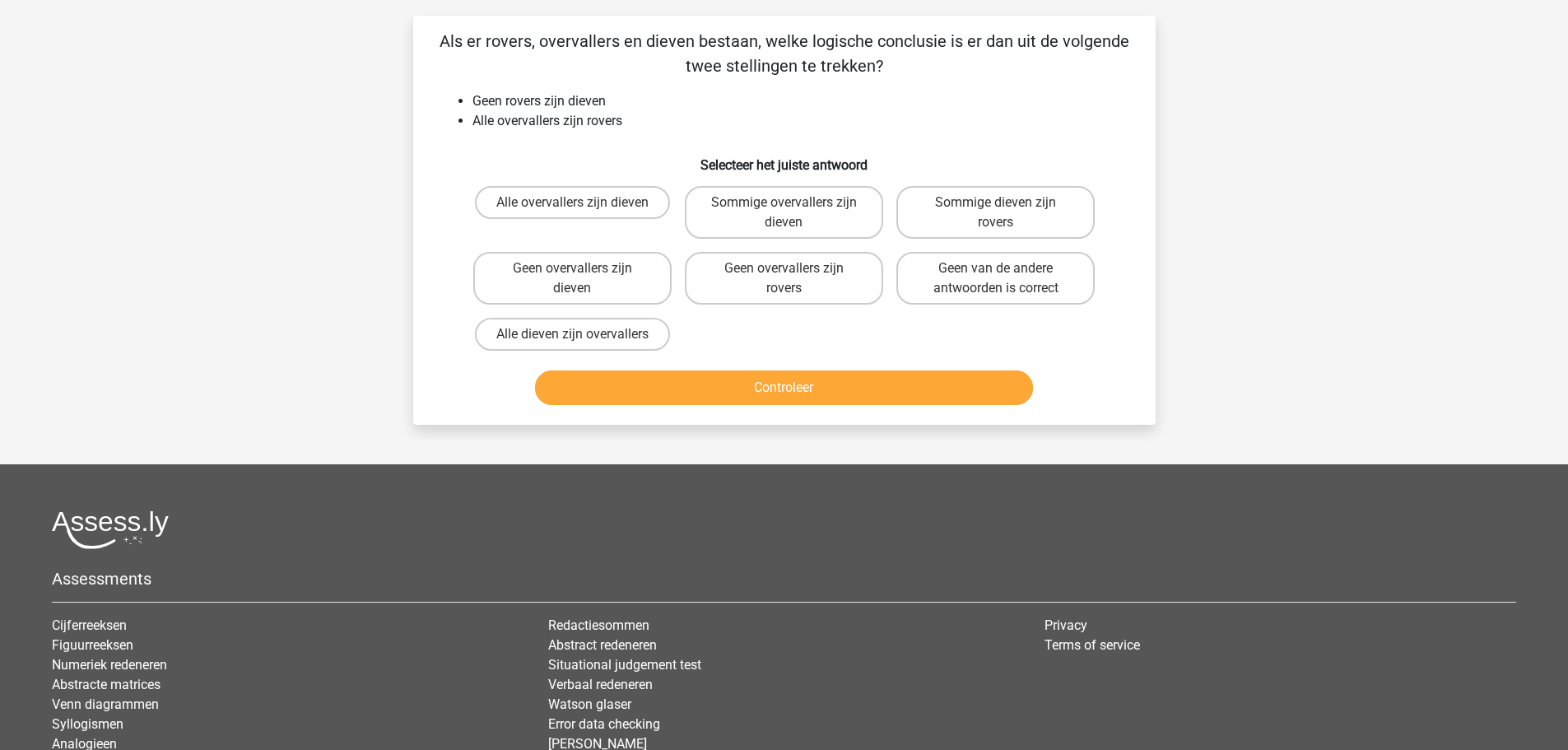
scroll to position [82, 0]
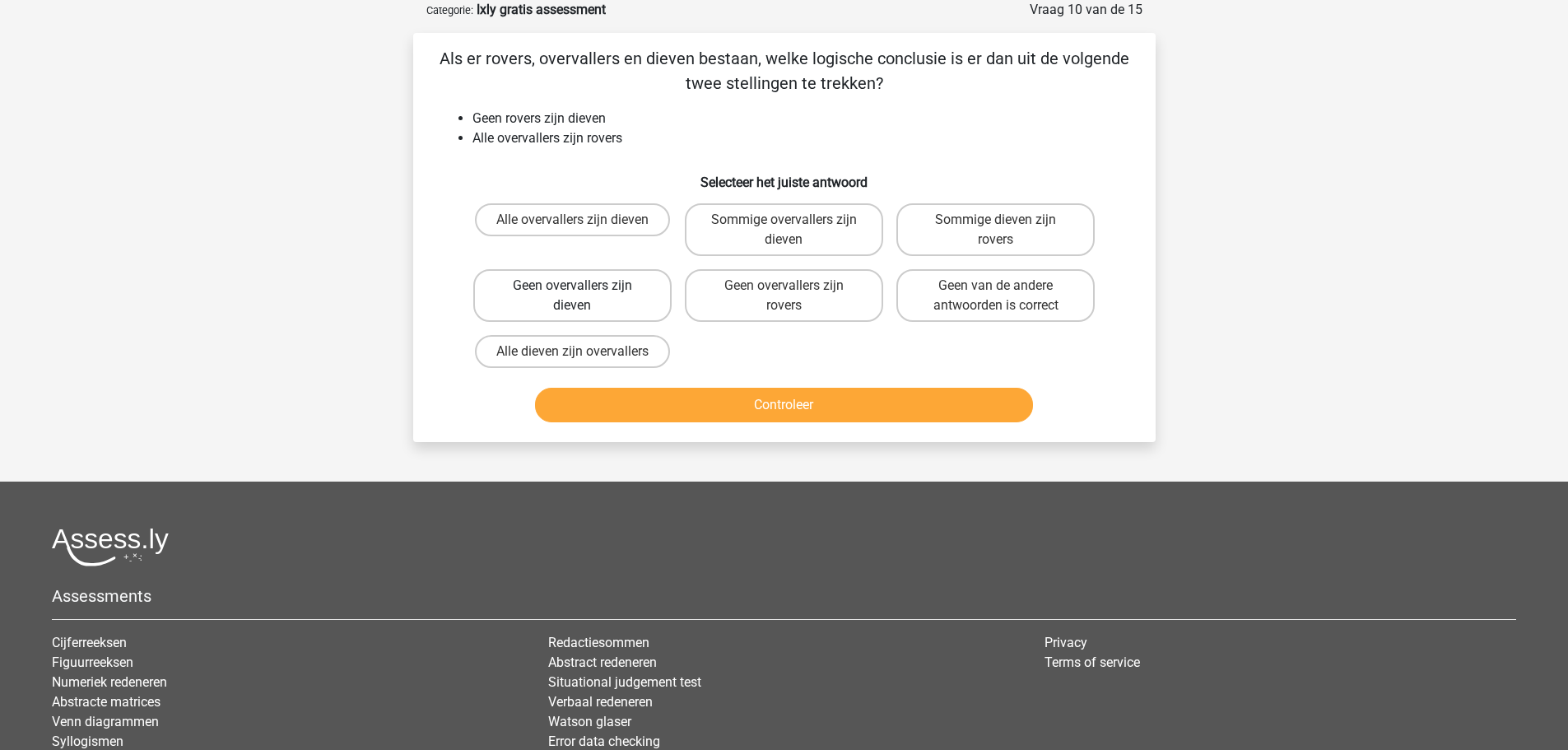
click at [598, 291] on label "Geen overvallers zijn dieven" at bounding box center [572, 296] width 198 height 53
click at [583, 291] on input "Geen overvallers zijn dieven" at bounding box center [577, 291] width 11 height 11
radio input "true"
click at [764, 406] on button "Controleer" at bounding box center [784, 404] width 499 height 34
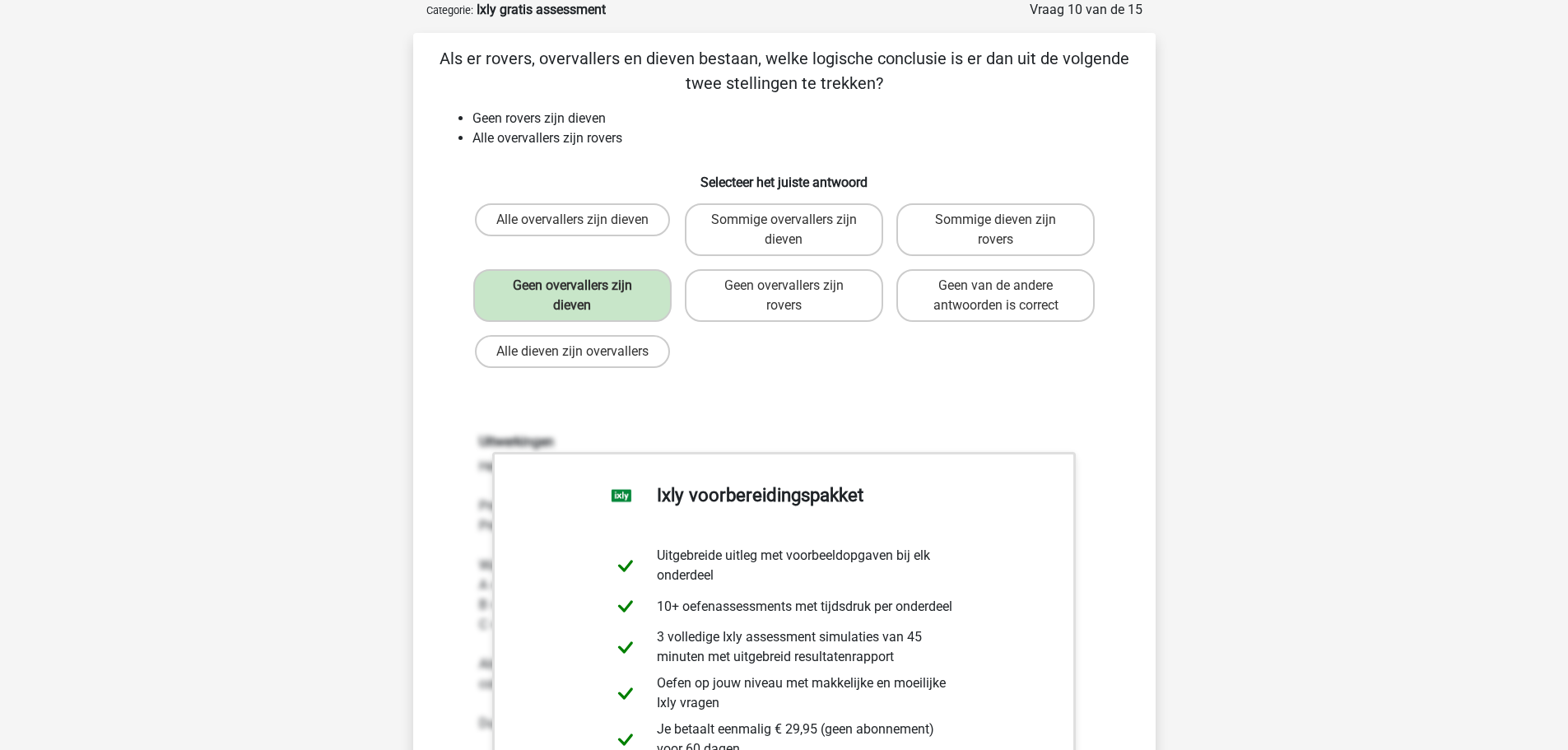
scroll to position [412, 0]
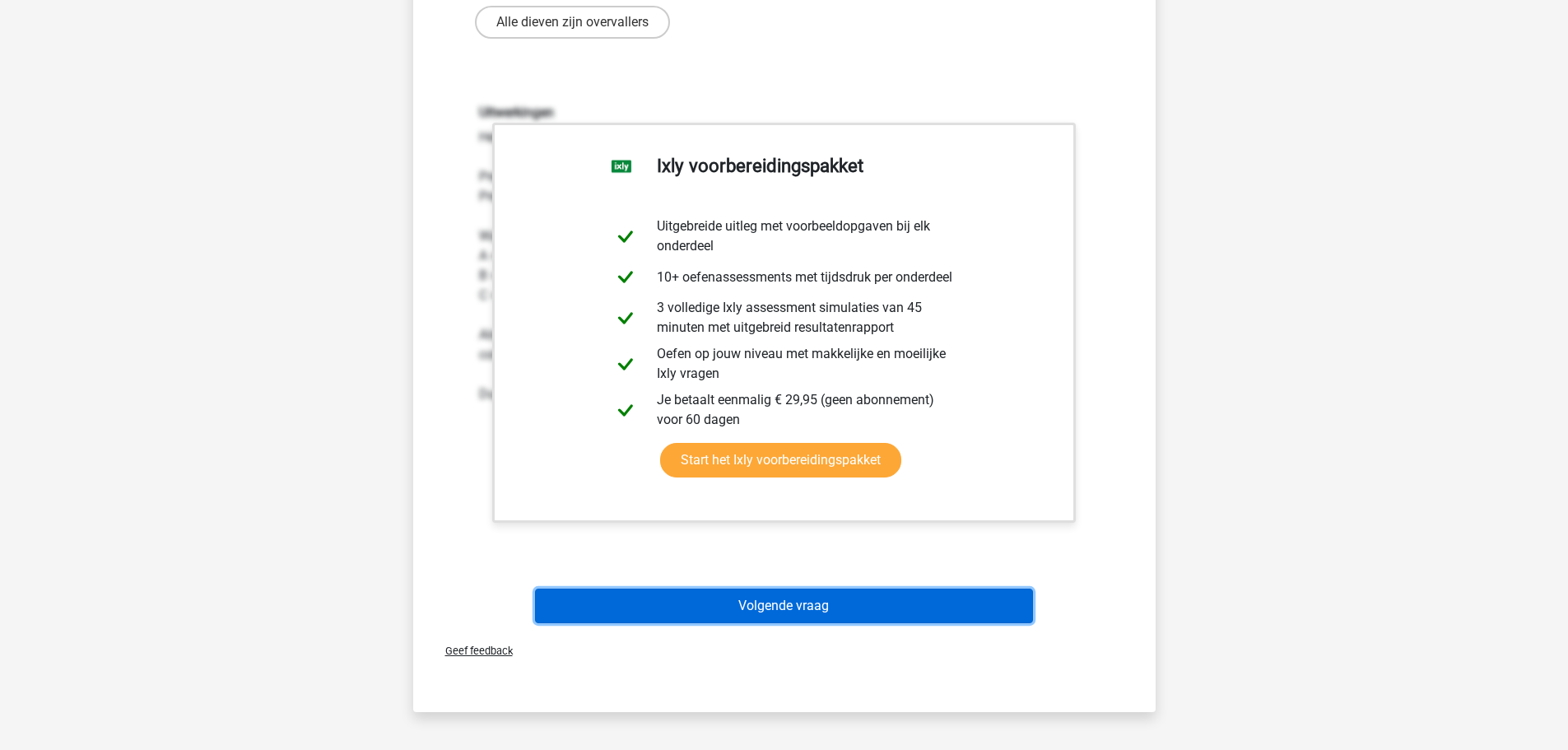
click at [772, 612] on button "Volgende vraag" at bounding box center [784, 605] width 499 height 34
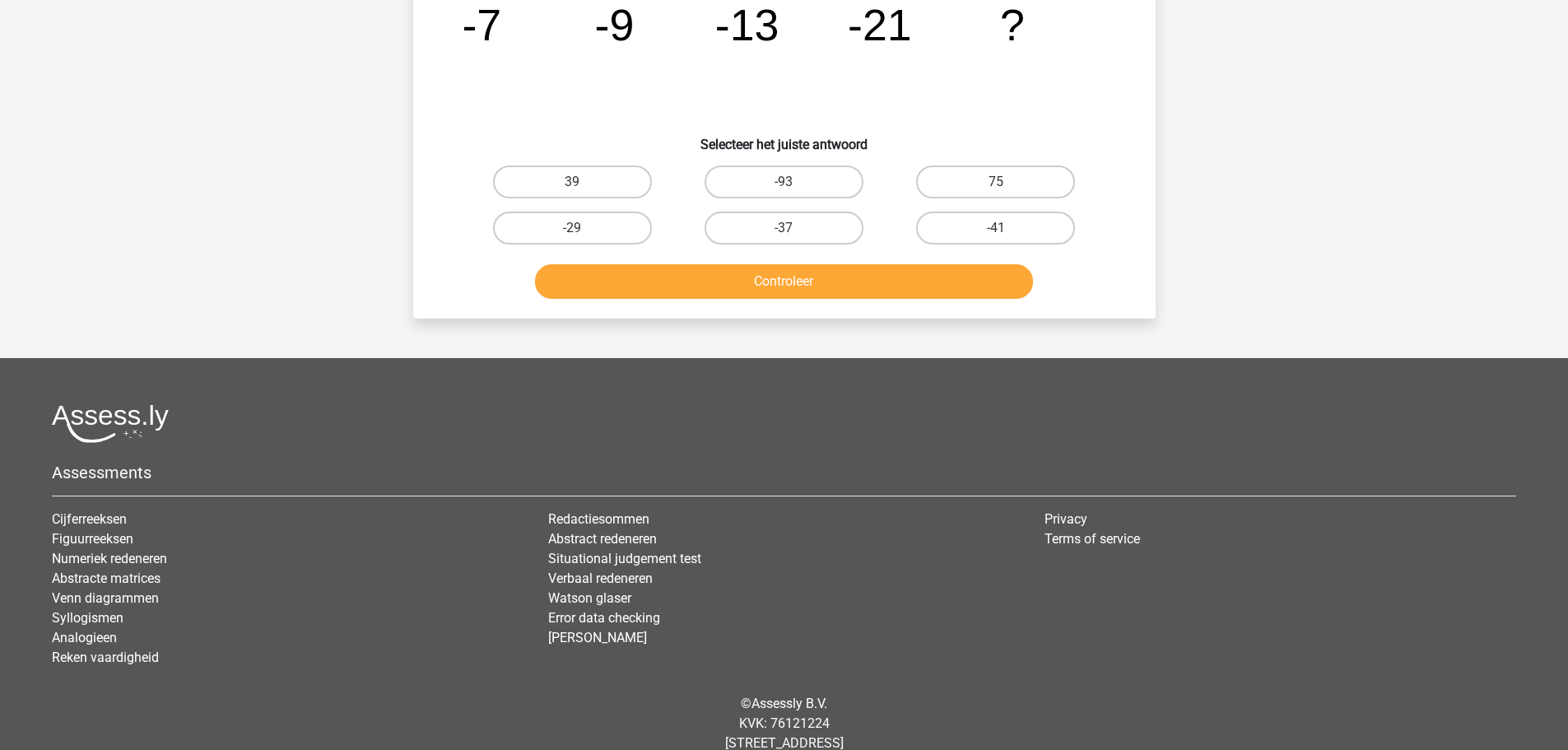
scroll to position [82, 0]
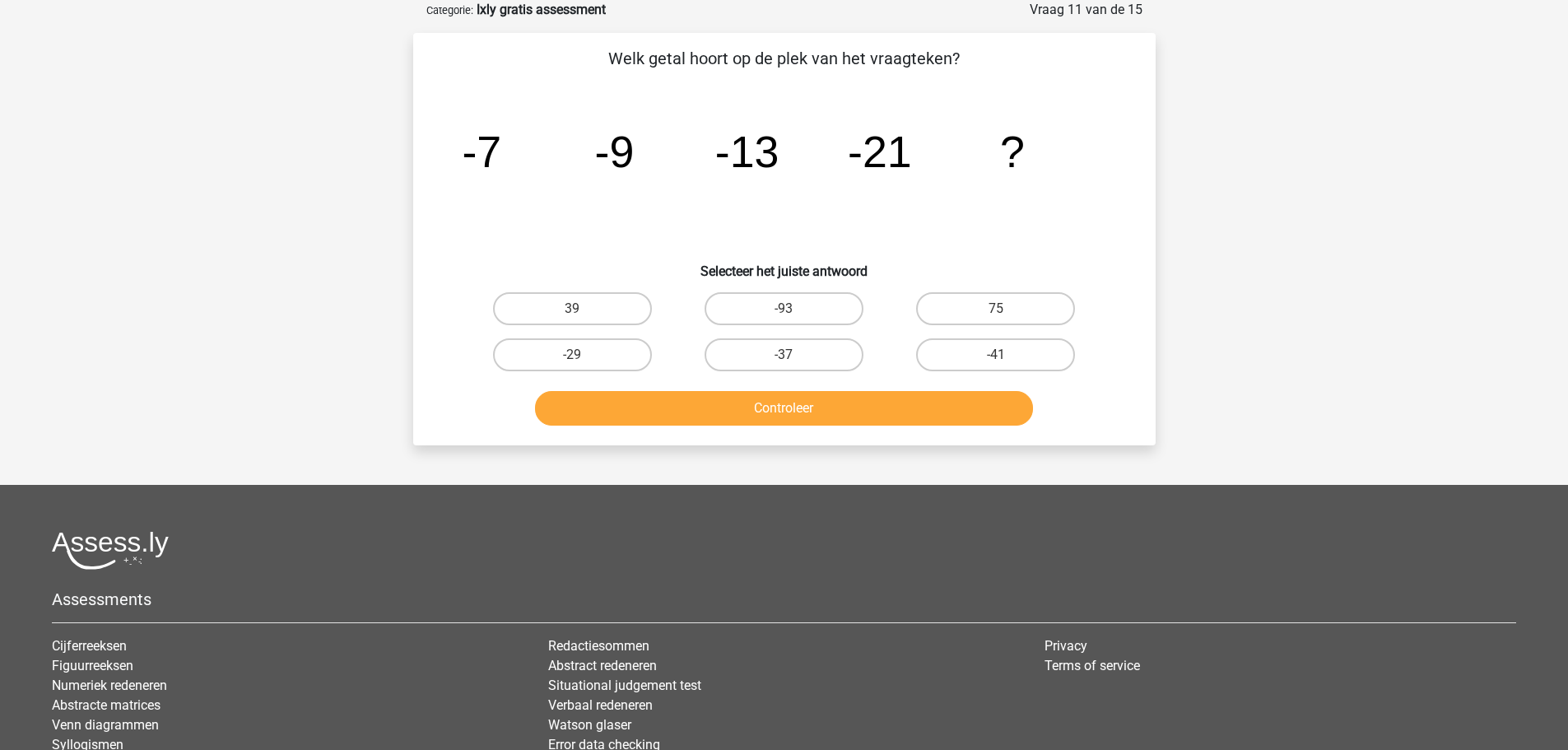
click at [796, 361] on label "-37" at bounding box center [784, 355] width 159 height 33
click at [794, 361] on input "-37" at bounding box center [788, 360] width 11 height 11
radio input "true"
click at [788, 414] on button "Controleer" at bounding box center [784, 408] width 499 height 34
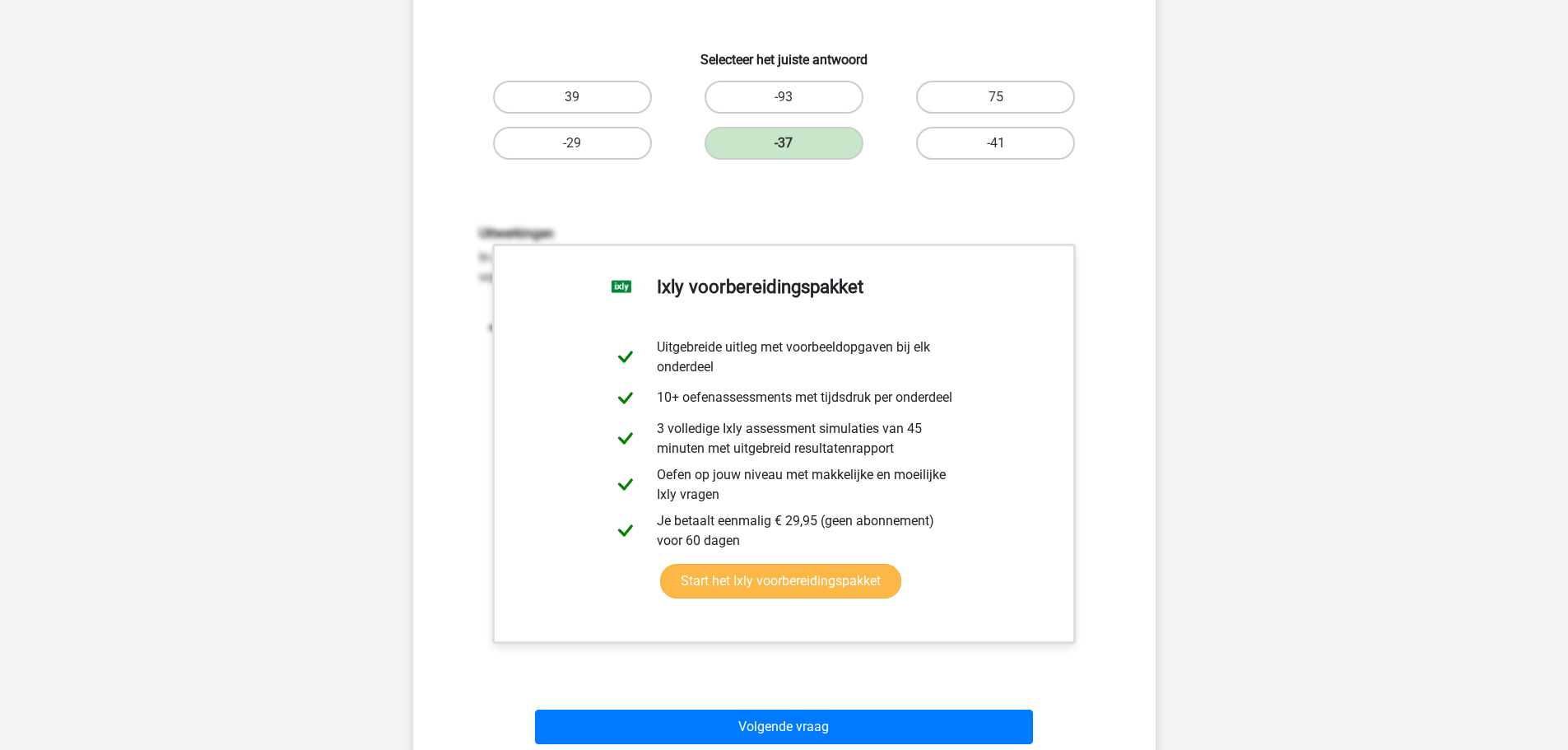
scroll to position [493, 0]
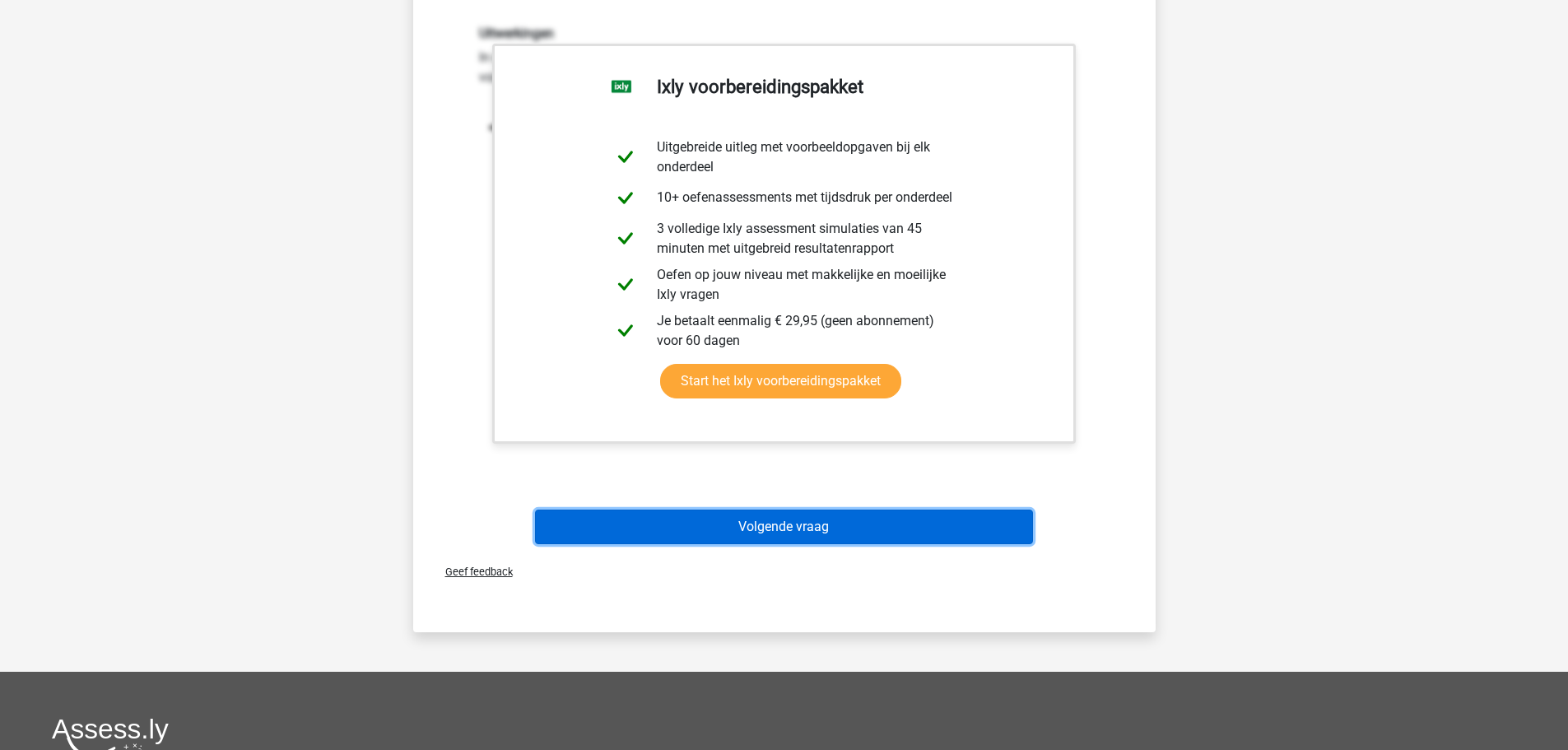
click at [790, 534] on button "Volgende vraag" at bounding box center [784, 526] width 499 height 34
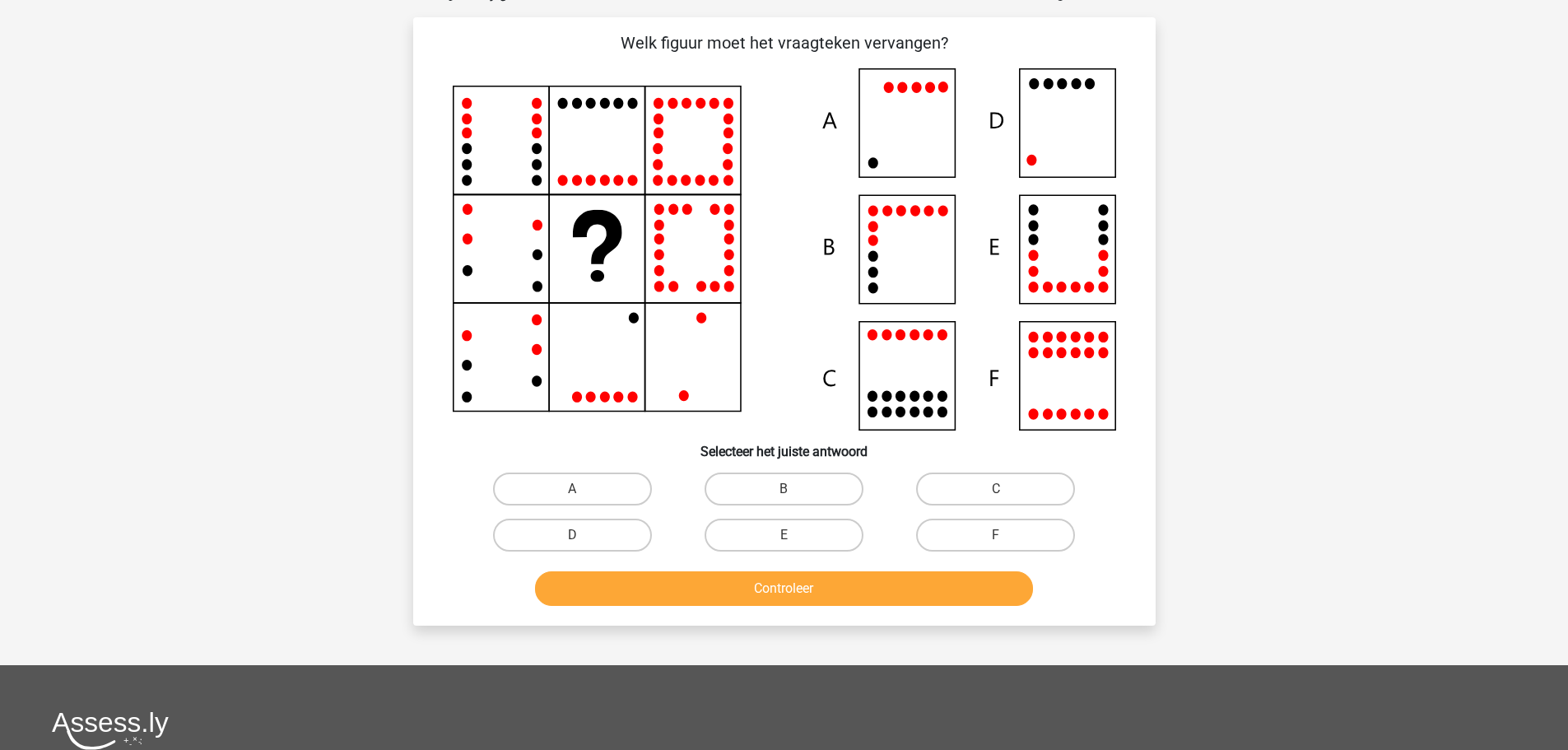
scroll to position [82, 0]
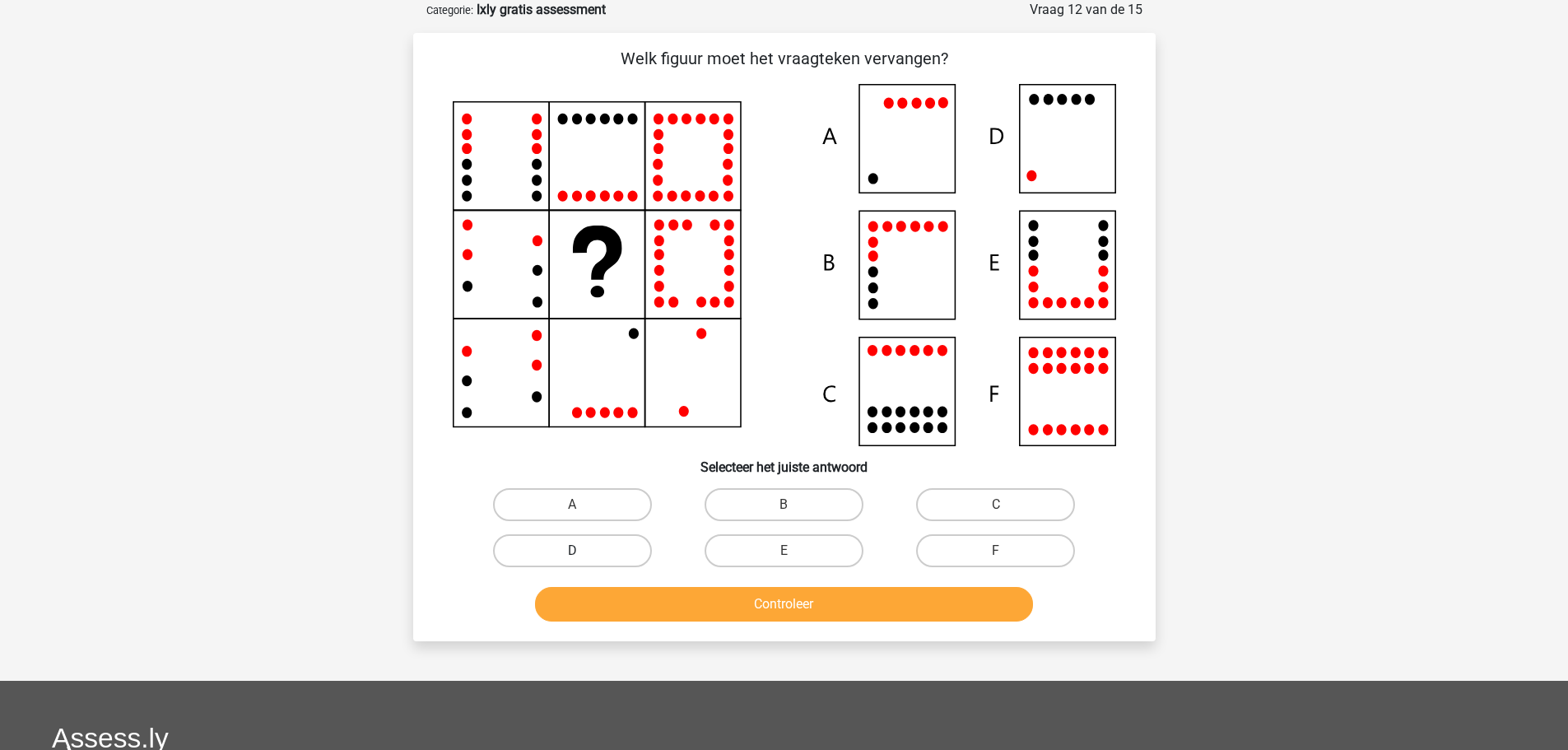
click at [607, 547] on label "D" at bounding box center [572, 551] width 159 height 33
click at [583, 551] on input "D" at bounding box center [577, 556] width 11 height 11
radio input "true"
click at [748, 604] on button "Controleer" at bounding box center [784, 604] width 499 height 34
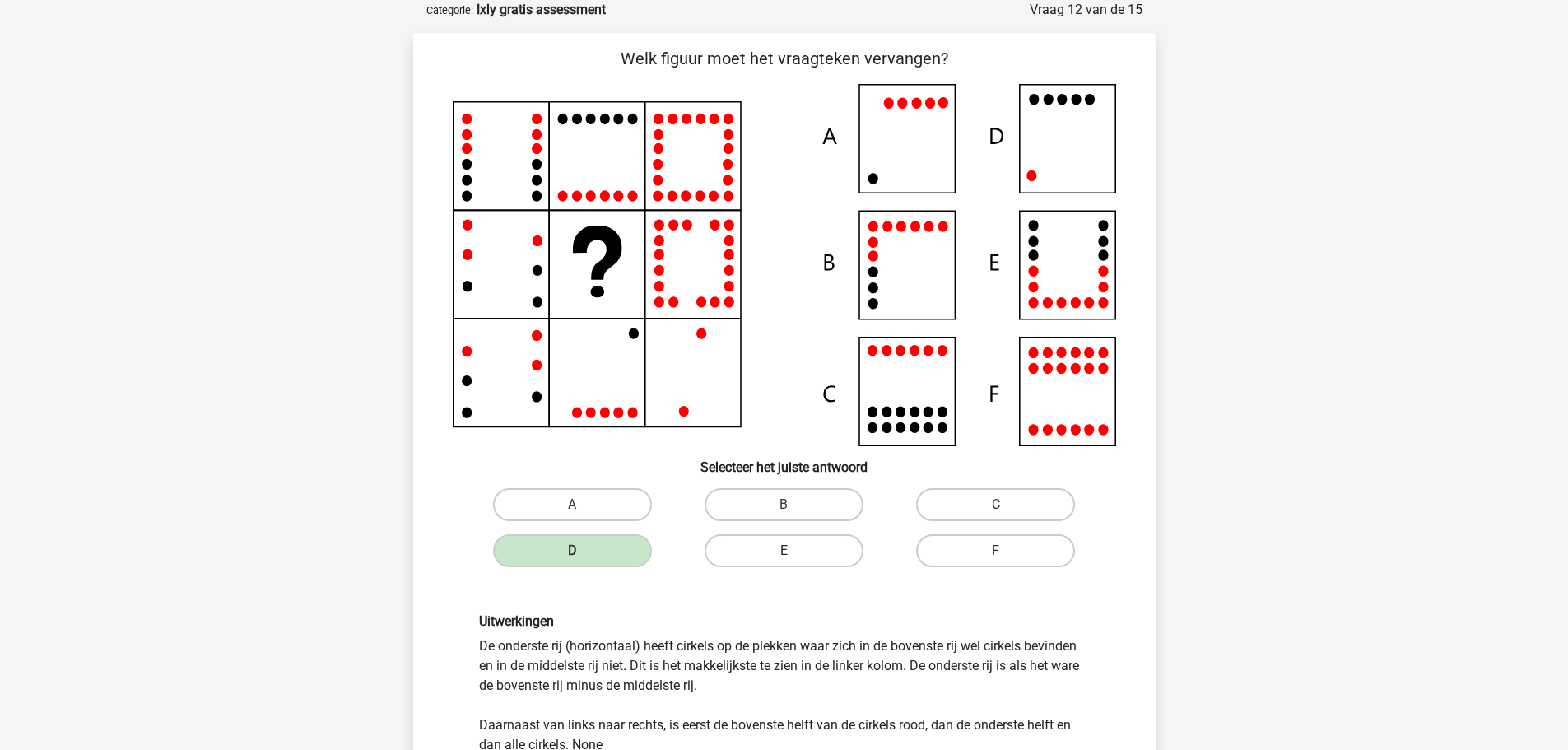
scroll to position [493, 0]
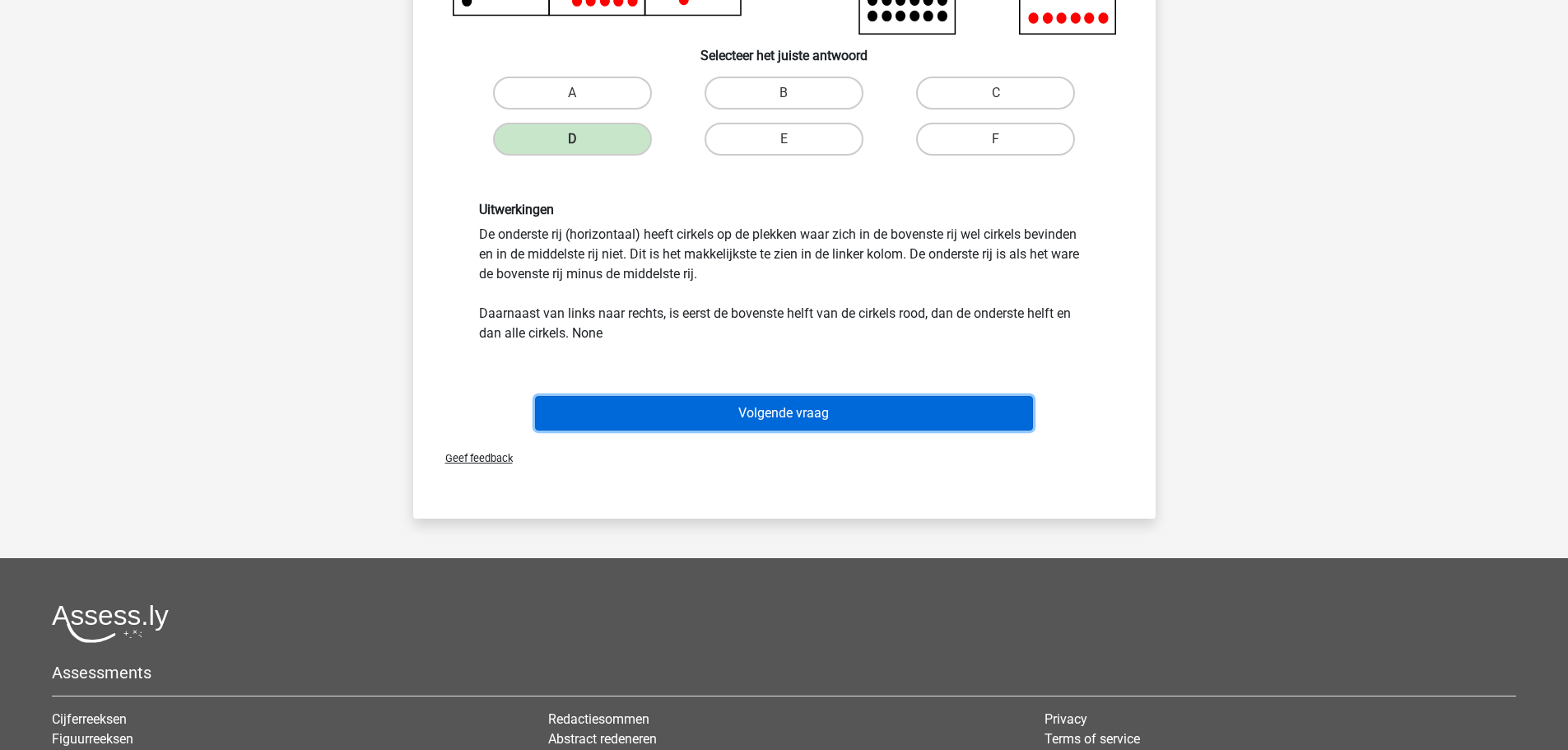
click at [774, 418] on button "Volgende vraag" at bounding box center [784, 413] width 499 height 34
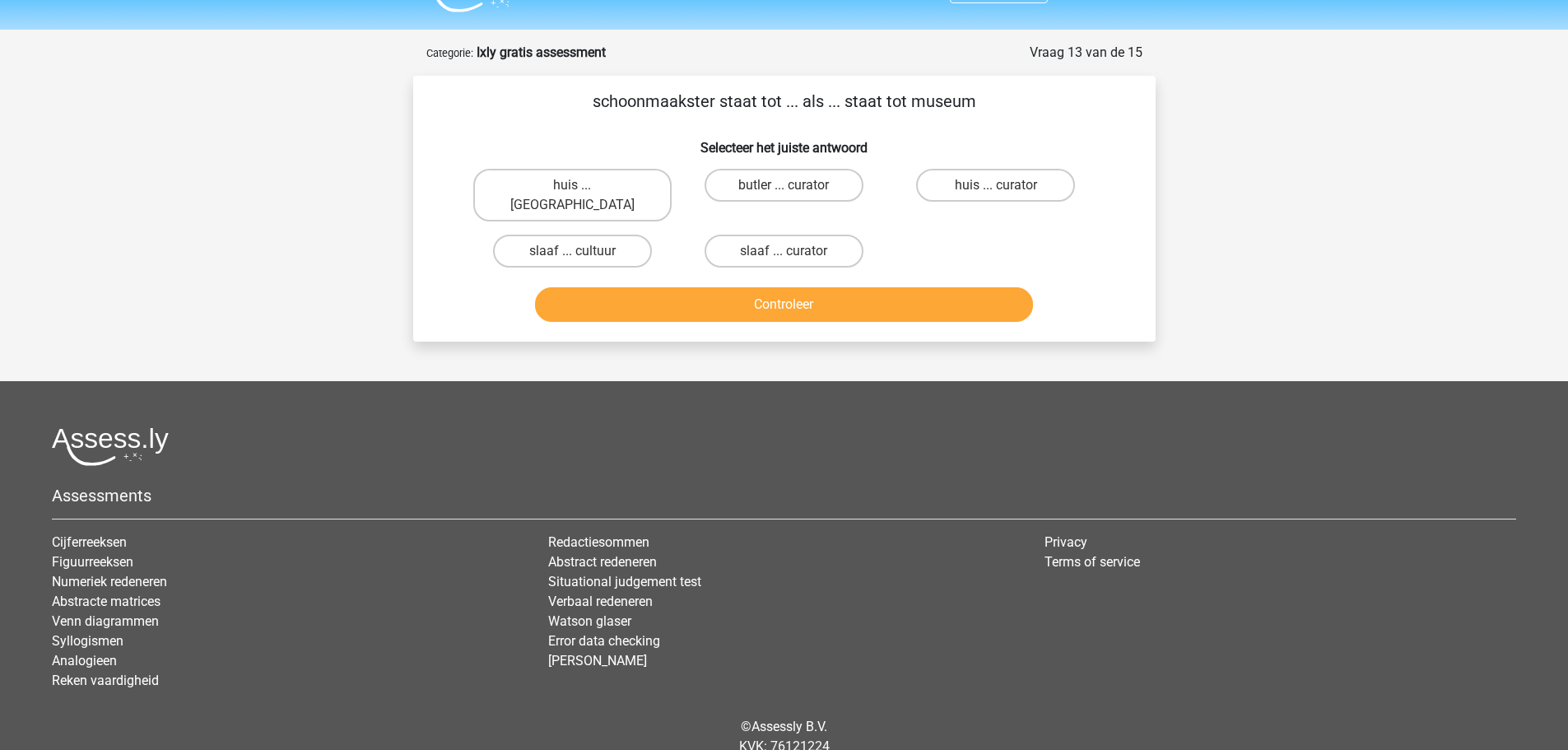
scroll to position [0, 0]
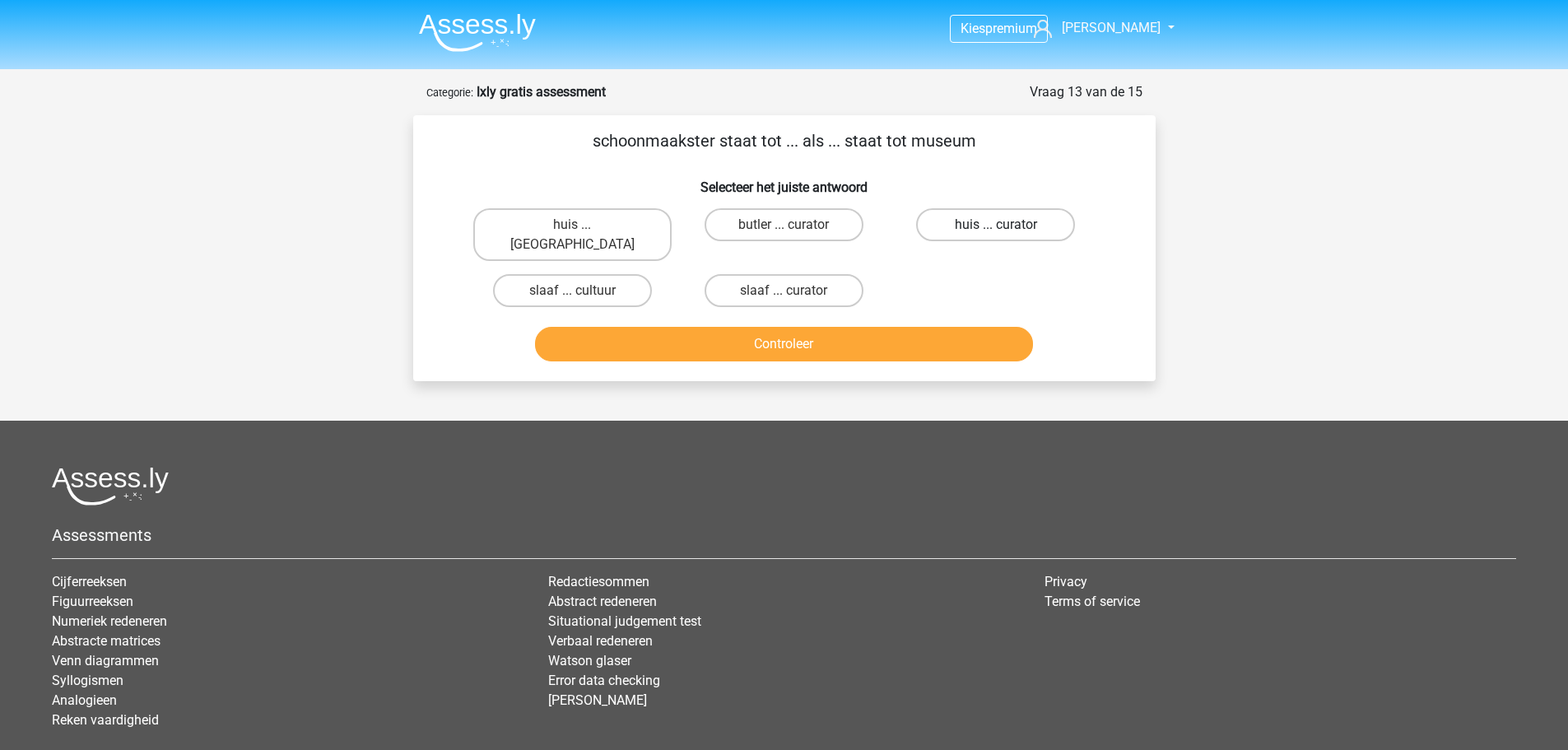
click at [1014, 223] on label "huis ... curator" at bounding box center [995, 224] width 159 height 33
click at [1007, 224] on input "huis ... curator" at bounding box center [1001, 229] width 11 height 11
radio input "true"
click at [824, 327] on button "Controleer" at bounding box center [784, 343] width 499 height 34
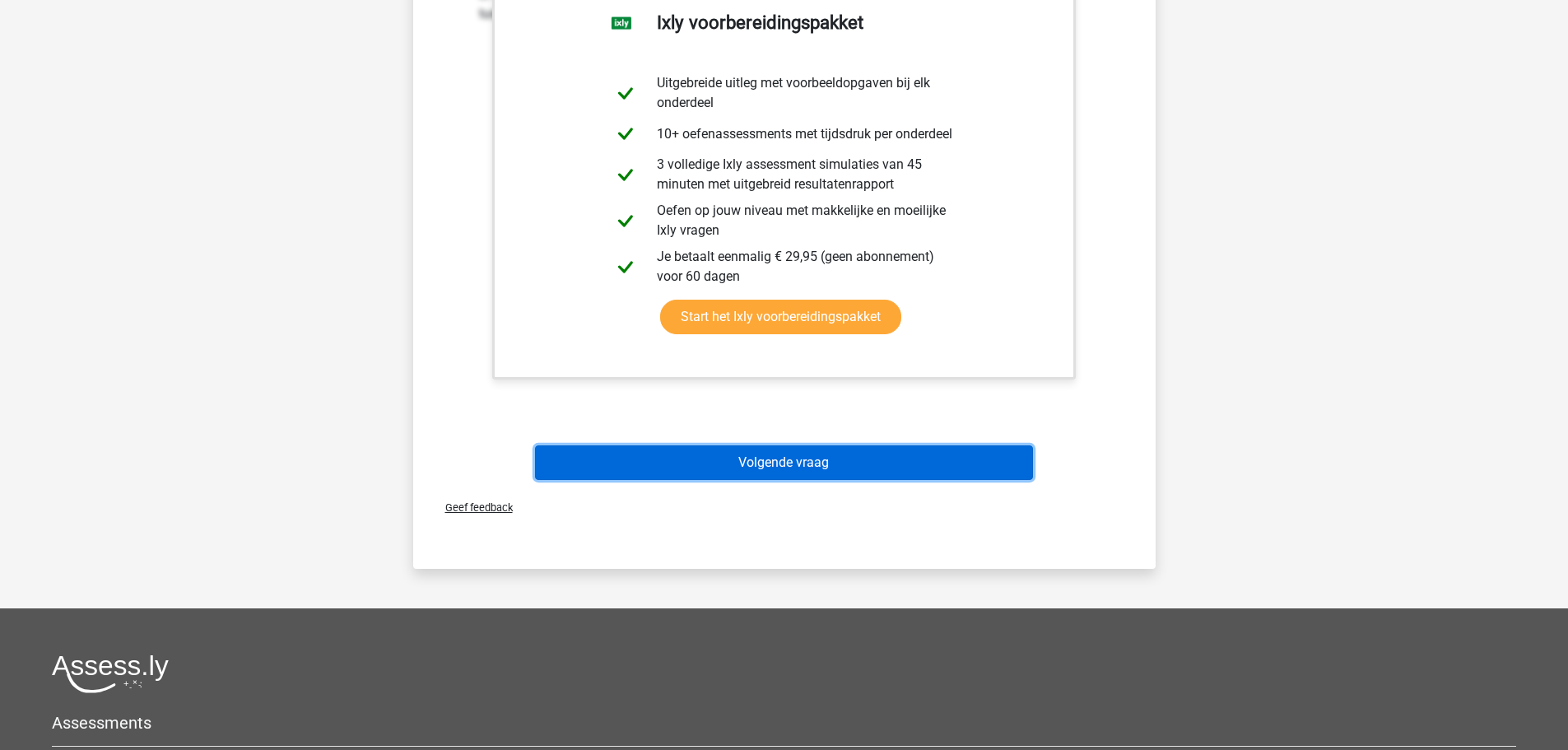
click at [822, 446] on button "Volgende vraag" at bounding box center [784, 462] width 499 height 34
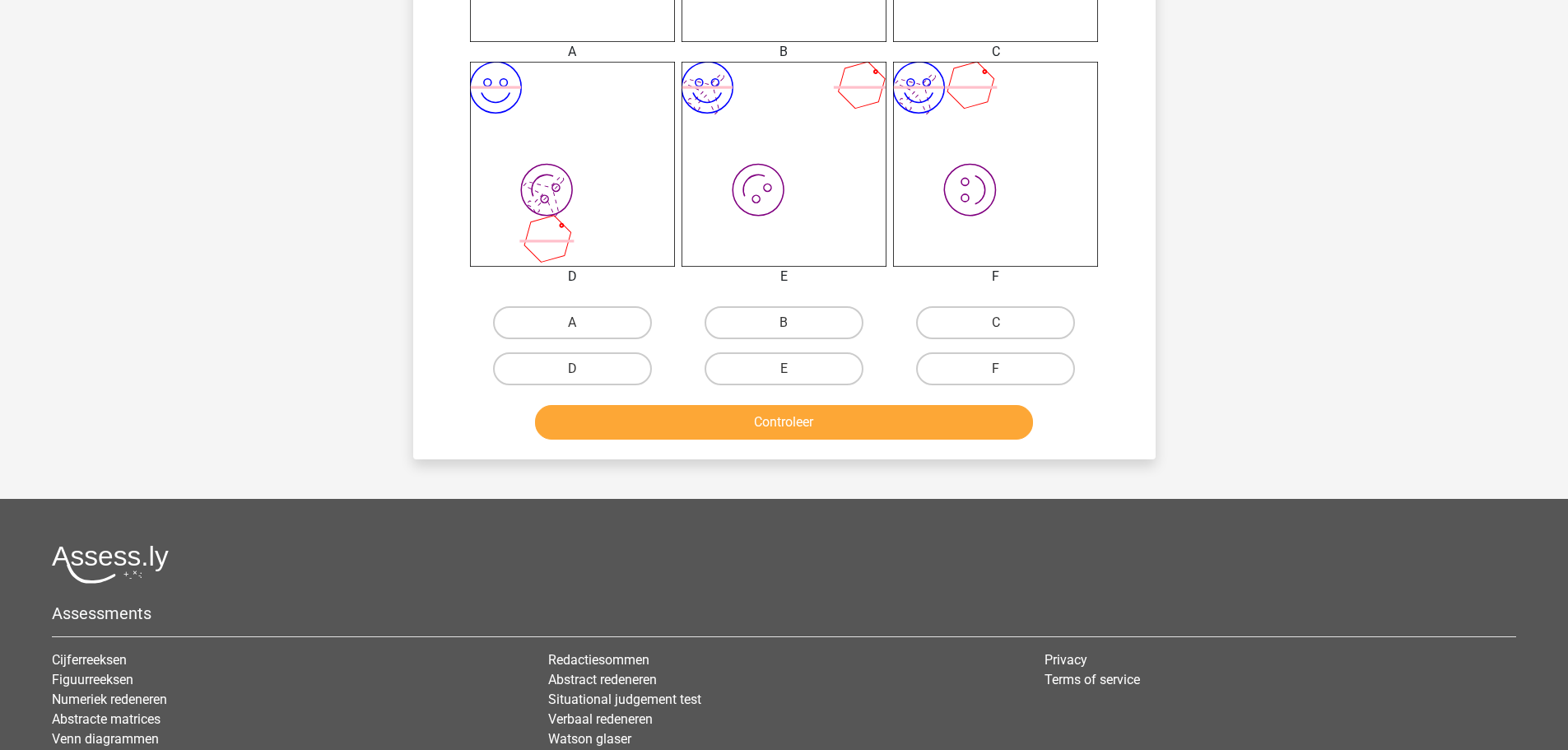
scroll to position [823, 0]
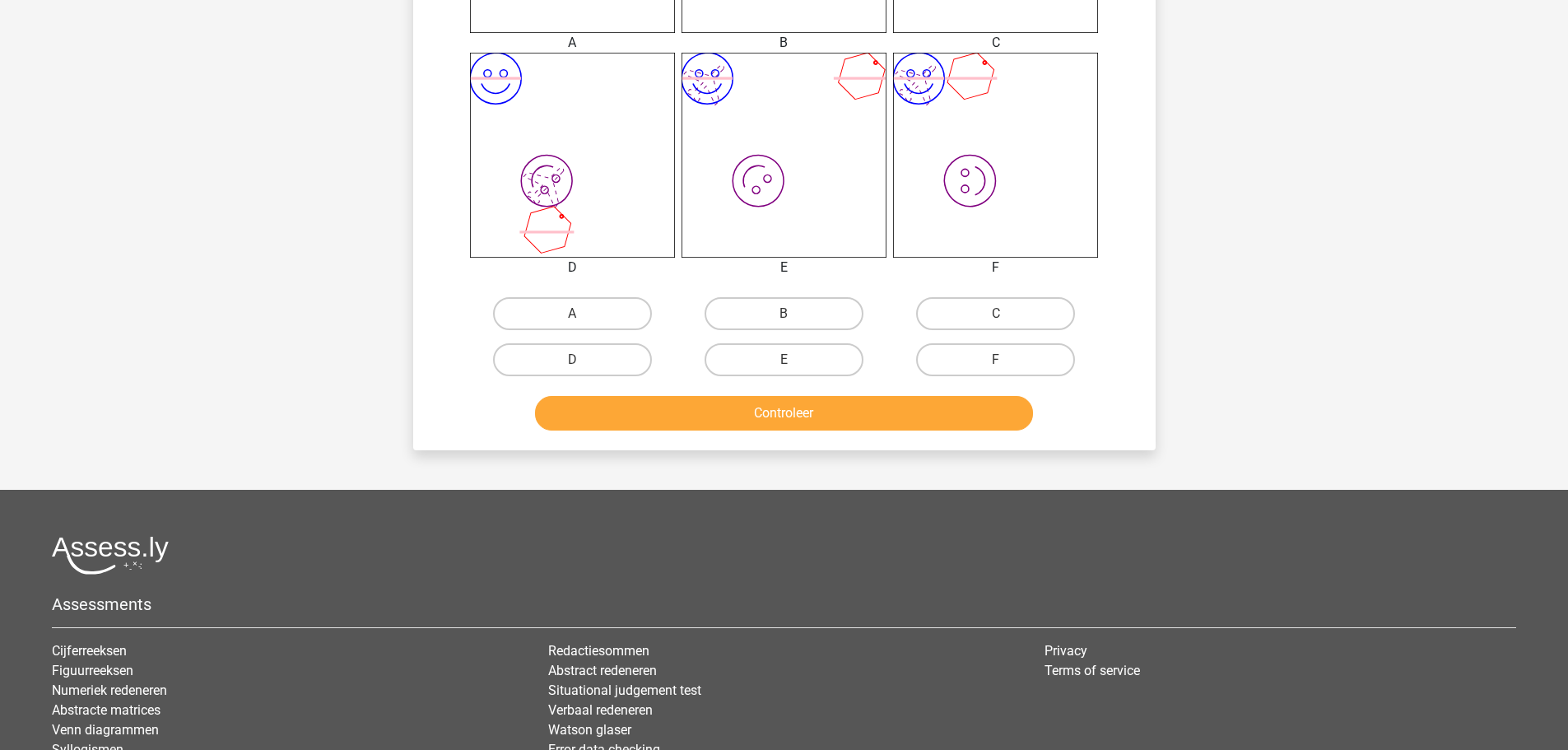
click at [790, 370] on input "E" at bounding box center [788, 365] width 11 height 11
radio input "true"
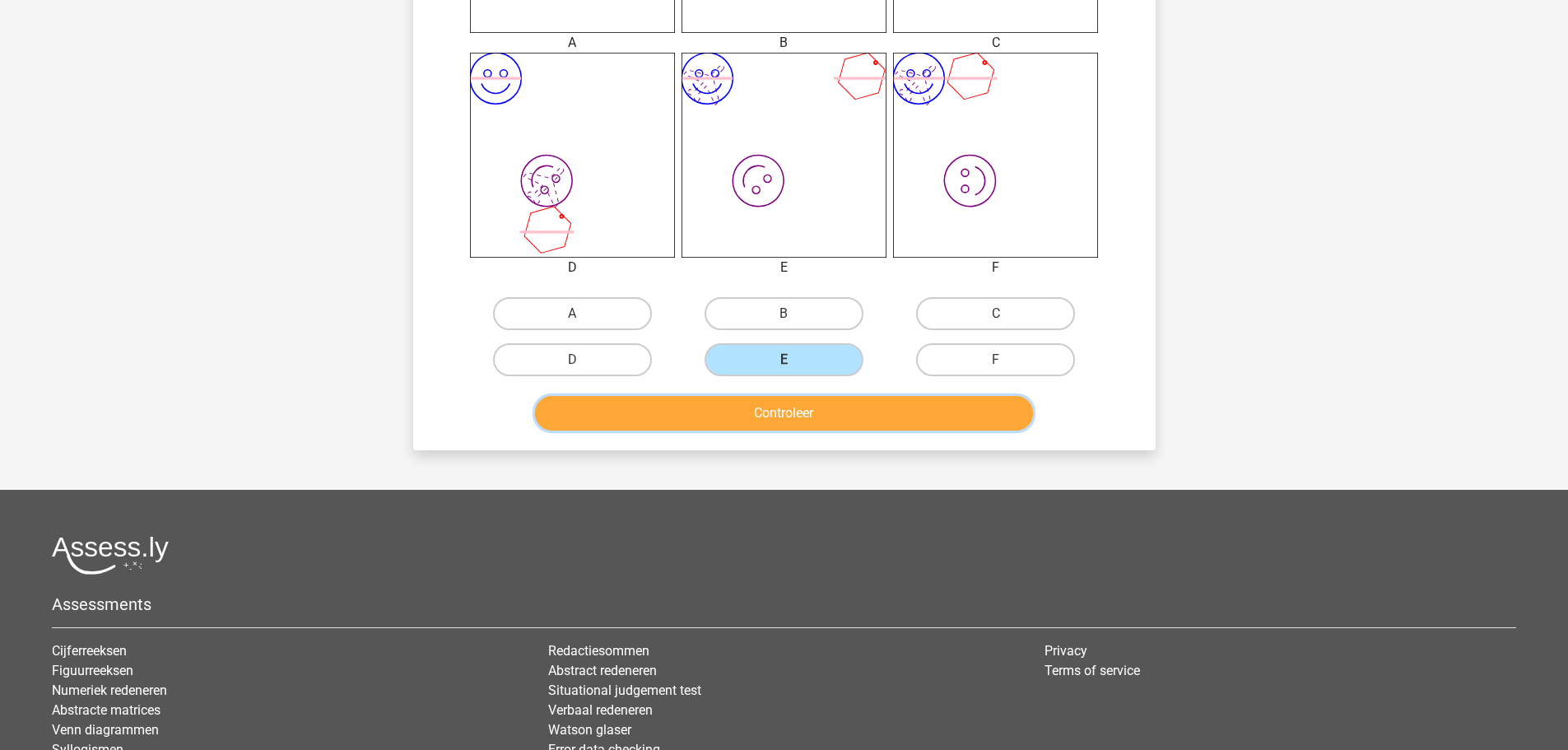
click at [792, 425] on button "Controleer" at bounding box center [784, 413] width 499 height 34
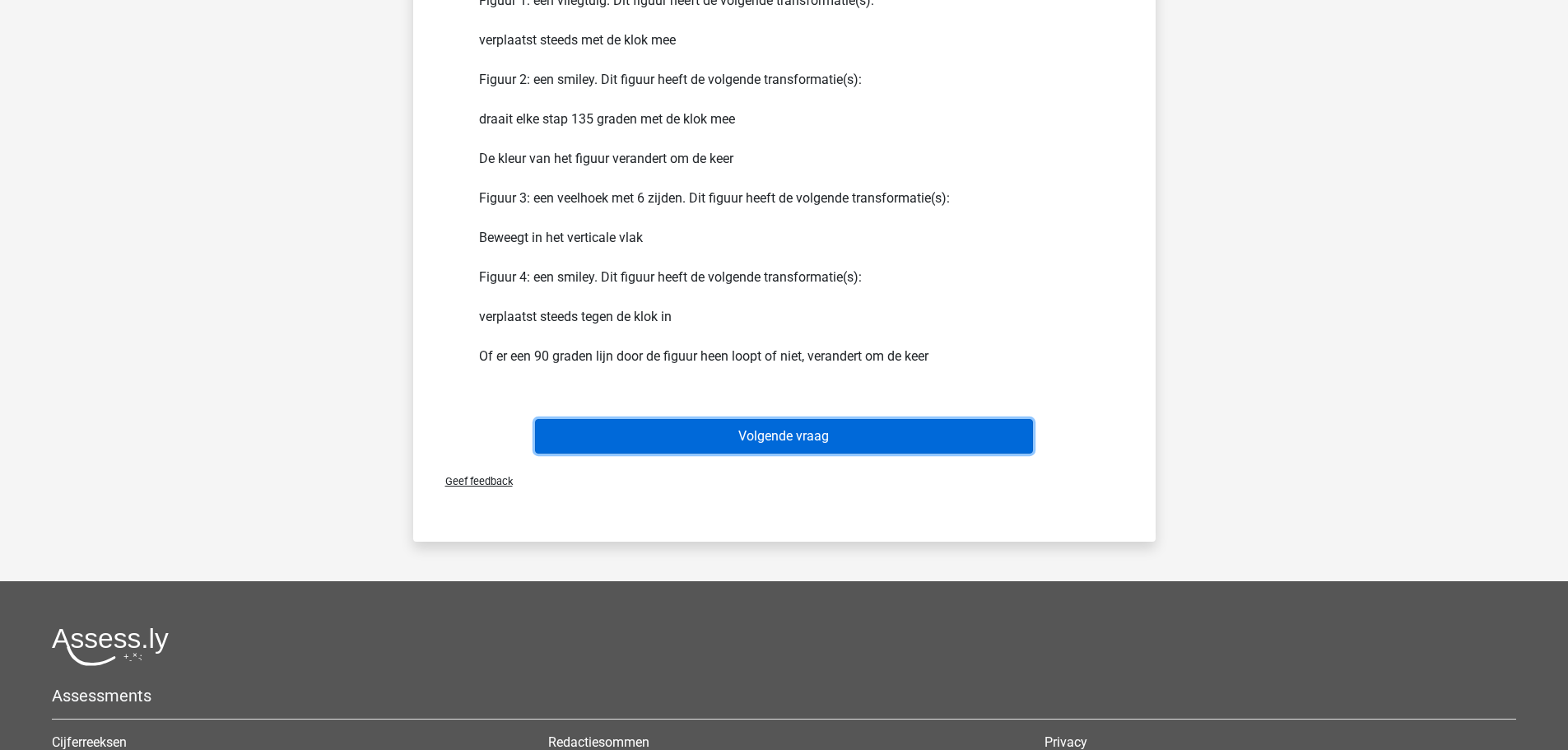
click at [820, 433] on button "Volgende vraag" at bounding box center [784, 435] width 499 height 34
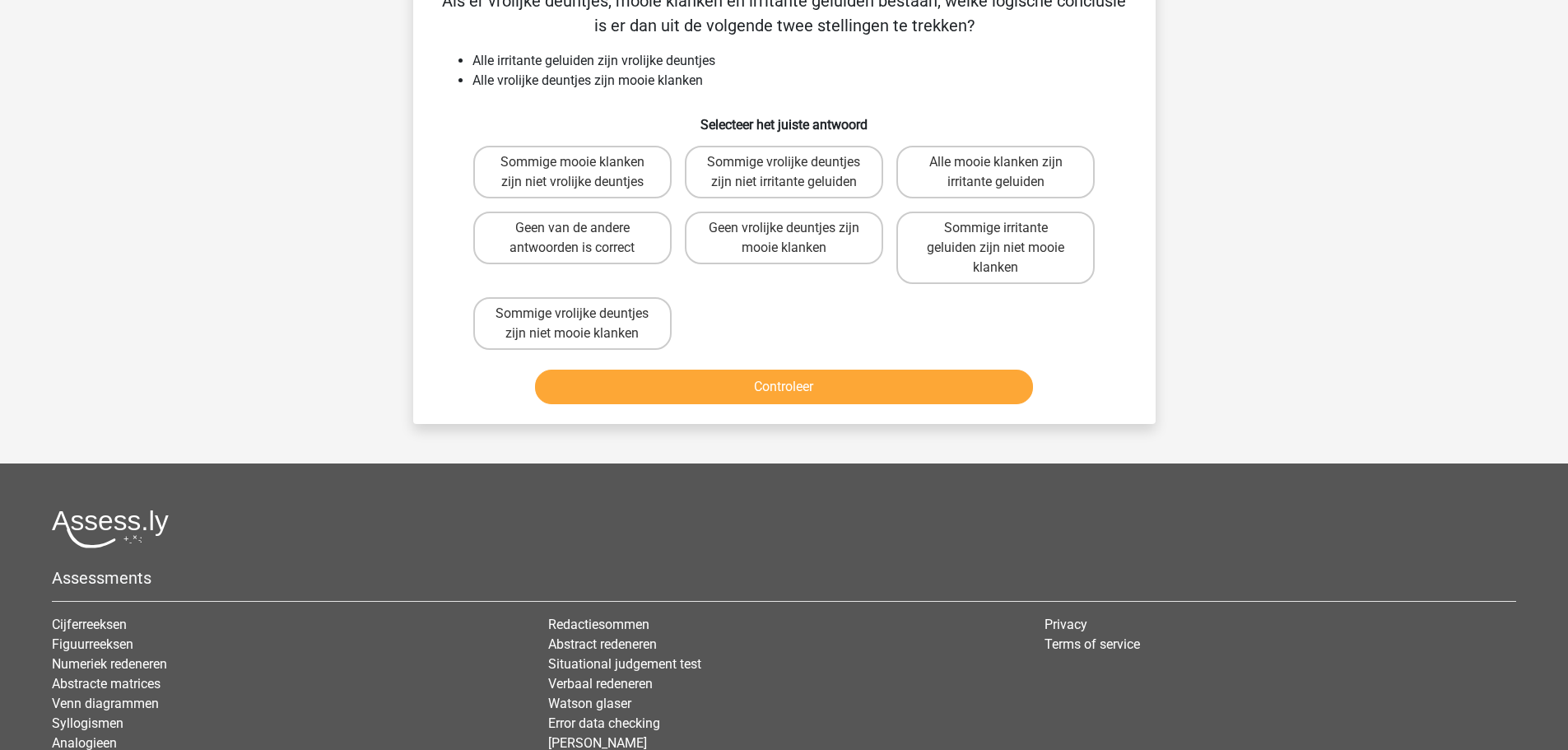
scroll to position [82, 0]
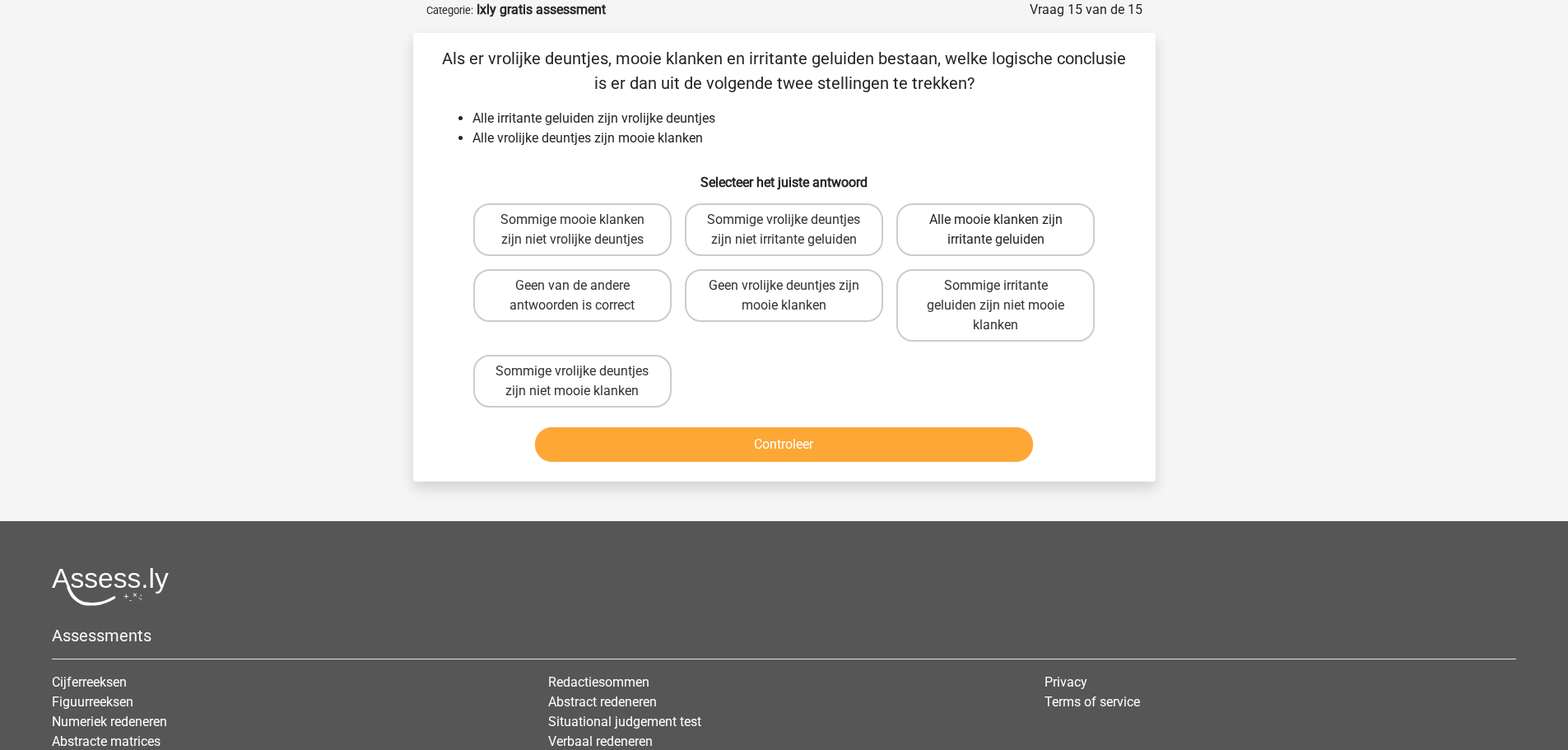
click at [1033, 234] on label "Alle mooie klanken zijn irritante geluiden" at bounding box center [995, 229] width 198 height 53
click at [1007, 230] on input "Alle mooie klanken zijn irritante geluiden" at bounding box center [1001, 224] width 11 height 11
radio input "true"
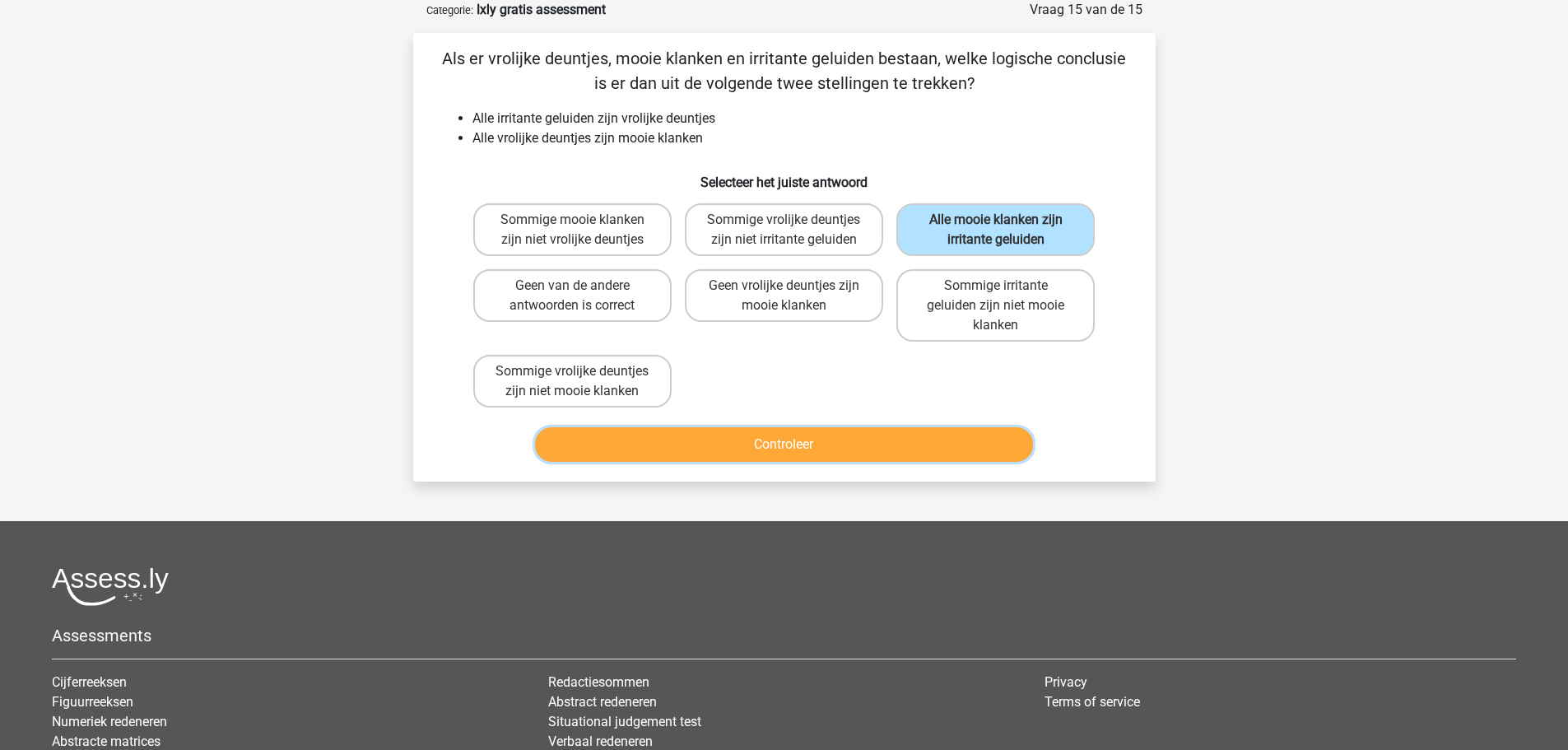
click at [783, 452] on button "Controleer" at bounding box center [784, 444] width 499 height 34
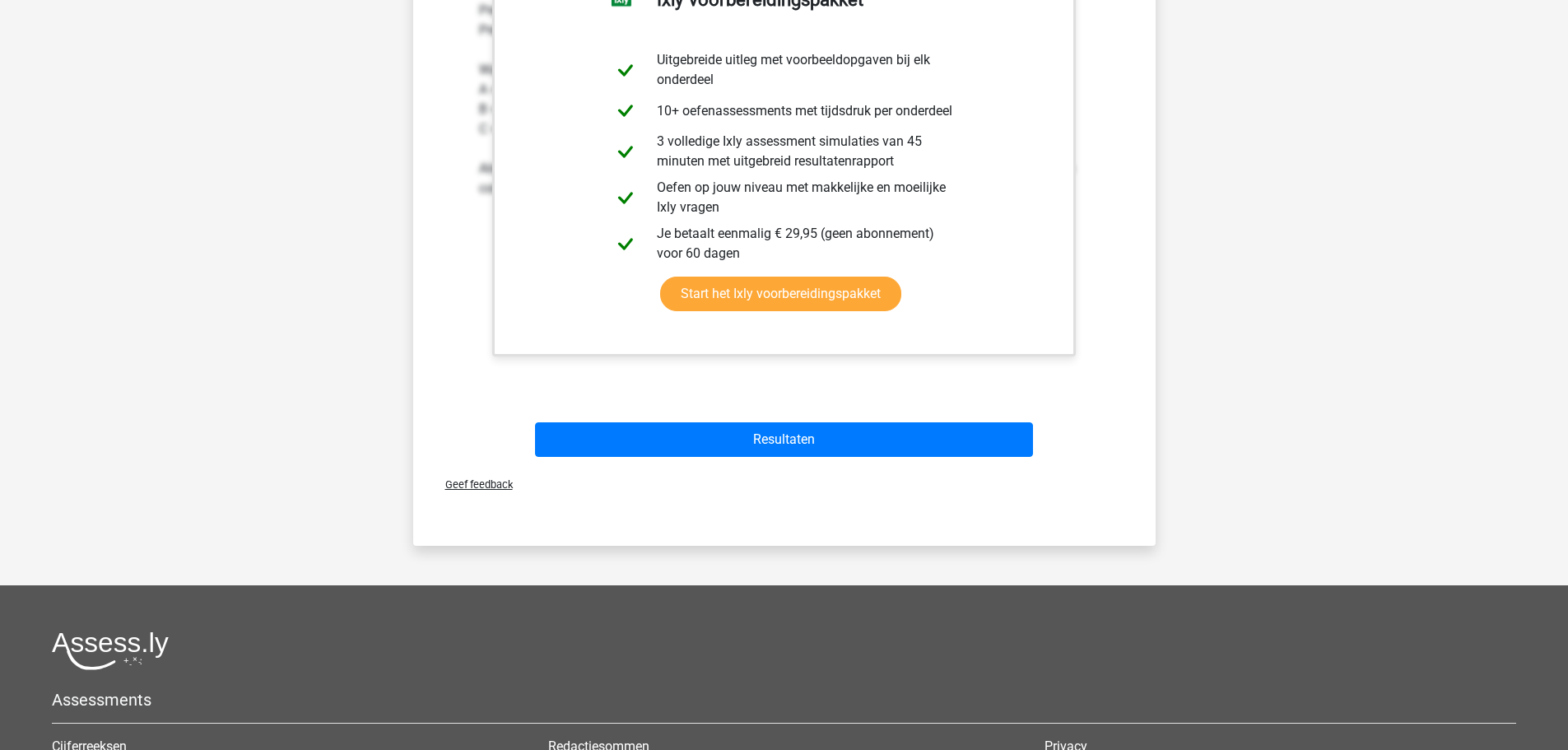
scroll to position [740, 0]
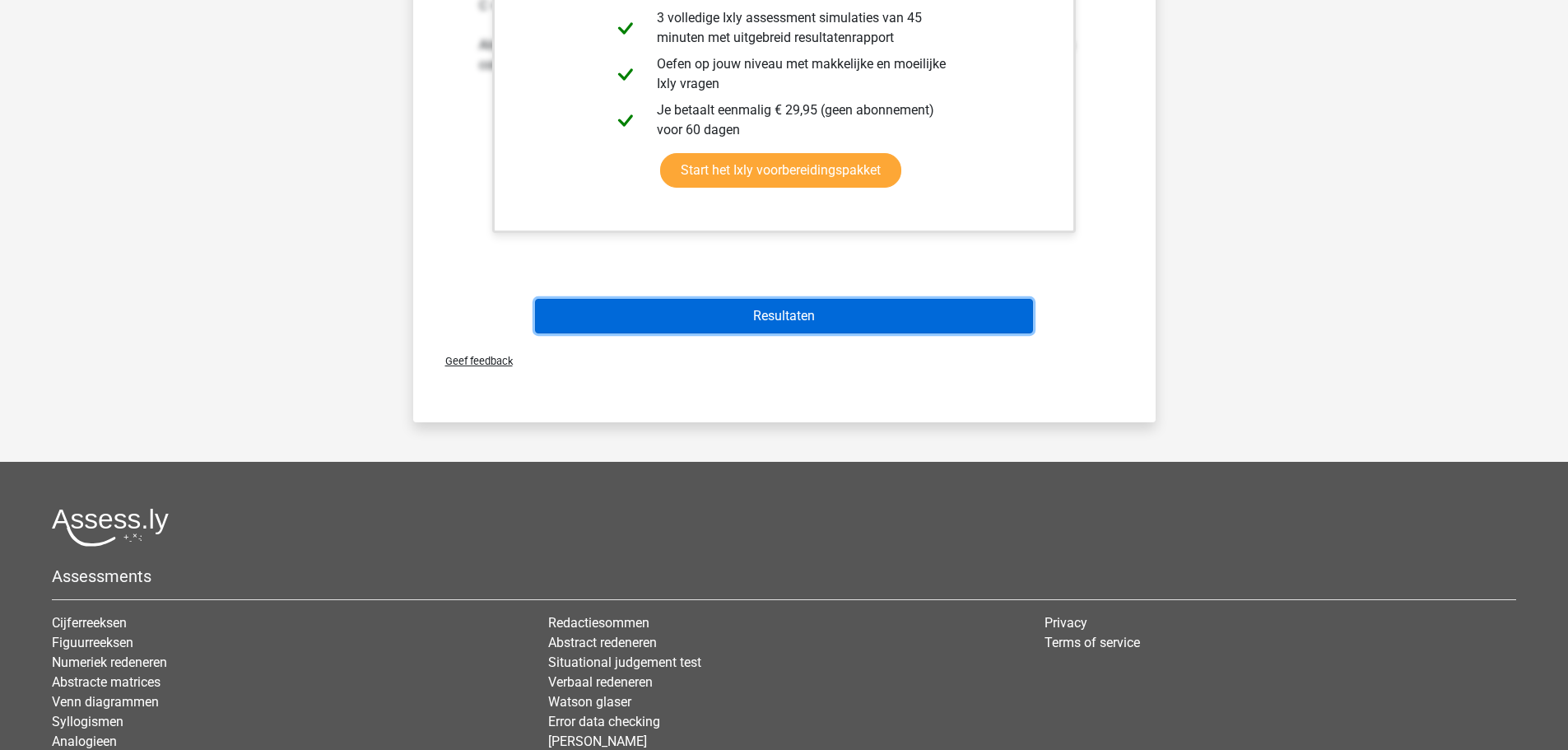
click at [782, 317] on button "Resultaten" at bounding box center [784, 315] width 499 height 34
